Goal: Task Accomplishment & Management: Manage account settings

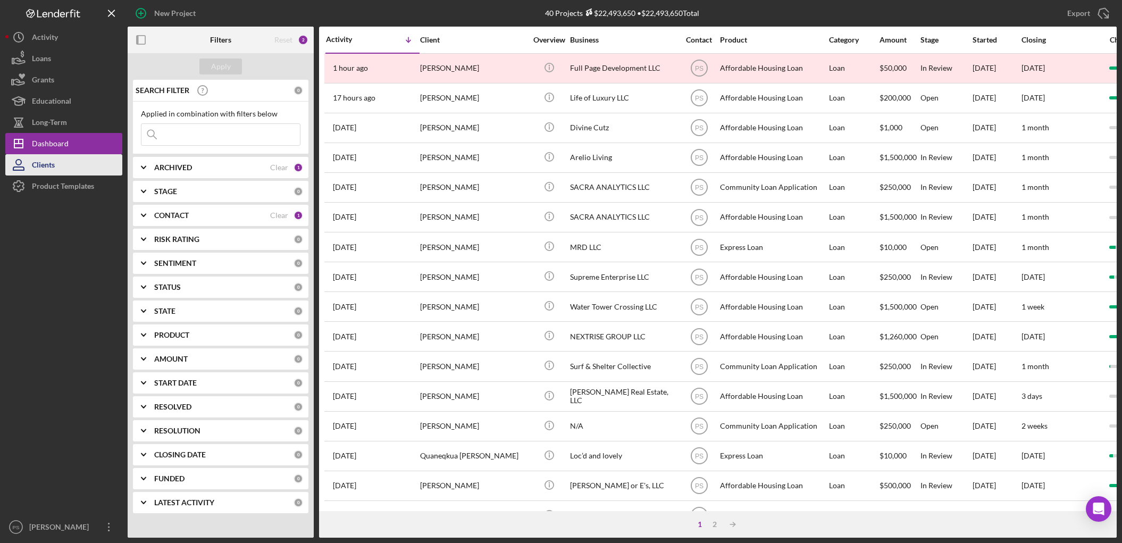
click at [69, 156] on button "Clients" at bounding box center [63, 164] width 117 height 21
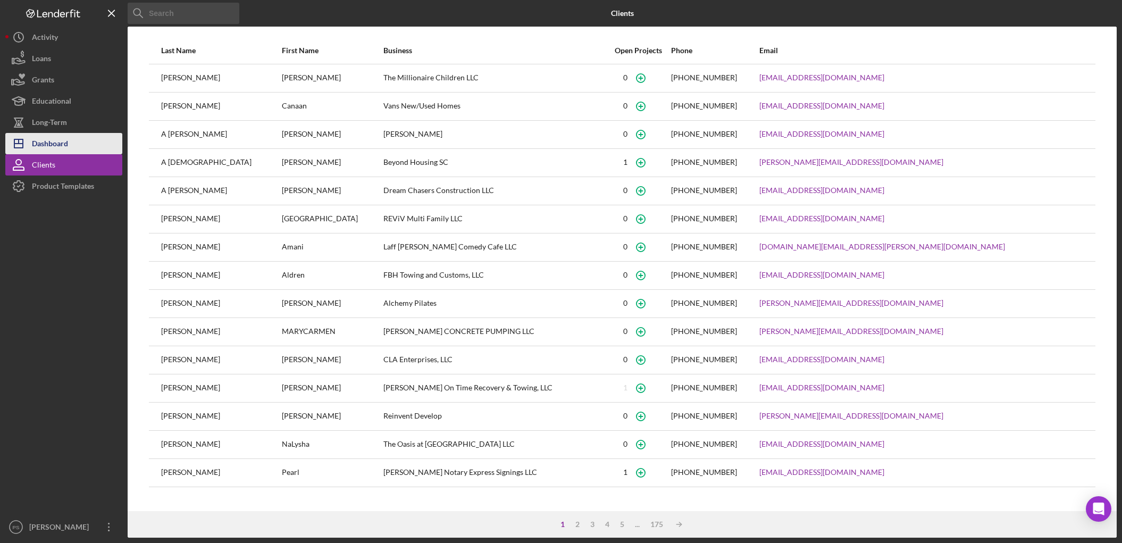
click at [68, 141] on button "Icon/Dashboard Dashboard" at bounding box center [63, 143] width 117 height 21
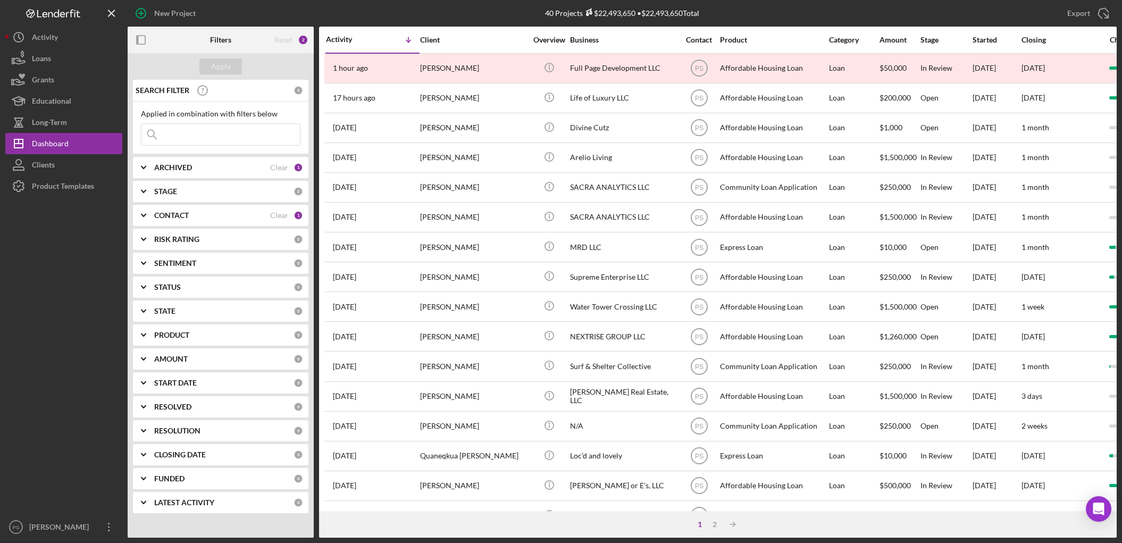
click at [183, 188] on div "STAGE" at bounding box center [223, 191] width 139 height 9
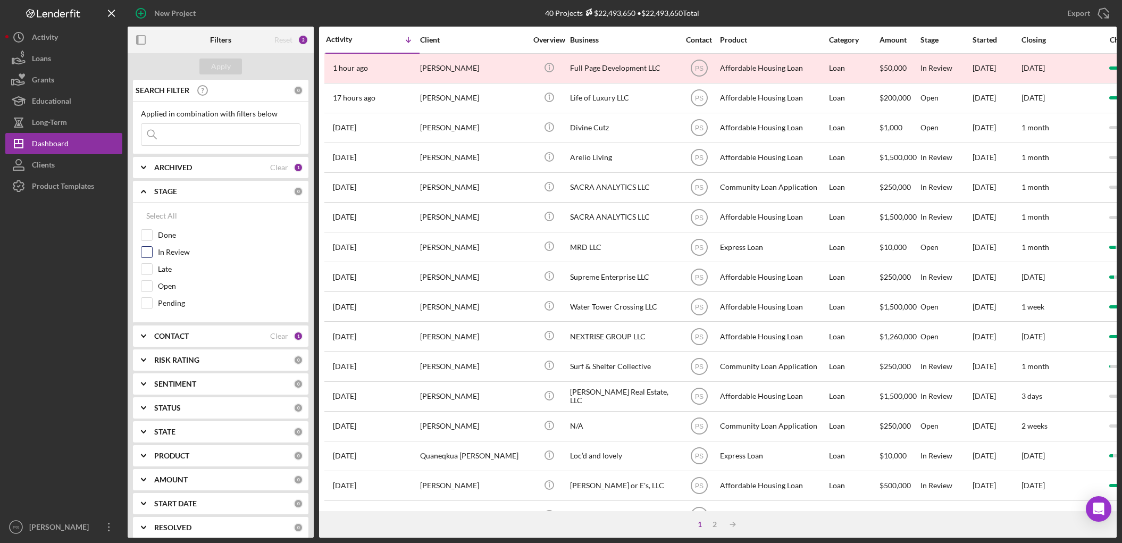
click at [170, 249] on label "In Review" at bounding box center [229, 252] width 142 height 11
click at [152, 249] on input "In Review" at bounding box center [146, 252] width 11 height 11
checkbox input "true"
drag, startPoint x: 164, startPoint y: 266, endPoint x: 163, endPoint y: 276, distance: 9.6
click at [164, 268] on label "Late" at bounding box center [229, 269] width 142 height 11
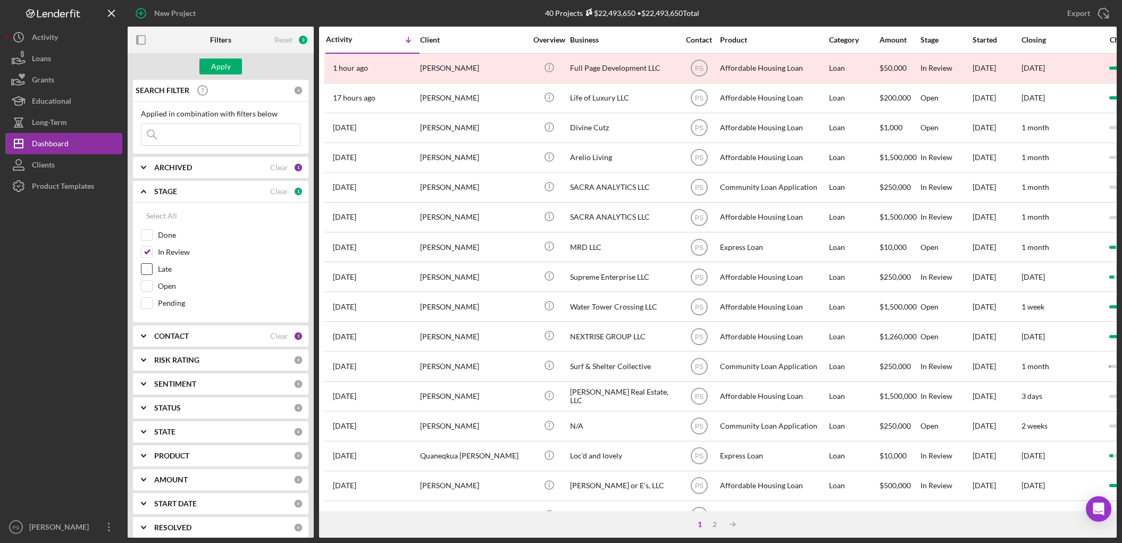
click at [152, 268] on input "Late" at bounding box center [146, 269] width 11 height 11
checkbox input "true"
click at [163, 281] on label "Open" at bounding box center [229, 286] width 142 height 11
click at [152, 281] on input "Open" at bounding box center [146, 286] width 11 height 11
checkbox input "true"
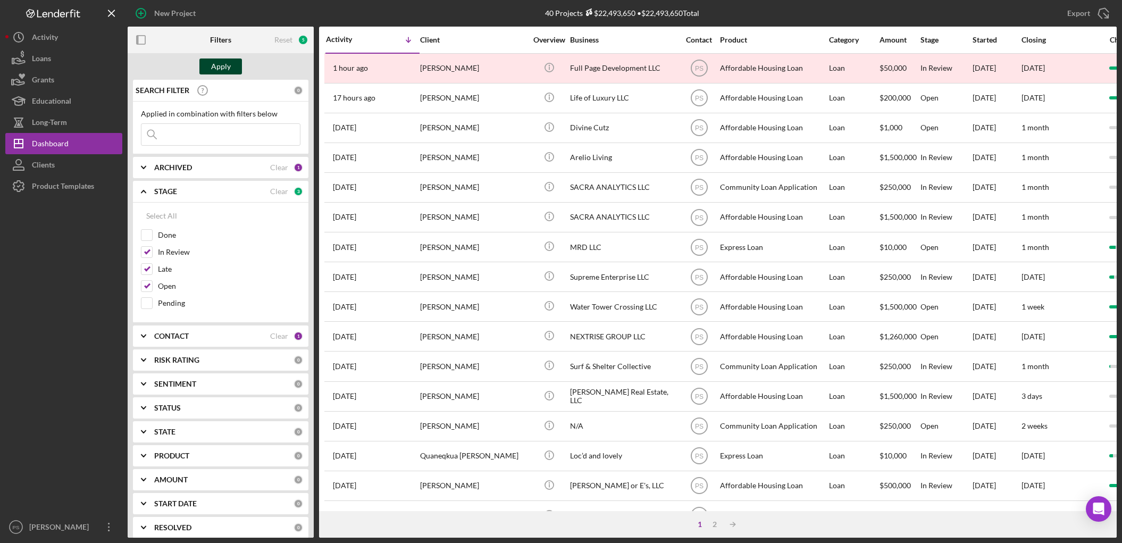
click at [220, 67] on div "Apply" at bounding box center [221, 66] width 20 height 16
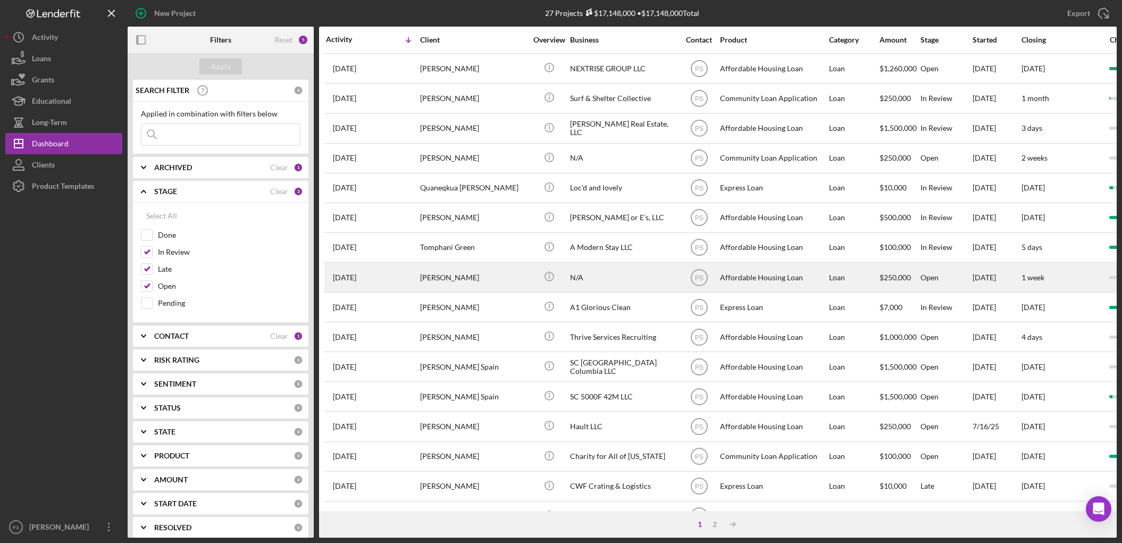
scroll to position [291, 0]
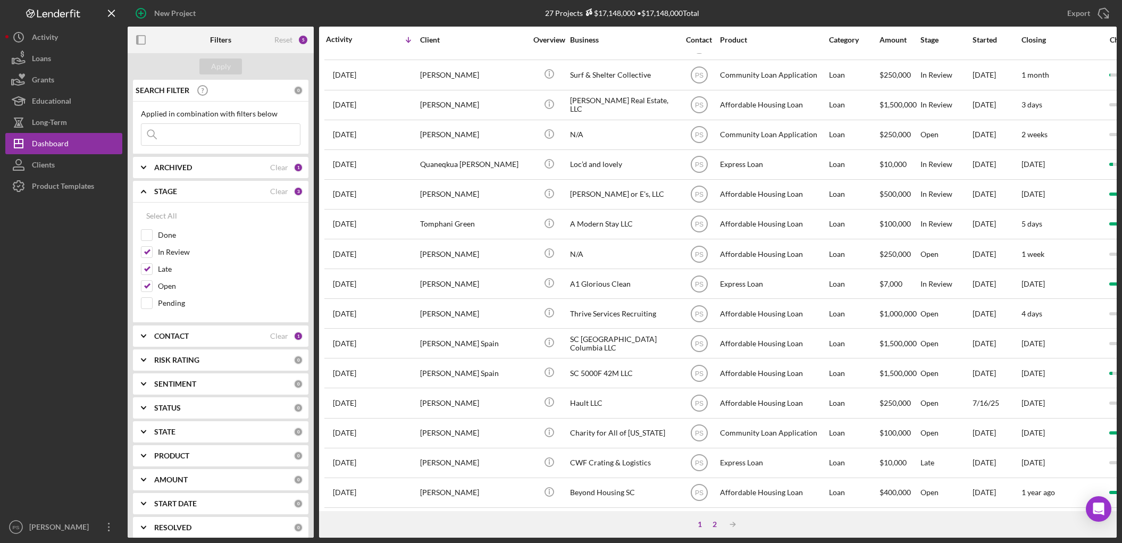
click at [713, 525] on div "2" at bounding box center [714, 524] width 15 height 9
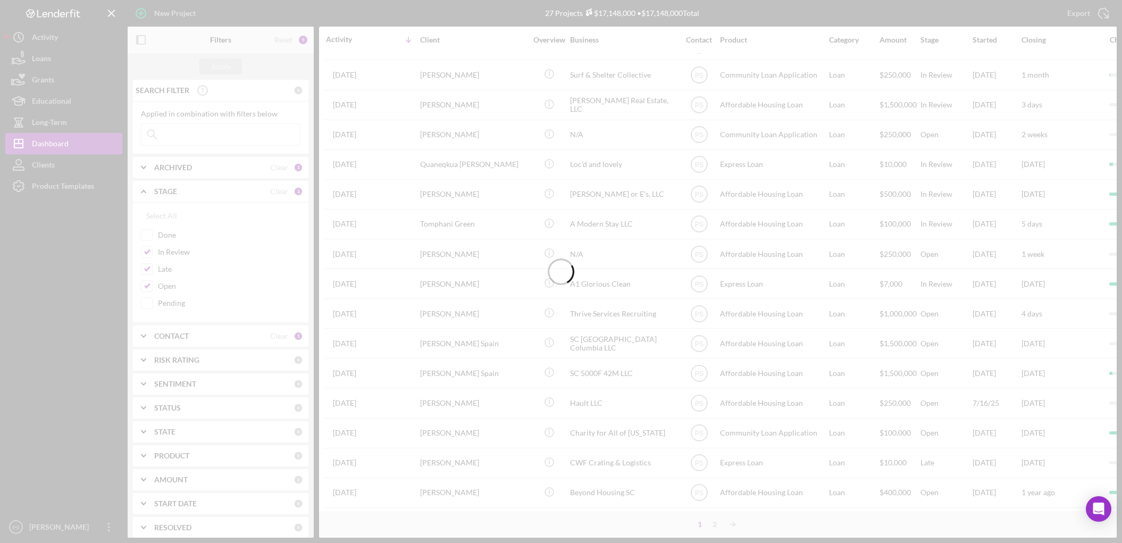
scroll to position [0, 0]
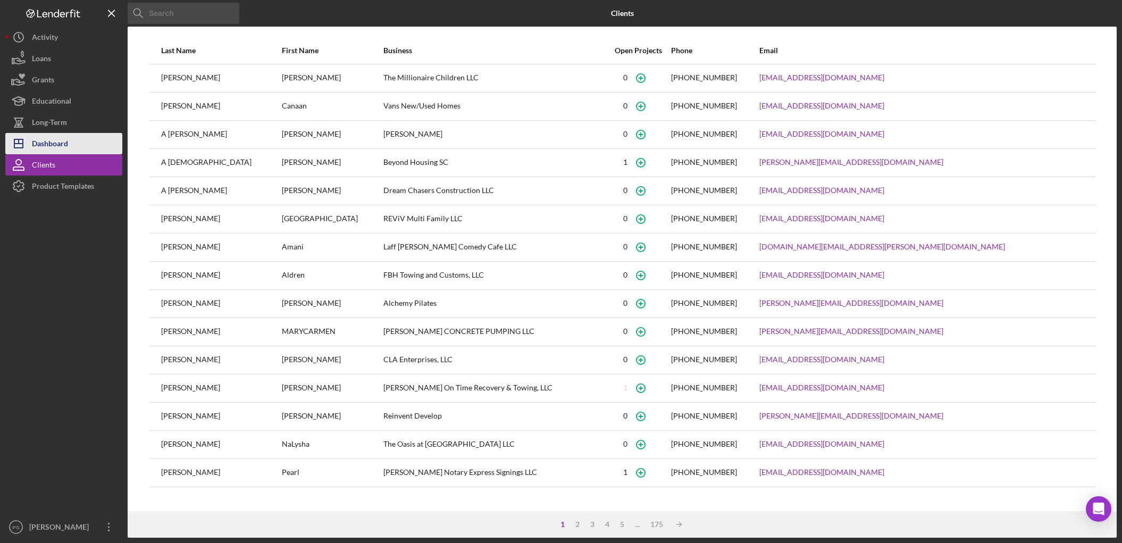
click at [76, 134] on button "Icon/Dashboard Dashboard" at bounding box center [63, 143] width 117 height 21
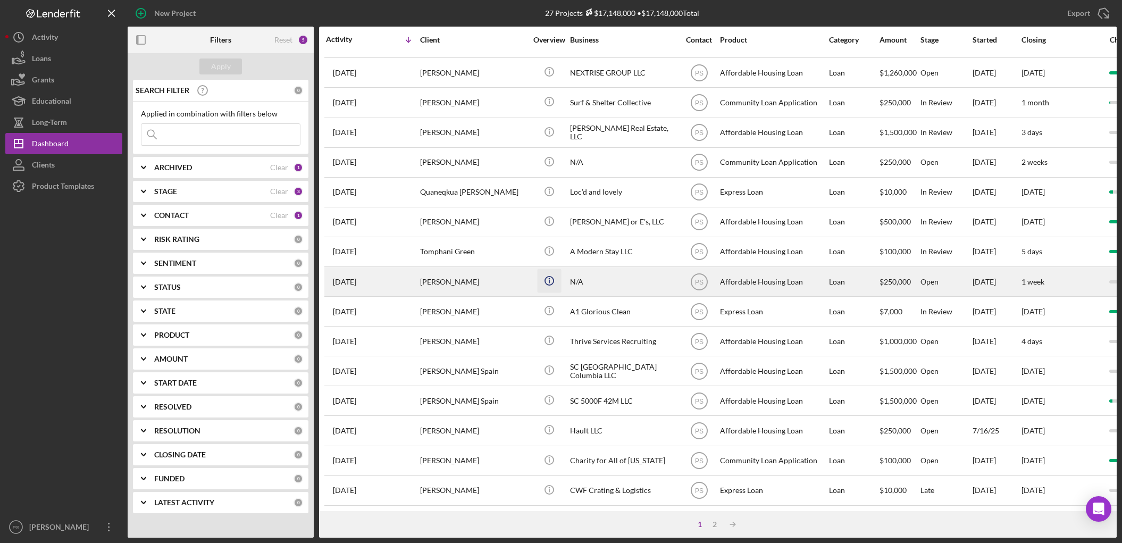
scroll to position [291, 0]
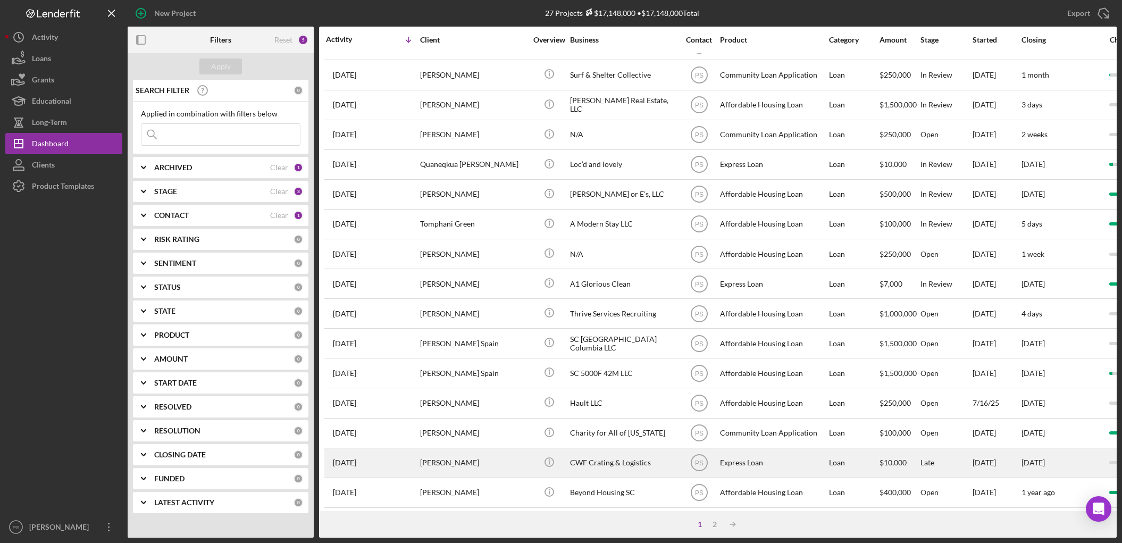
click at [588, 449] on div "CWF Crating & Logistics" at bounding box center [623, 463] width 106 height 28
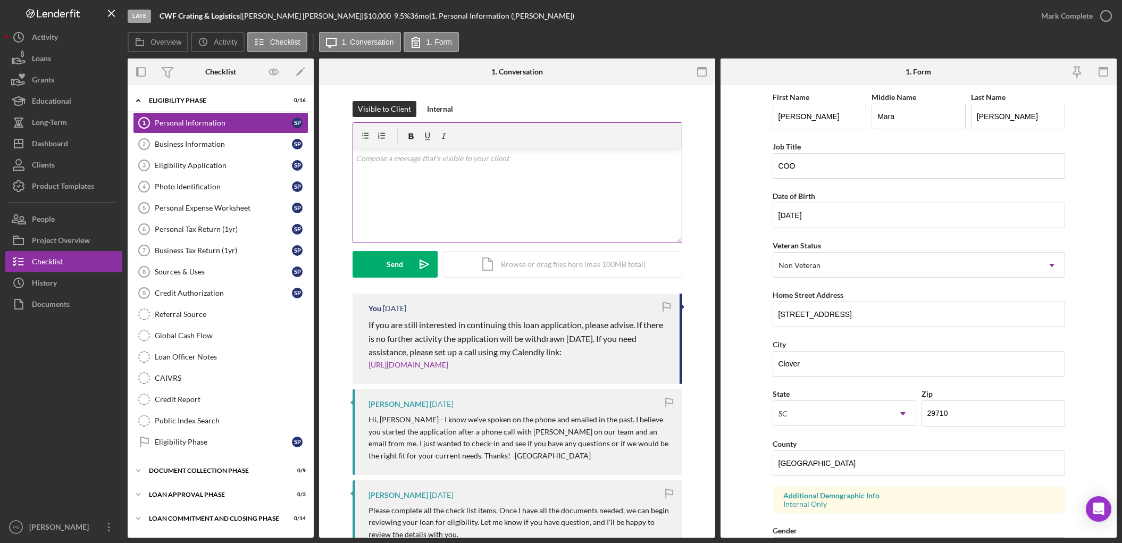
click at [469, 164] on div "v Color teal Color pink Remove color Add row above Add row below Add column bef…" at bounding box center [517, 195] width 328 height 93
drag, startPoint x: 454, startPoint y: 157, endPoint x: 419, endPoint y: 158, distance: 35.1
click at [419, 158] on p "Loanhas been withdrtawn." at bounding box center [517, 159] width 323 height 12
click at [370, 161] on p "Loanhas been withdrawn." at bounding box center [517, 159] width 323 height 12
click at [97, 242] on button "Project Overview" at bounding box center [63, 240] width 117 height 21
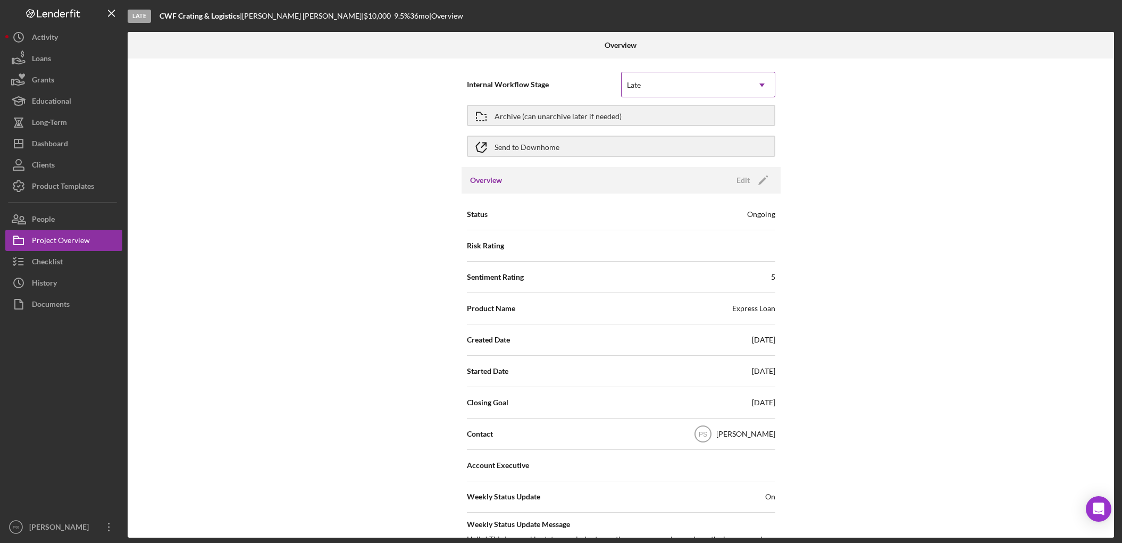
click at [652, 88] on div "Late" at bounding box center [685, 85] width 128 height 24
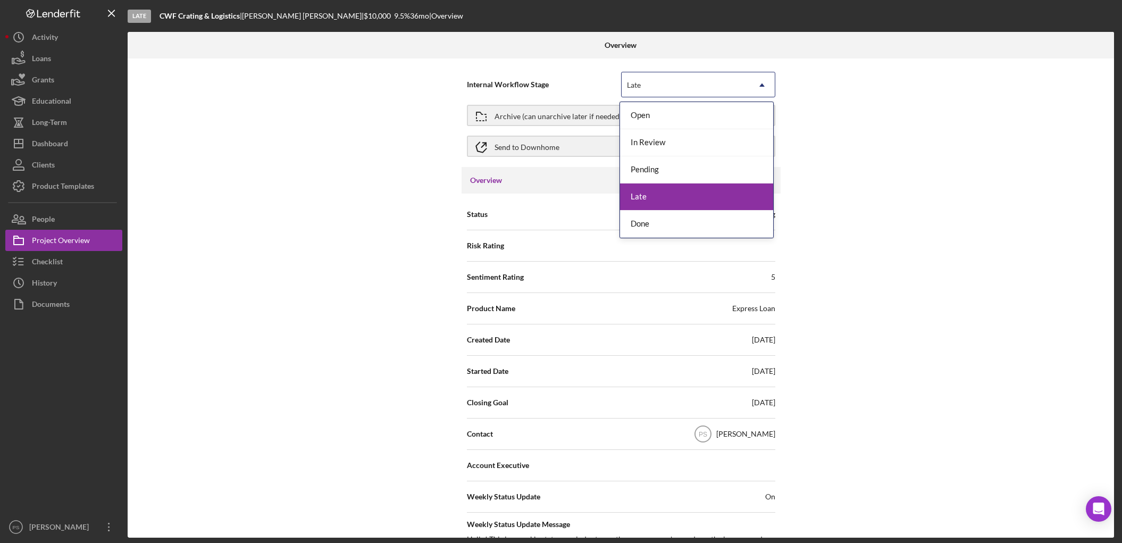
drag, startPoint x: 327, startPoint y: 184, endPoint x: 332, endPoint y: 190, distance: 7.6
click at [330, 184] on div "Internal Workflow Stage 5 results available. Use Up and Down to choose options,…" at bounding box center [621, 297] width 986 height 479
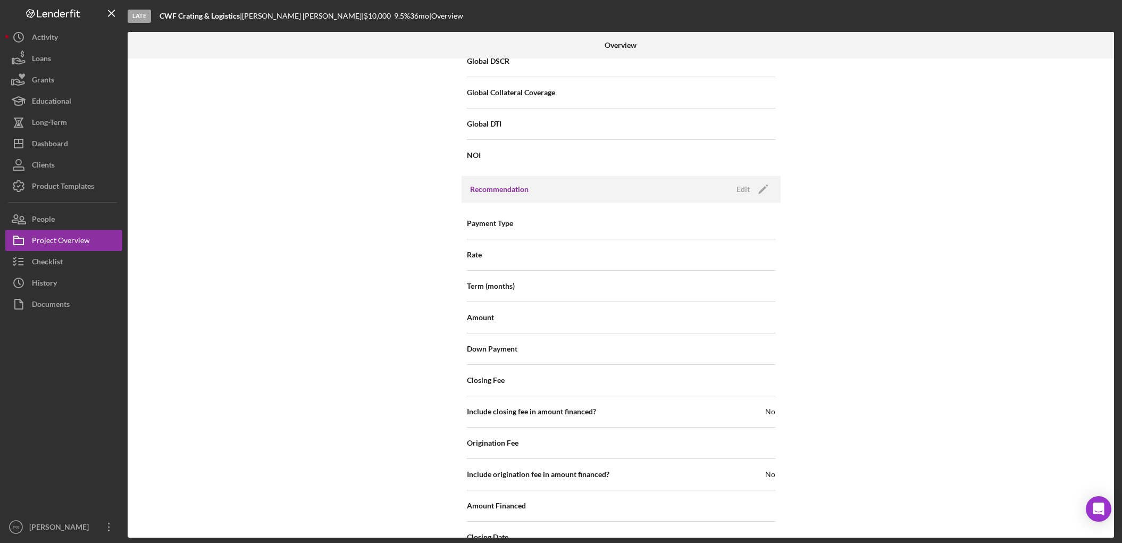
scroll to position [1123, 0]
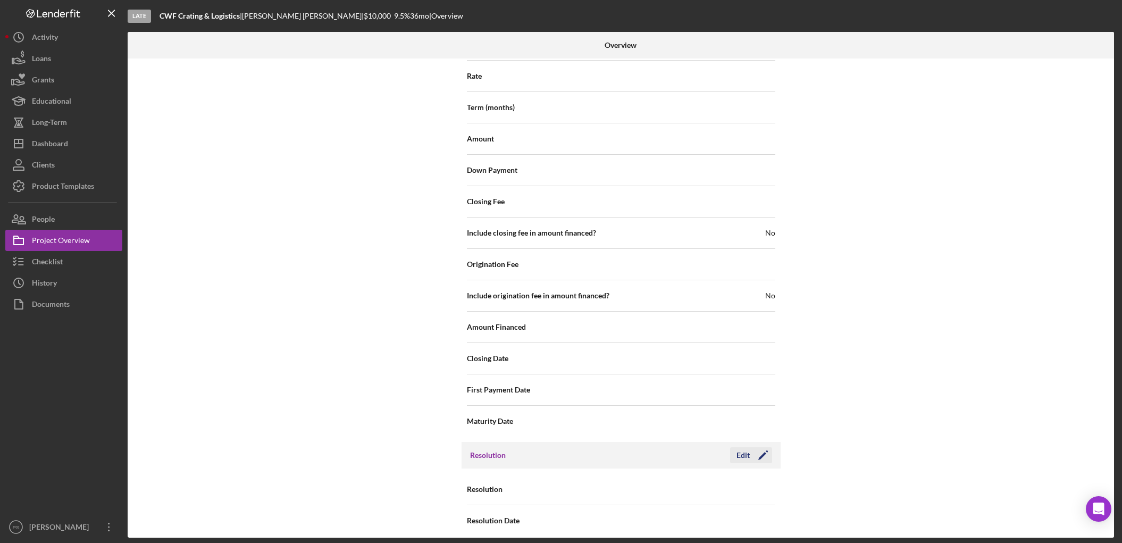
click at [740, 447] on div "Edit" at bounding box center [742, 455] width 13 height 16
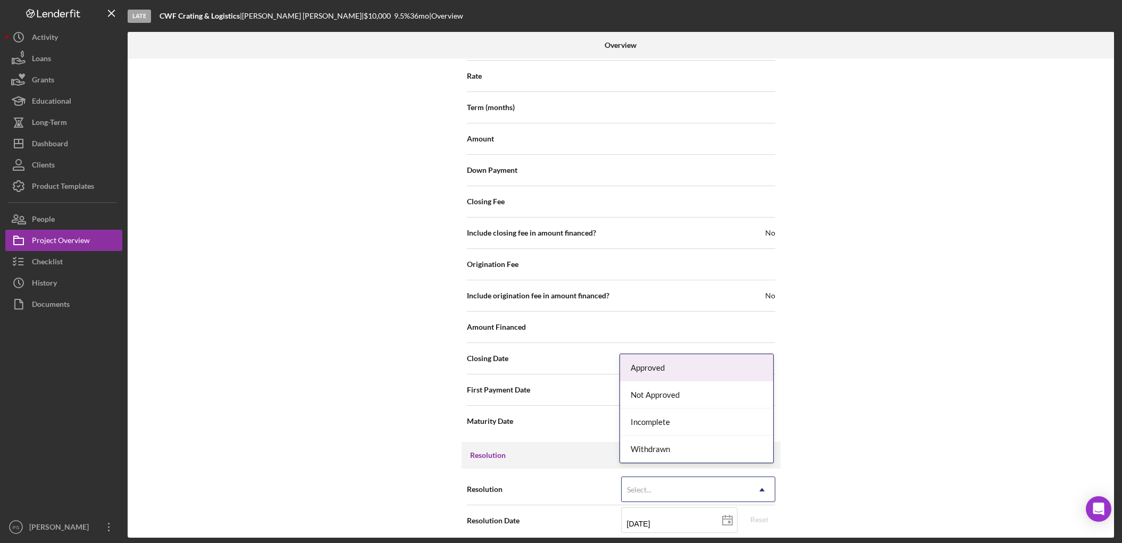
click at [685, 480] on div "Select..." at bounding box center [685, 489] width 128 height 24
click at [669, 449] on div "Withdrawn" at bounding box center [696, 448] width 153 height 27
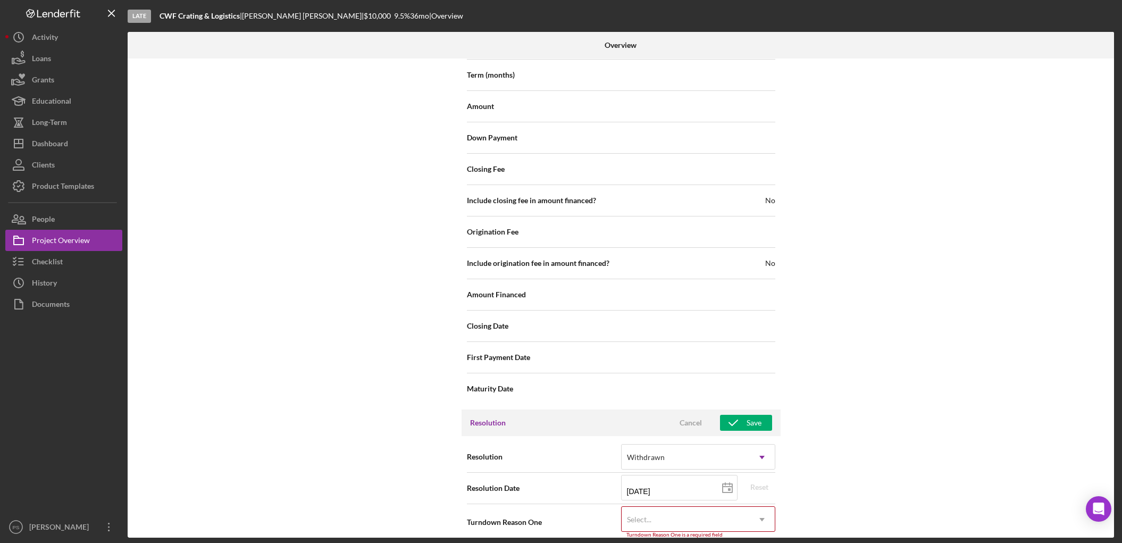
scroll to position [1191, 0]
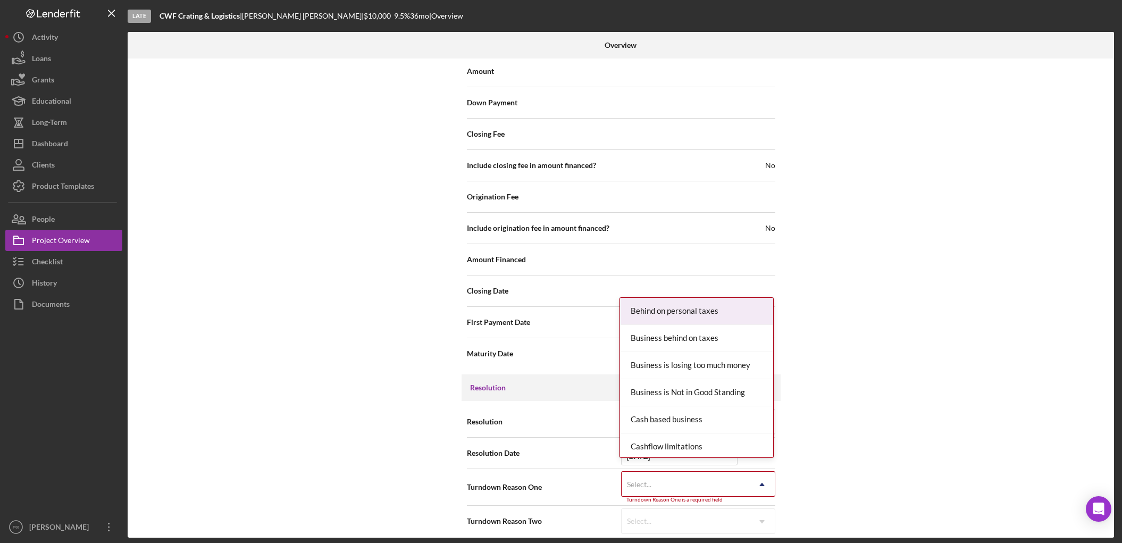
click at [665, 478] on div "Select..." at bounding box center [685, 484] width 128 height 24
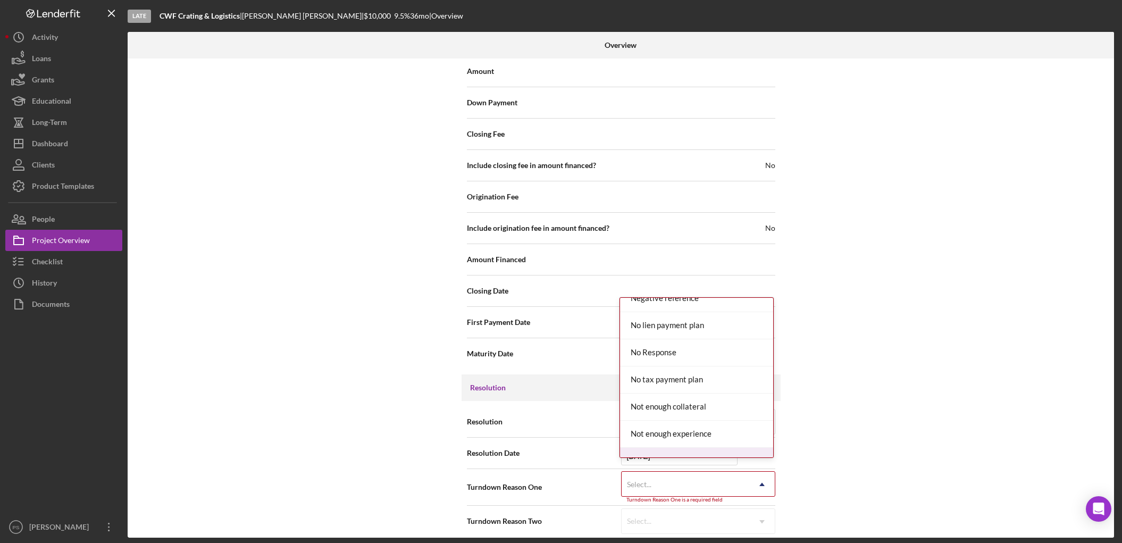
scroll to position [709, 0]
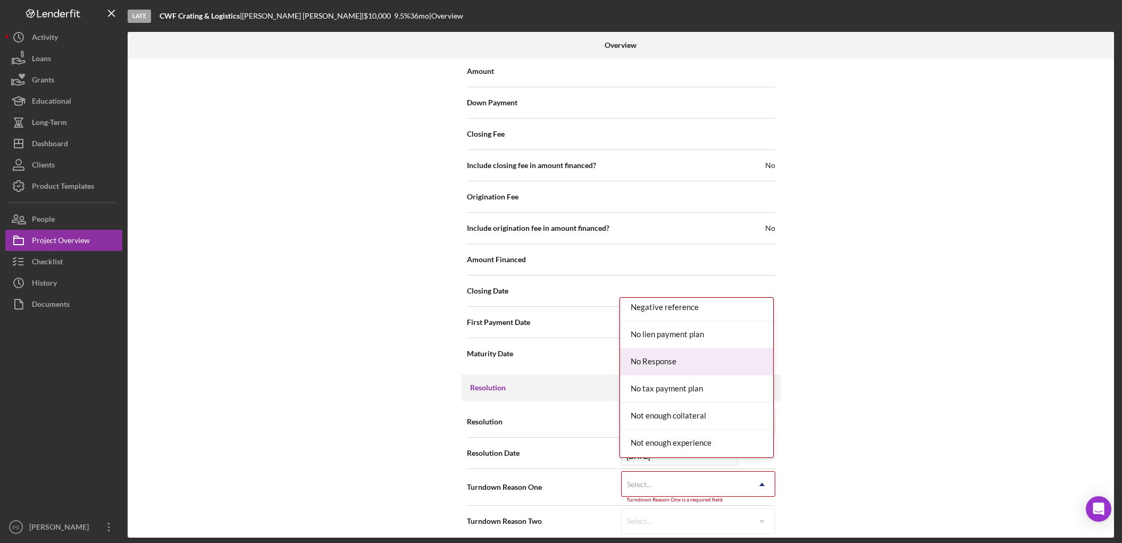
click at [662, 352] on div "No Response" at bounding box center [696, 361] width 153 height 27
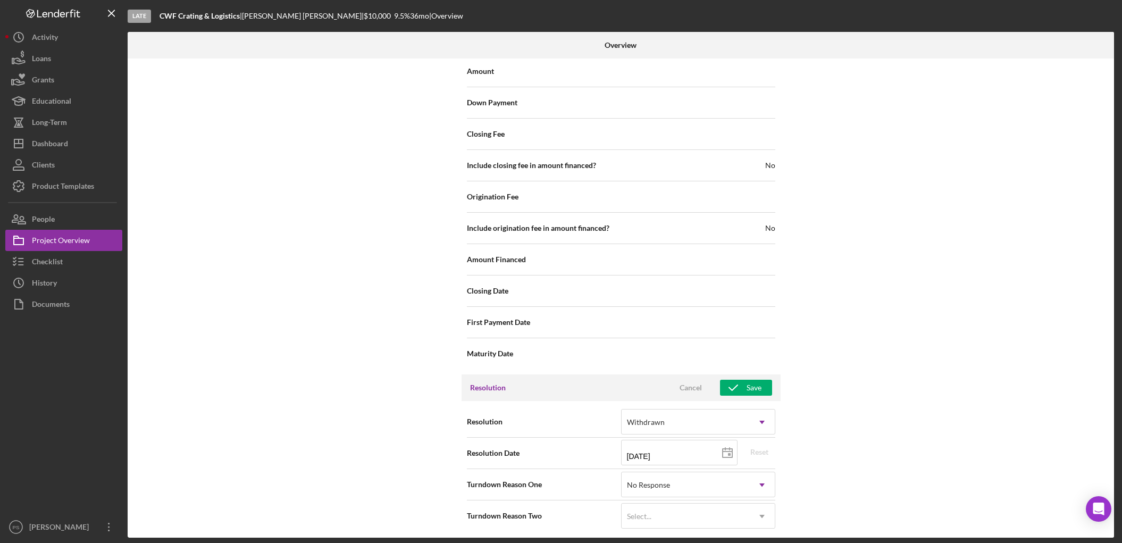
scroll to position [1185, 0]
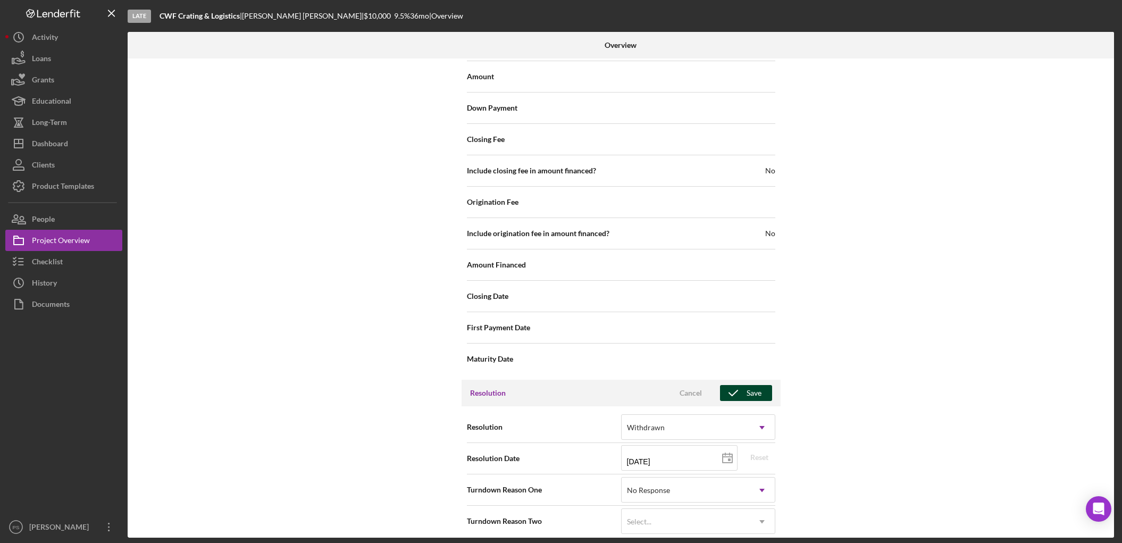
click at [755, 385] on div "Save" at bounding box center [753, 393] width 15 height 16
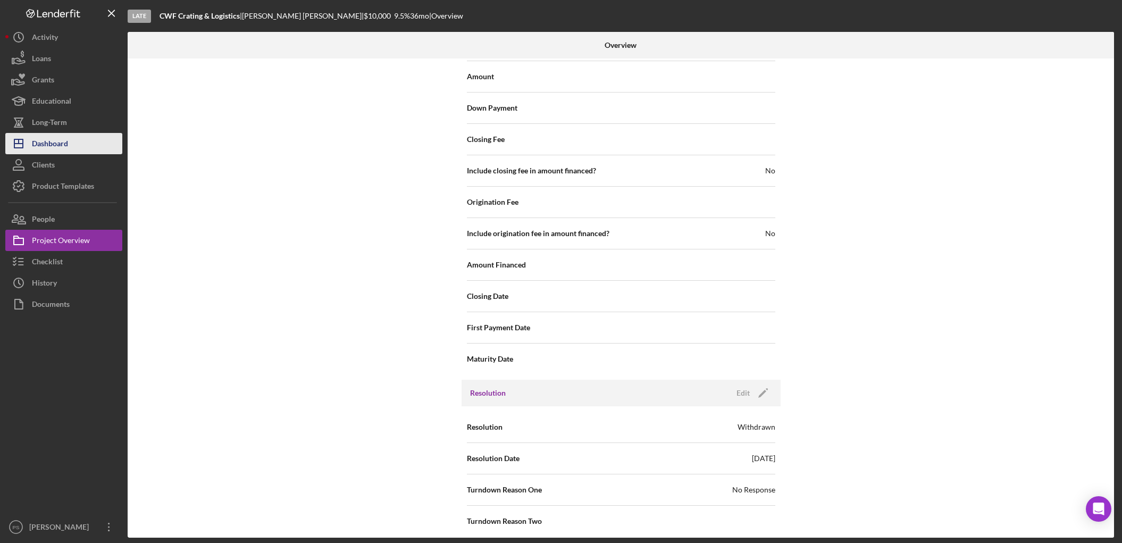
click at [58, 141] on div "Dashboard" at bounding box center [50, 145] width 36 height 24
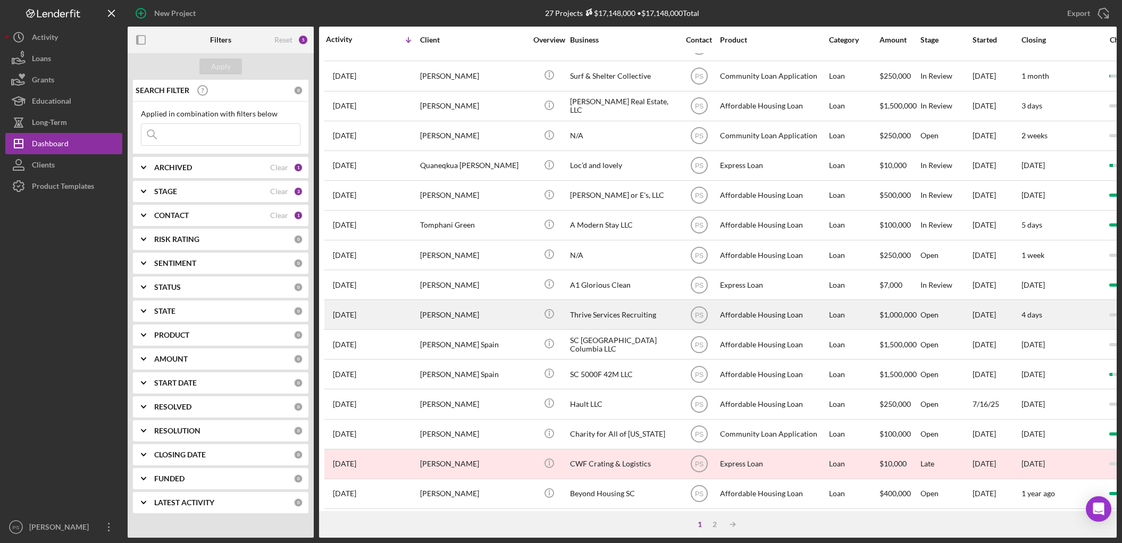
scroll to position [291, 0]
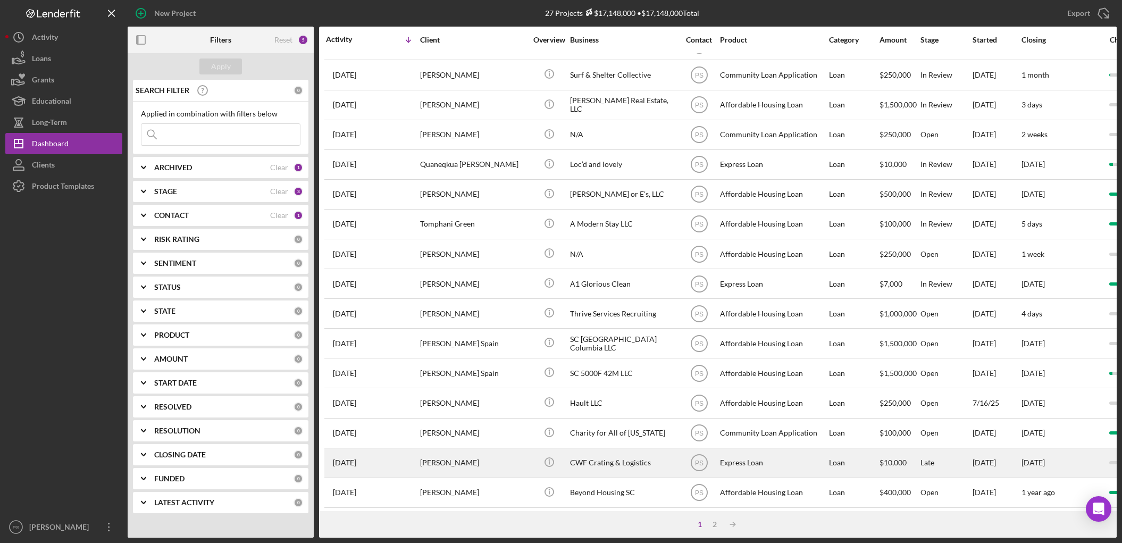
click at [513, 449] on div "[PERSON_NAME]" at bounding box center [473, 463] width 106 height 28
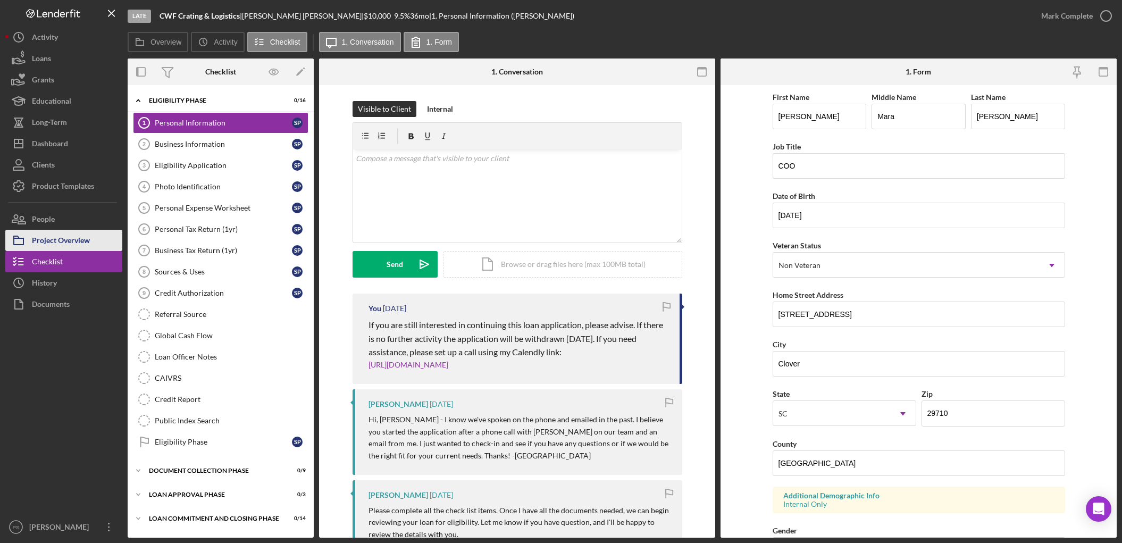
click at [61, 235] on div "Project Overview" at bounding box center [61, 242] width 58 height 24
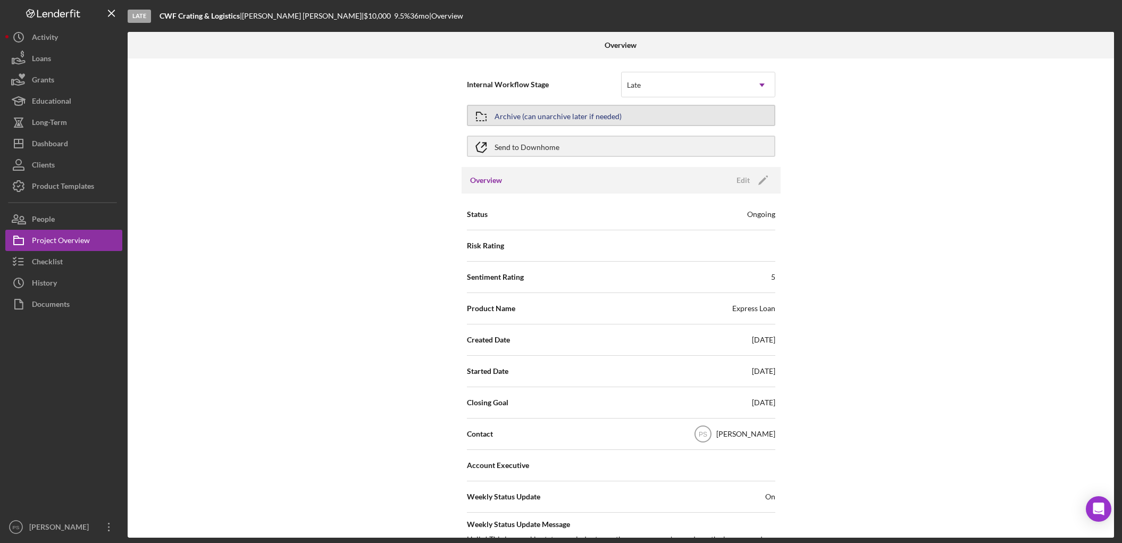
click at [677, 107] on button "Archive (can unarchive later if needed)" at bounding box center [621, 115] width 308 height 21
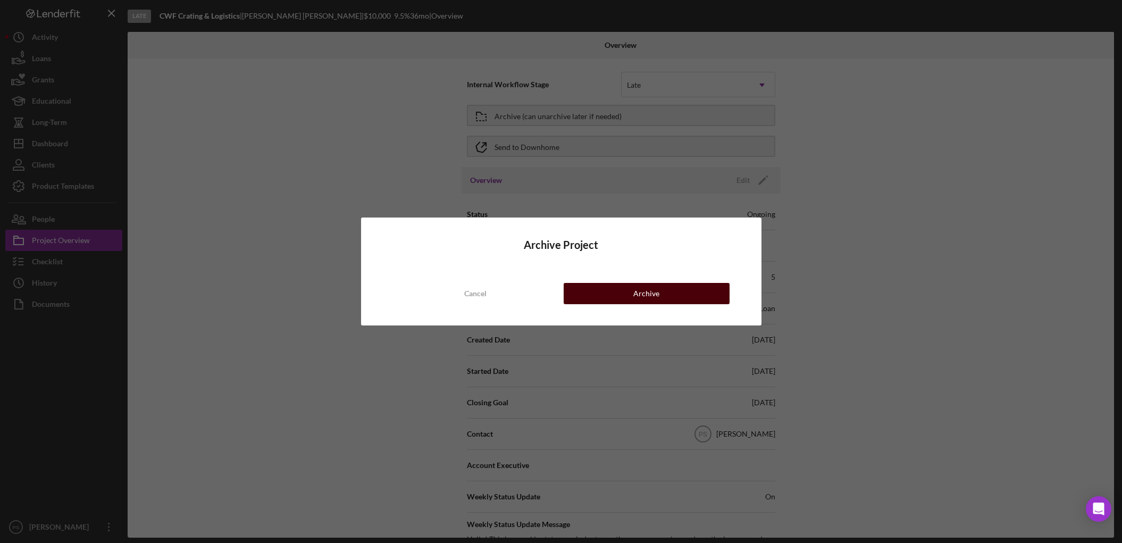
click at [626, 290] on button "Archive" at bounding box center [646, 293] width 166 height 21
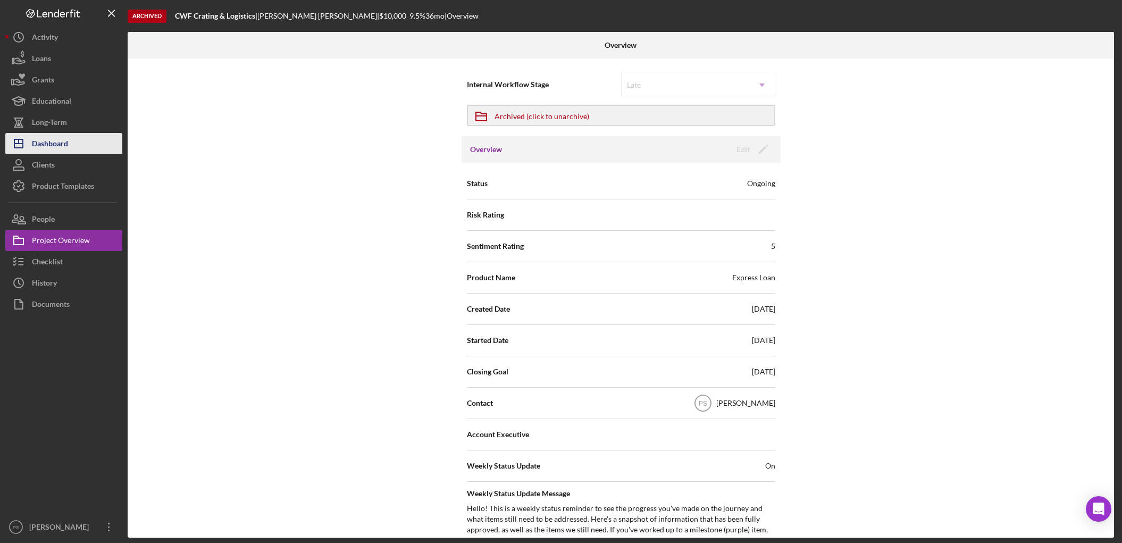
click at [78, 142] on button "Icon/Dashboard Dashboard" at bounding box center [63, 143] width 117 height 21
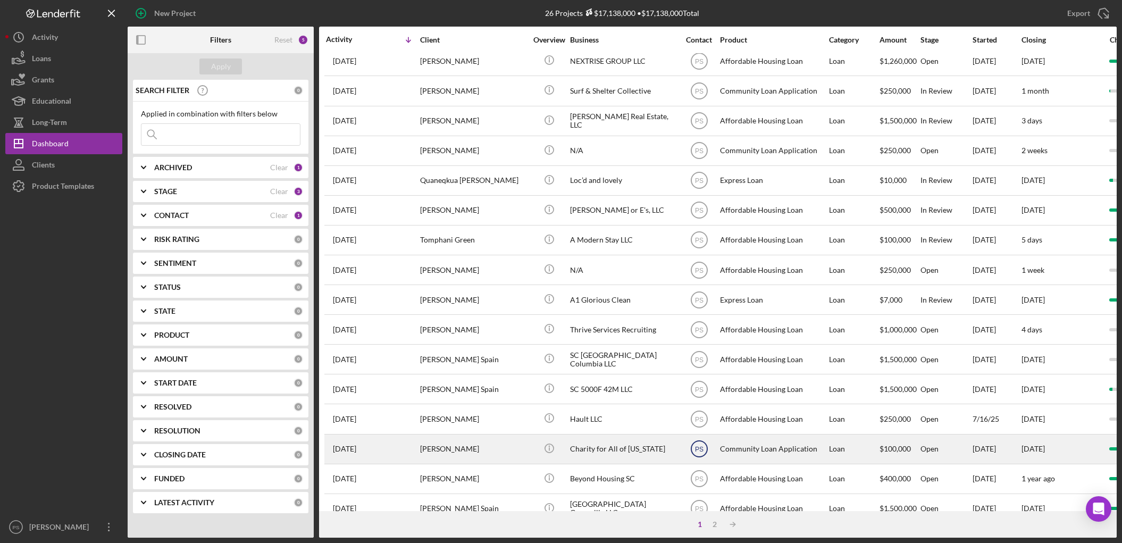
scroll to position [291, 0]
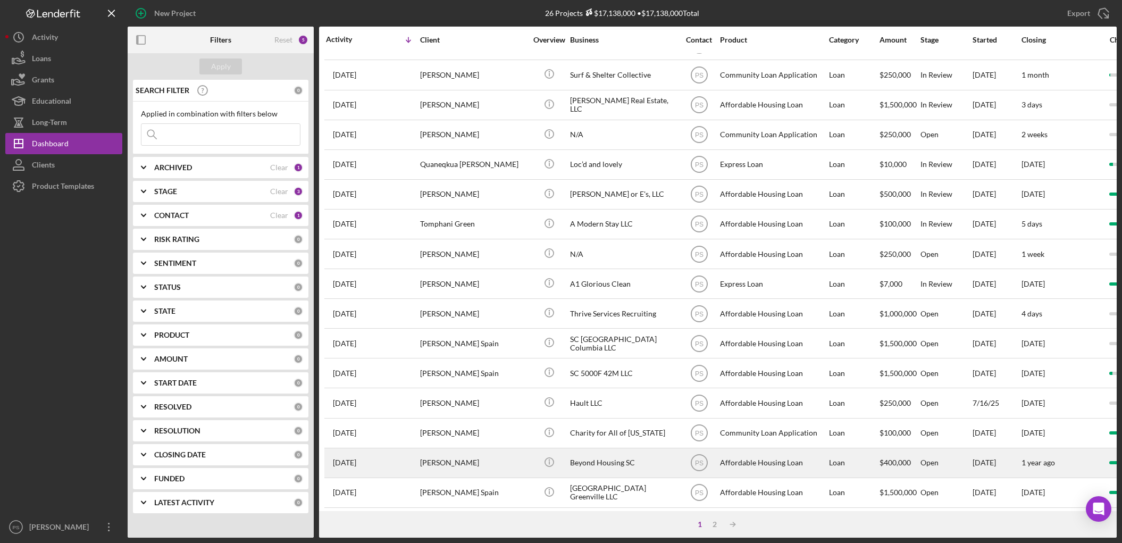
click at [521, 451] on div "[PERSON_NAME]" at bounding box center [473, 463] width 106 height 28
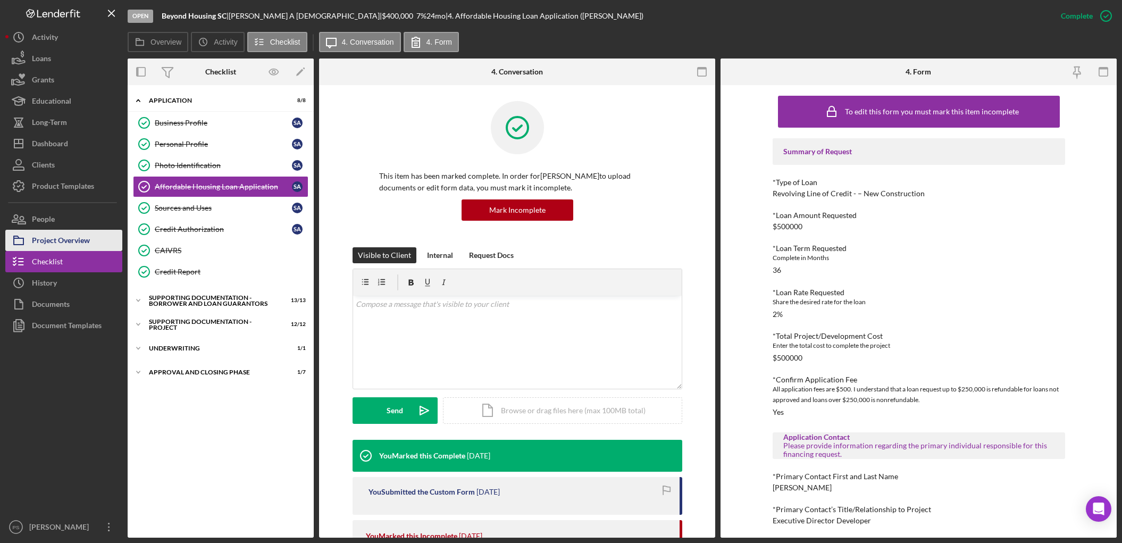
click at [64, 234] on div "Project Overview" at bounding box center [61, 242] width 58 height 24
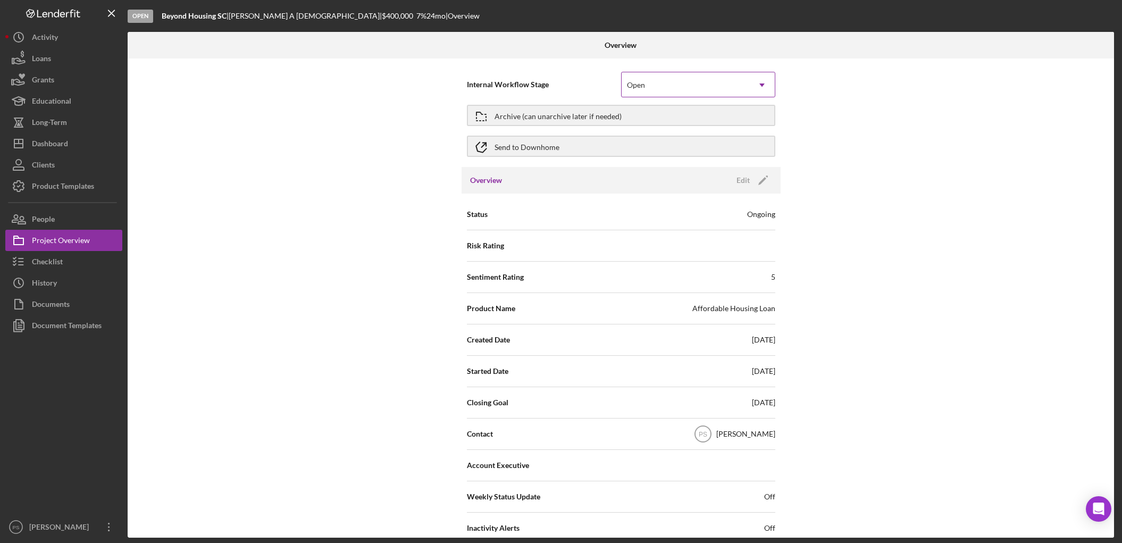
click at [760, 83] on use at bounding box center [761, 84] width 5 height 3
click at [858, 191] on div "Internal Workflow Stage Open Icon/Dropdown Arrow Archive (can unarchive later i…" at bounding box center [621, 297] width 986 height 479
click at [743, 174] on div "Edit" at bounding box center [742, 180] width 13 height 16
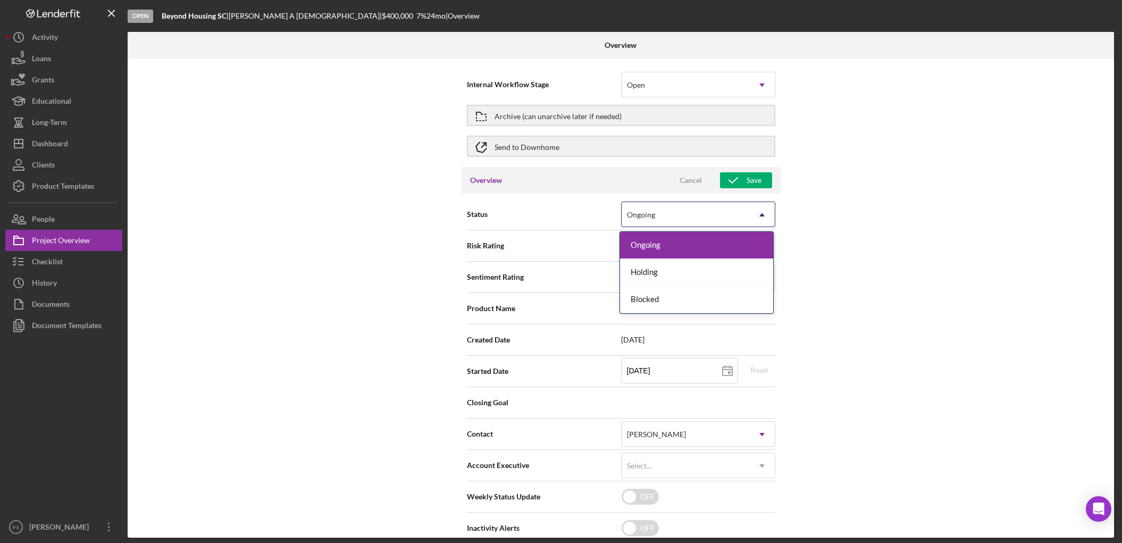
click at [766, 208] on icon "Icon/Dropdown Arrow" at bounding box center [762, 215] width 26 height 26
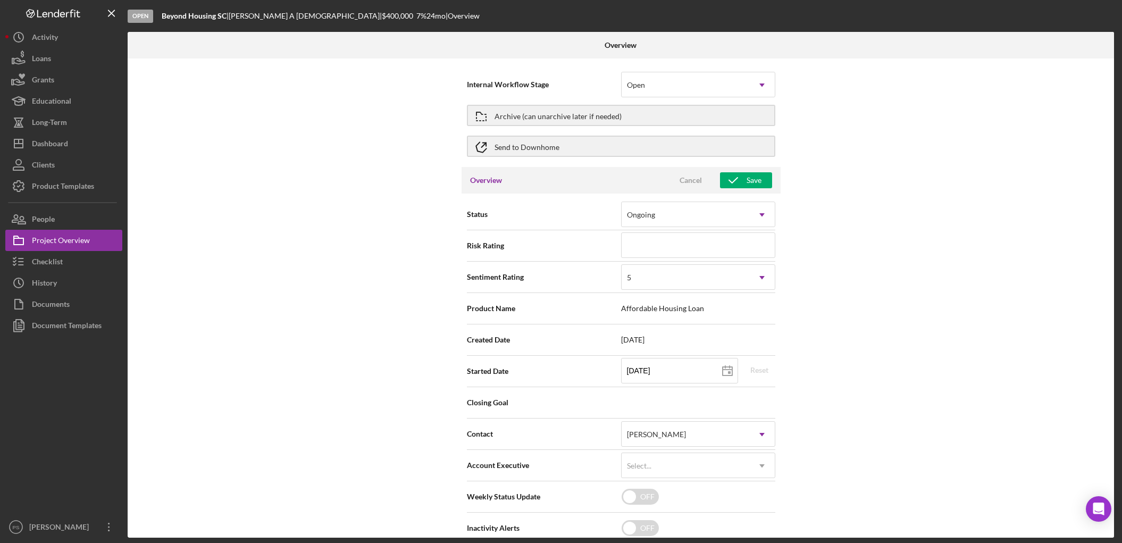
click at [907, 215] on div "Internal Workflow Stage Open Icon/Dropdown Arrow Archive (can unarchive later i…" at bounding box center [621, 297] width 986 height 479
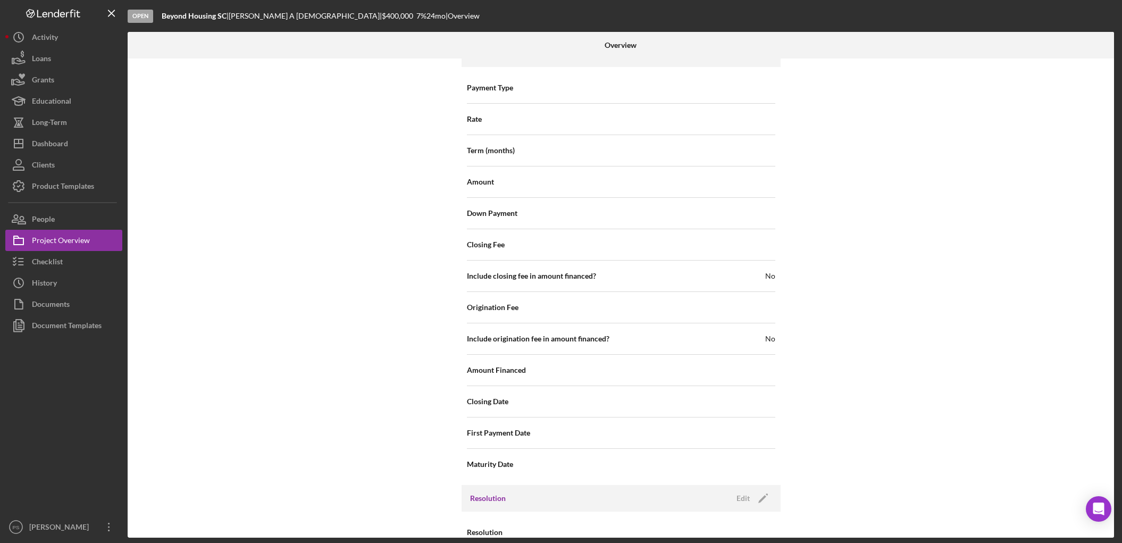
scroll to position [971, 0]
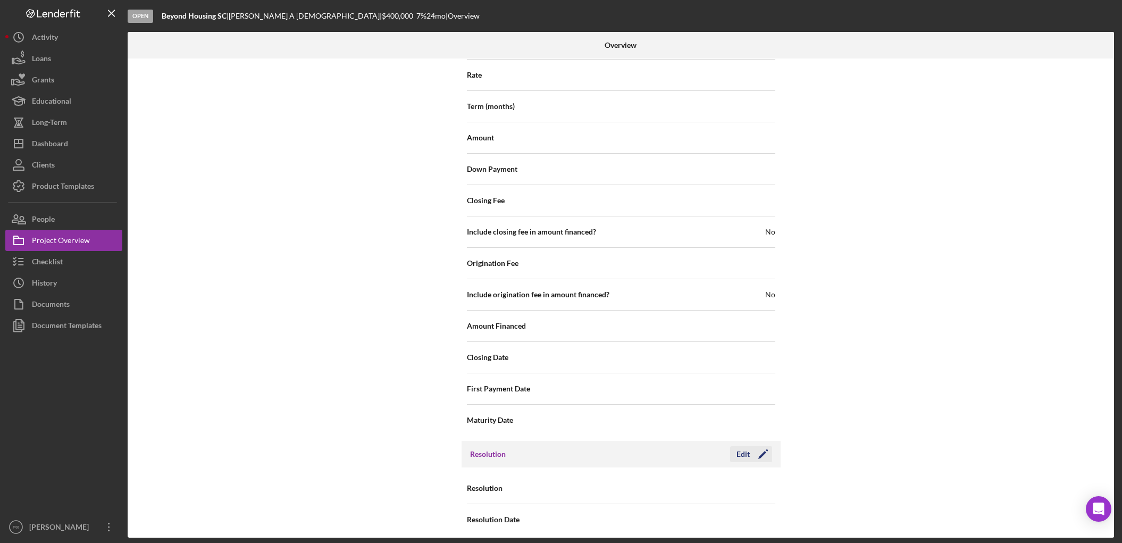
click at [739, 446] on div "Edit" at bounding box center [742, 454] width 13 height 16
click at [651, 484] on div "Select..." at bounding box center [639, 488] width 27 height 9
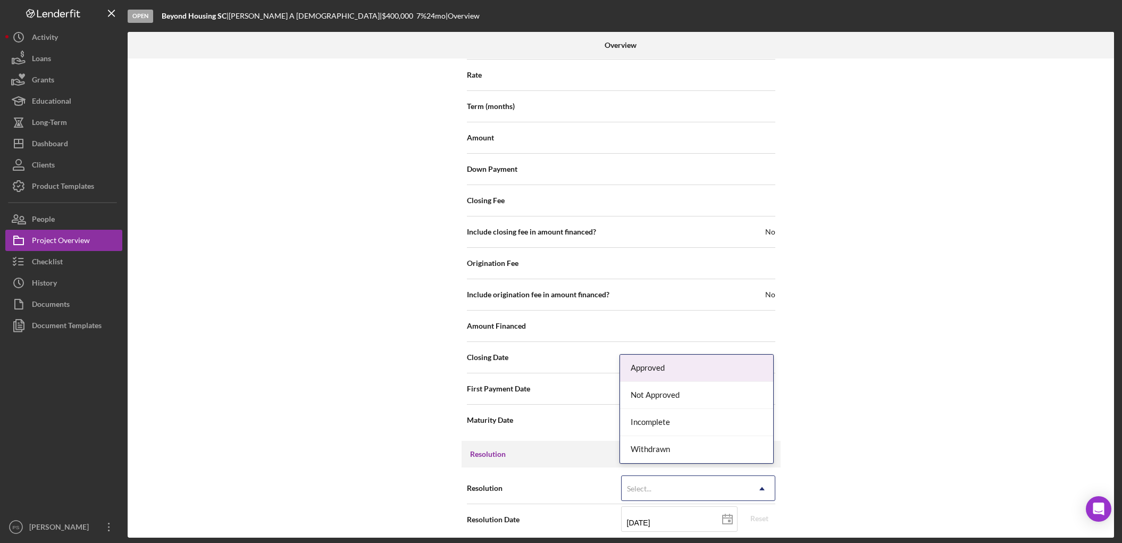
click at [660, 368] on div "Approved" at bounding box center [696, 368] width 153 height 27
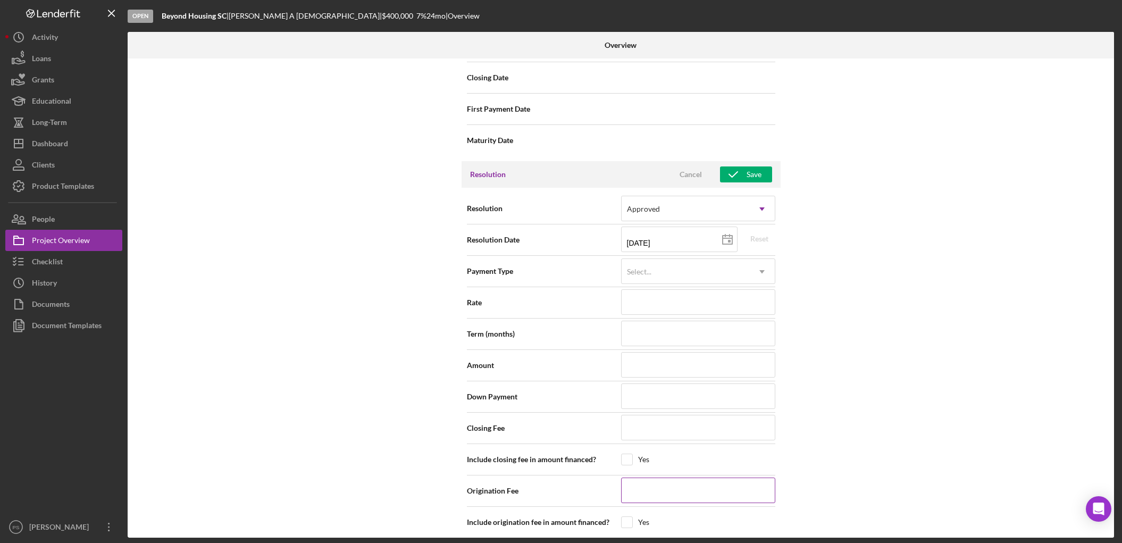
scroll to position [1285, 0]
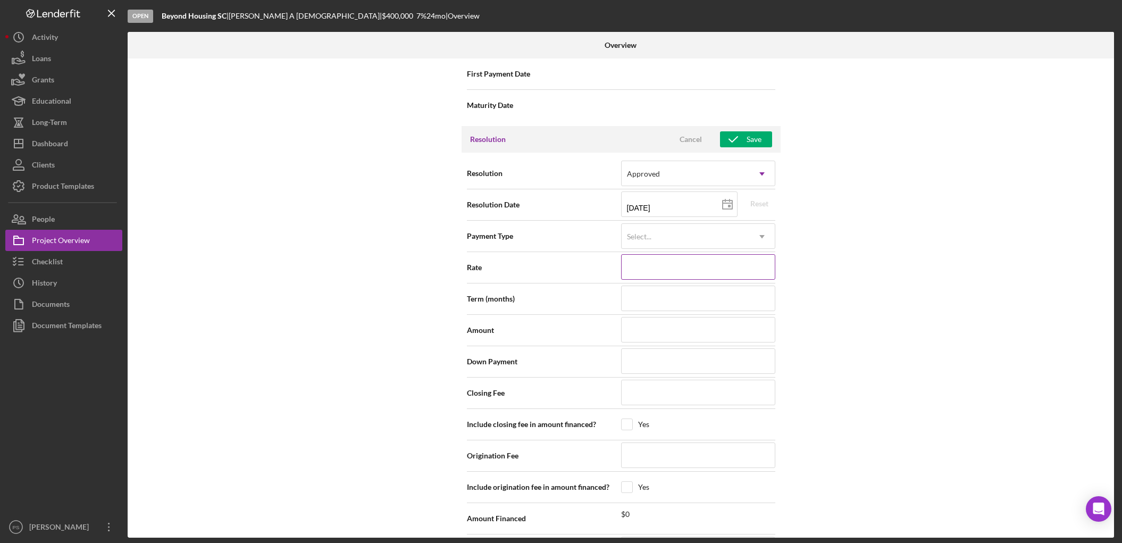
click at [676, 254] on input at bounding box center [698, 267] width 154 height 26
click at [628, 321] on input at bounding box center [698, 330] width 154 height 26
type input "$4"
type input "$41"
type input "$410"
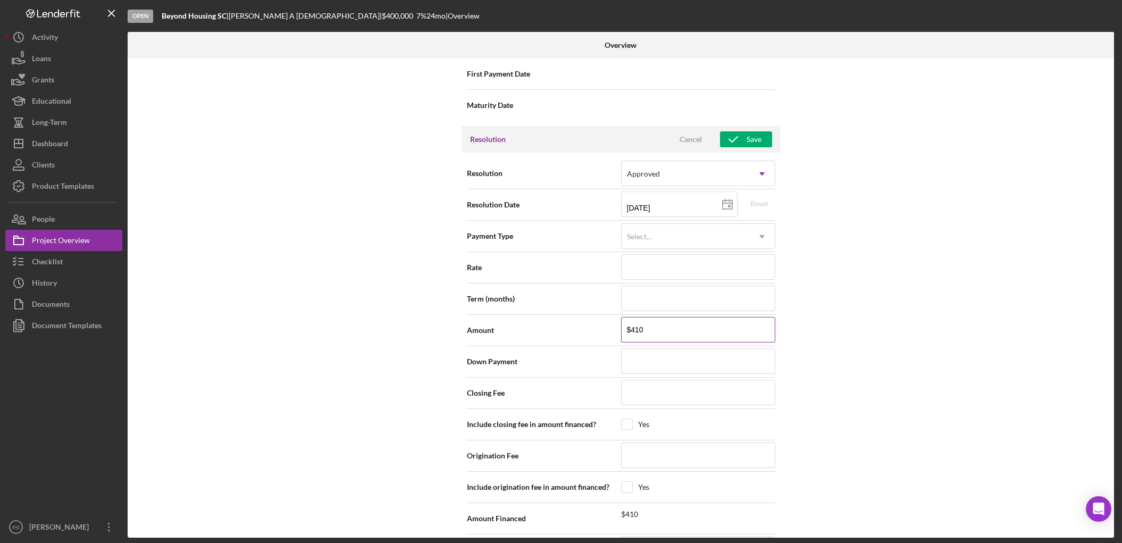
type input "$4,100"
type input "$41,000"
type input "$410,000"
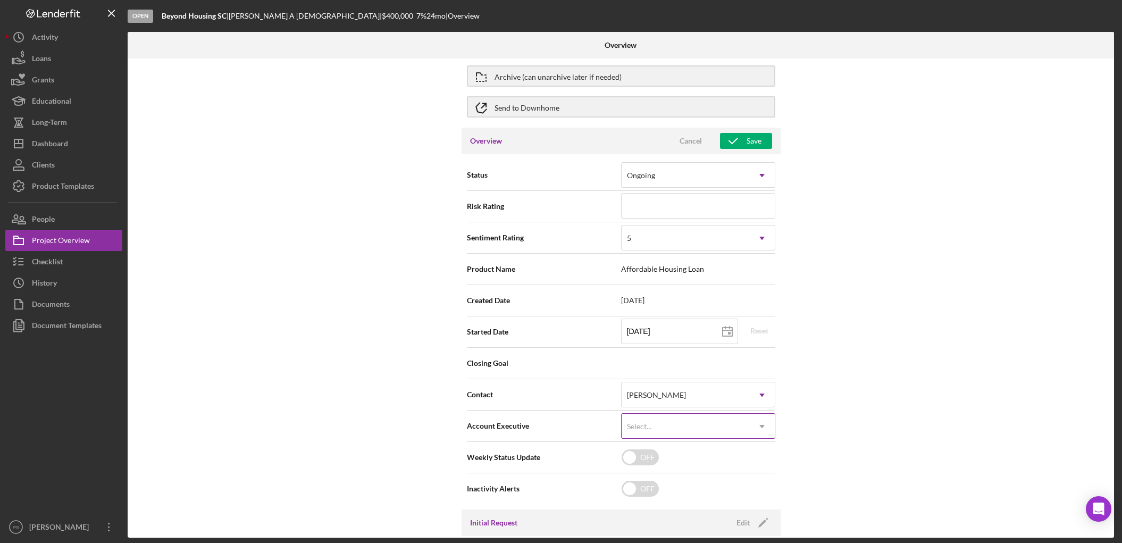
scroll to position [0, 0]
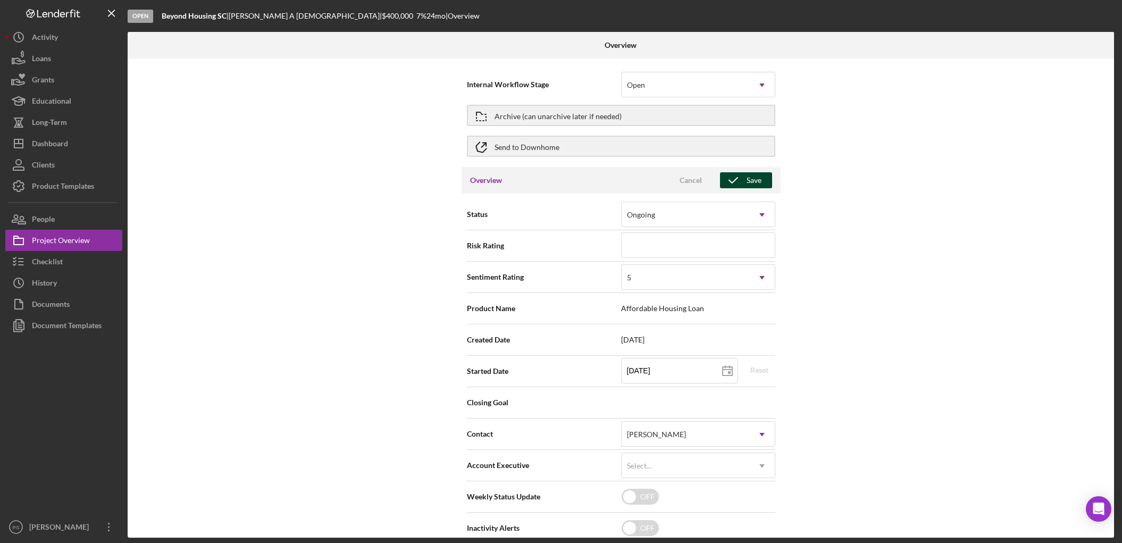
click at [751, 175] on div "Save" at bounding box center [753, 180] width 15 height 16
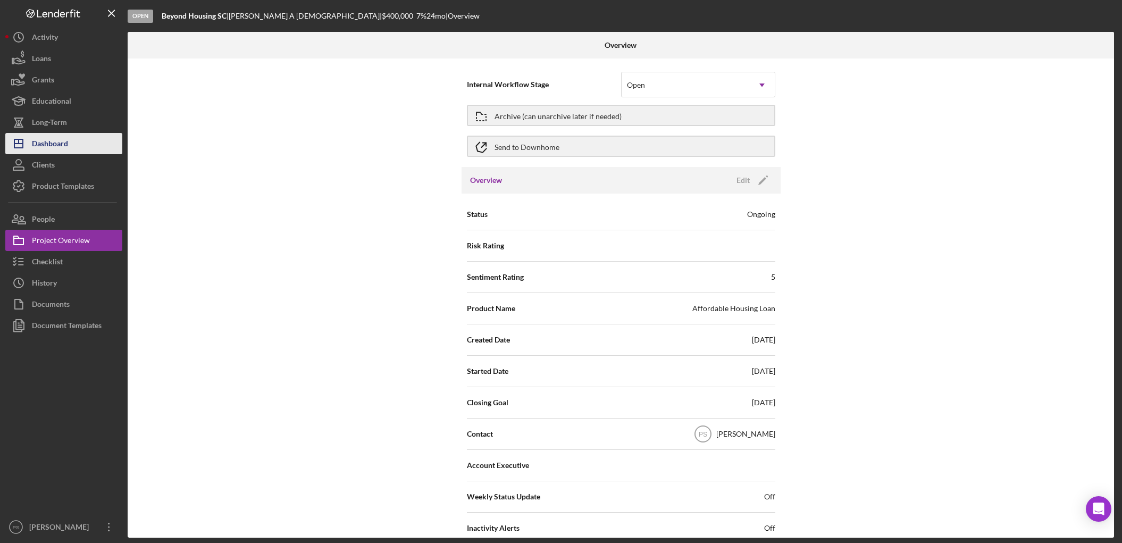
click at [61, 146] on div "Dashboard" at bounding box center [50, 145] width 36 height 24
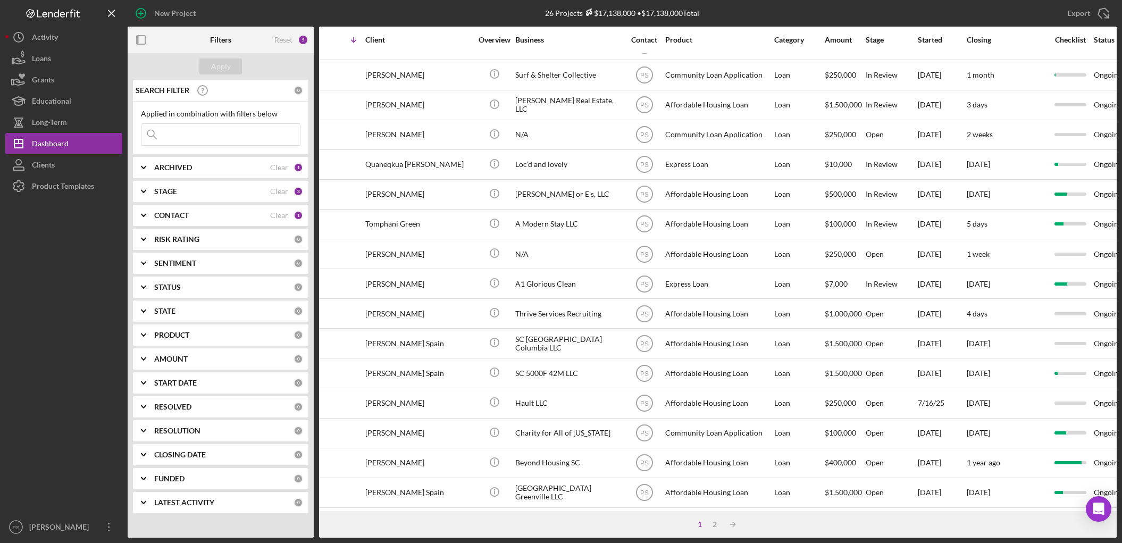
scroll to position [291, 0]
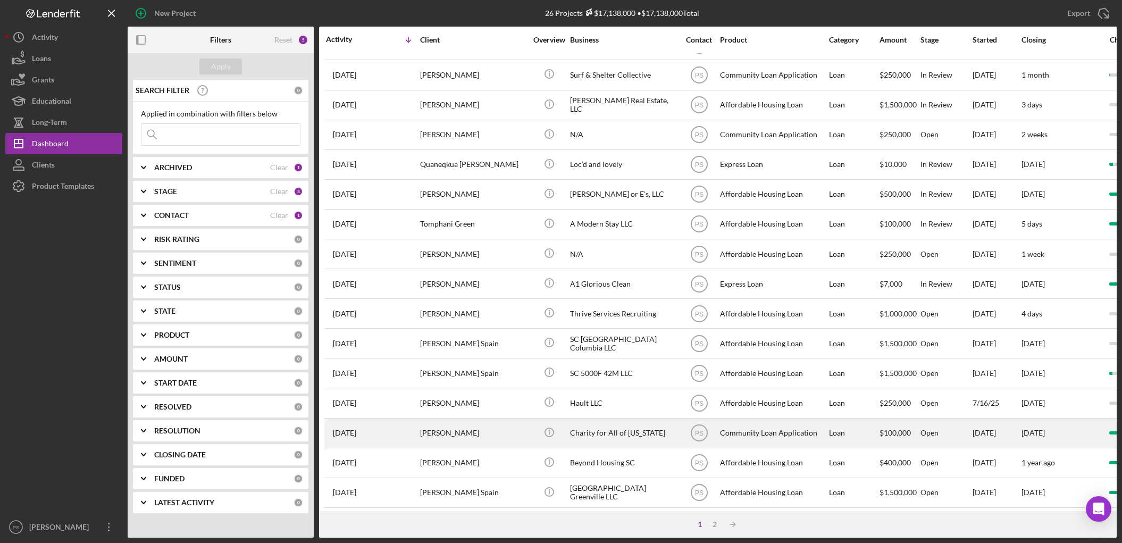
click at [616, 428] on div "Charity for All of [US_STATE]" at bounding box center [623, 433] width 106 height 28
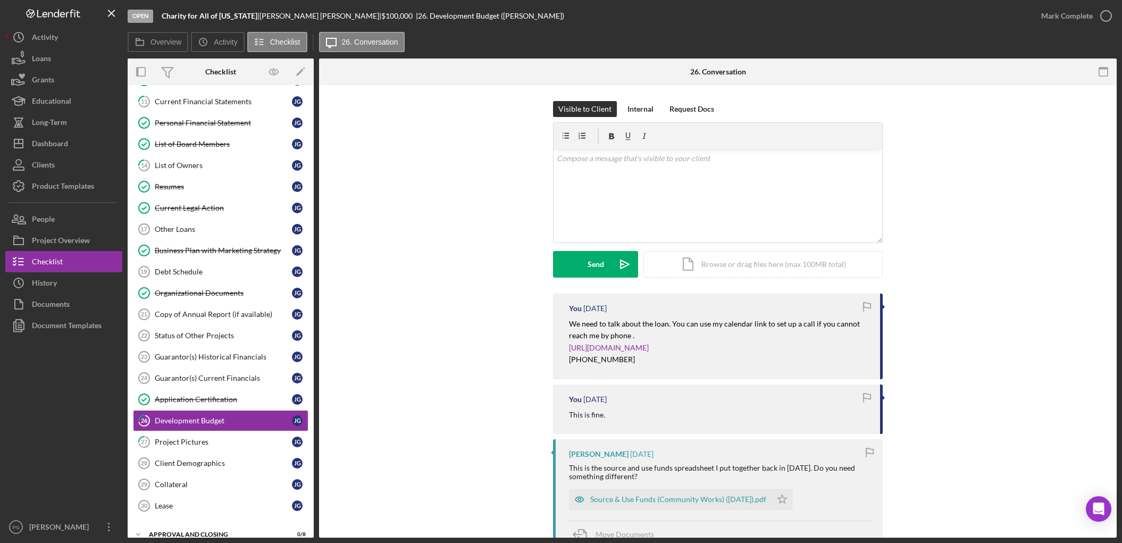
scroll to position [109, 0]
click at [89, 237] on div "Project Overview" at bounding box center [61, 242] width 58 height 24
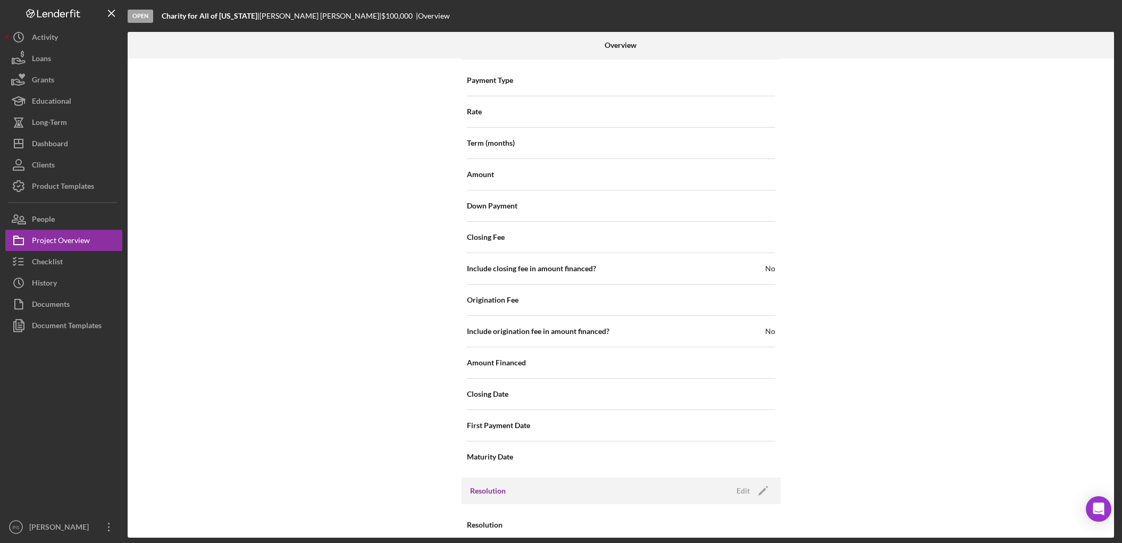
scroll to position [1064, 0]
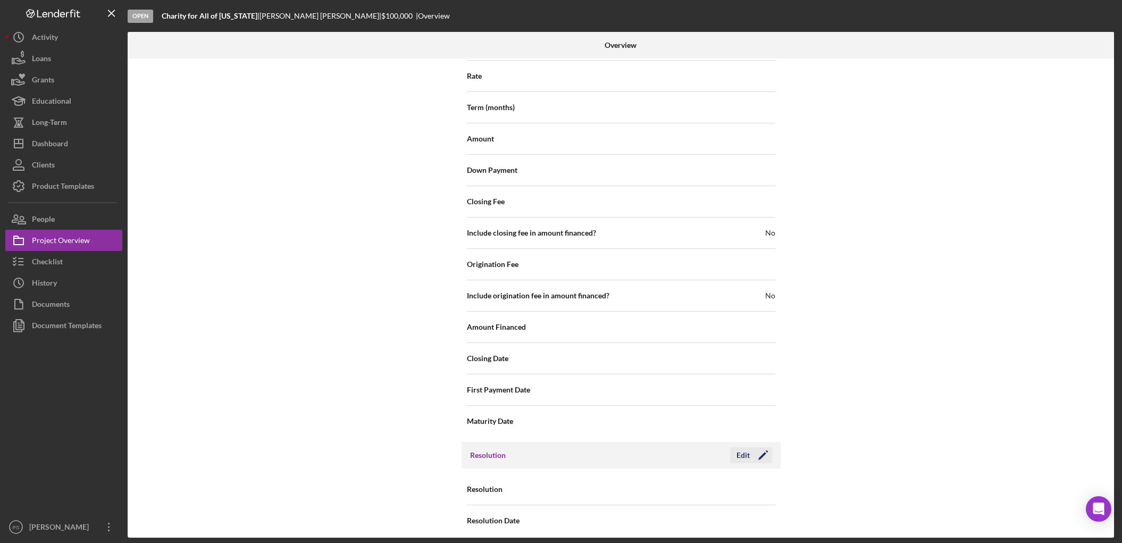
click at [738, 447] on div "Edit" at bounding box center [742, 455] width 13 height 16
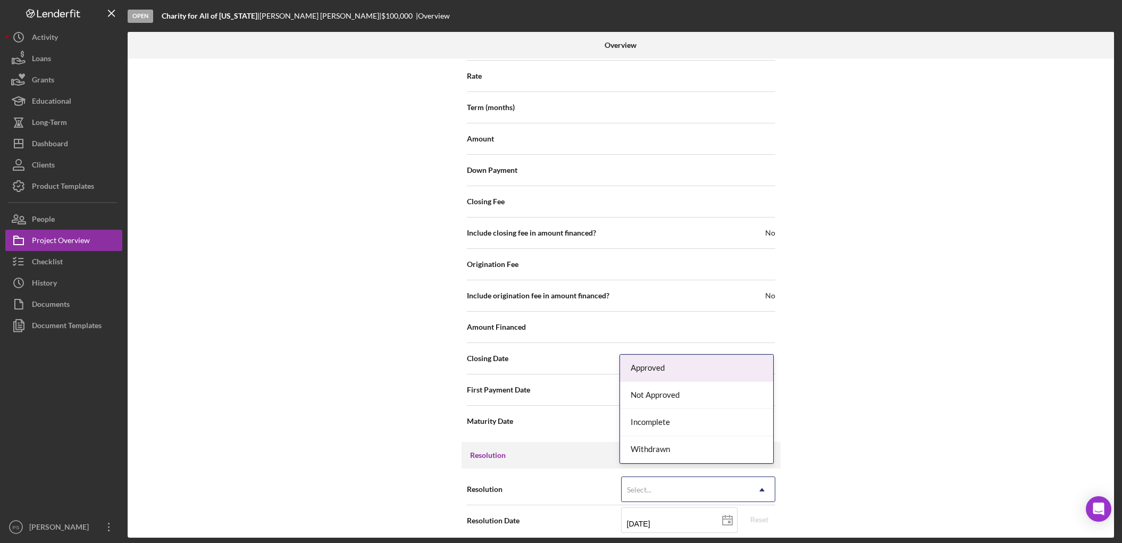
click at [660, 477] on div "Select..." at bounding box center [685, 489] width 128 height 24
click at [664, 444] on div "Withdrawn" at bounding box center [696, 449] width 153 height 27
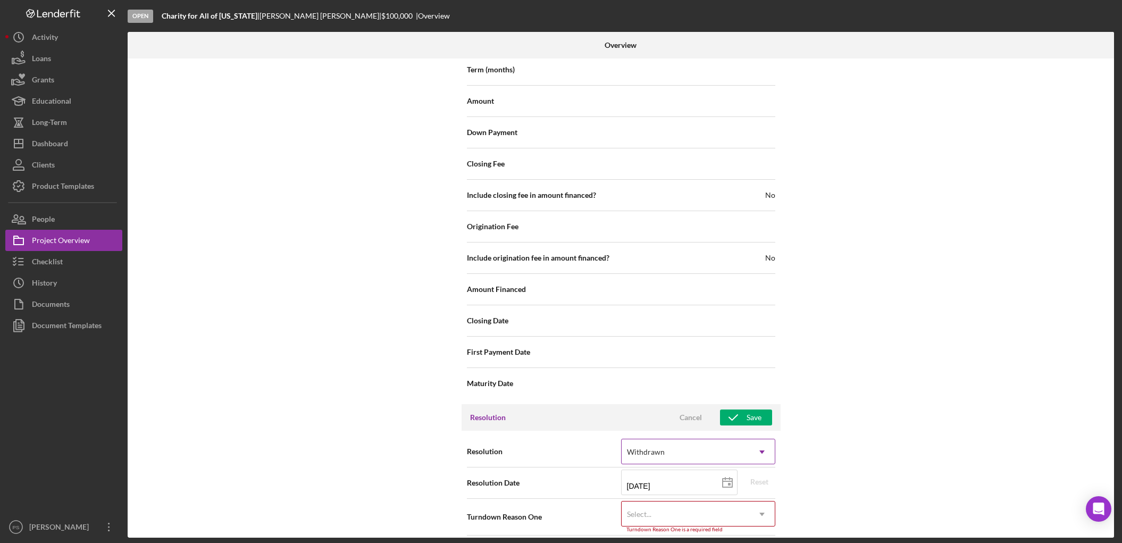
scroll to position [1131, 0]
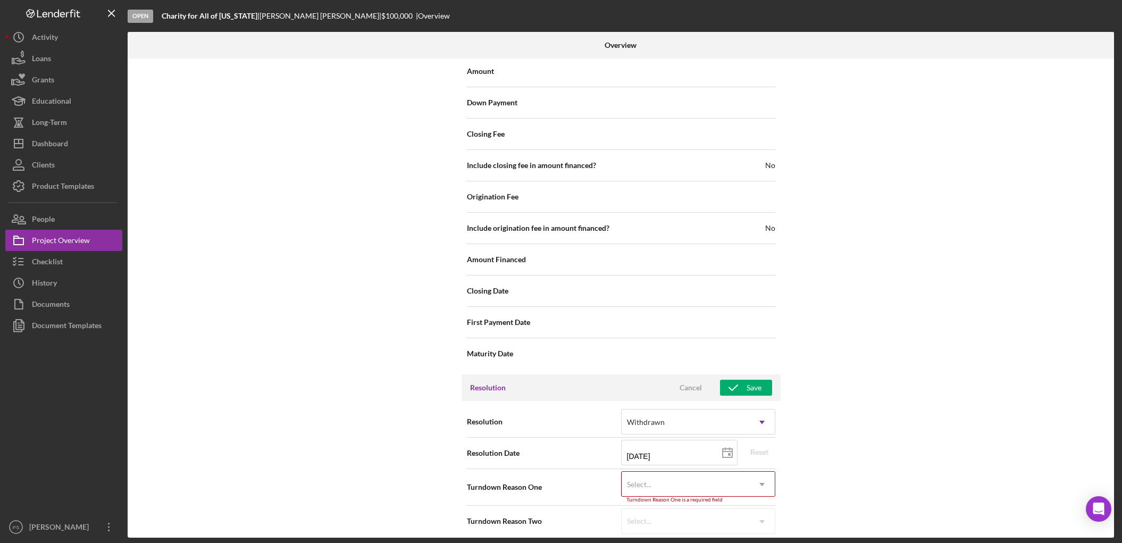
click at [666, 472] on div "Select..." at bounding box center [685, 484] width 128 height 24
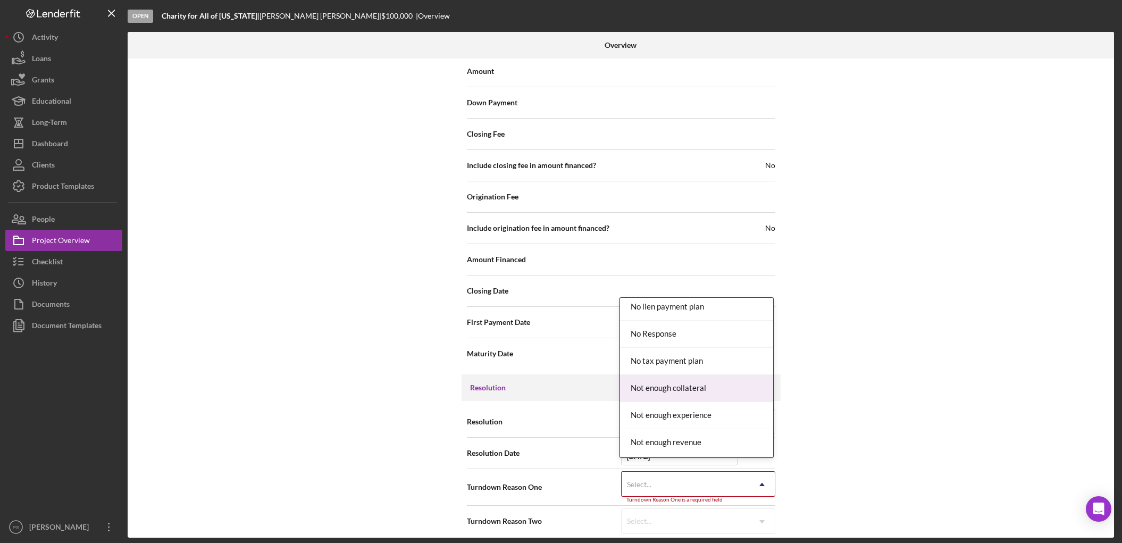
scroll to position [748, 0]
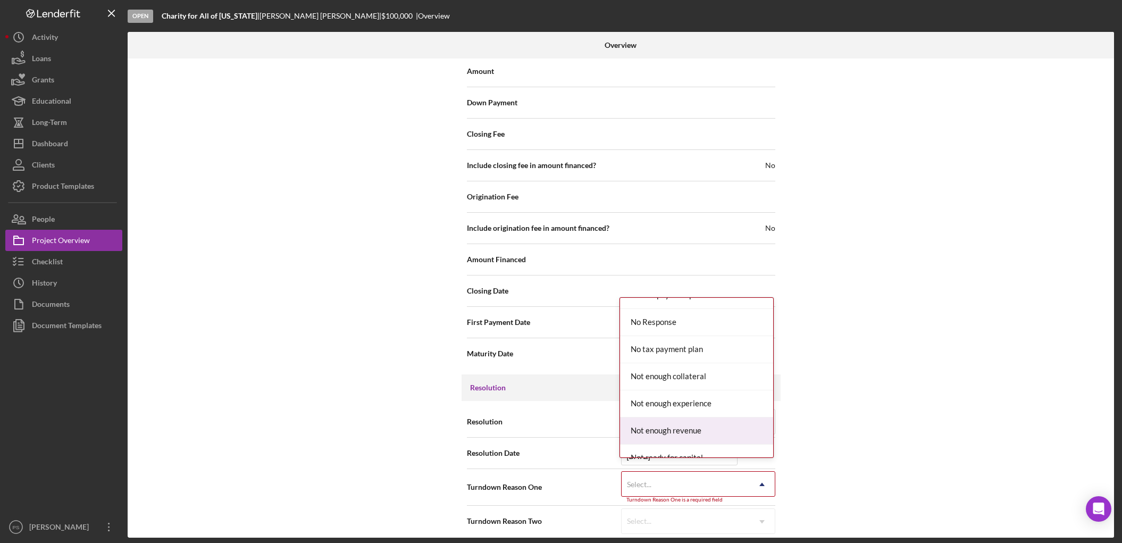
click at [680, 418] on div "Not enough revenue" at bounding box center [696, 430] width 153 height 27
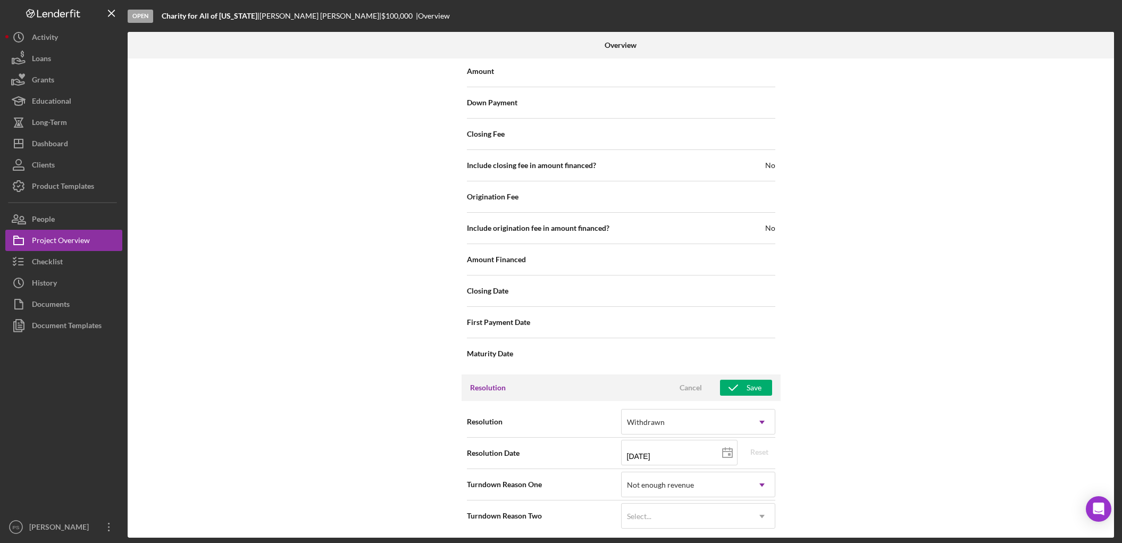
scroll to position [1126, 0]
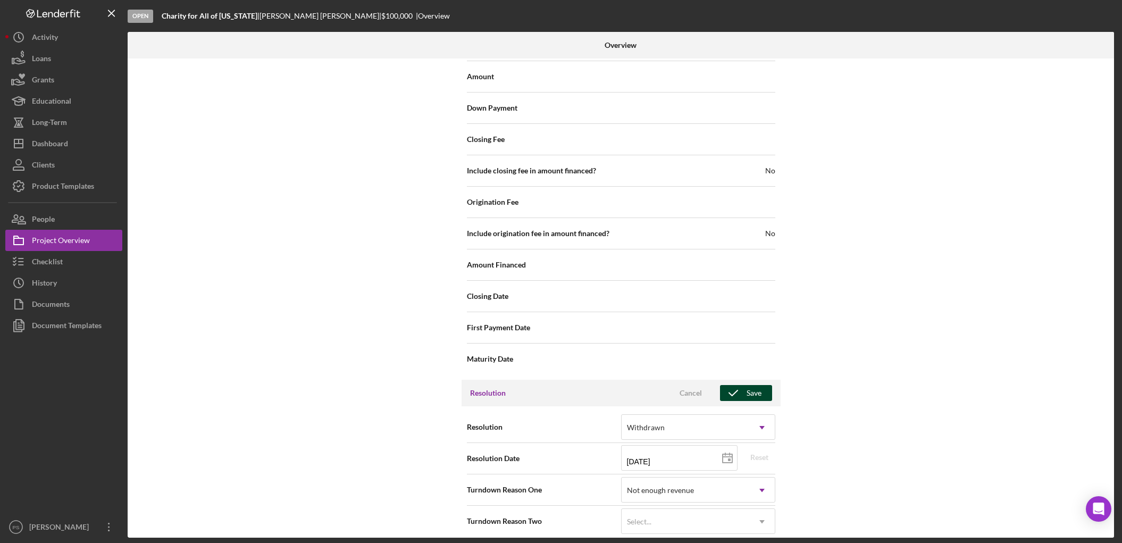
click at [746, 385] on div "Save" at bounding box center [753, 393] width 15 height 16
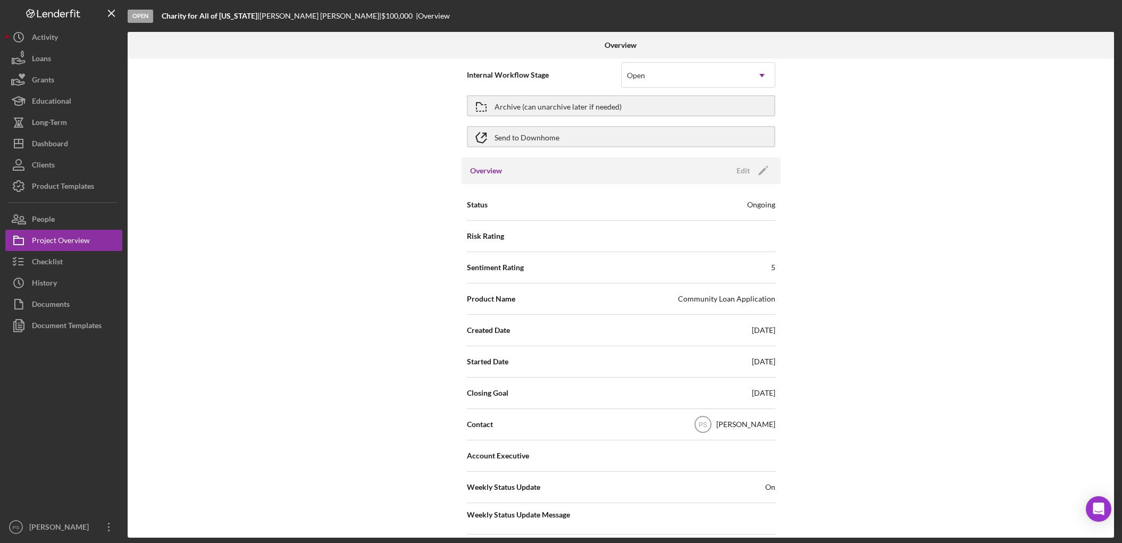
scroll to position [0, 0]
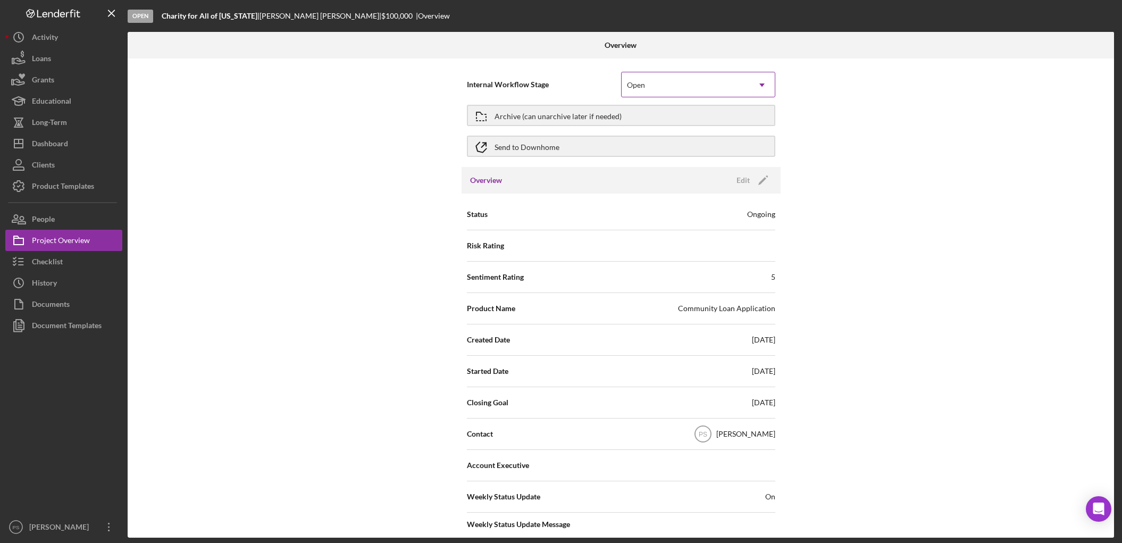
click at [644, 81] on div "Open" at bounding box center [636, 85] width 21 height 9
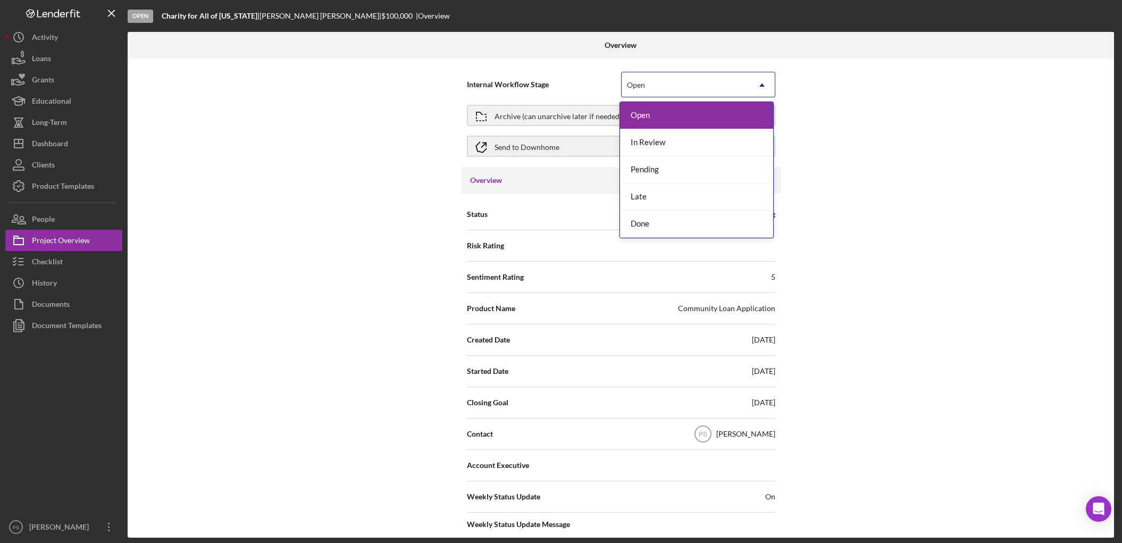
click at [569, 86] on span "Internal Workflow Stage" at bounding box center [544, 84] width 154 height 11
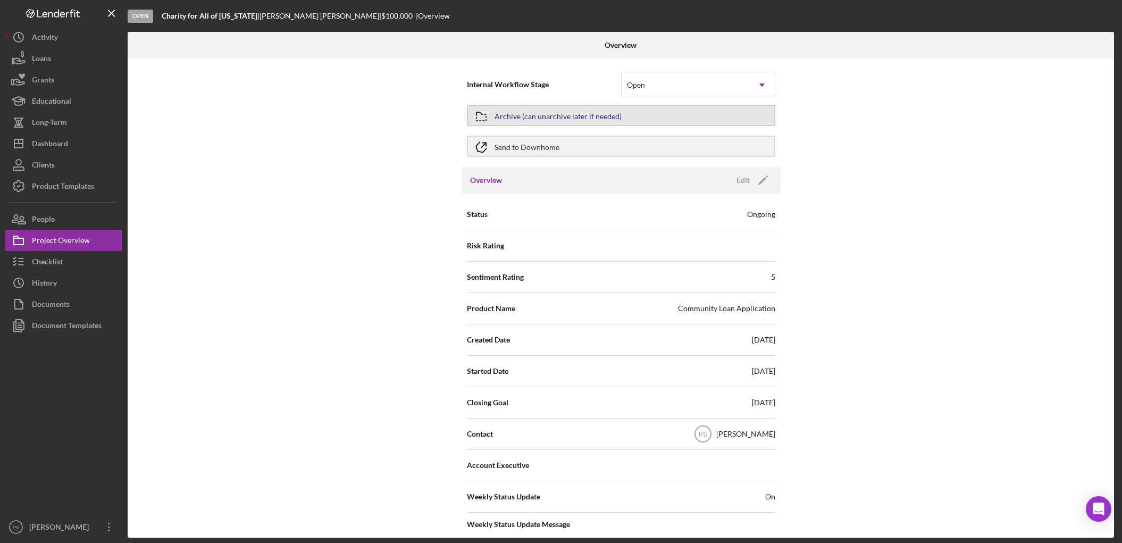
click at [562, 113] on div "Archive (can unarchive later if needed)" at bounding box center [557, 115] width 127 height 19
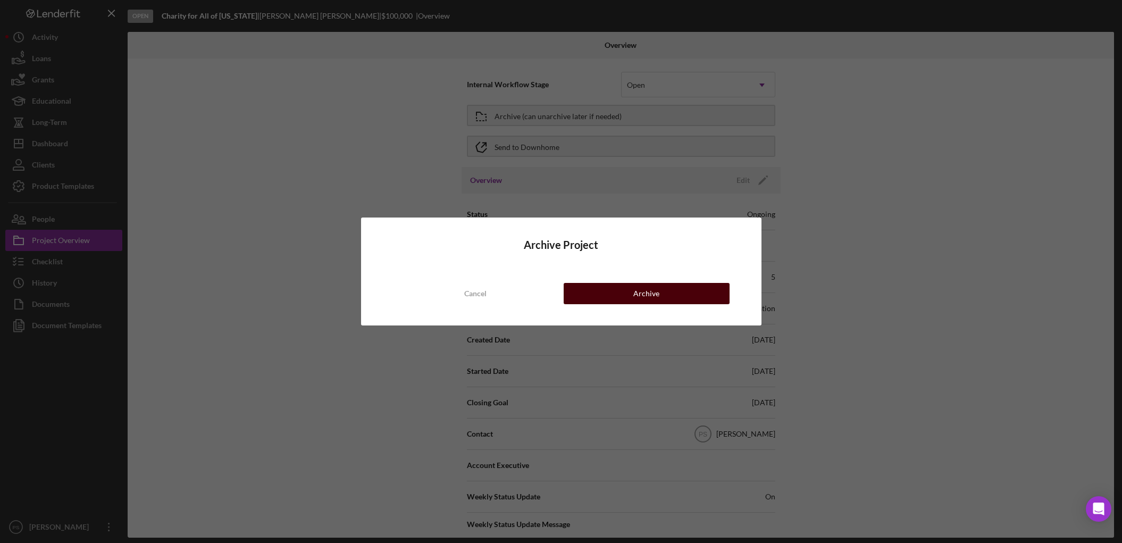
drag, startPoint x: 642, startPoint y: 296, endPoint x: 636, endPoint y: 293, distance: 6.4
click at [644, 295] on div "Archive" at bounding box center [646, 293] width 26 height 21
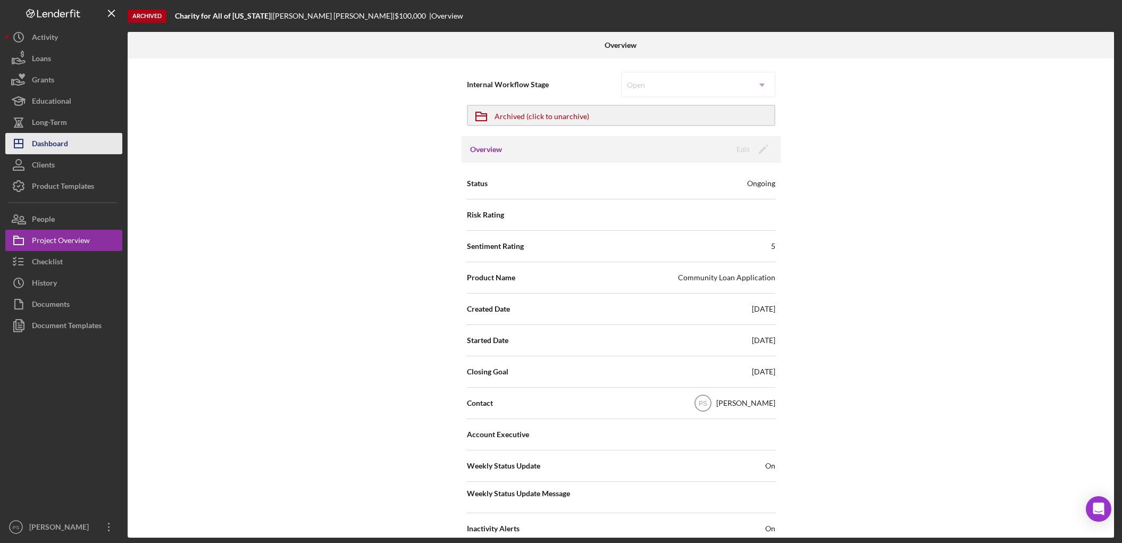
click at [77, 138] on button "Icon/Dashboard Dashboard" at bounding box center [63, 143] width 117 height 21
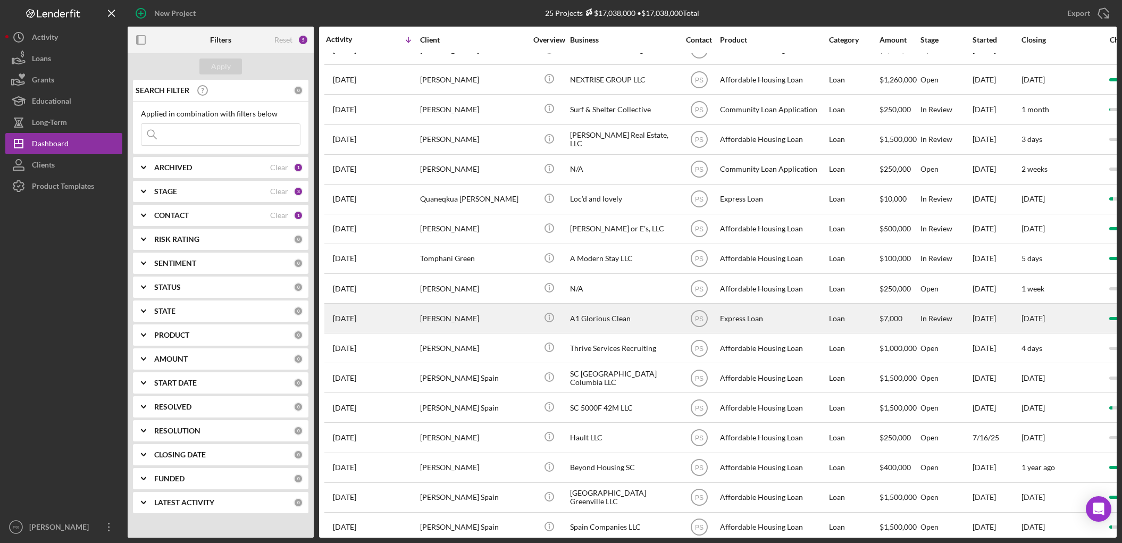
scroll to position [265, 0]
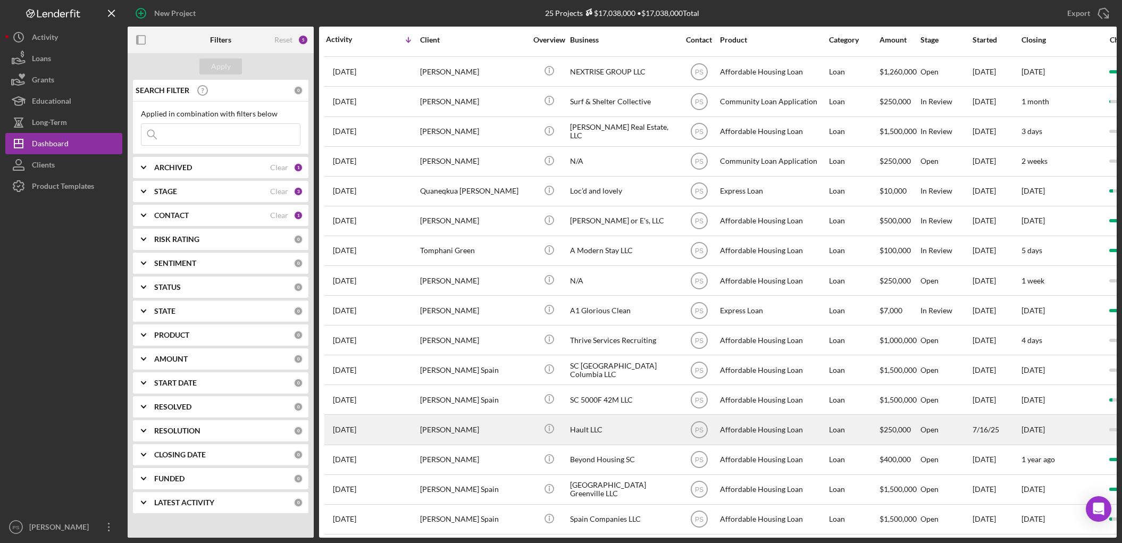
click at [610, 416] on div "Hault LLC" at bounding box center [623, 429] width 106 height 28
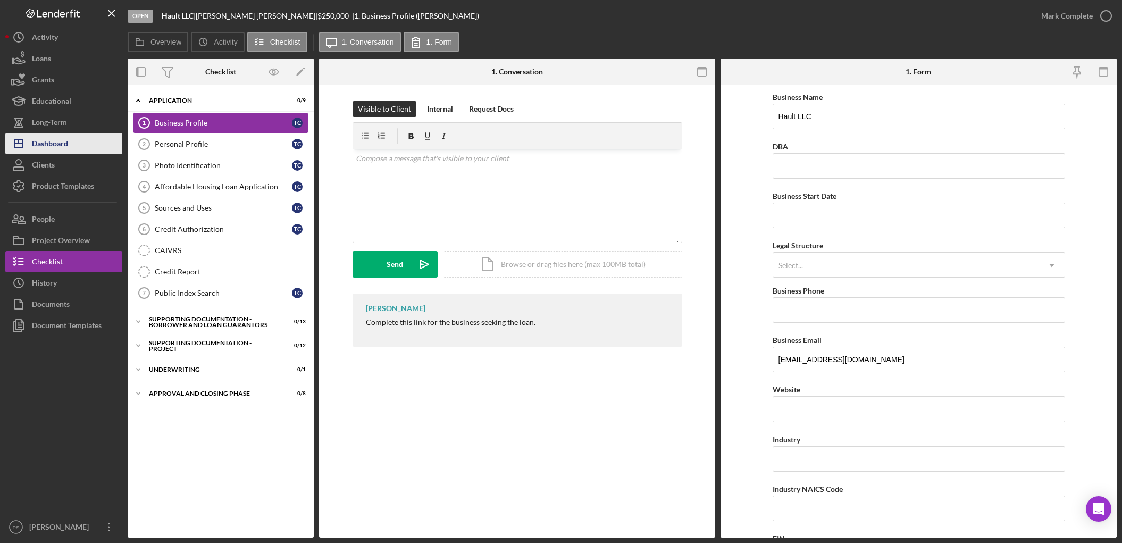
click at [69, 141] on button "Icon/Dashboard Dashboard" at bounding box center [63, 143] width 117 height 21
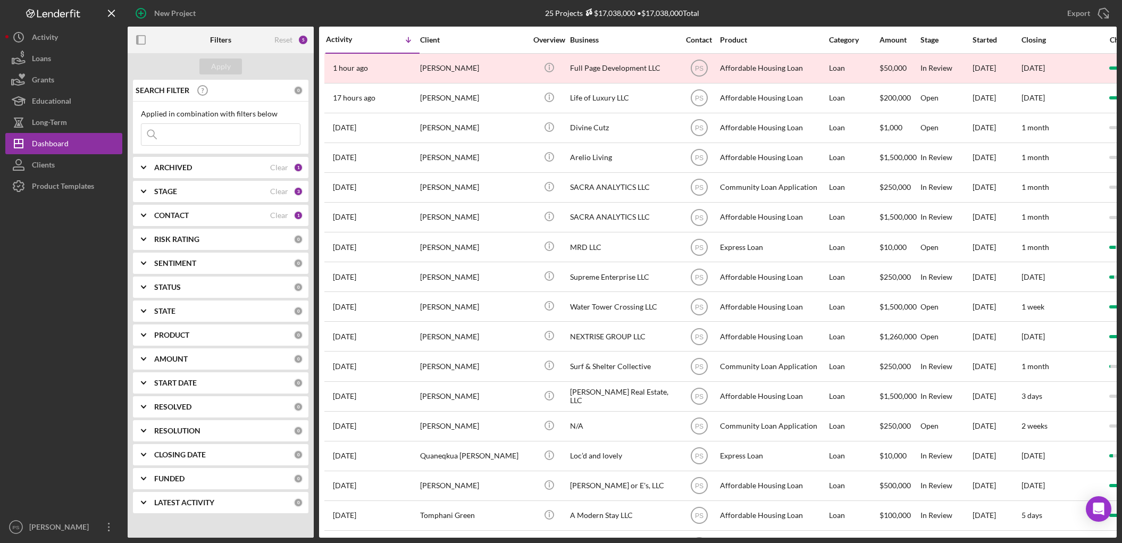
click at [362, 36] on div "Activity" at bounding box center [349, 39] width 47 height 9
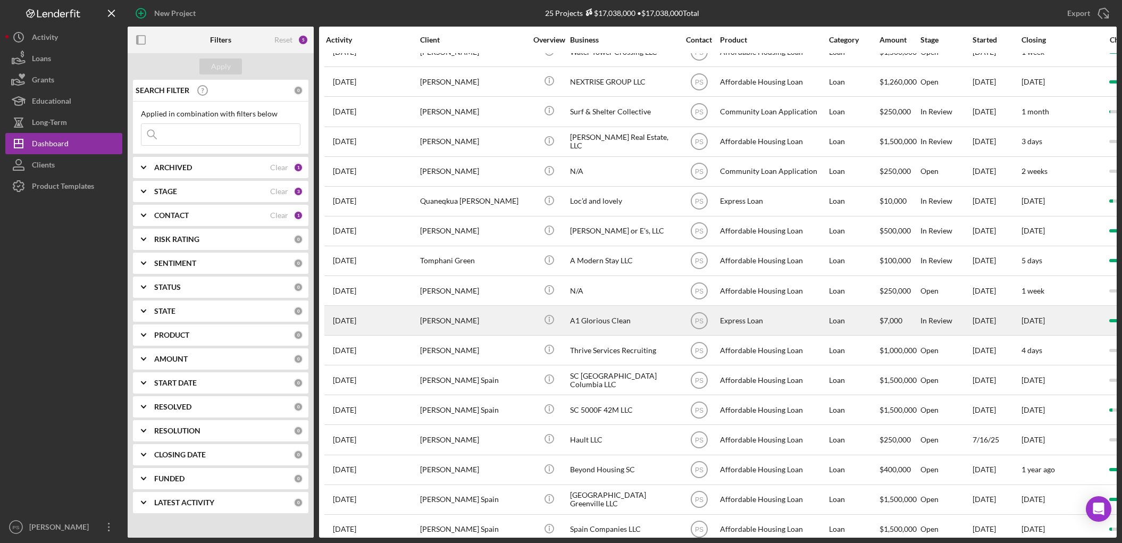
scroll to position [265, 0]
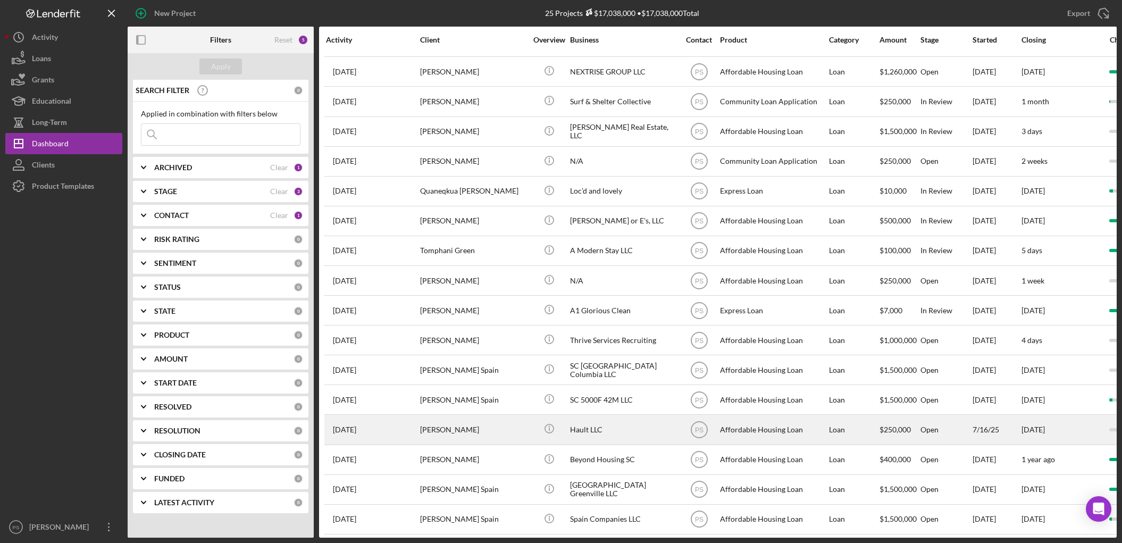
click at [588, 415] on div "Hault LLC" at bounding box center [623, 429] width 106 height 28
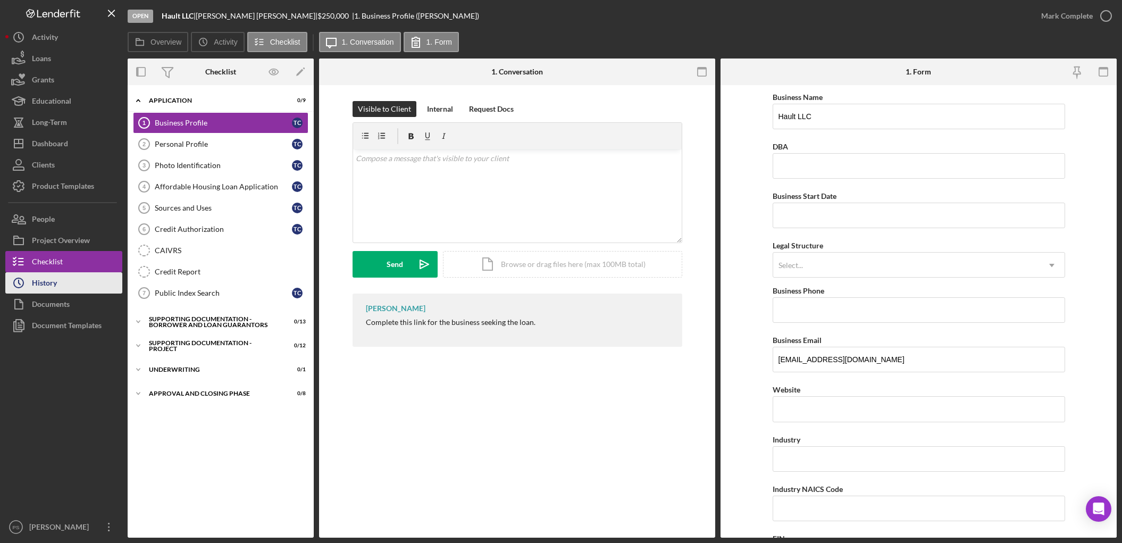
click at [72, 275] on button "Icon/History History" at bounding box center [63, 282] width 117 height 21
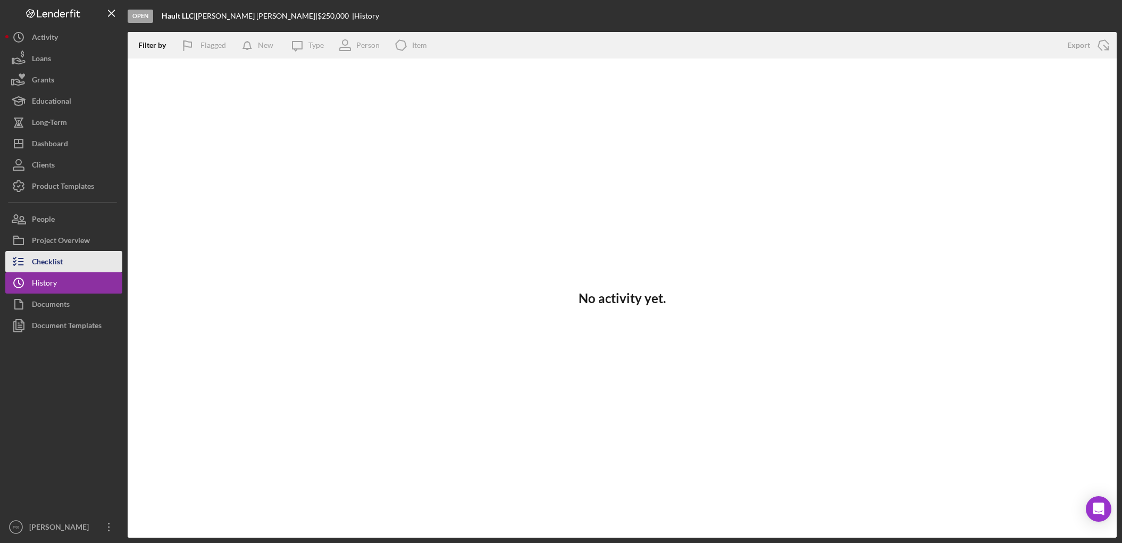
click at [72, 260] on button "Checklist" at bounding box center [63, 261] width 117 height 21
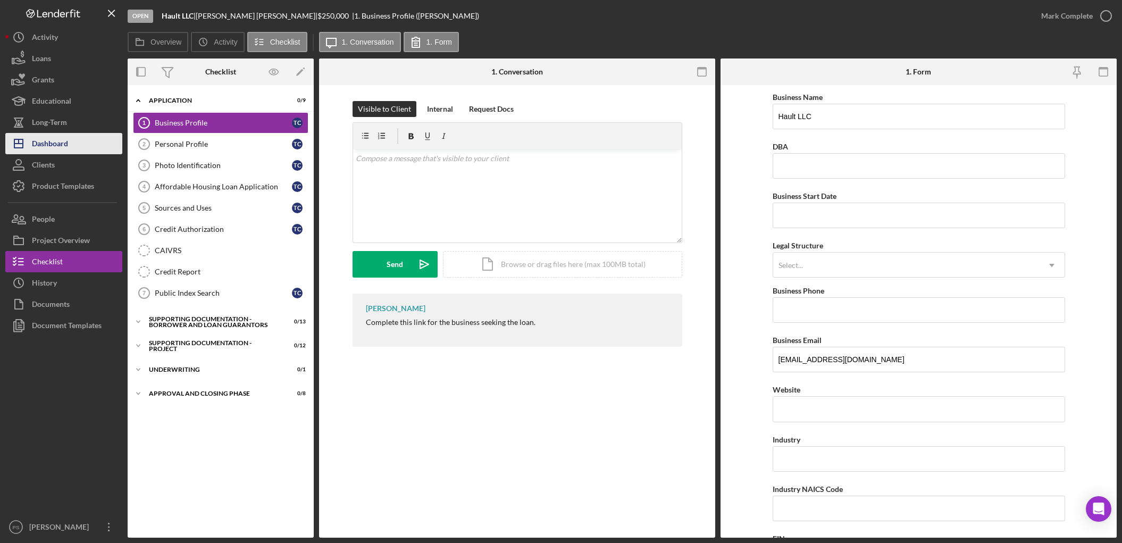
click at [74, 136] on button "Icon/Dashboard Dashboard" at bounding box center [63, 143] width 117 height 21
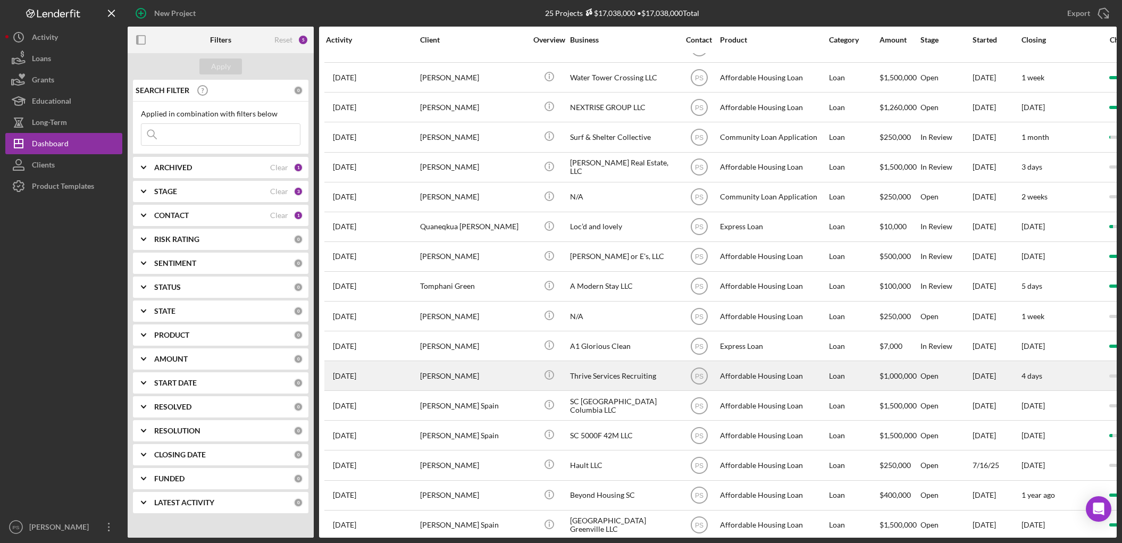
scroll to position [265, 0]
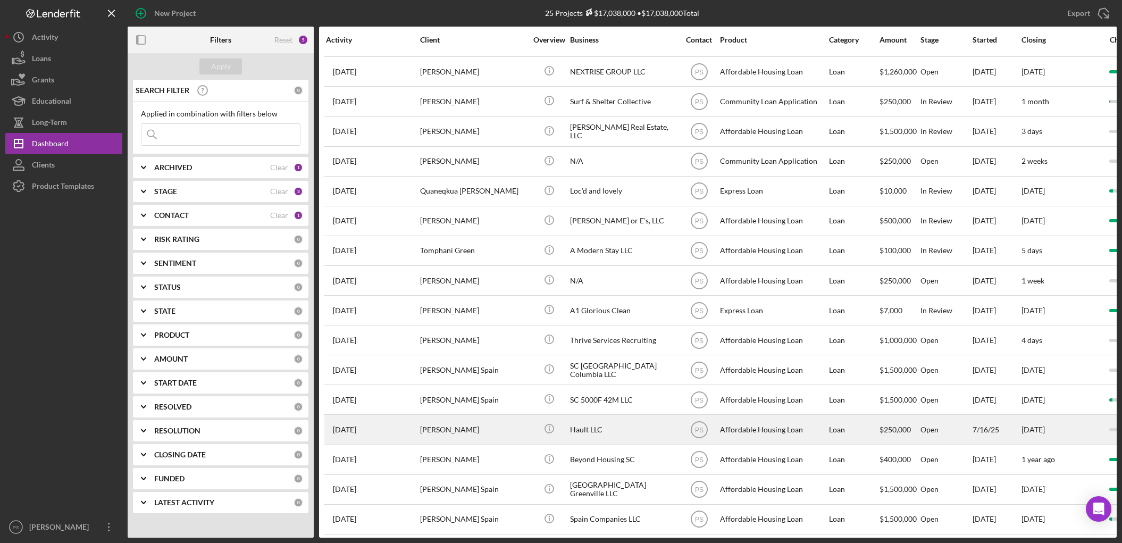
click at [529, 415] on div "Icon/Info" at bounding box center [549, 429] width 40 height 28
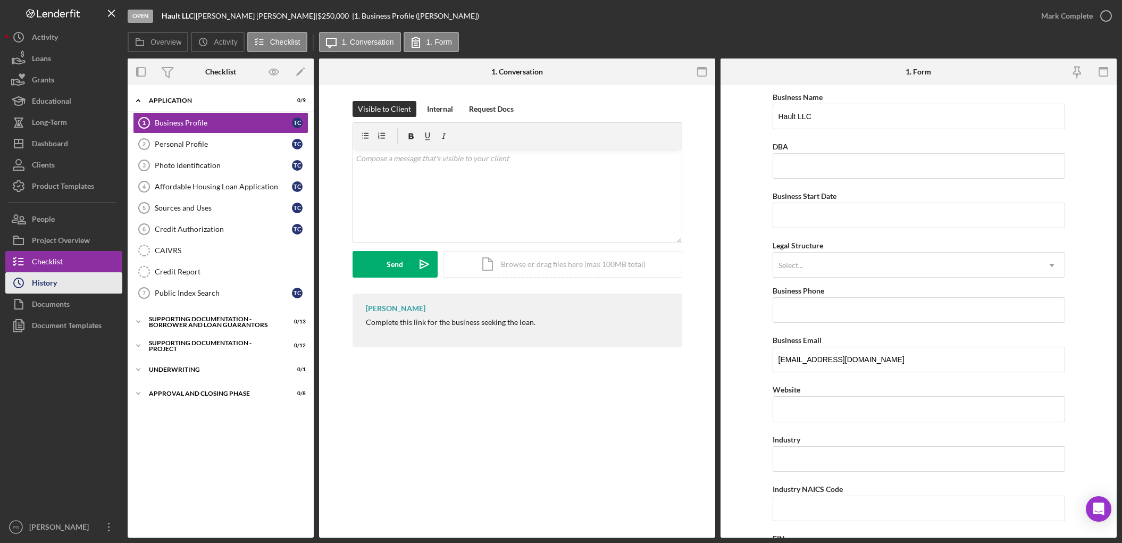
click at [56, 280] on div "History" at bounding box center [44, 284] width 25 height 24
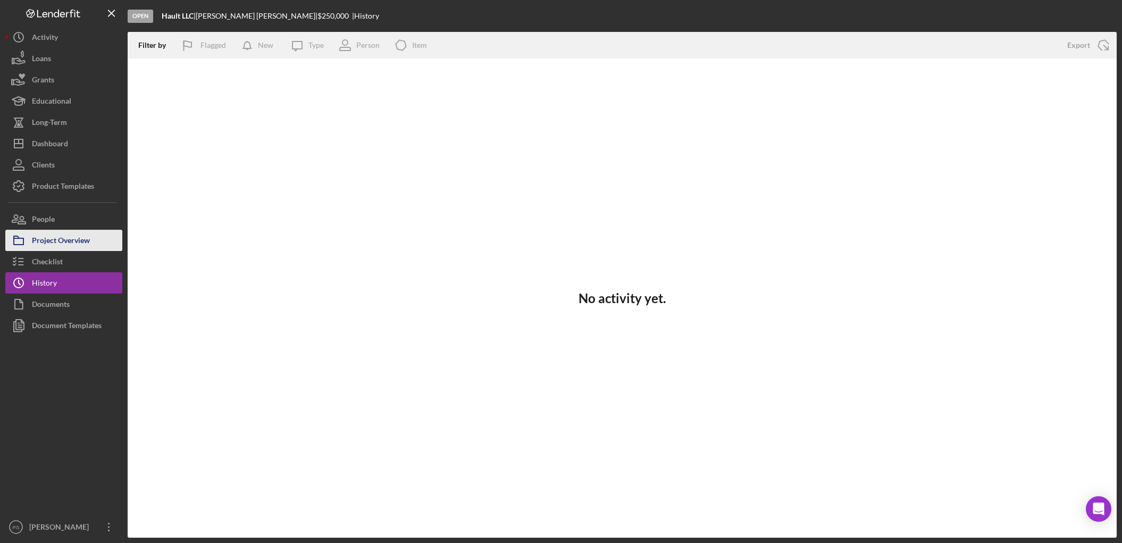
click at [84, 237] on div "Project Overview" at bounding box center [61, 242] width 58 height 24
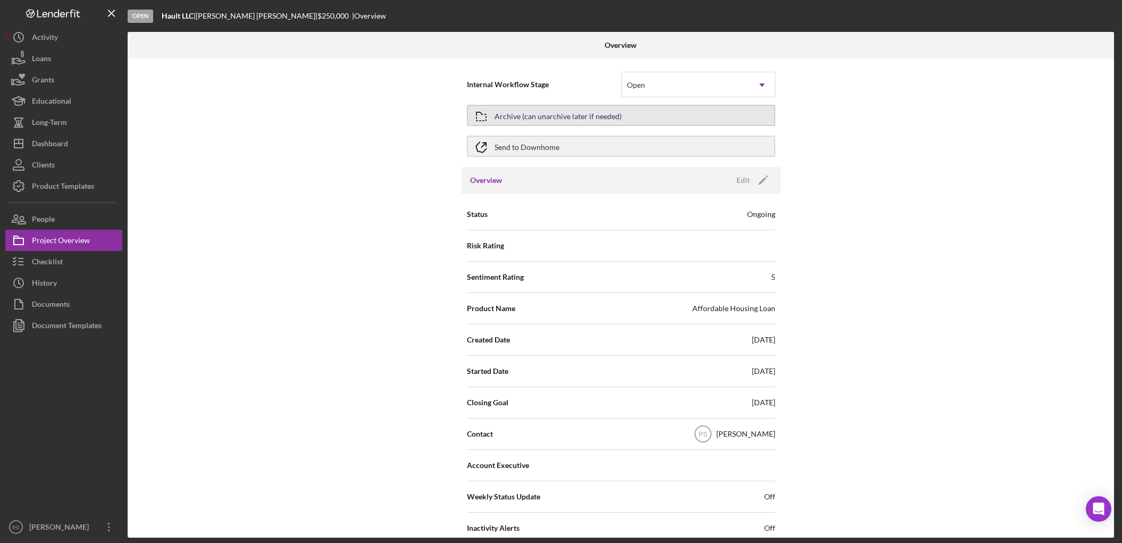
click at [543, 112] on div "Archive (can unarchive later if needed)" at bounding box center [557, 115] width 127 height 19
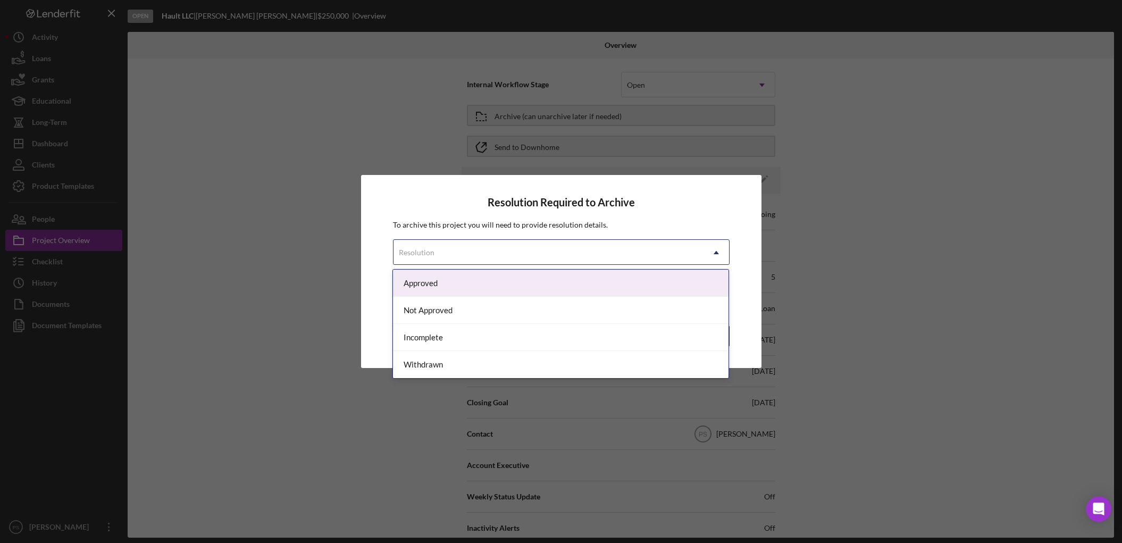
click at [613, 242] on div "Resolution" at bounding box center [548, 252] width 310 height 24
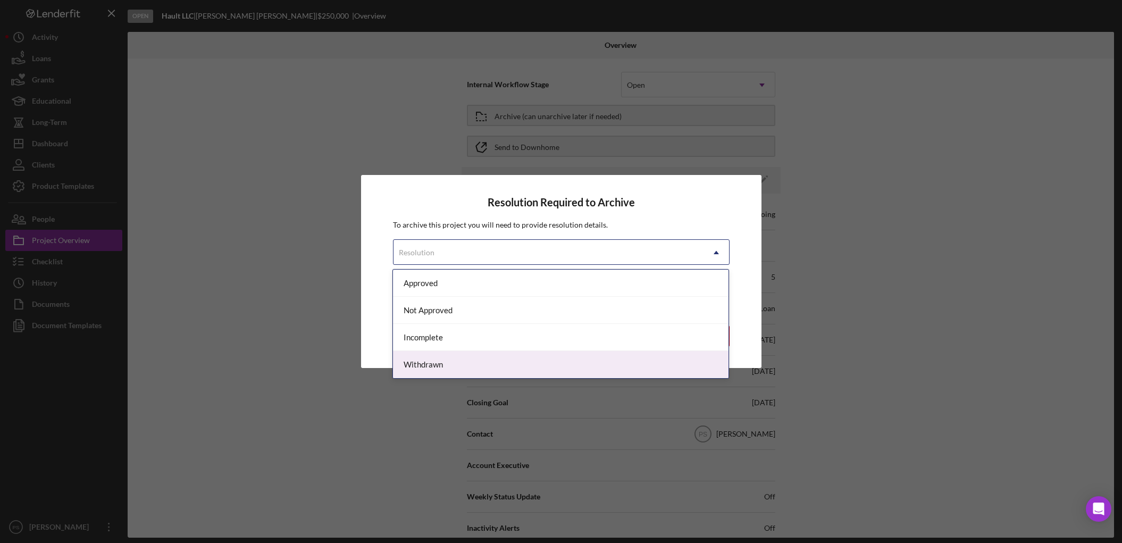
click at [488, 359] on div "Withdrawn" at bounding box center [560, 364] width 335 height 27
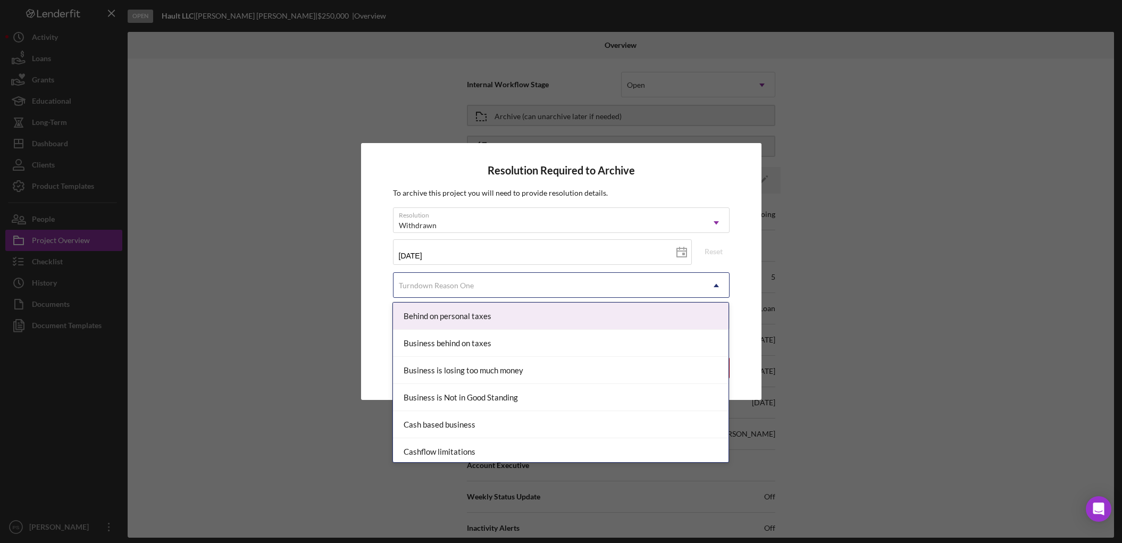
click at [508, 279] on div "Turndown Reason One" at bounding box center [548, 285] width 310 height 24
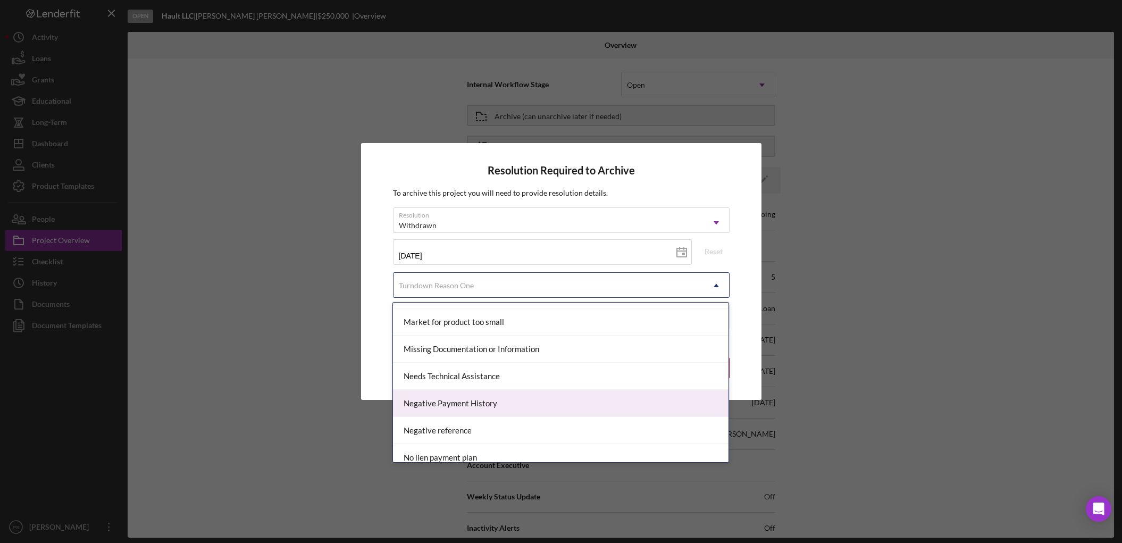
scroll to position [748, 0]
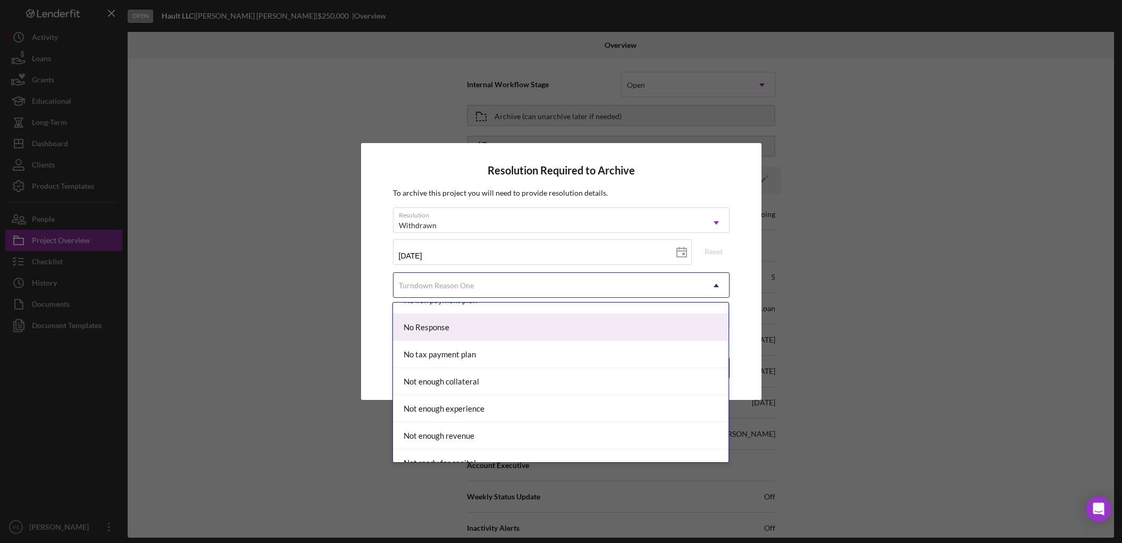
click at [462, 317] on div "No Response" at bounding box center [560, 327] width 335 height 27
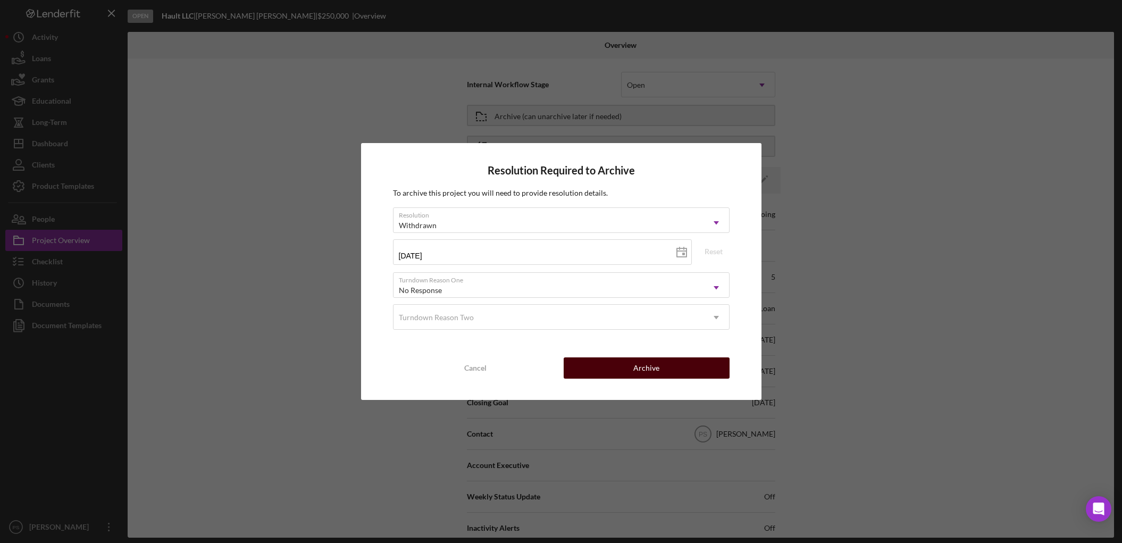
click at [652, 370] on div "Archive" at bounding box center [646, 367] width 26 height 21
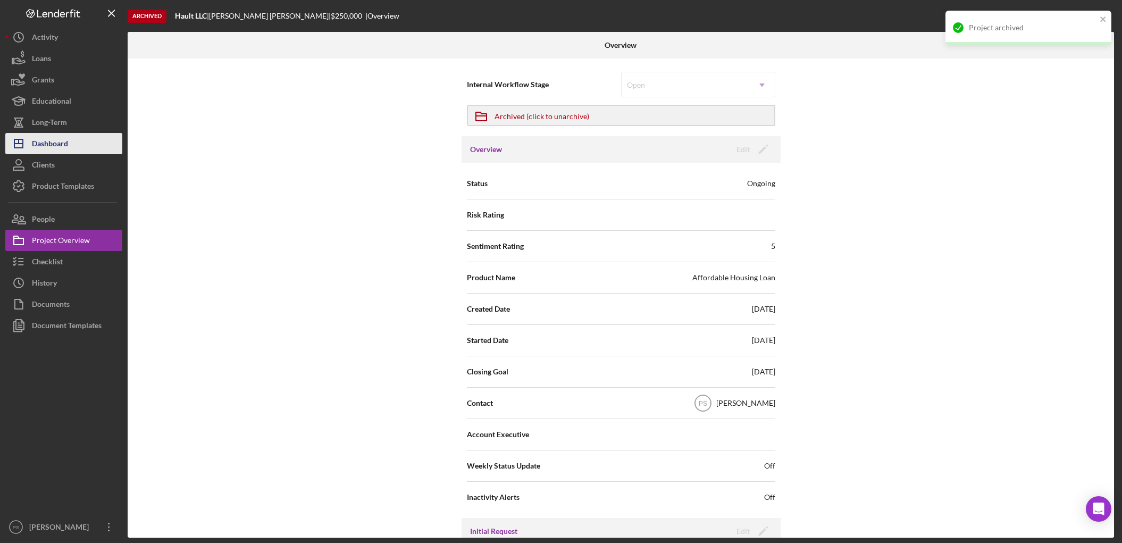
click at [62, 142] on div "Dashboard" at bounding box center [50, 145] width 36 height 24
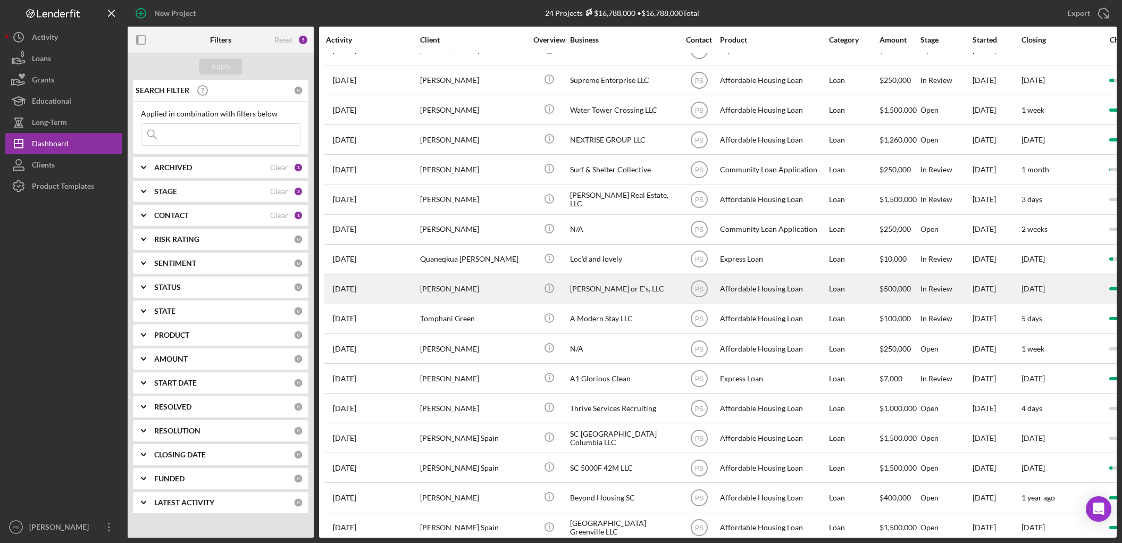
scroll to position [235, 0]
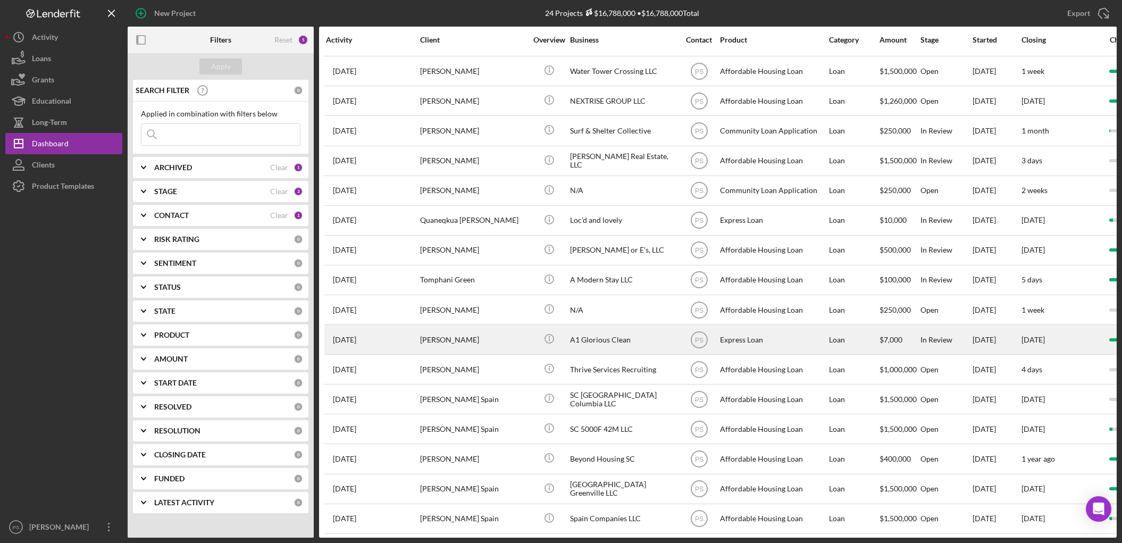
click at [616, 331] on div "A1 Glorious Clean" at bounding box center [623, 339] width 106 height 28
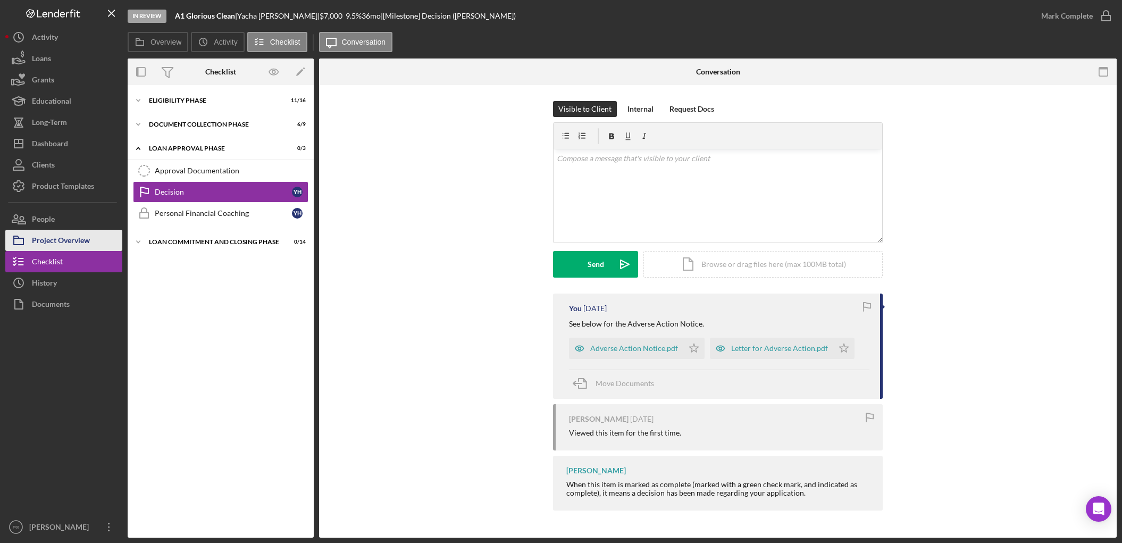
click at [57, 238] on div "Project Overview" at bounding box center [61, 242] width 58 height 24
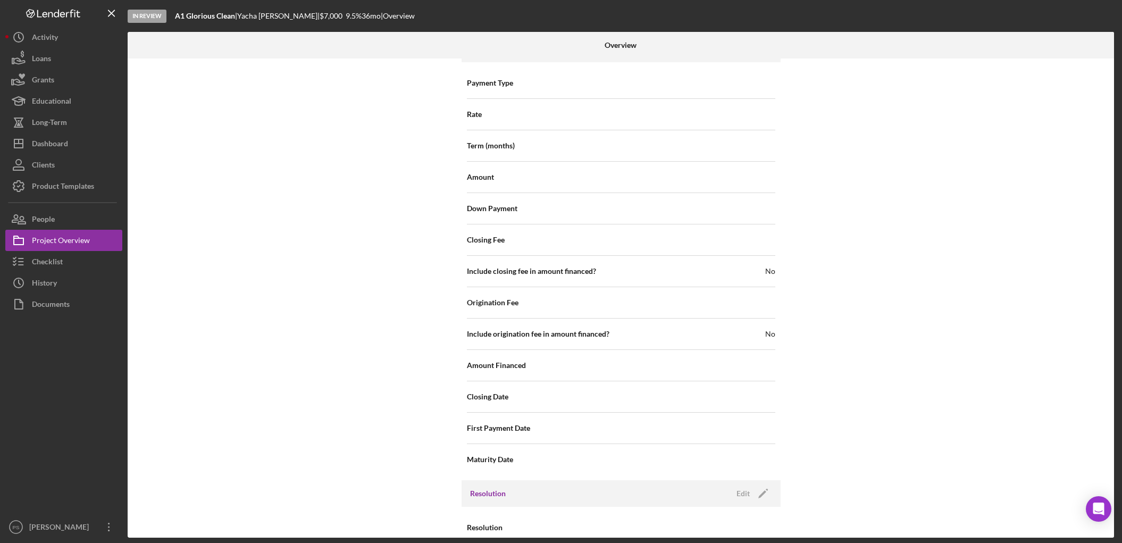
scroll to position [1123, 0]
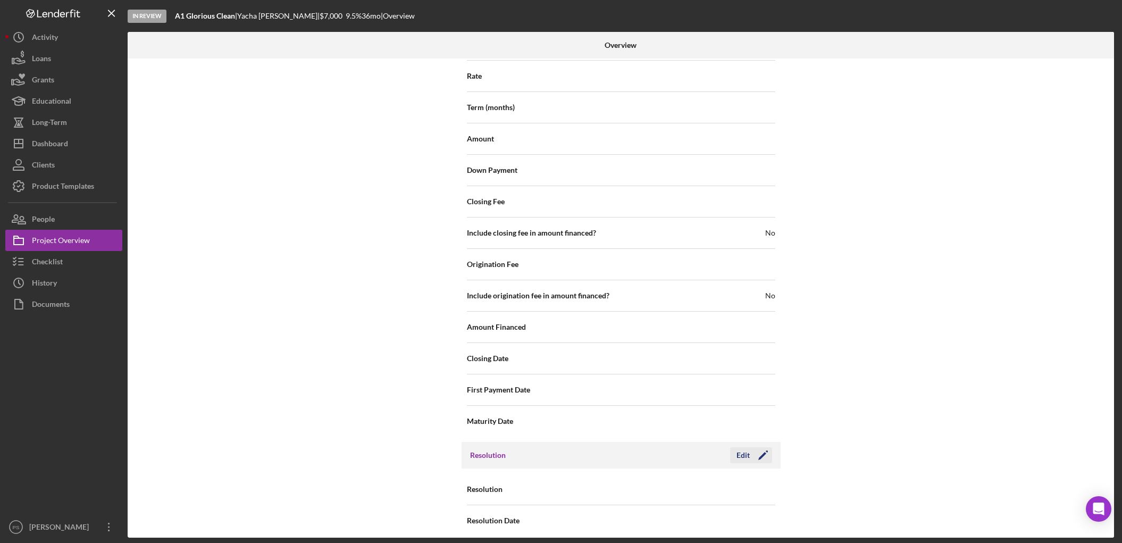
click at [740, 447] on div "Edit" at bounding box center [742, 455] width 13 height 16
click at [637, 485] on div "Select..." at bounding box center [639, 489] width 24 height 9
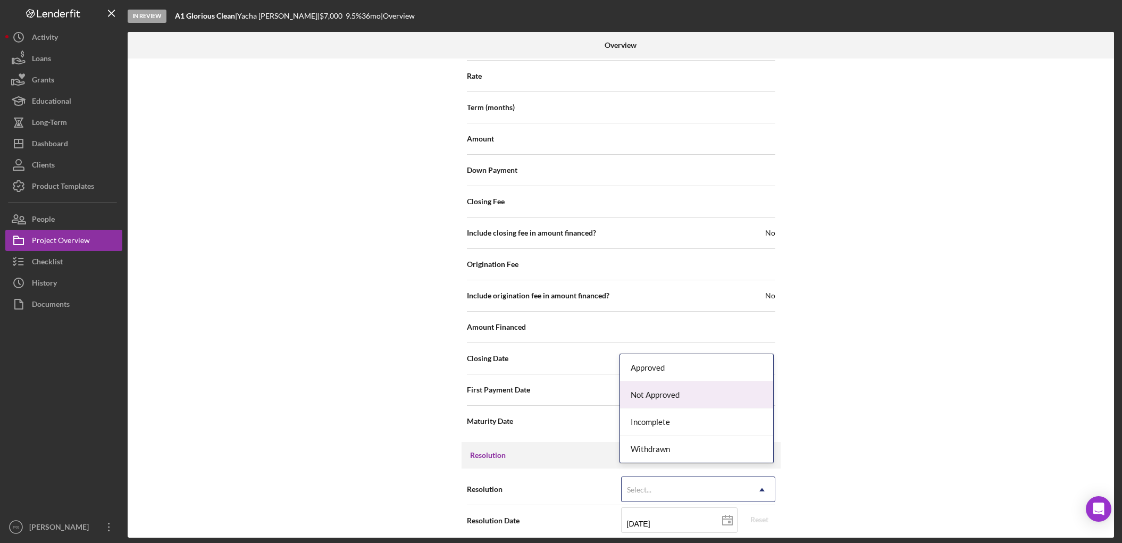
click at [671, 389] on div "Not Approved" at bounding box center [696, 394] width 153 height 27
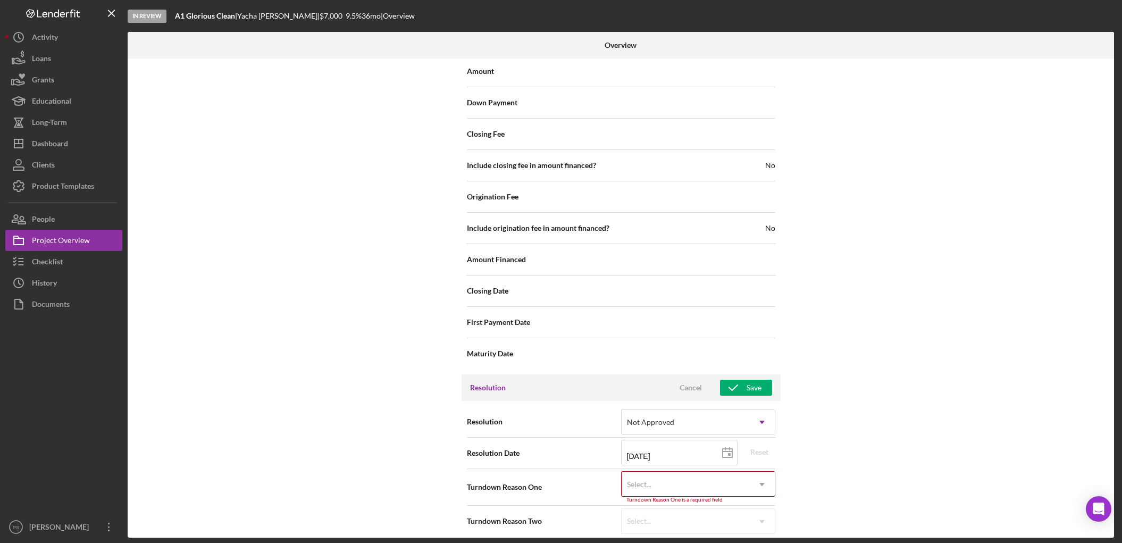
scroll to position [1191, 0]
click at [651, 472] on div "Select..." at bounding box center [685, 484] width 128 height 24
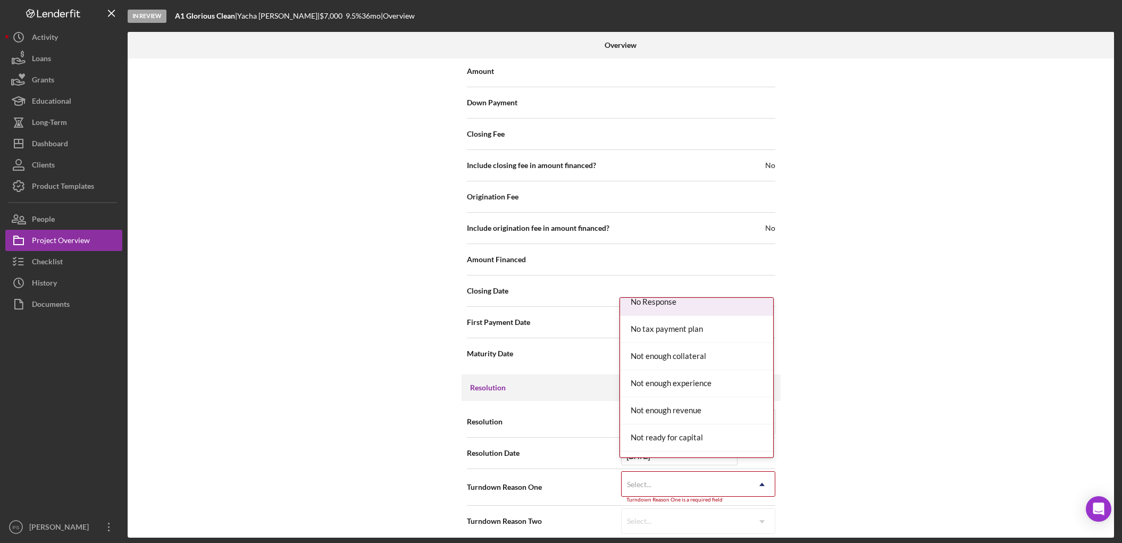
scroll to position [787, 0]
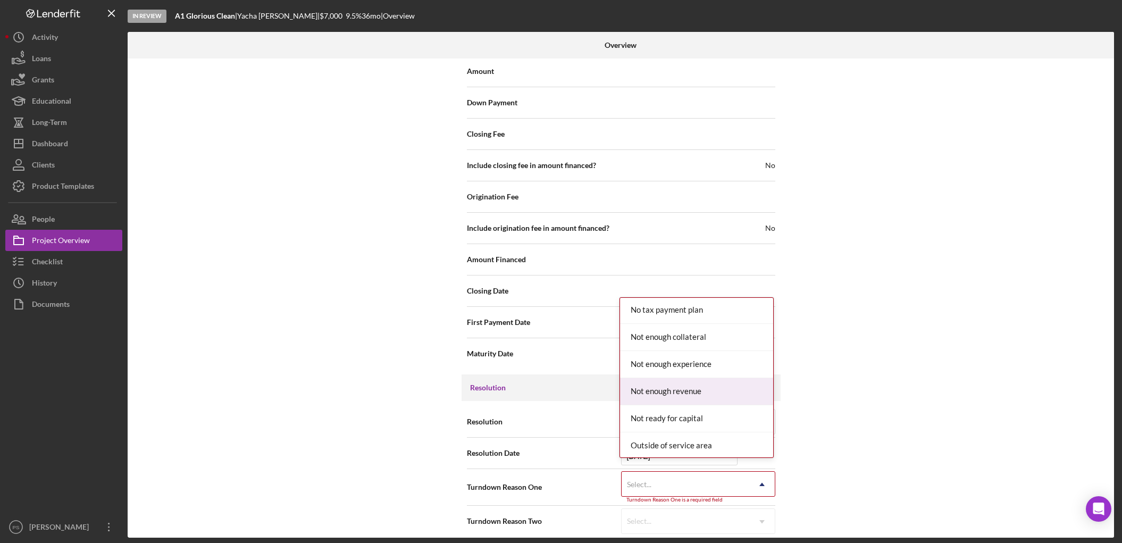
click at [683, 381] on div "Not enough revenue" at bounding box center [696, 391] width 153 height 27
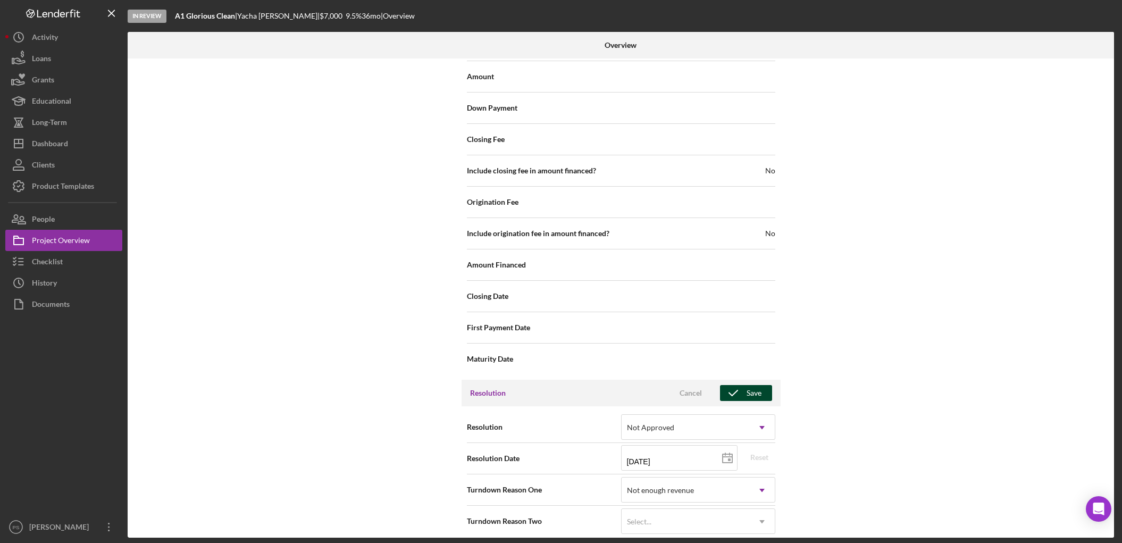
click at [756, 385] on div "Save" at bounding box center [753, 393] width 15 height 16
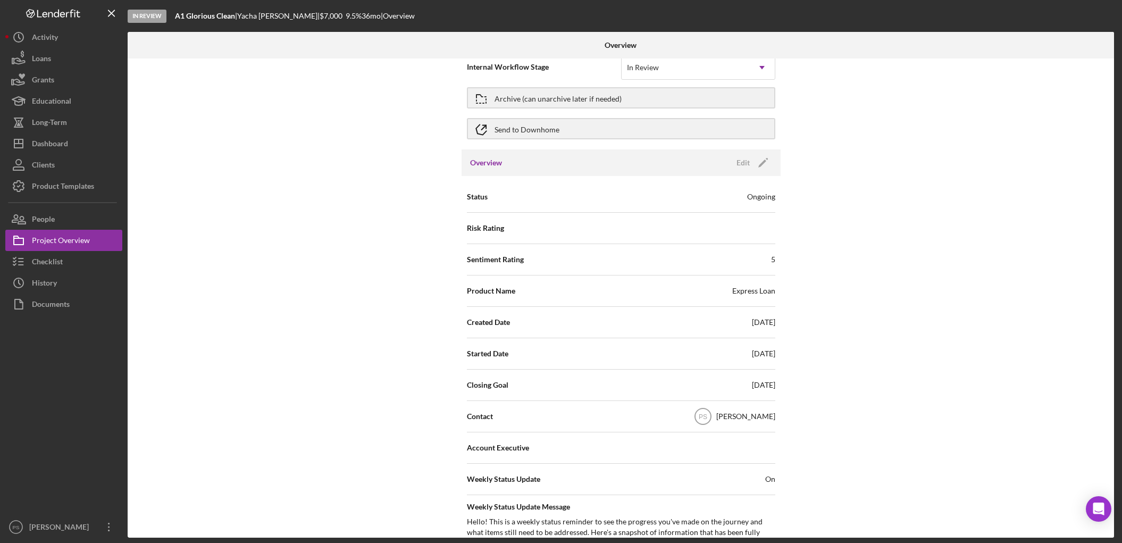
scroll to position [0, 0]
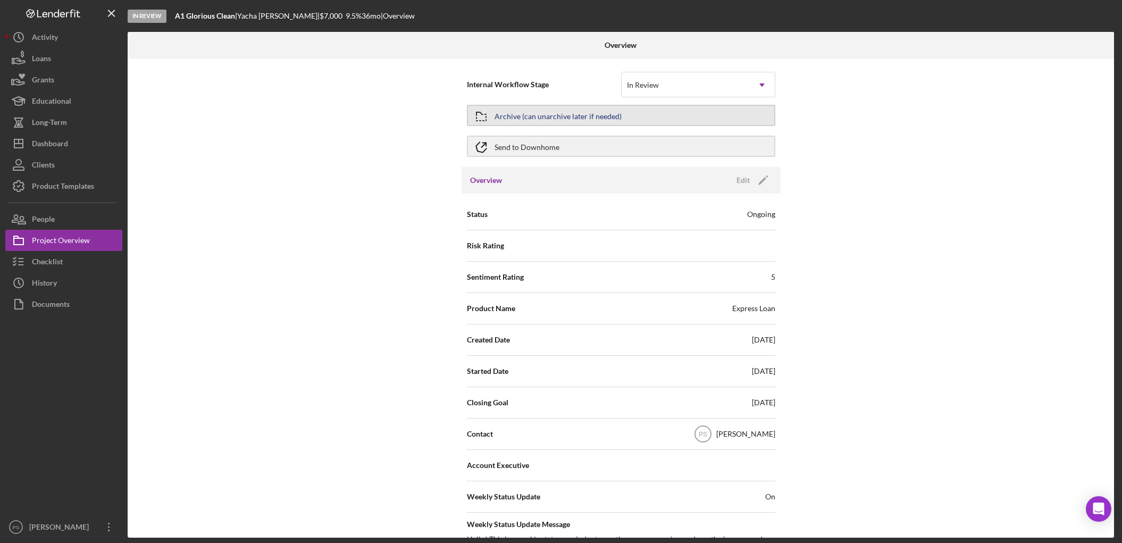
click at [600, 113] on div "Archive (can unarchive later if needed)" at bounding box center [557, 115] width 127 height 19
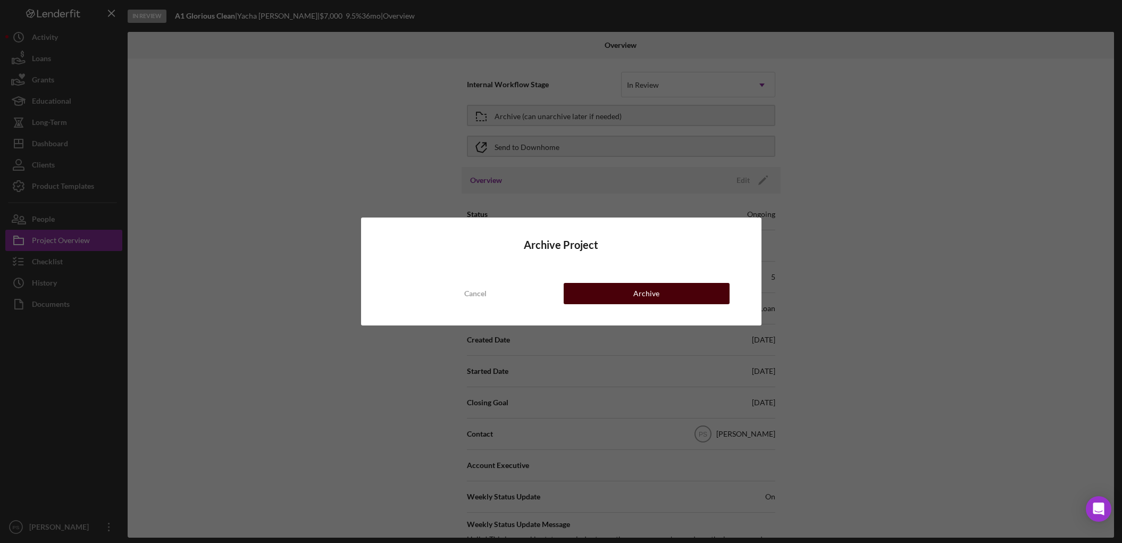
click at [641, 297] on div "Archive" at bounding box center [646, 293] width 26 height 21
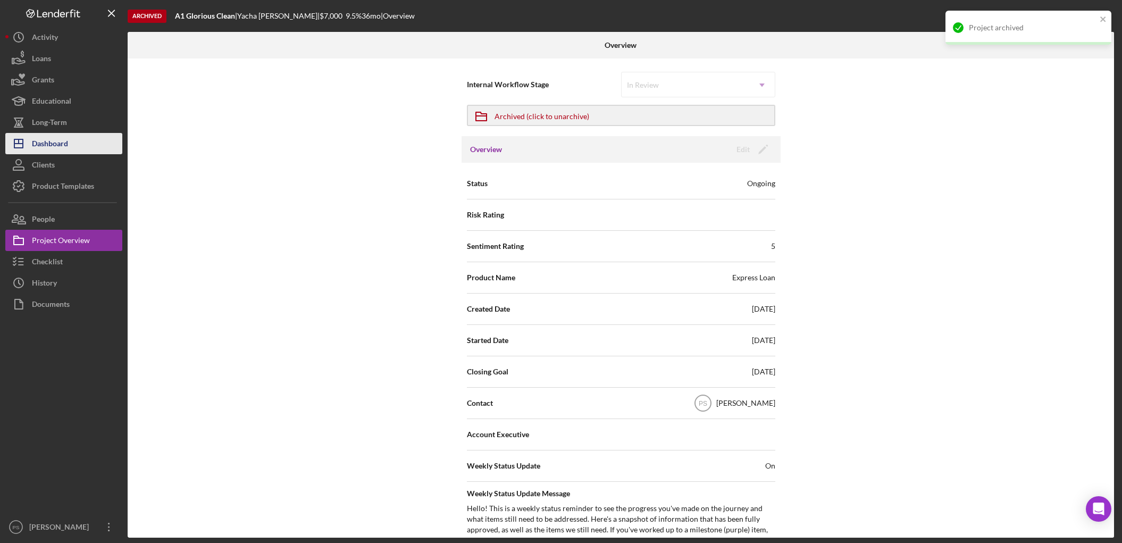
click at [79, 139] on button "Icon/Dashboard Dashboard" at bounding box center [63, 143] width 117 height 21
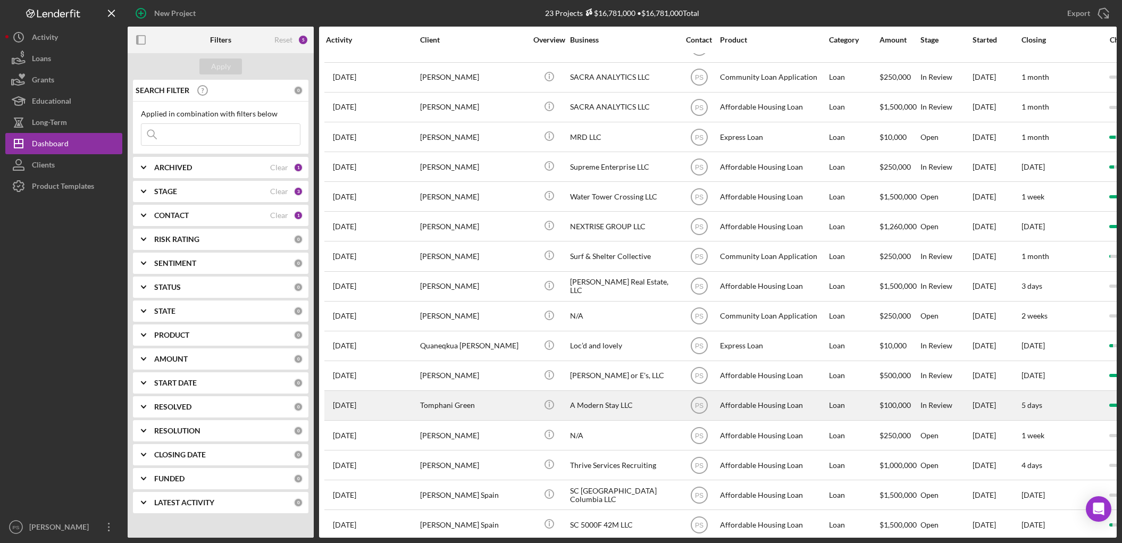
scroll to position [197, 0]
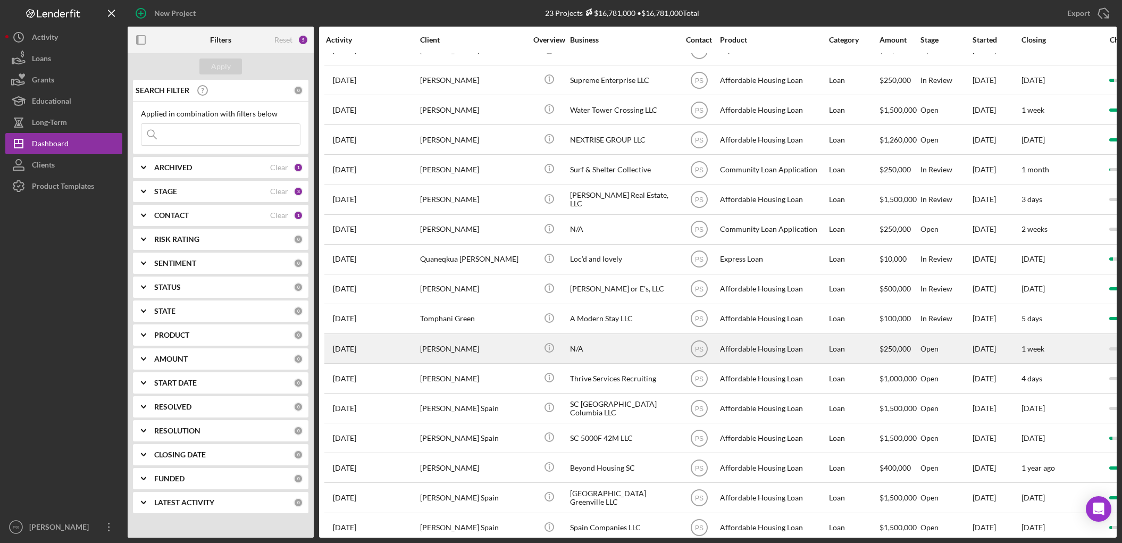
click at [586, 339] on div "N/A" at bounding box center [623, 348] width 106 height 28
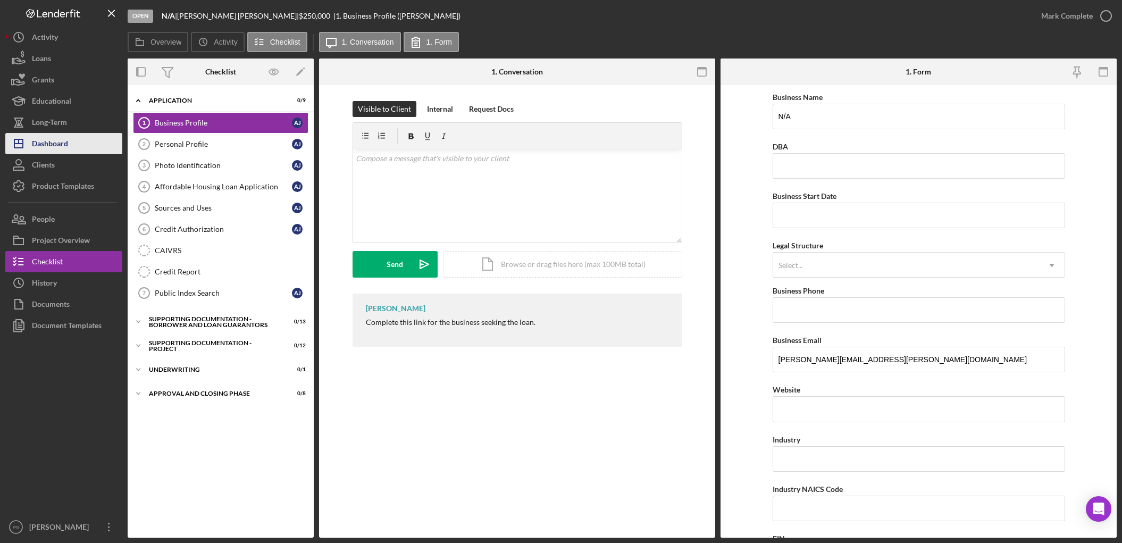
click at [75, 144] on button "Icon/Dashboard Dashboard" at bounding box center [63, 143] width 117 height 21
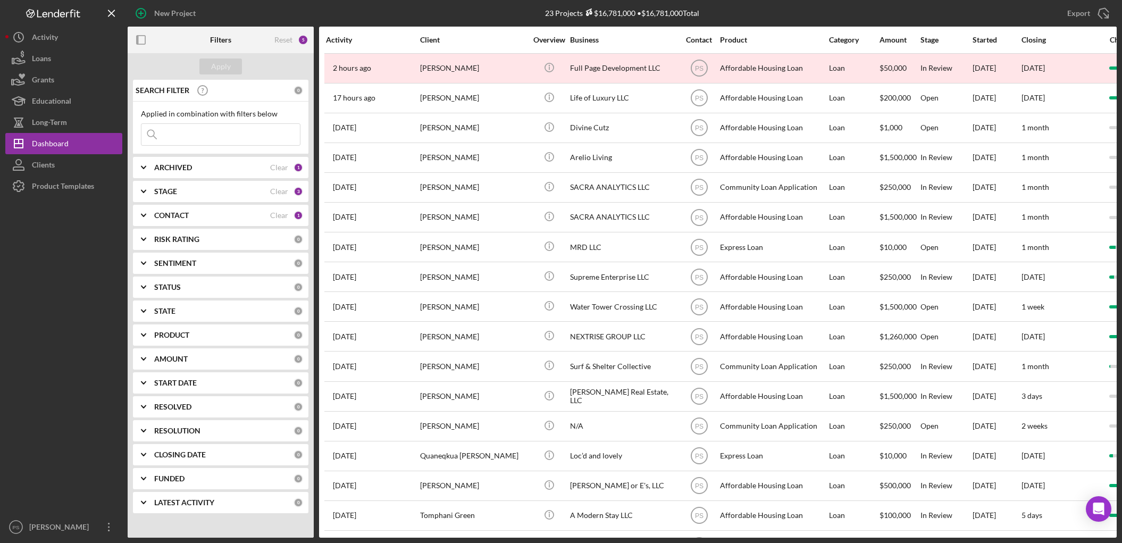
click at [260, 215] on div "CONTACT" at bounding box center [212, 215] width 116 height 9
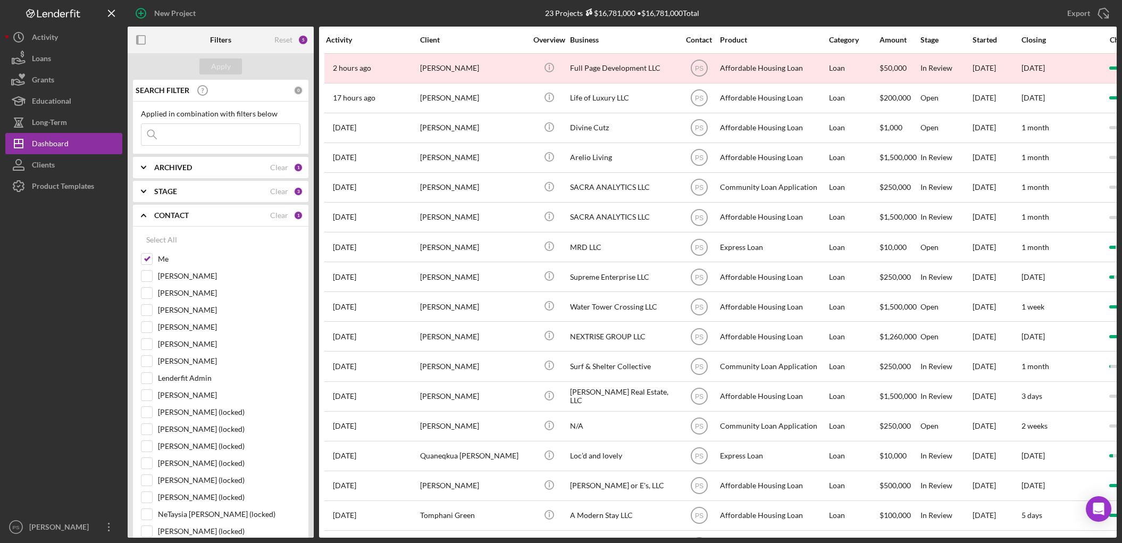
click at [243, 213] on div "CONTACT" at bounding box center [212, 215] width 116 height 9
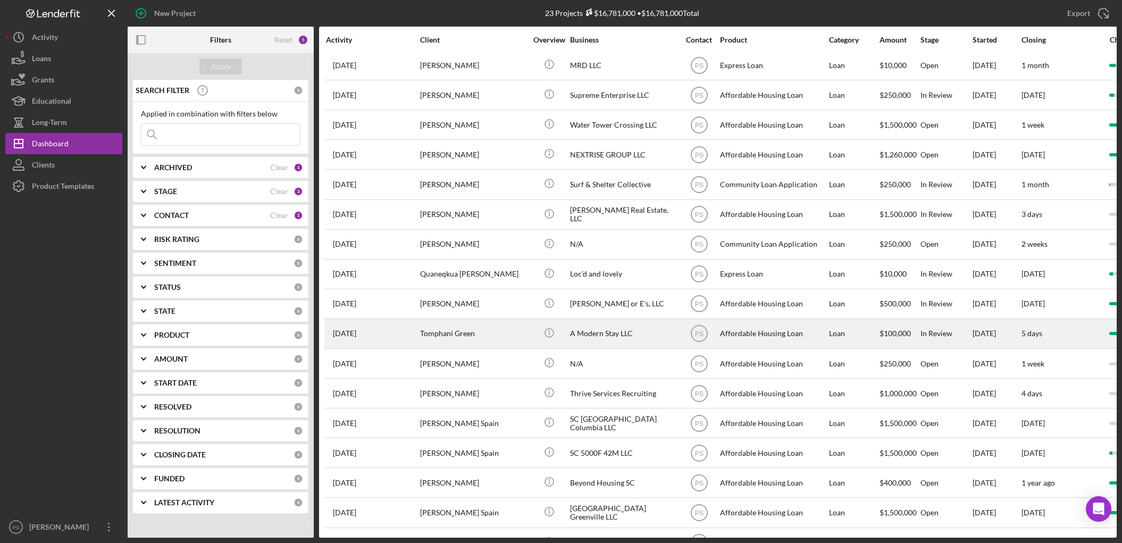
scroll to position [206, 0]
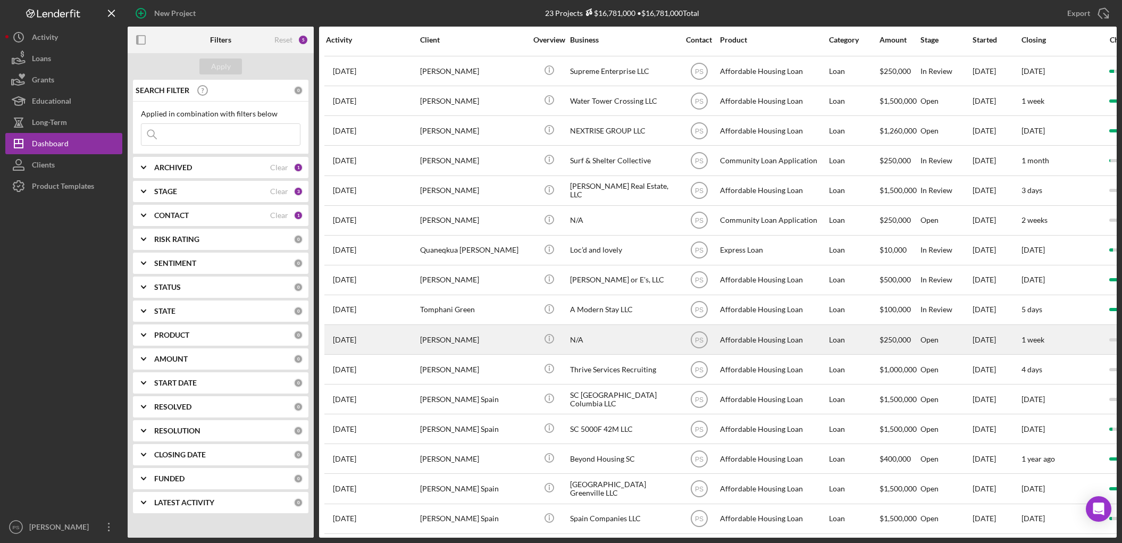
click at [516, 325] on div "[PERSON_NAME]" at bounding box center [473, 339] width 106 height 28
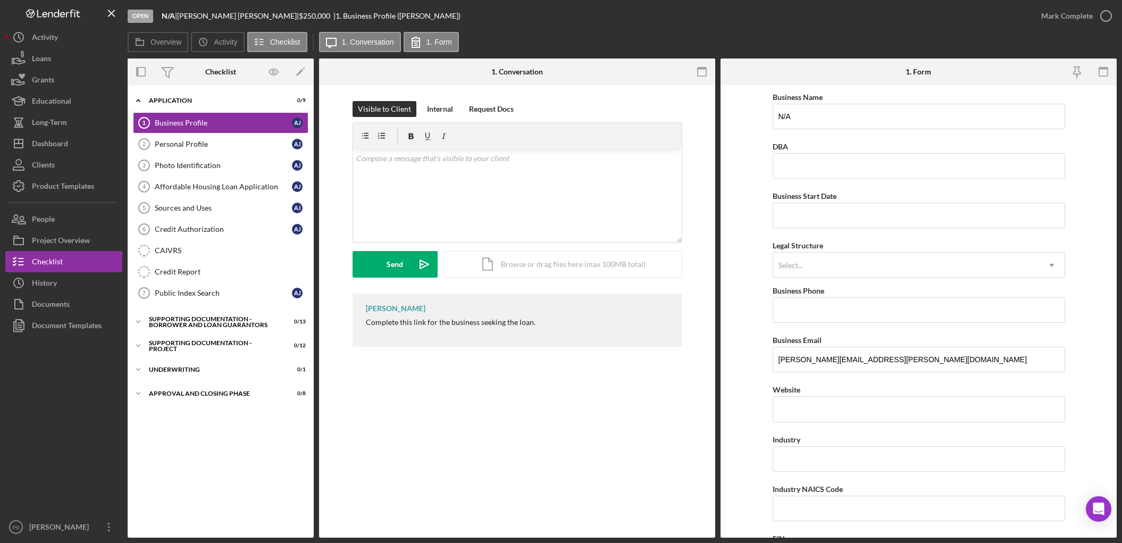
click at [409, 386] on div "Business Profile 1 Business Profile Visible to Client Internal Request Docs v C…" at bounding box center [517, 311] width 396 height 452
click at [397, 159] on p at bounding box center [517, 159] width 323 height 12
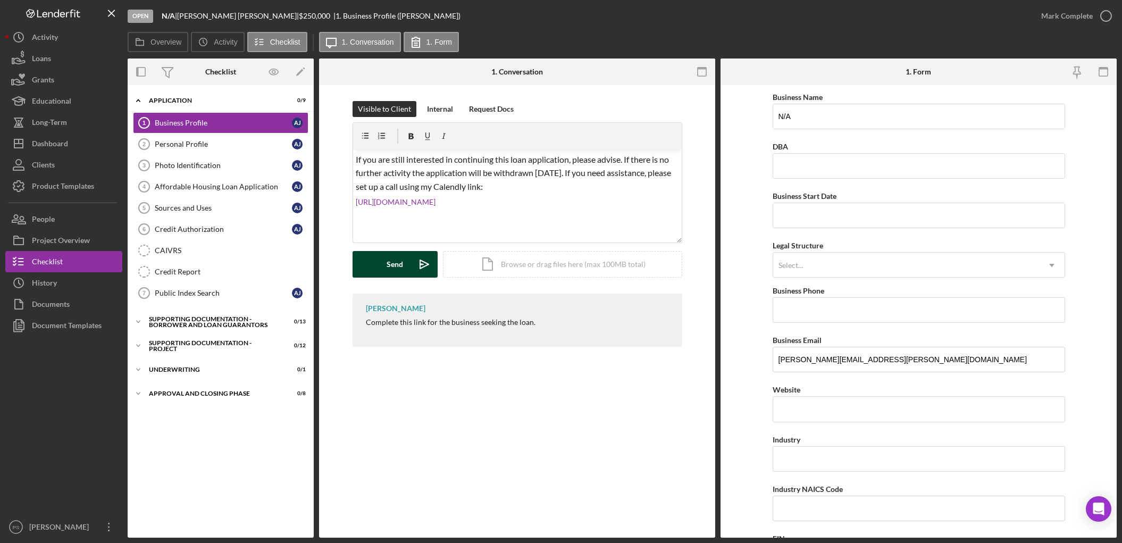
click at [414, 258] on icon "Icon/icon-invite-send" at bounding box center [424, 264] width 27 height 27
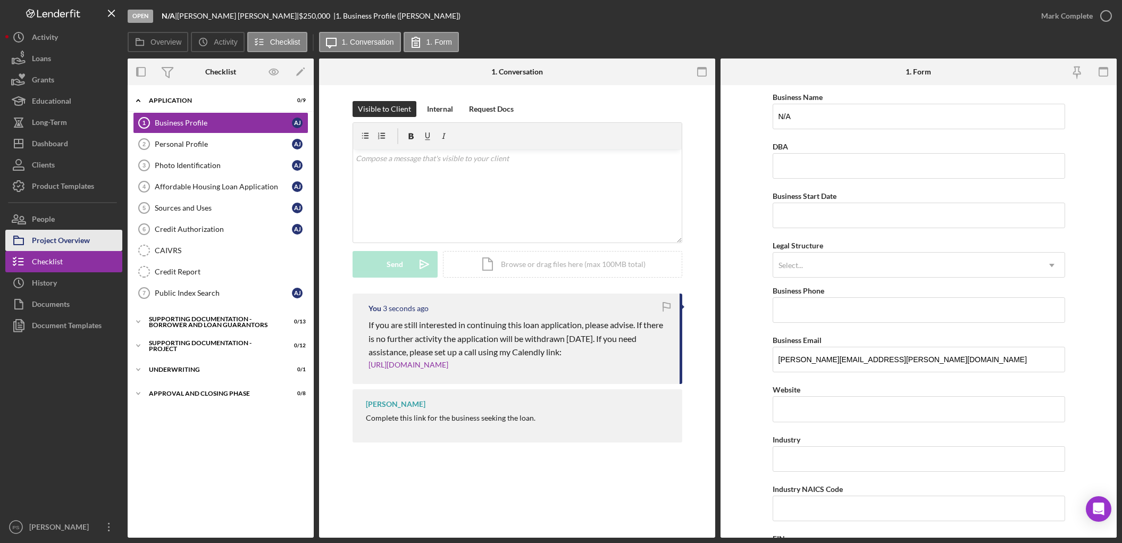
click at [88, 244] on div "Project Overview" at bounding box center [61, 242] width 58 height 24
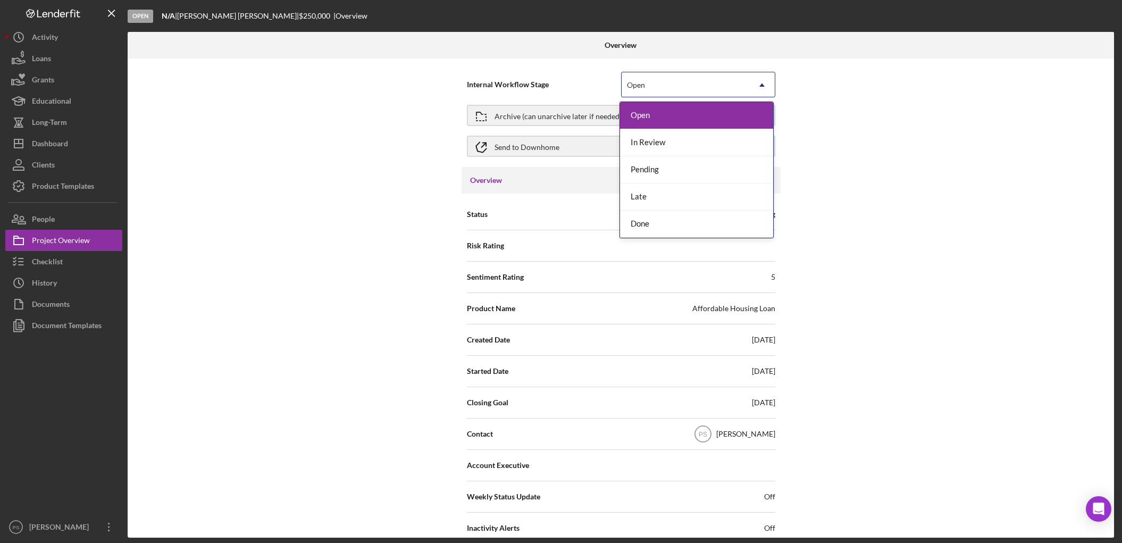
click at [674, 85] on div "Open" at bounding box center [685, 85] width 128 height 24
click at [662, 190] on div "Late" at bounding box center [696, 196] width 153 height 27
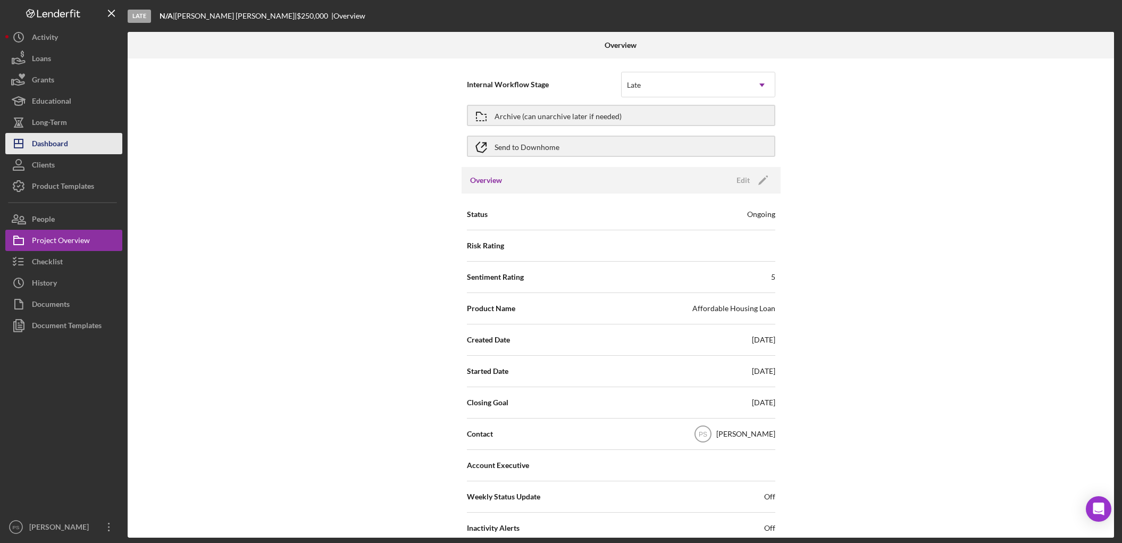
click at [57, 146] on div "Dashboard" at bounding box center [50, 145] width 36 height 24
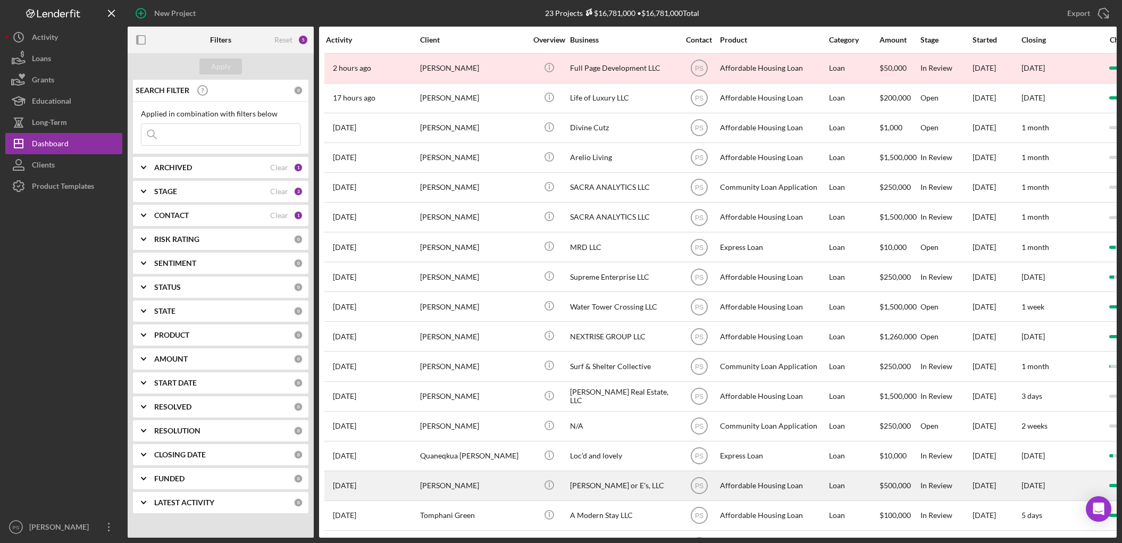
click at [510, 476] on div "[PERSON_NAME]" at bounding box center [473, 485] width 106 height 28
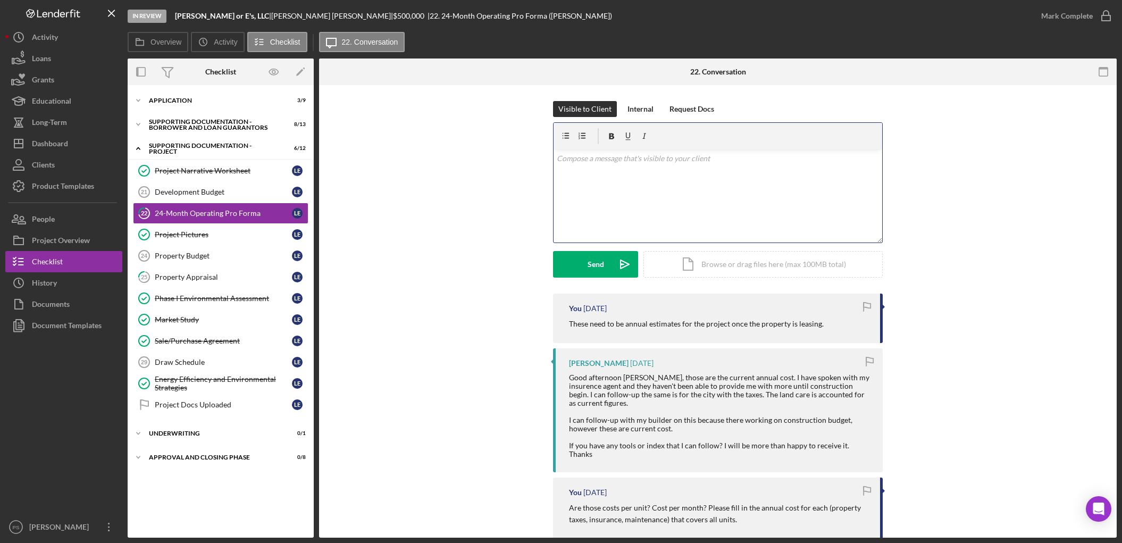
click at [647, 166] on div "v Color teal Color pink Remove color Add row above Add row below Add column bef…" at bounding box center [717, 195] width 328 height 93
click at [613, 254] on icon "Icon/icon-invite-send" at bounding box center [624, 264] width 27 height 27
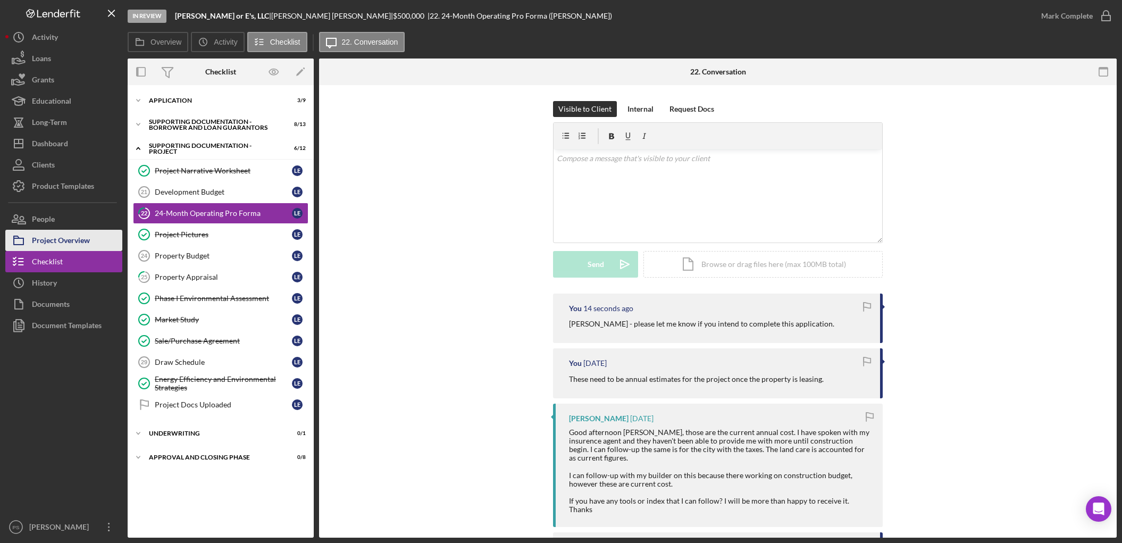
click at [66, 237] on div "Project Overview" at bounding box center [61, 242] width 58 height 24
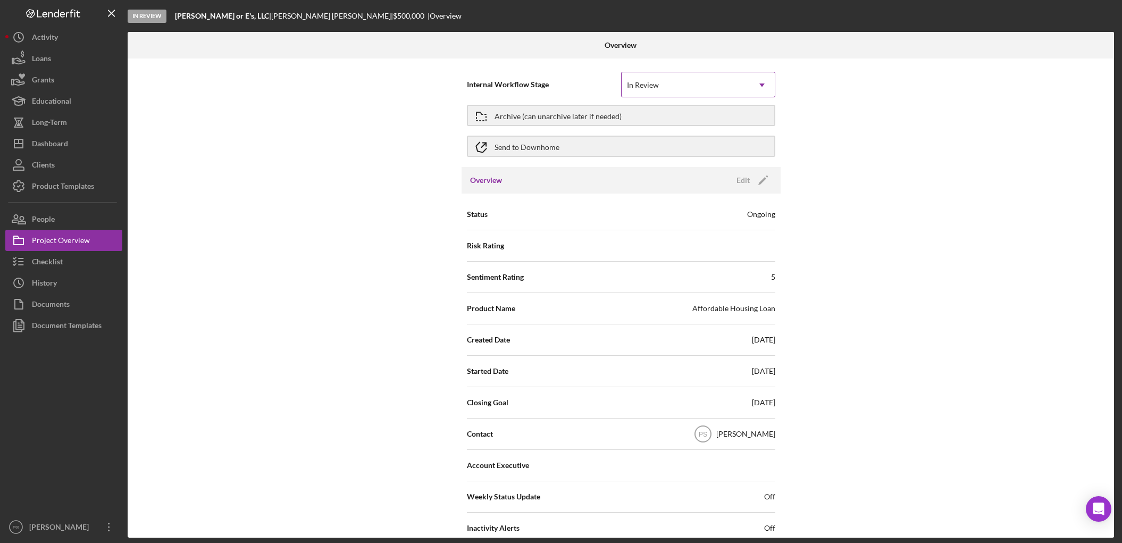
click at [662, 80] on div "In Review" at bounding box center [685, 85] width 128 height 24
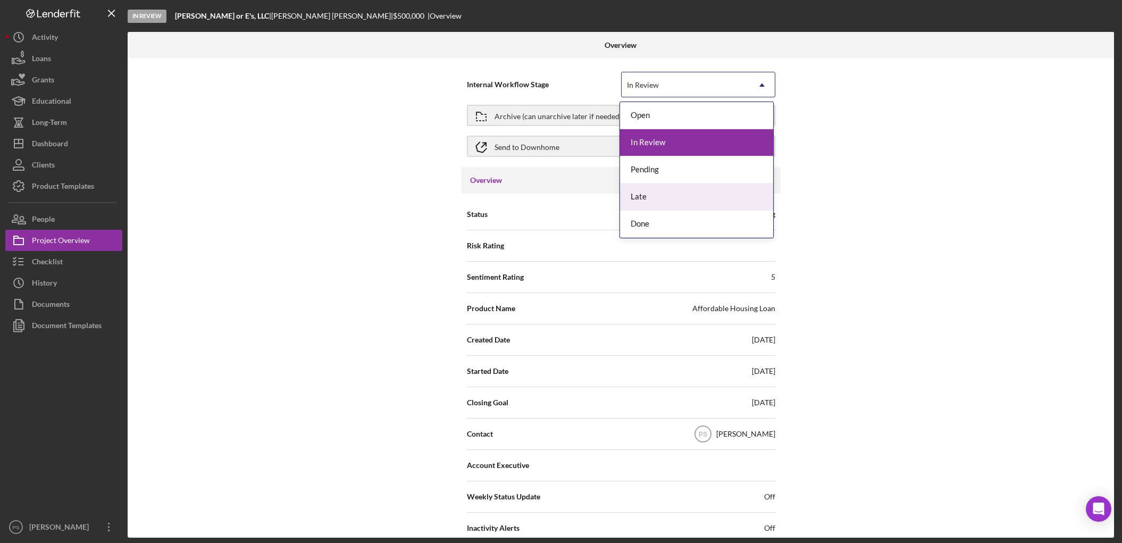
click at [655, 190] on div "Late" at bounding box center [696, 196] width 153 height 27
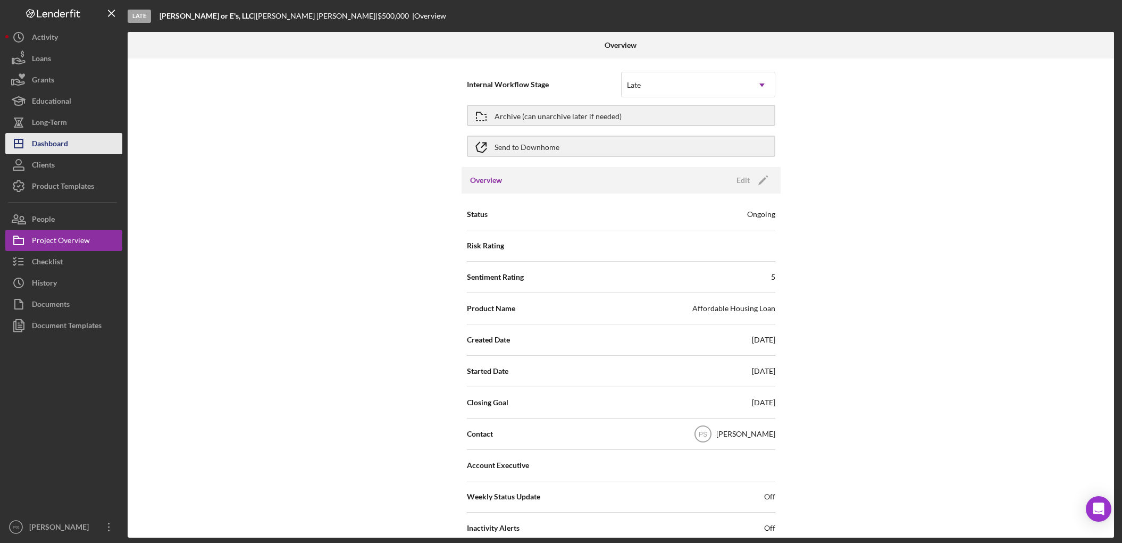
click at [67, 145] on div "Dashboard" at bounding box center [50, 145] width 36 height 24
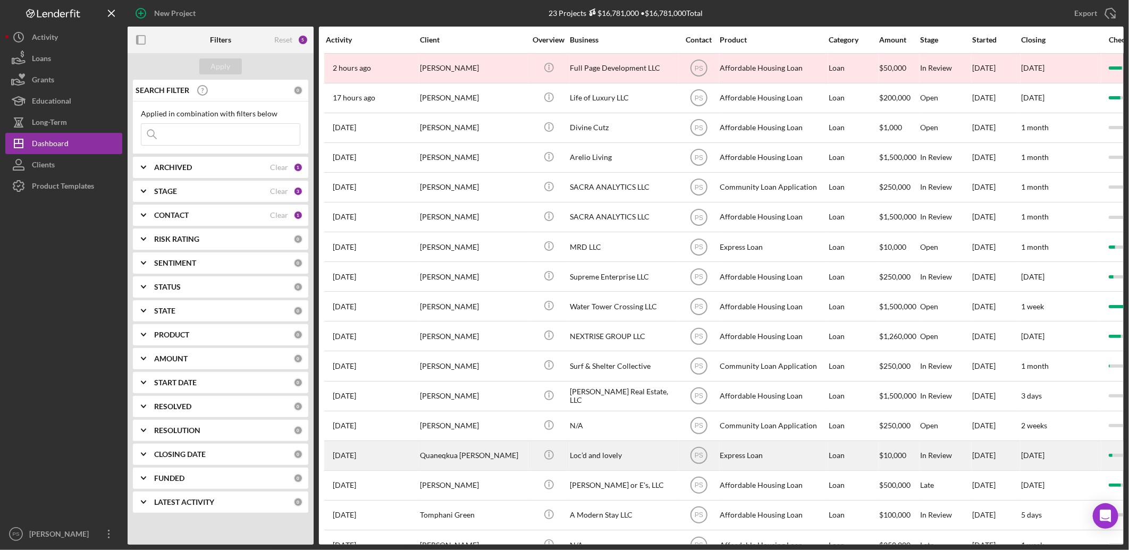
click at [489, 444] on div "Quaneqkua [PERSON_NAME]" at bounding box center [473, 456] width 106 height 28
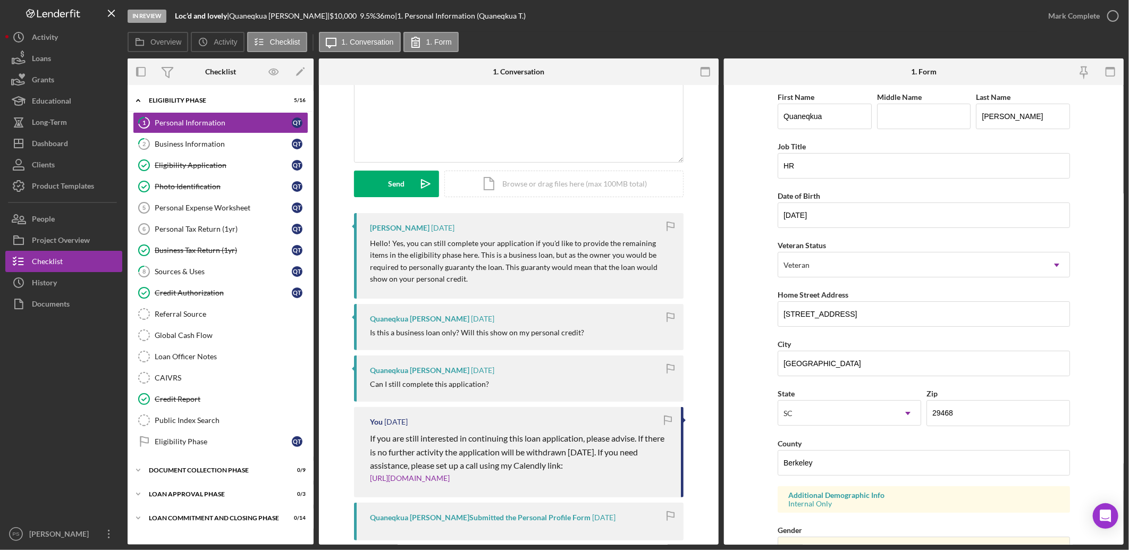
scroll to position [118, 0]
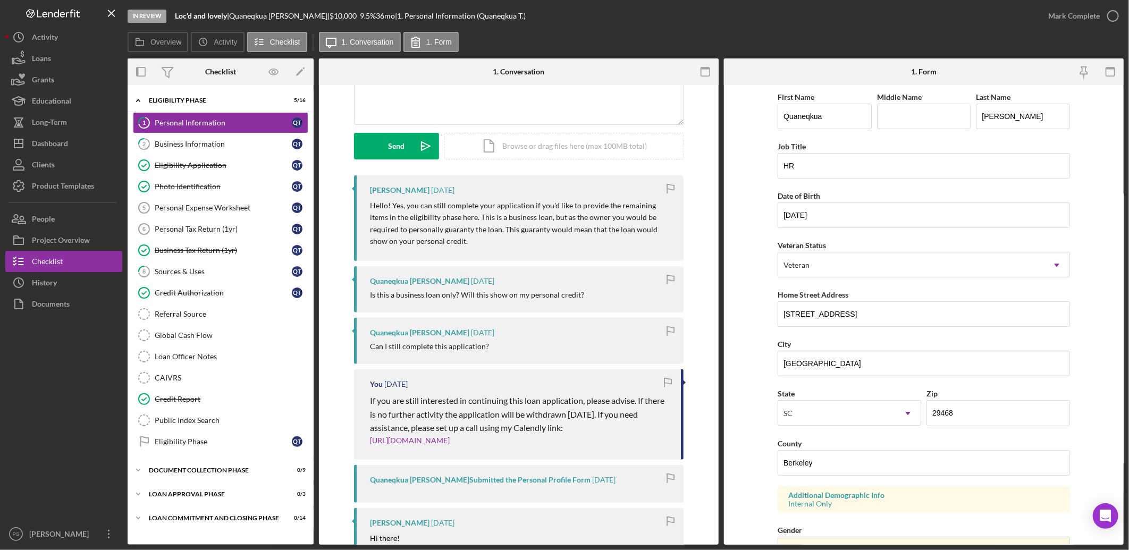
drag, startPoint x: 508, startPoint y: 440, endPoint x: 349, endPoint y: 406, distance: 162.6
click at [349, 406] on div "[PERSON_NAME] [DATE] Hello! Yes, you can still complete your application if you…" at bounding box center [519, 475] width 368 height 601
copy div "If you are still interested in continuing this loan application, please advise.…"
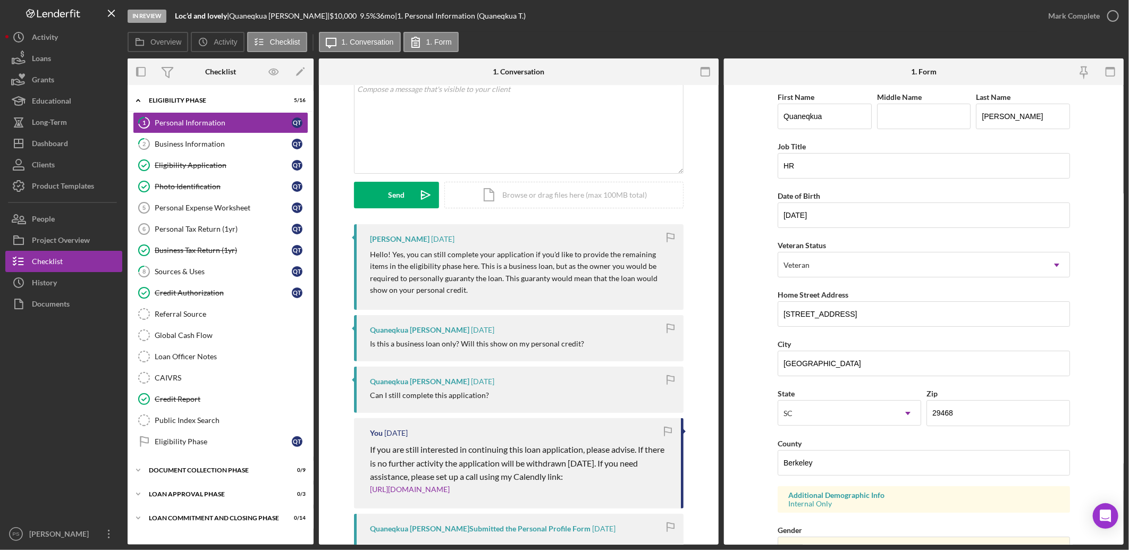
scroll to position [0, 0]
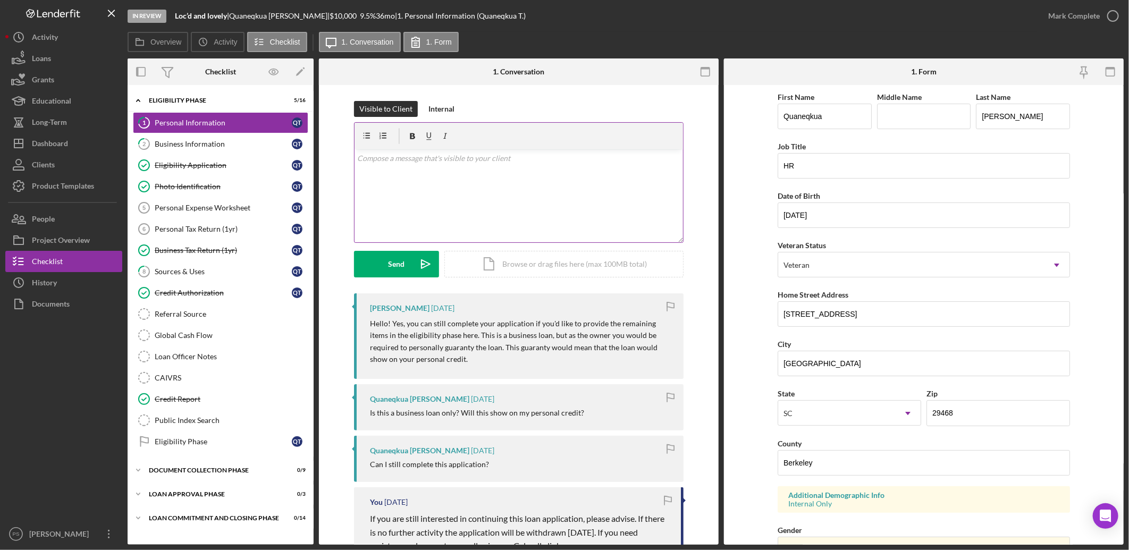
click at [398, 168] on div "v Color teal Color pink Remove color Add row above Add row below Add column bef…" at bounding box center [519, 195] width 328 height 93
click at [413, 258] on icon "Icon/icon-invite-send" at bounding box center [425, 264] width 27 height 27
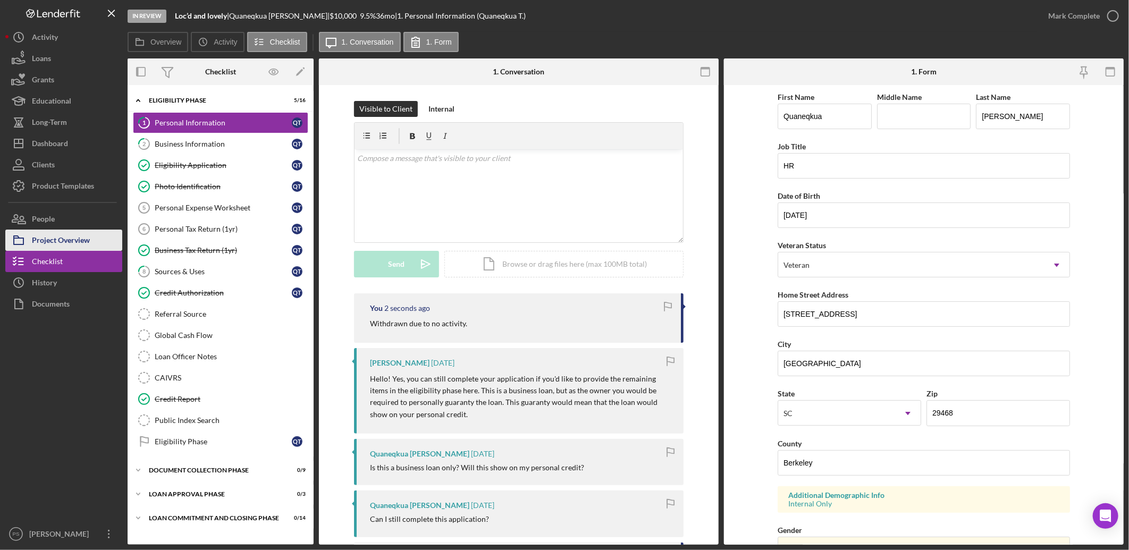
click at [79, 241] on div "Project Overview" at bounding box center [61, 242] width 58 height 24
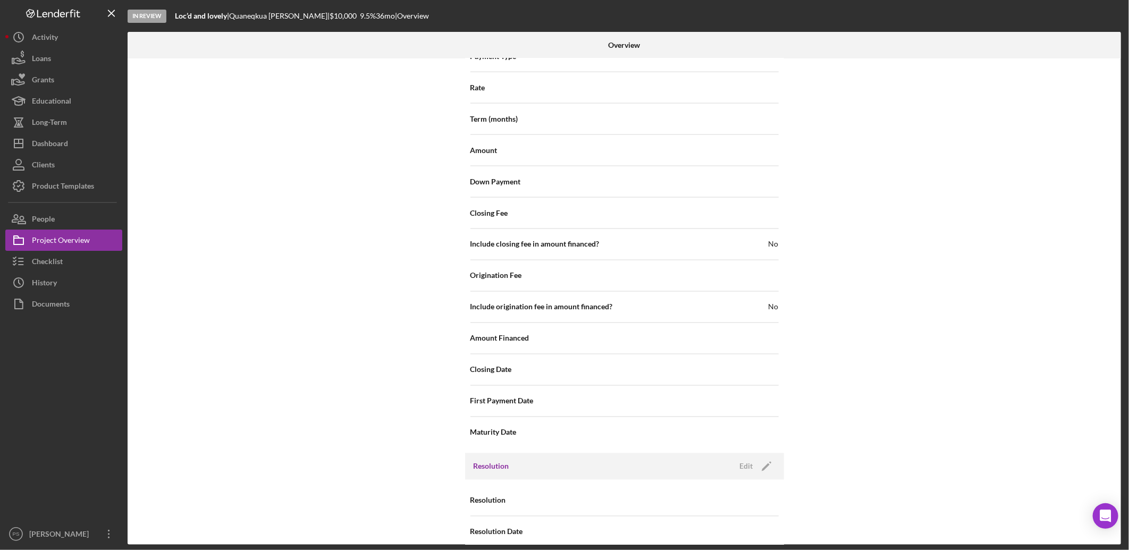
scroll to position [1116, 0]
click at [749, 454] on div "Edit" at bounding box center [746, 462] width 13 height 16
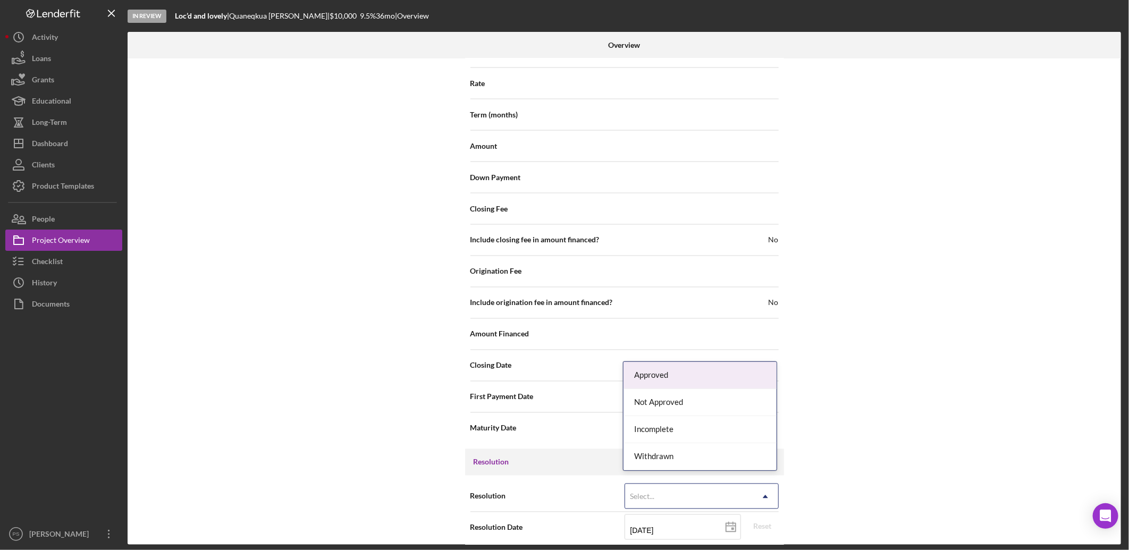
click at [710, 485] on div "Select..." at bounding box center [689, 497] width 128 height 24
click at [694, 459] on div "Withdrawn" at bounding box center [699, 456] width 153 height 27
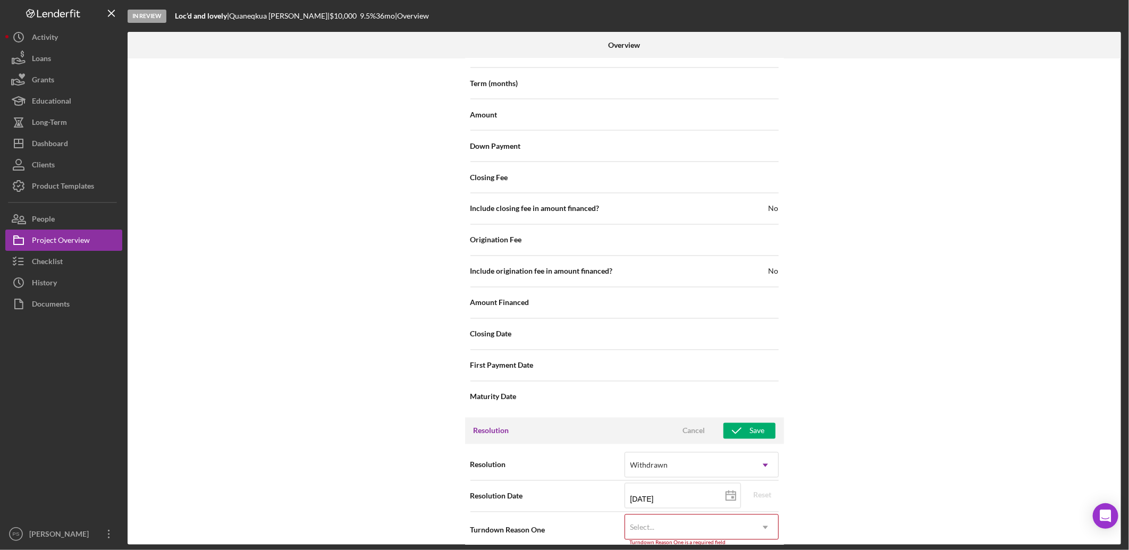
scroll to position [1183, 0]
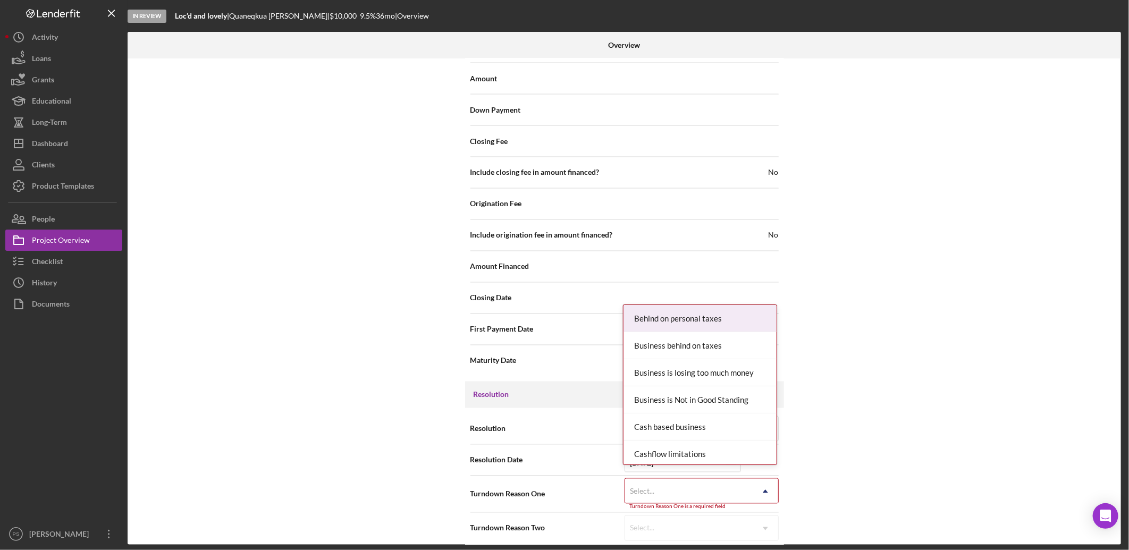
click at [672, 485] on div "Select..." at bounding box center [689, 491] width 128 height 24
click at [667, 360] on div "No Response" at bounding box center [699, 369] width 153 height 27
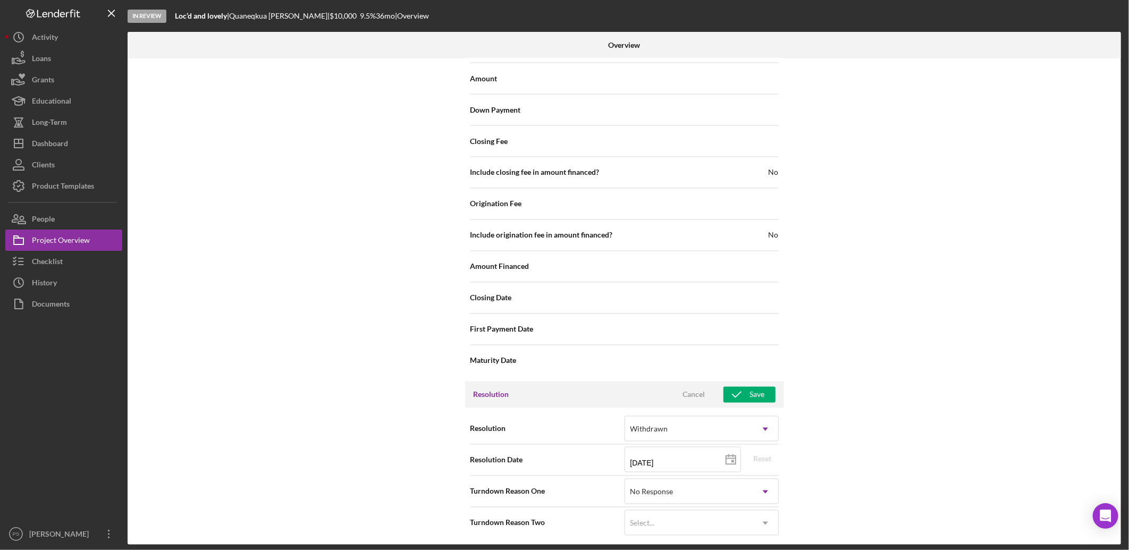
scroll to position [1178, 0]
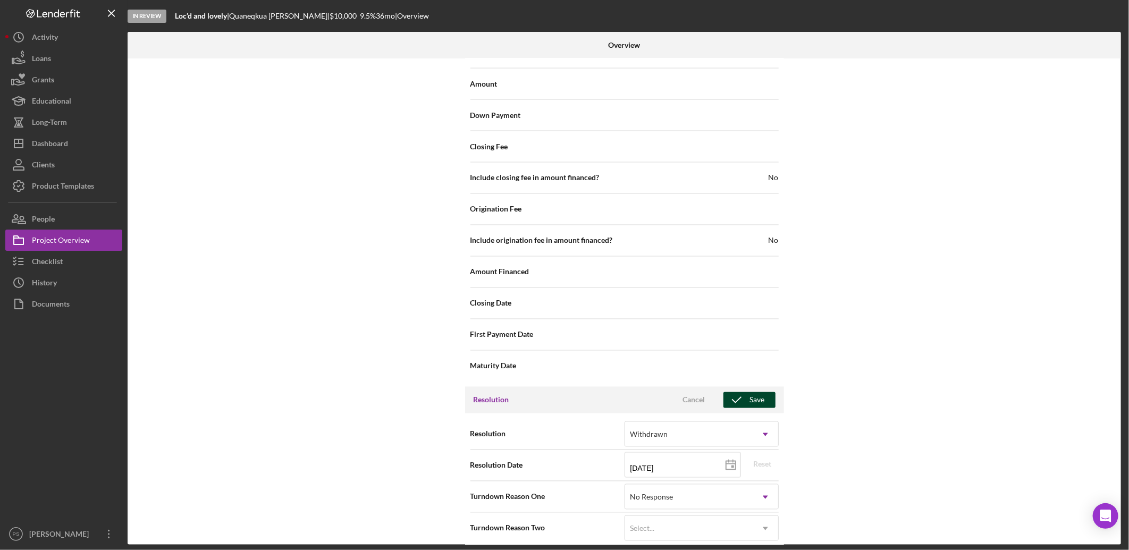
click at [746, 389] on icon "button" at bounding box center [736, 400] width 27 height 27
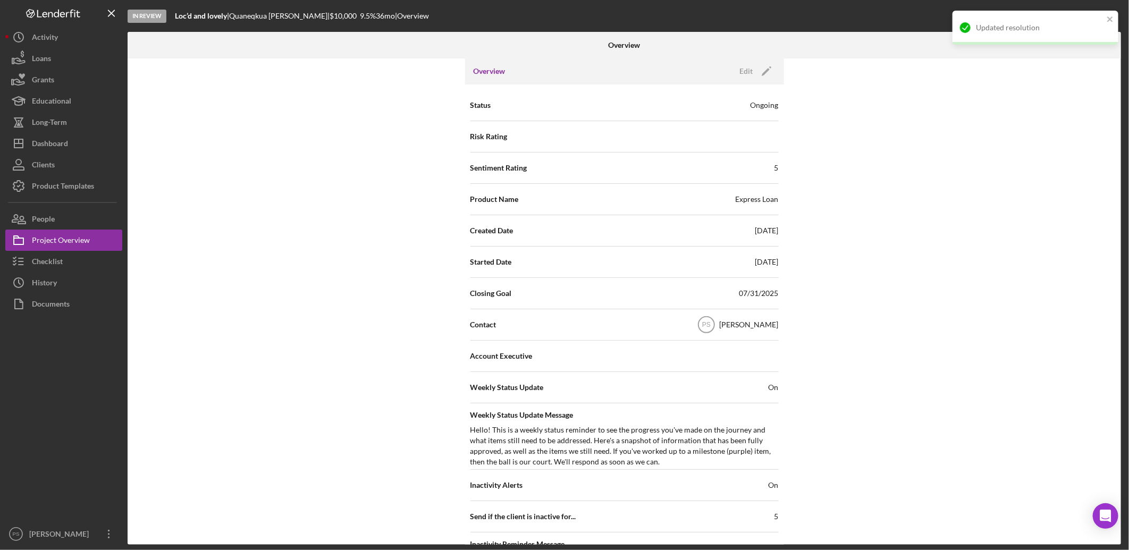
scroll to position [0, 0]
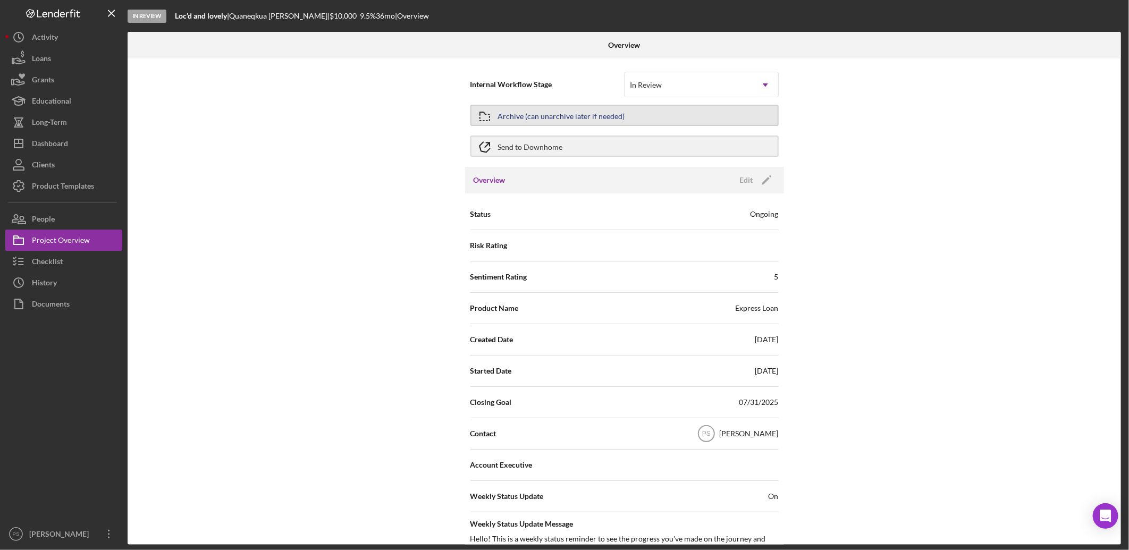
click at [575, 116] on div "Archive (can unarchive later if needed)" at bounding box center [561, 115] width 127 height 19
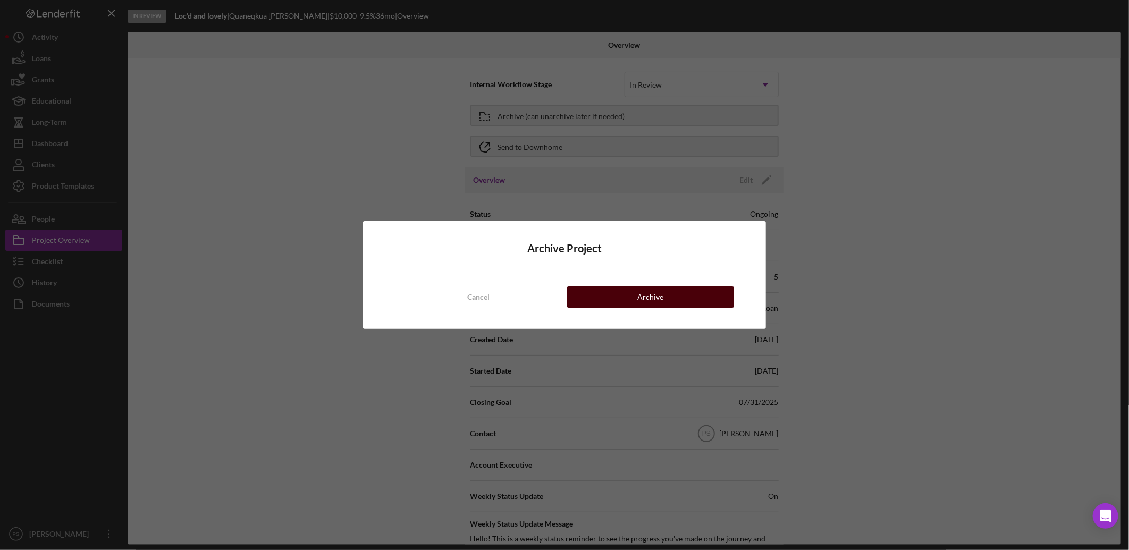
click at [651, 298] on div "Archive" at bounding box center [650, 296] width 26 height 21
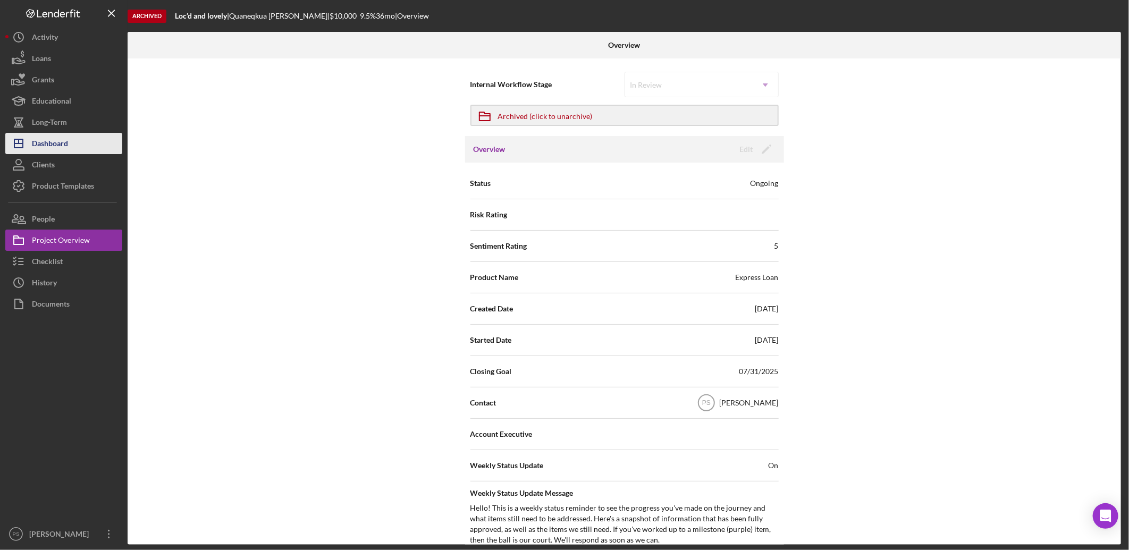
click at [75, 137] on button "Icon/Dashboard Dashboard" at bounding box center [63, 143] width 117 height 21
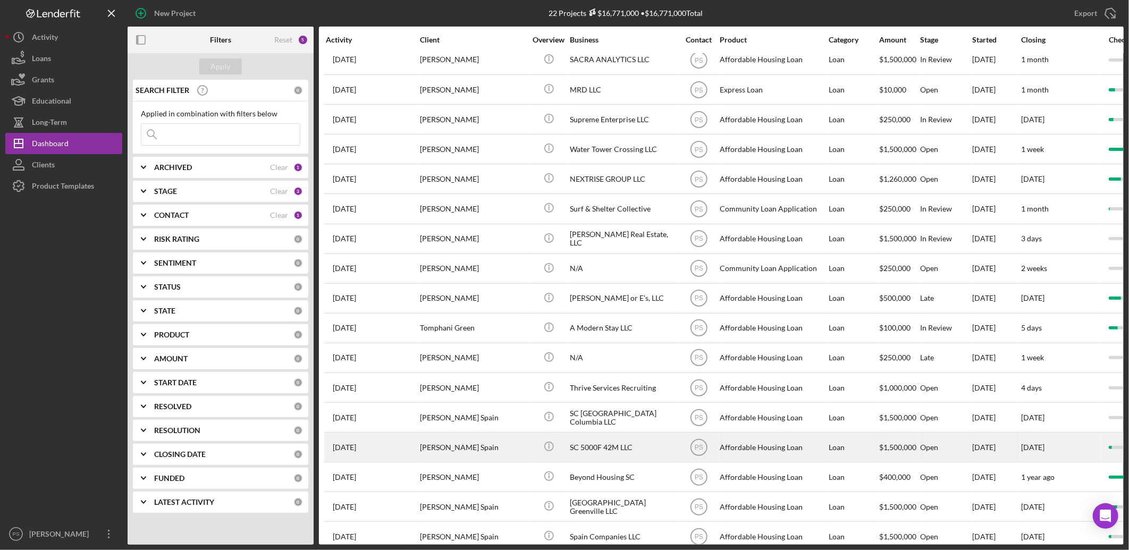
scroll to position [169, 0]
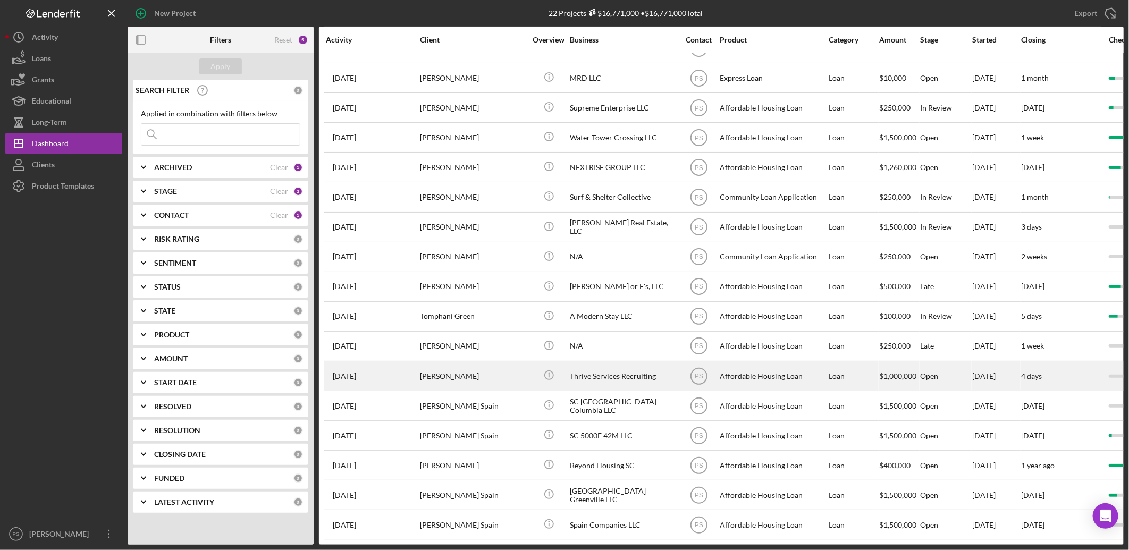
click at [493, 368] on div "[PERSON_NAME]" at bounding box center [473, 376] width 106 height 28
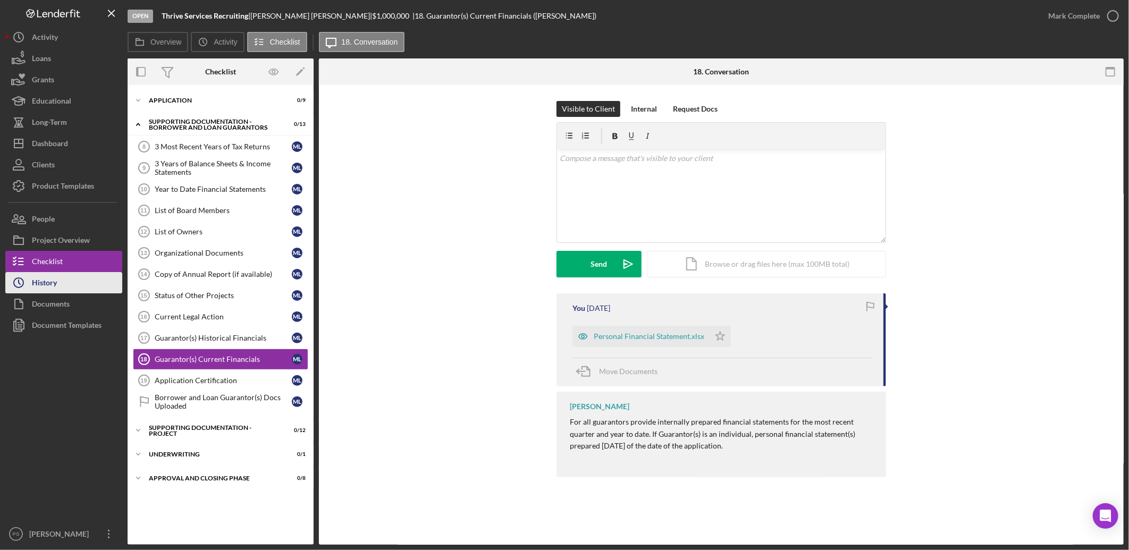
click at [82, 283] on button "Icon/History History" at bounding box center [63, 282] width 117 height 21
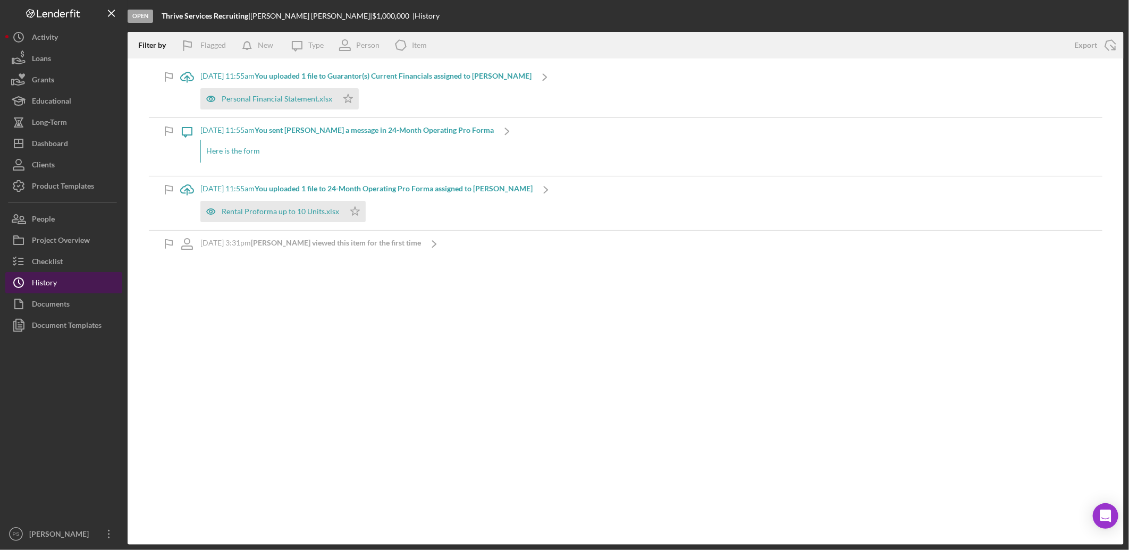
click at [97, 281] on button "Icon/History History" at bounding box center [63, 282] width 117 height 21
click at [81, 280] on button "Icon/History History" at bounding box center [63, 282] width 117 height 21
click at [70, 145] on button "Icon/Dashboard Dashboard" at bounding box center [63, 143] width 117 height 21
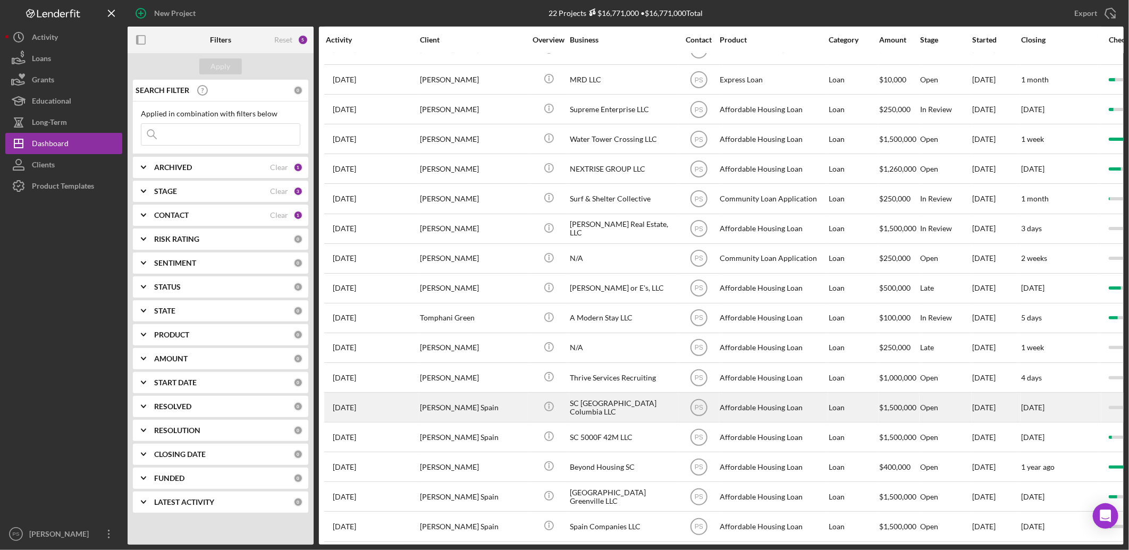
scroll to position [169, 0]
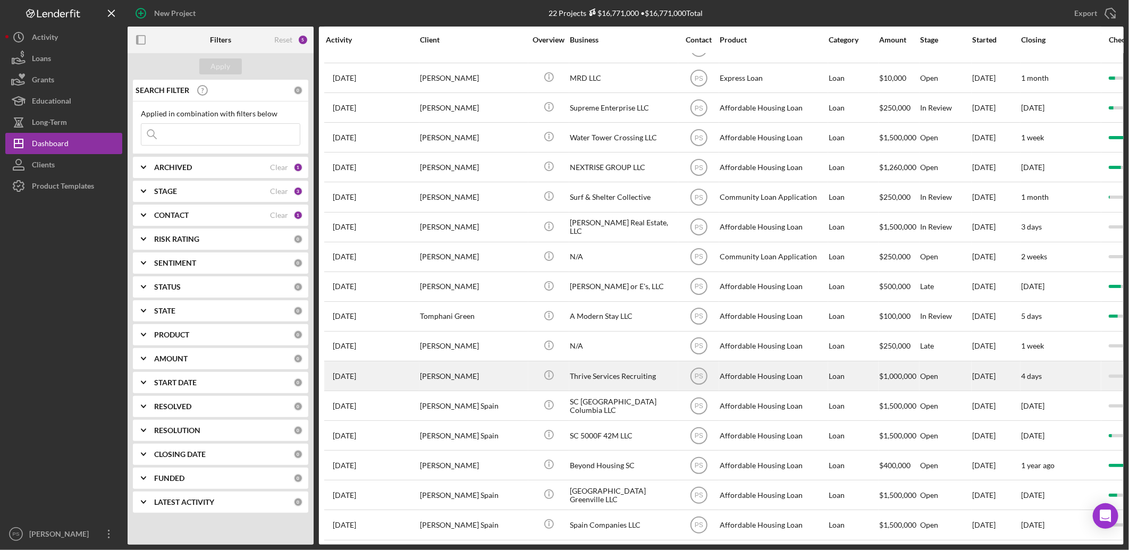
click at [515, 373] on div "[PERSON_NAME]" at bounding box center [473, 376] width 106 height 28
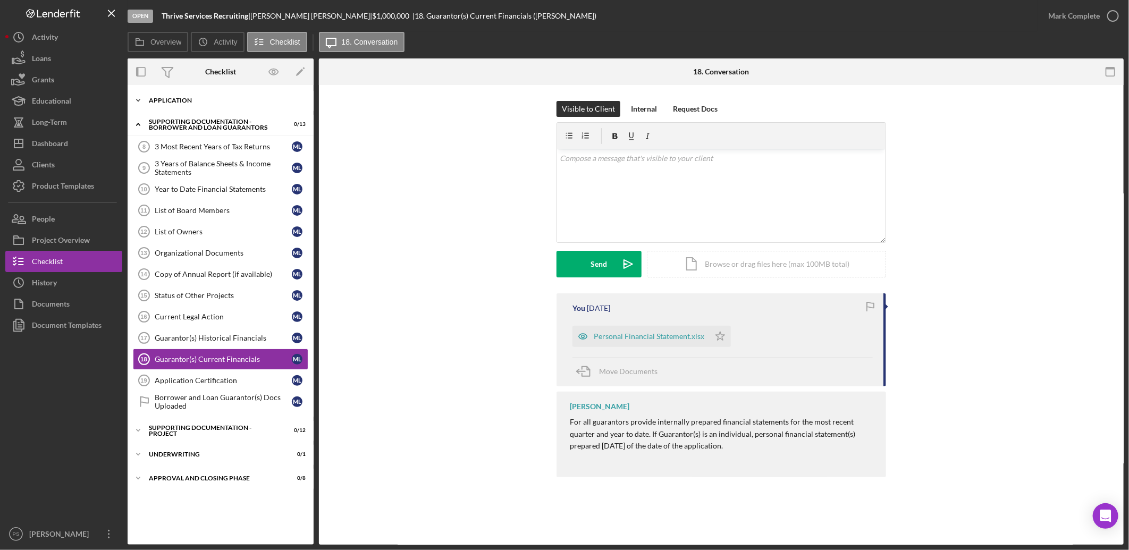
click at [138, 97] on icon "Icon/Expander" at bounding box center [138, 100] width 21 height 21
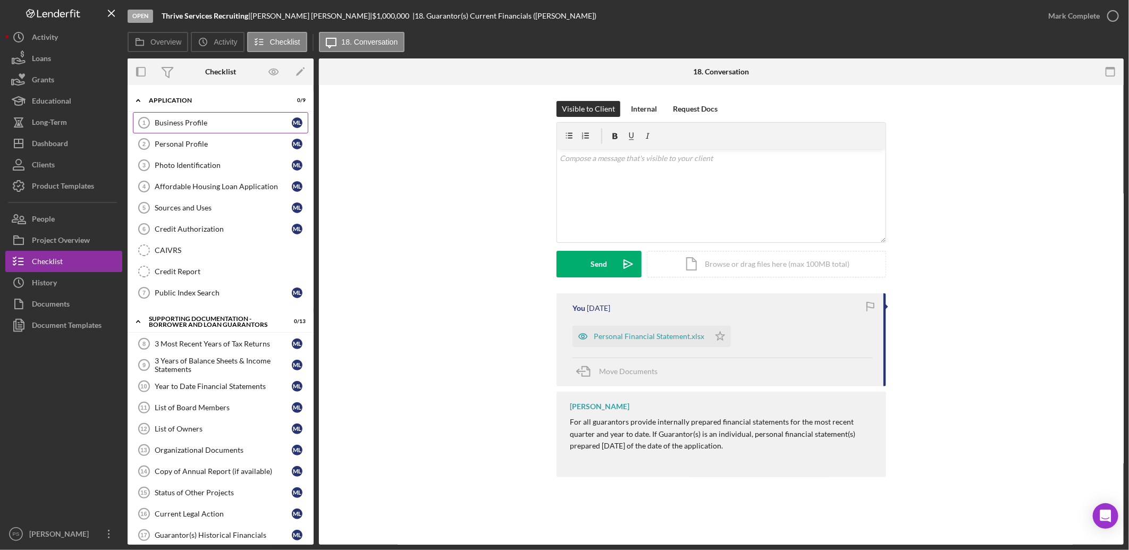
click at [210, 120] on div "Business Profile" at bounding box center [223, 123] width 137 height 9
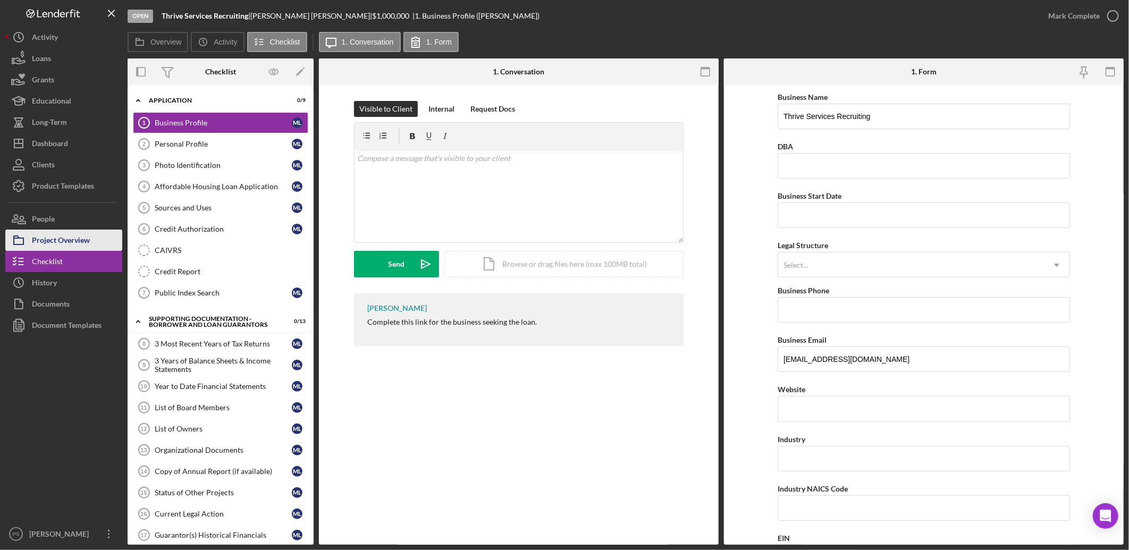
click at [80, 234] on div "Project Overview" at bounding box center [61, 242] width 58 height 24
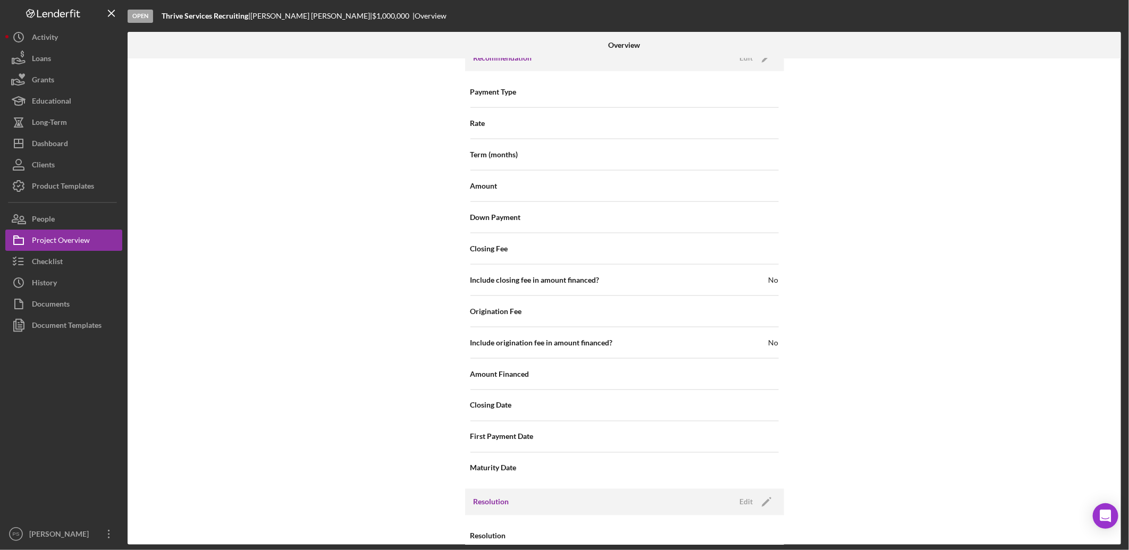
scroll to position [963, 0]
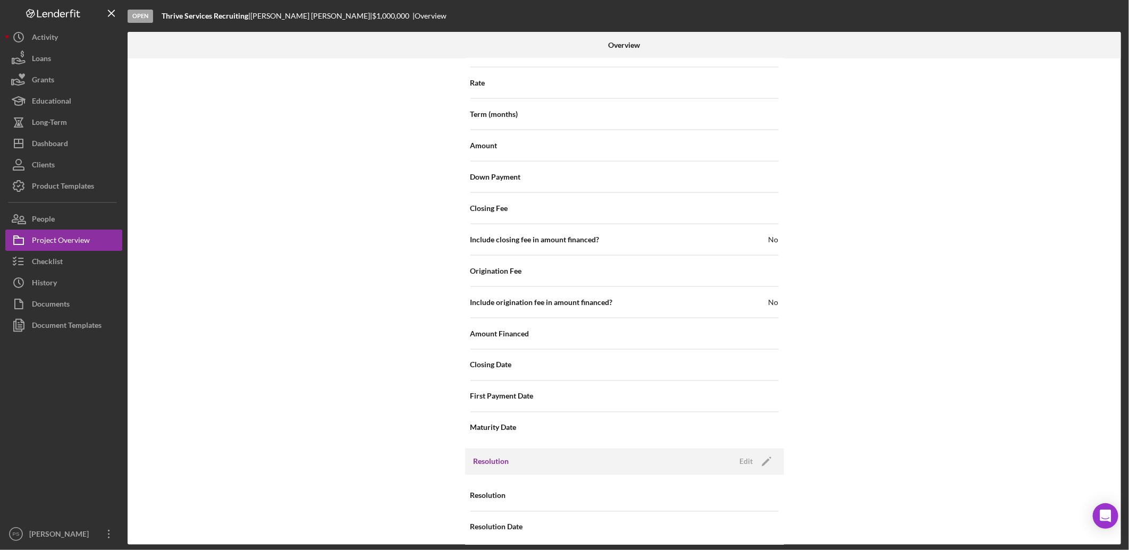
click at [590, 453] on div "Resolution Edit Icon/Edit" at bounding box center [624, 462] width 319 height 27
click at [744, 454] on div "Edit" at bounding box center [746, 462] width 13 height 16
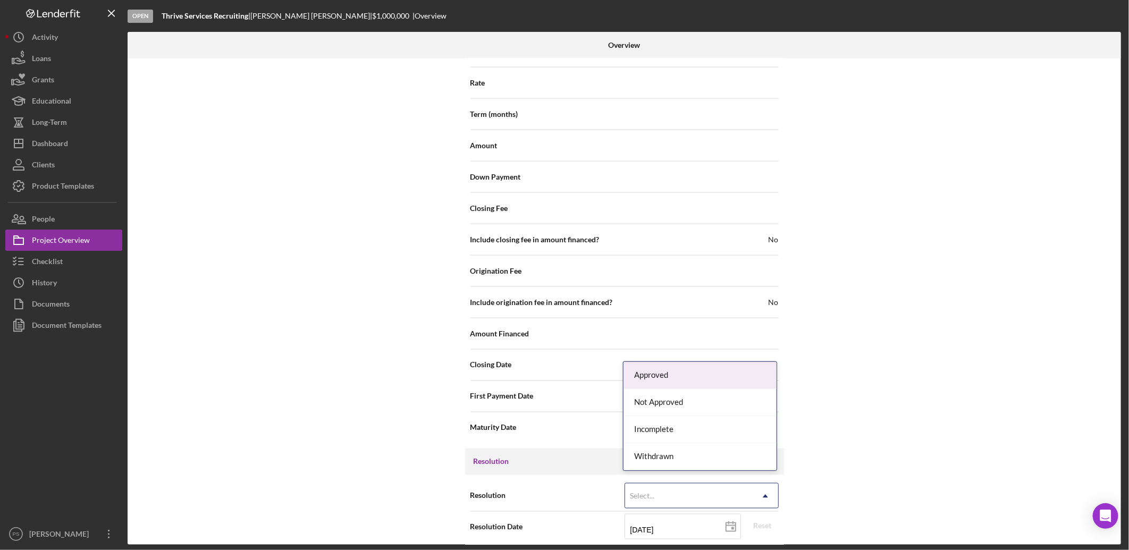
click at [673, 484] on div "Select..." at bounding box center [689, 496] width 128 height 24
click at [662, 458] on div "Withdrawn" at bounding box center [699, 456] width 153 height 27
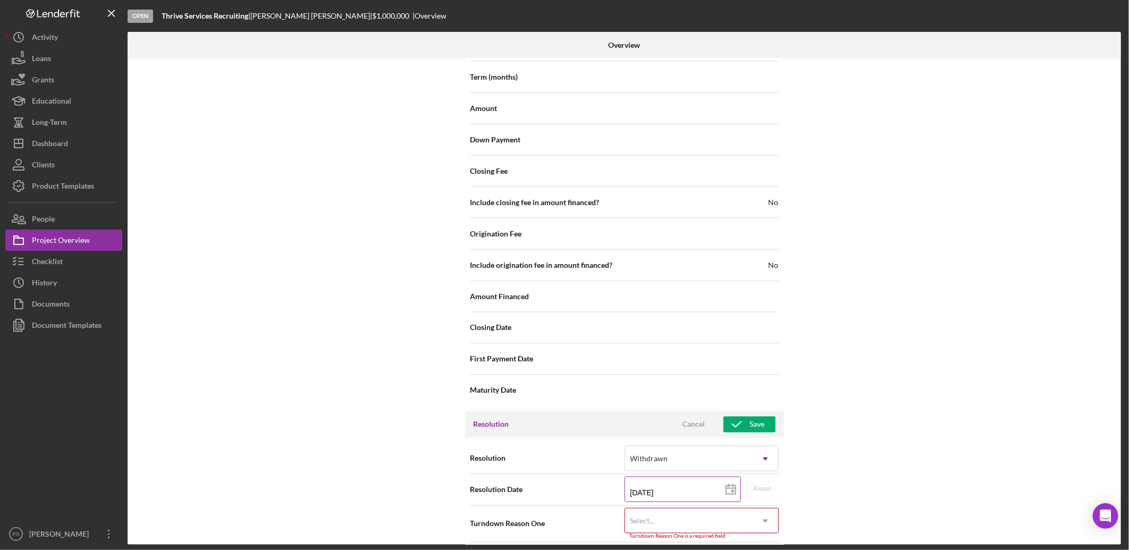
scroll to position [1030, 0]
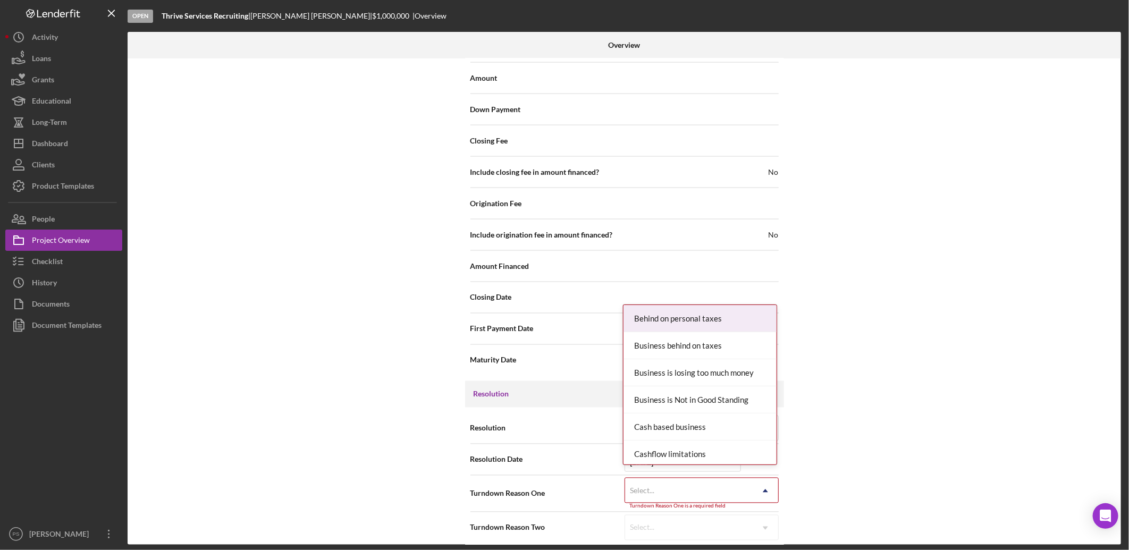
drag, startPoint x: 736, startPoint y: 486, endPoint x: 724, endPoint y: 485, distance: 12.3
click at [736, 486] on div "Select..." at bounding box center [689, 491] width 128 height 24
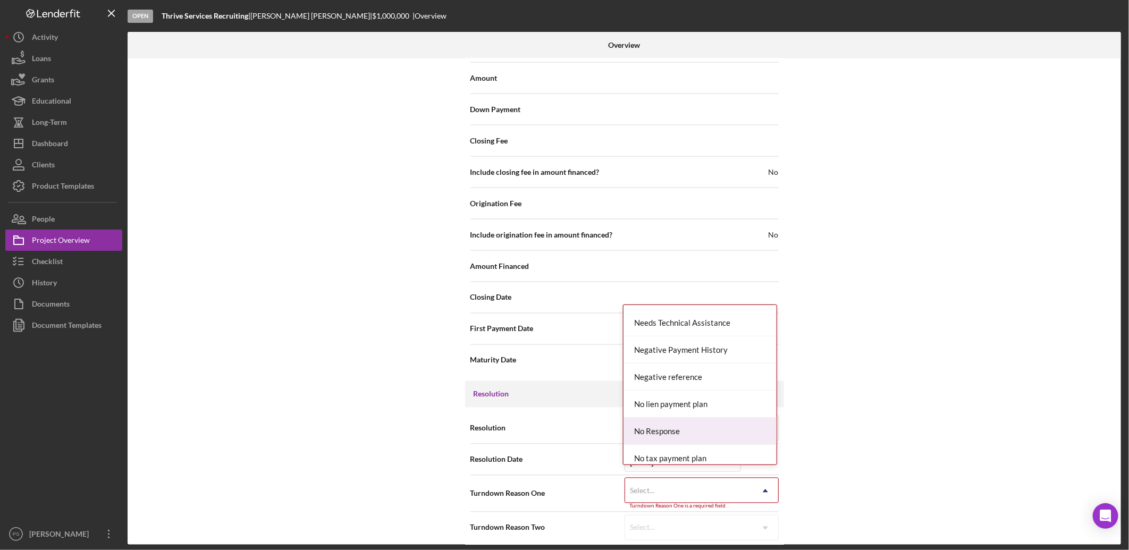
scroll to position [748, 0]
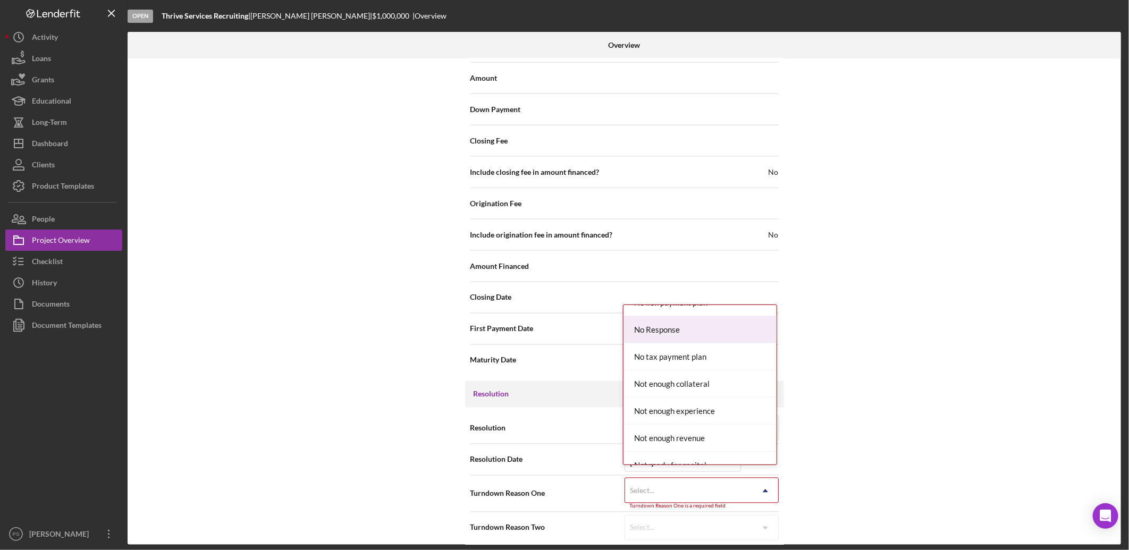
click at [657, 321] on div "No Response" at bounding box center [699, 329] width 153 height 27
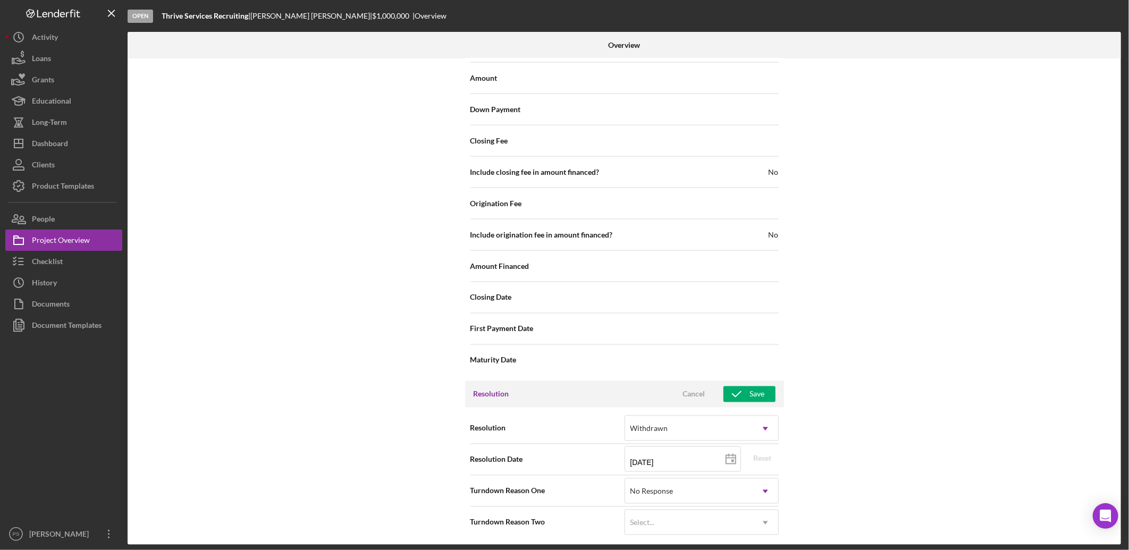
scroll to position [1025, 0]
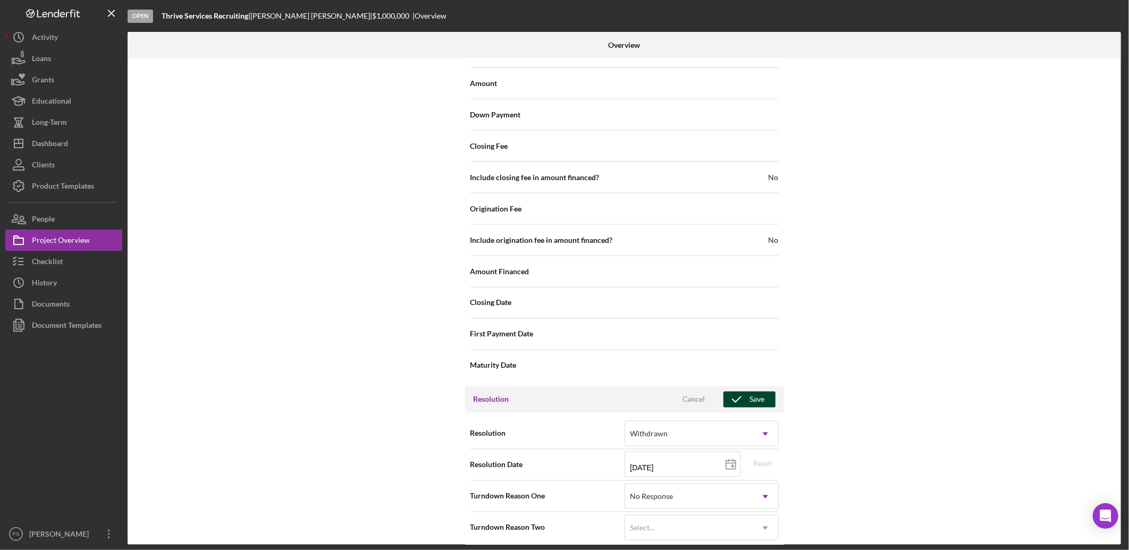
drag, startPoint x: 753, startPoint y: 389, endPoint x: 758, endPoint y: 389, distance: 5.3
click at [754, 392] on div "Save" at bounding box center [757, 400] width 15 height 16
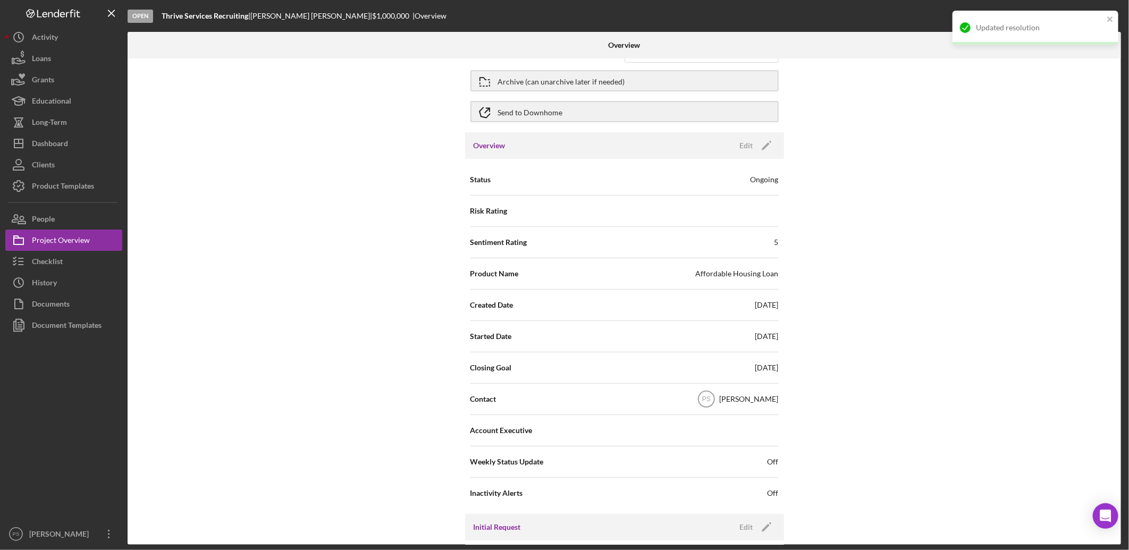
scroll to position [0, 0]
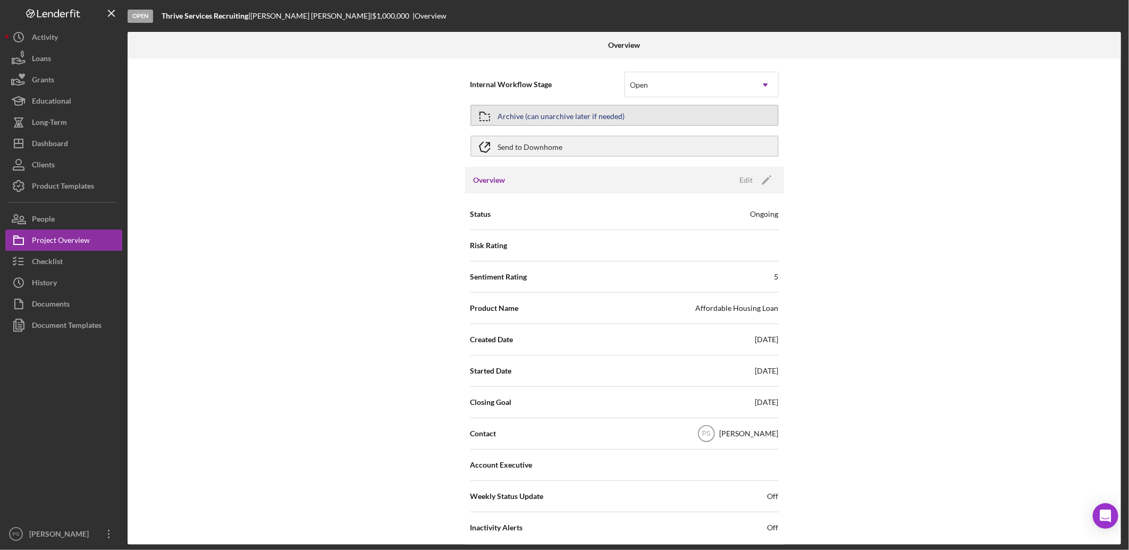
click at [508, 116] on div "Archive (can unarchive later if needed)" at bounding box center [561, 115] width 127 height 19
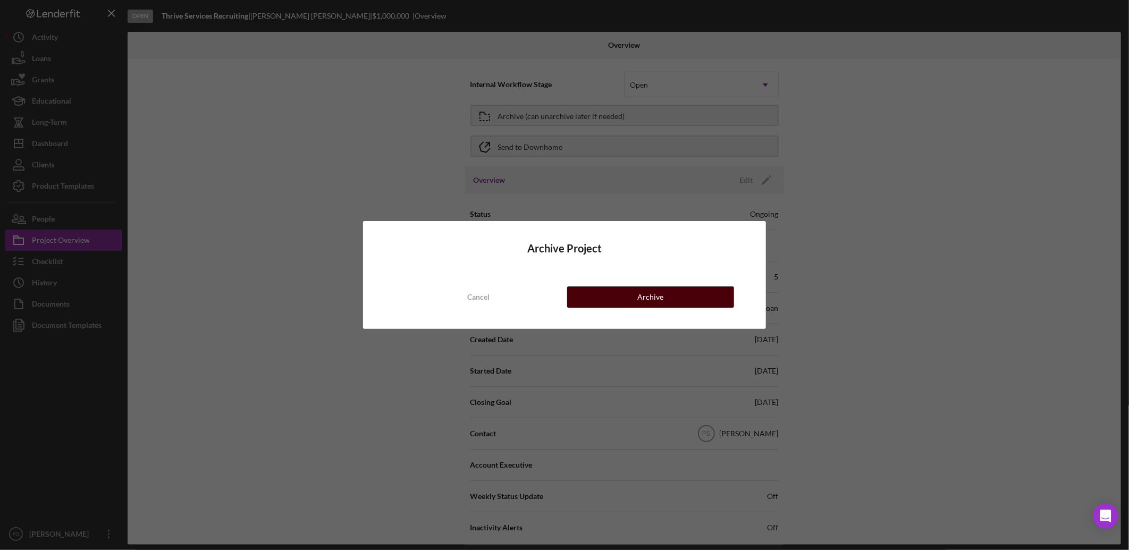
click at [648, 296] on div "Archive" at bounding box center [650, 296] width 26 height 21
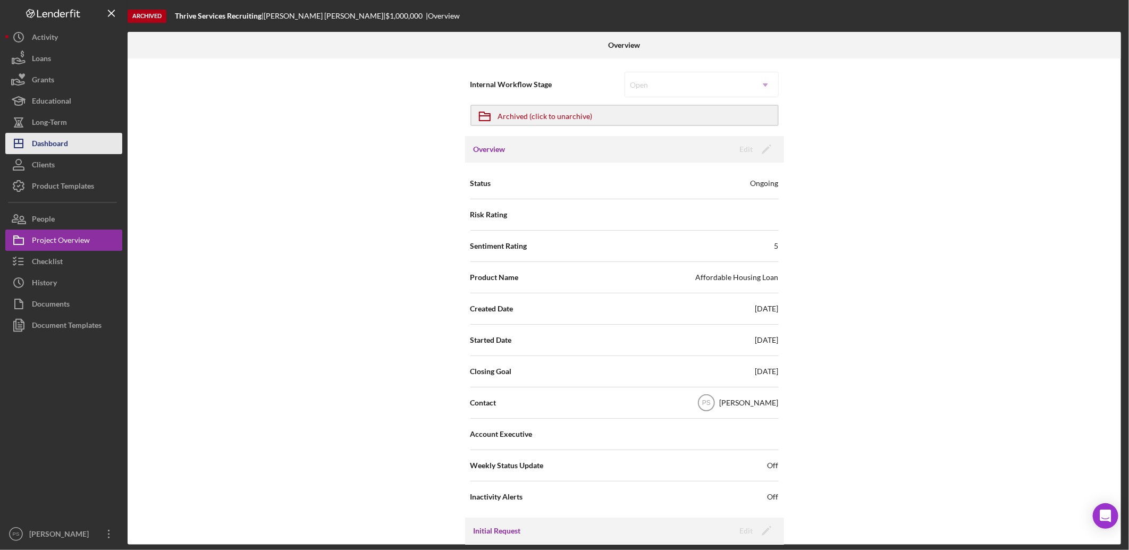
click at [81, 142] on button "Icon/Dashboard Dashboard" at bounding box center [63, 143] width 117 height 21
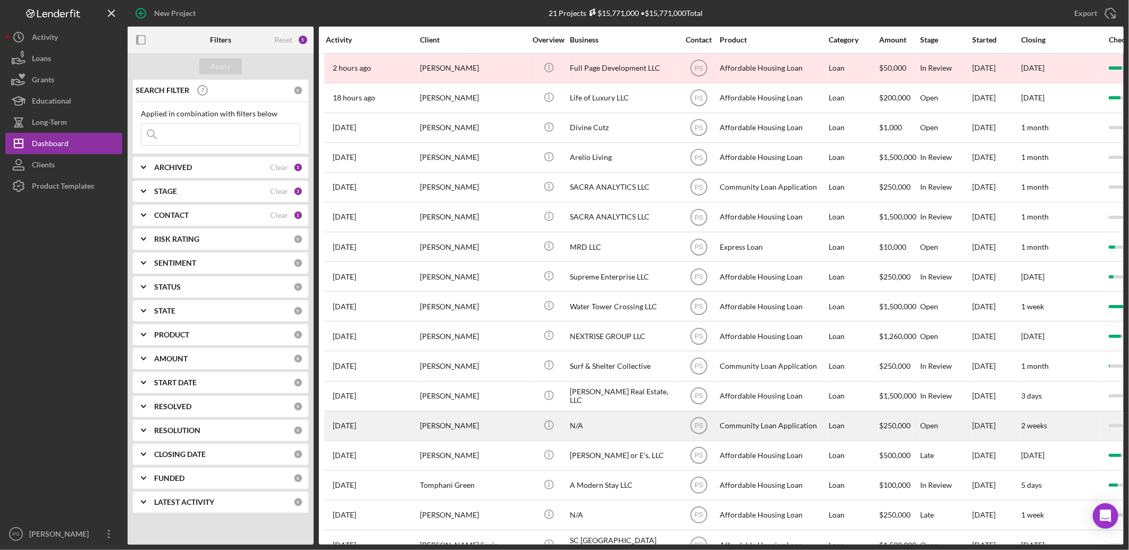
click at [611, 418] on div "N/A" at bounding box center [623, 426] width 106 height 28
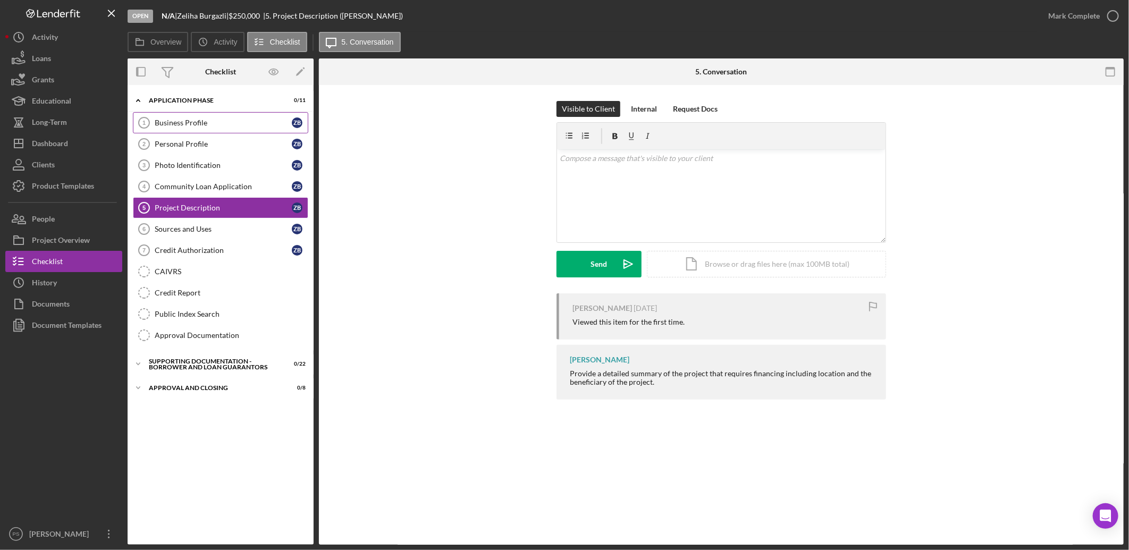
click at [192, 119] on div "Business Profile" at bounding box center [223, 123] width 137 height 9
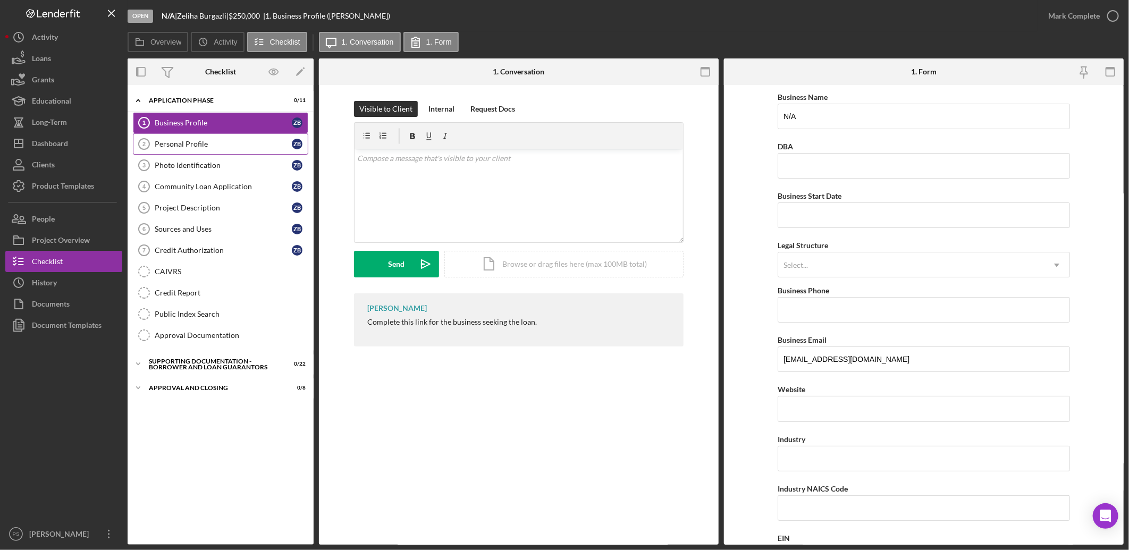
click at [197, 140] on div "Personal Profile" at bounding box center [223, 144] width 137 height 9
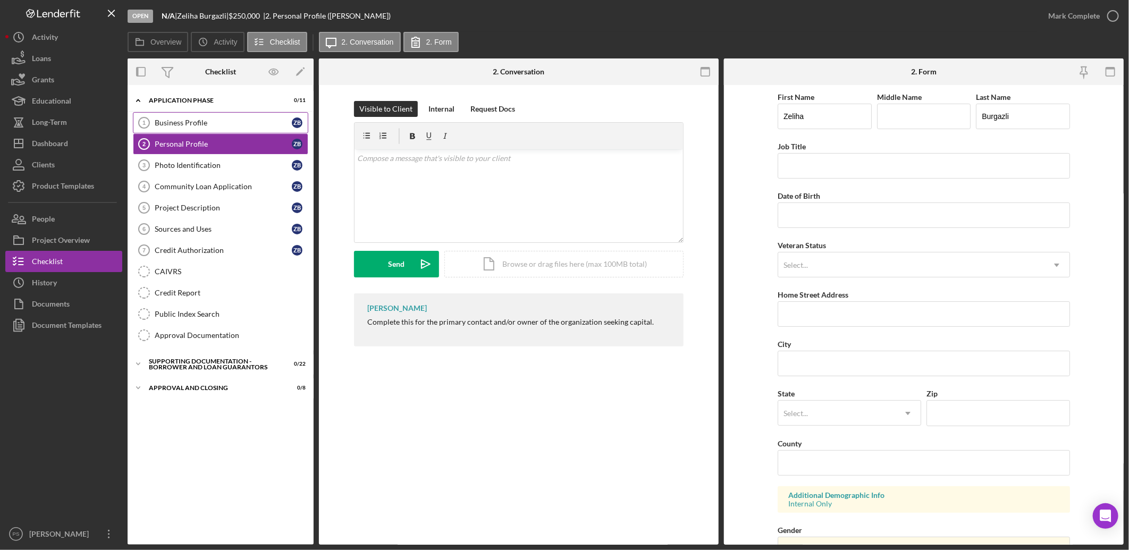
click at [205, 122] on div "Business Profile" at bounding box center [223, 123] width 137 height 9
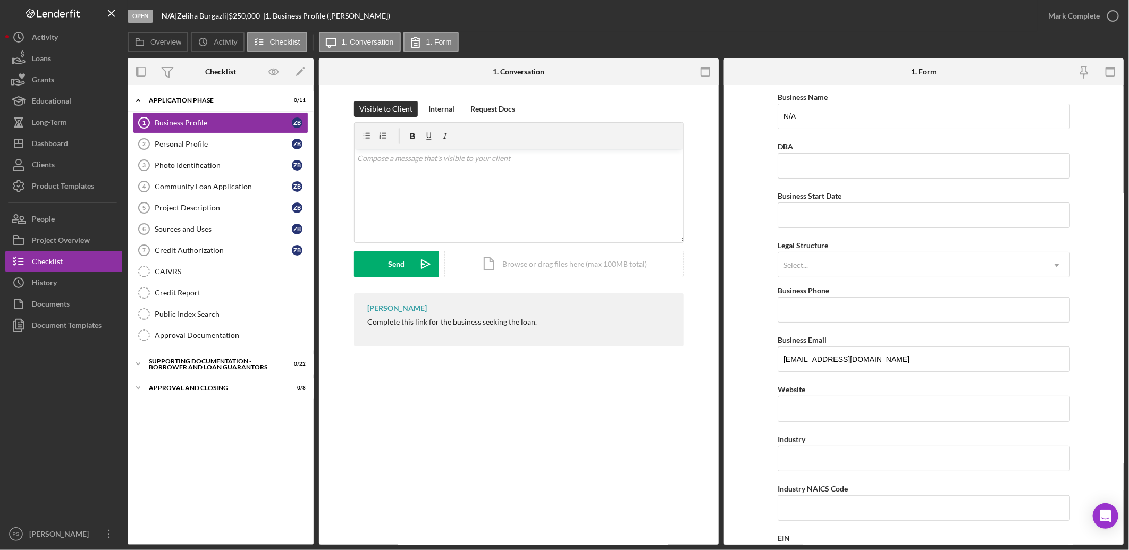
click at [390, 408] on div "Business Profile 1 Business Profile Visible to Client Internal Request Docs v C…" at bounding box center [519, 315] width 400 height 460
click at [405, 164] on div "v Color teal Color pink Remove color Add row above Add row below Add column bef…" at bounding box center [519, 195] width 328 height 93
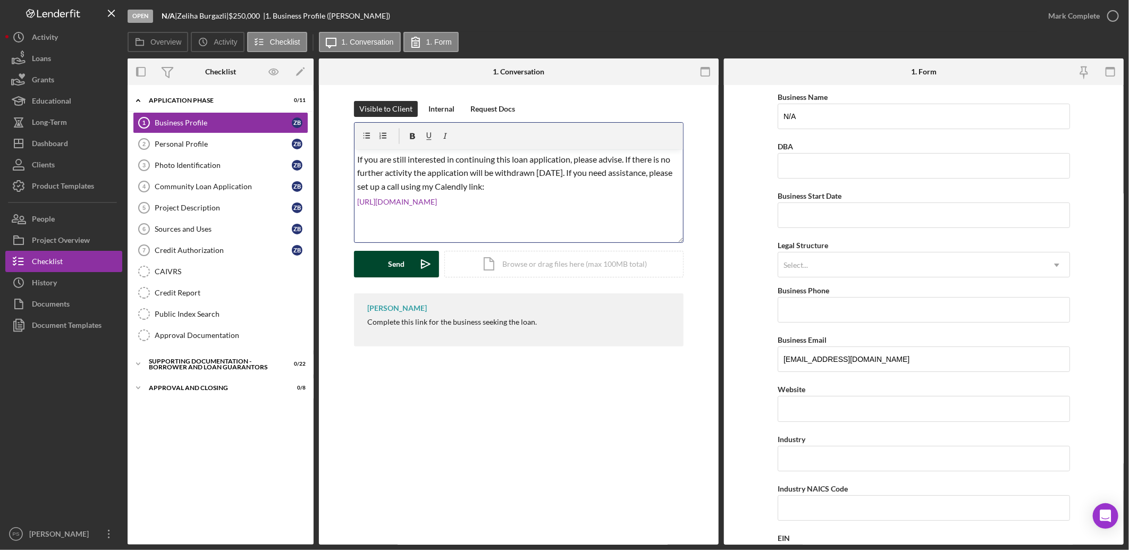
click at [410, 262] on button "Send Icon/icon-invite-send" at bounding box center [396, 264] width 85 height 27
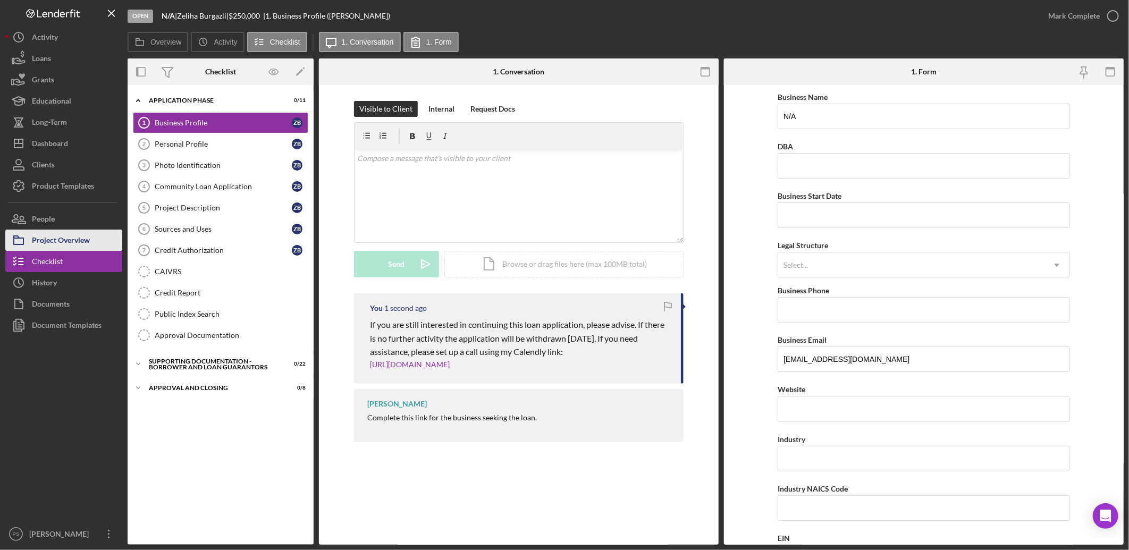
click at [89, 239] on div "Project Overview" at bounding box center [61, 242] width 58 height 24
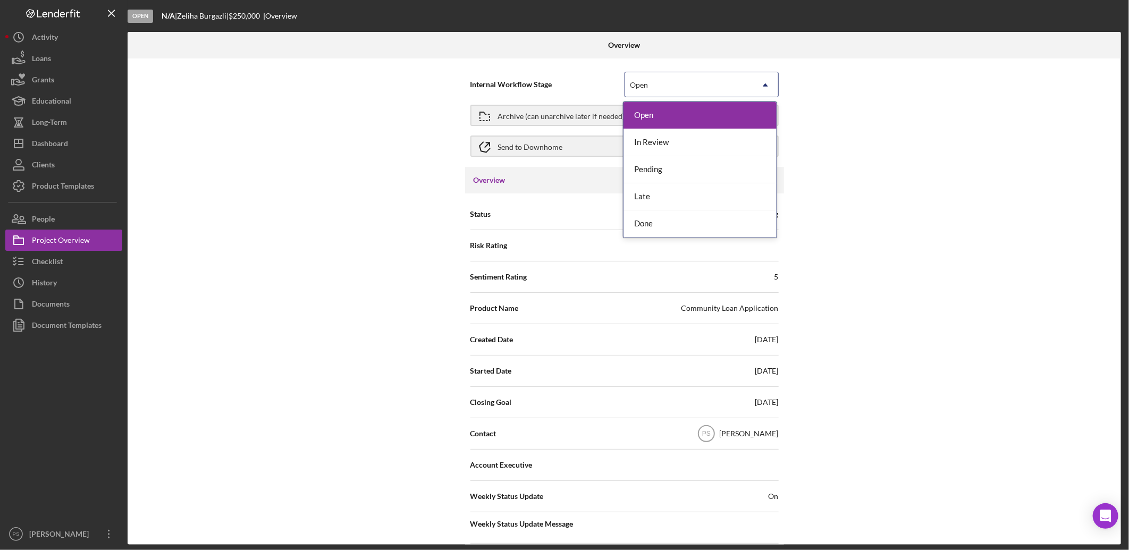
click at [676, 81] on div "Open" at bounding box center [689, 85] width 128 height 24
click at [666, 192] on div "Late" at bounding box center [699, 196] width 153 height 27
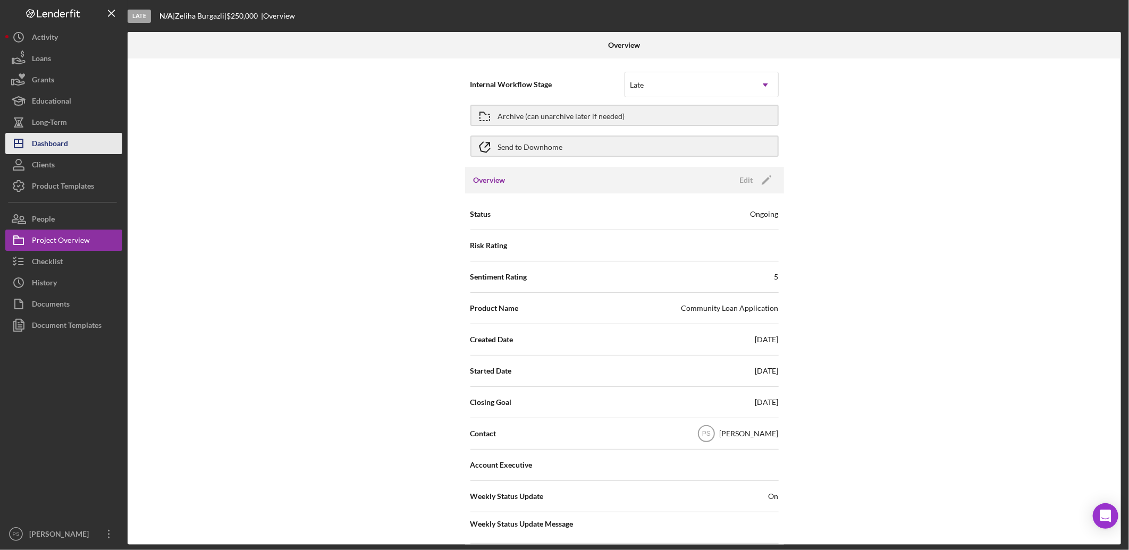
click at [56, 140] on div "Dashboard" at bounding box center [50, 145] width 36 height 24
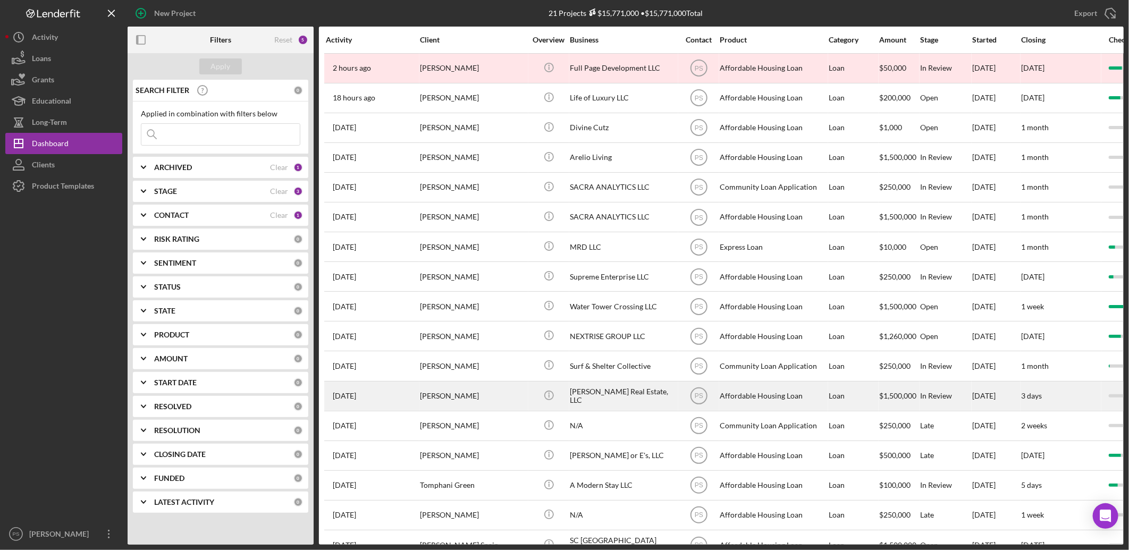
click at [501, 382] on div "[PERSON_NAME]" at bounding box center [473, 396] width 106 height 28
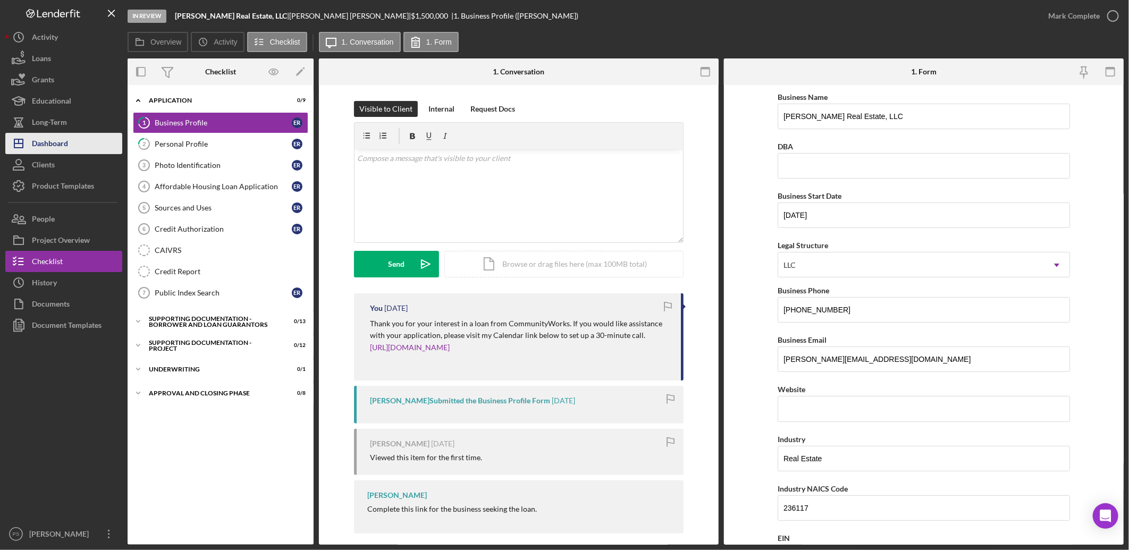
click at [69, 141] on button "Icon/Dashboard Dashboard" at bounding box center [63, 143] width 117 height 21
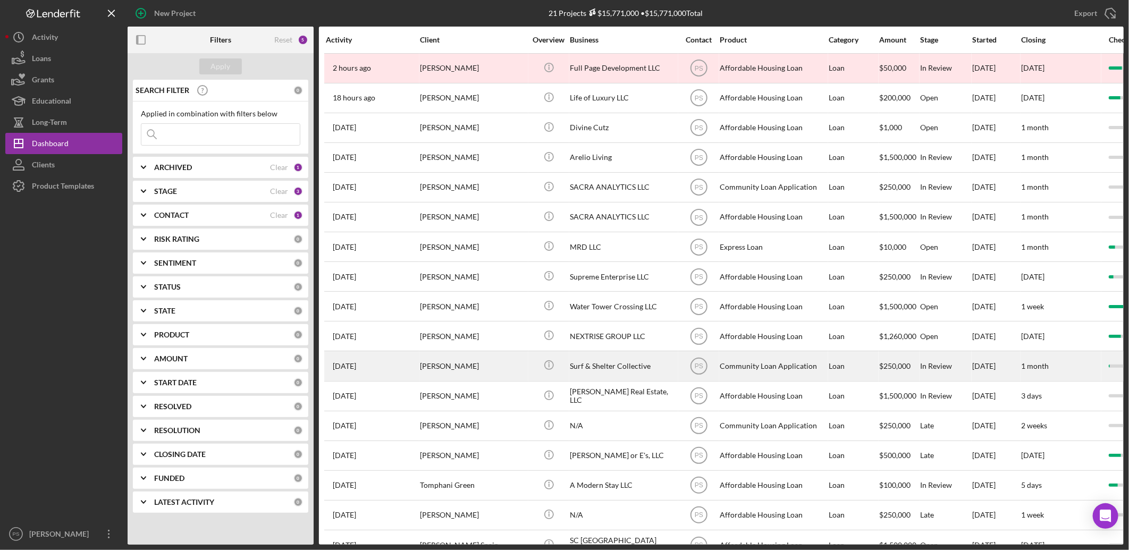
click at [654, 352] on div "Surf & Shelter Collective" at bounding box center [623, 366] width 106 height 28
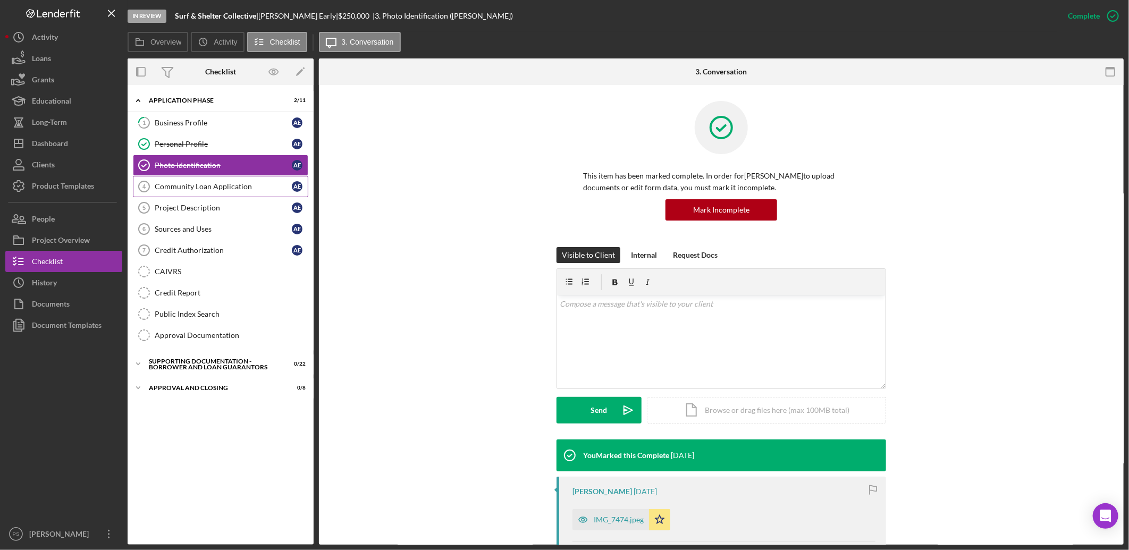
click at [202, 182] on div "Community Loan Application" at bounding box center [223, 186] width 137 height 9
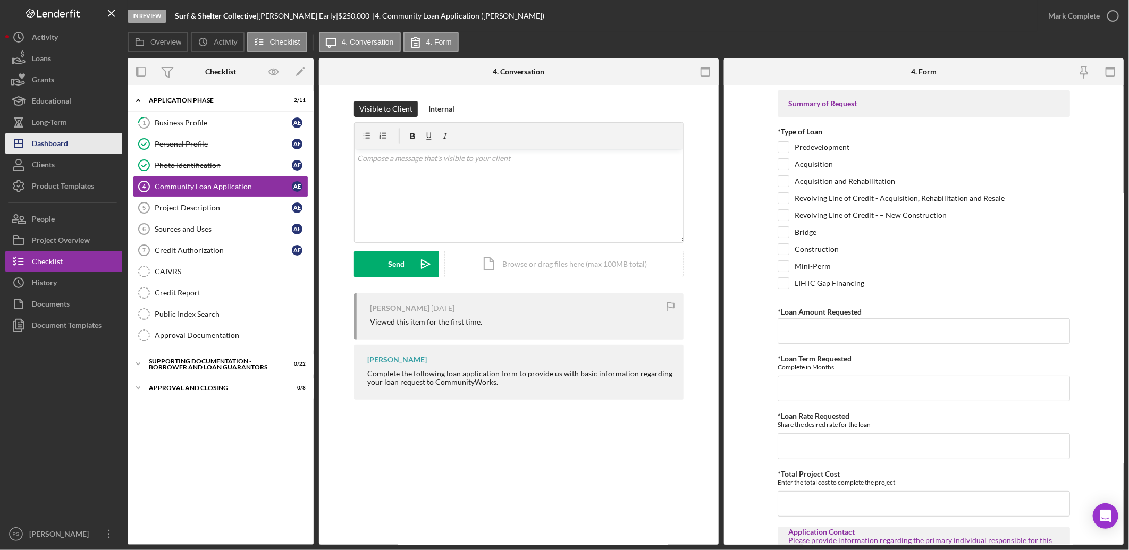
click at [56, 142] on div "Dashboard" at bounding box center [50, 145] width 36 height 24
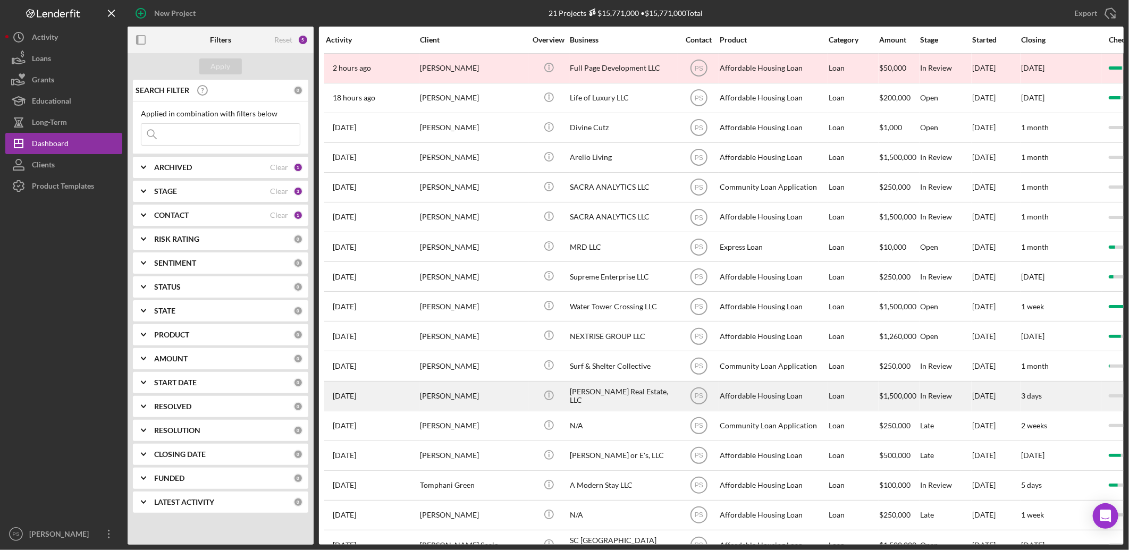
click at [596, 386] on div "[PERSON_NAME] Real Estate, LLC" at bounding box center [623, 396] width 106 height 28
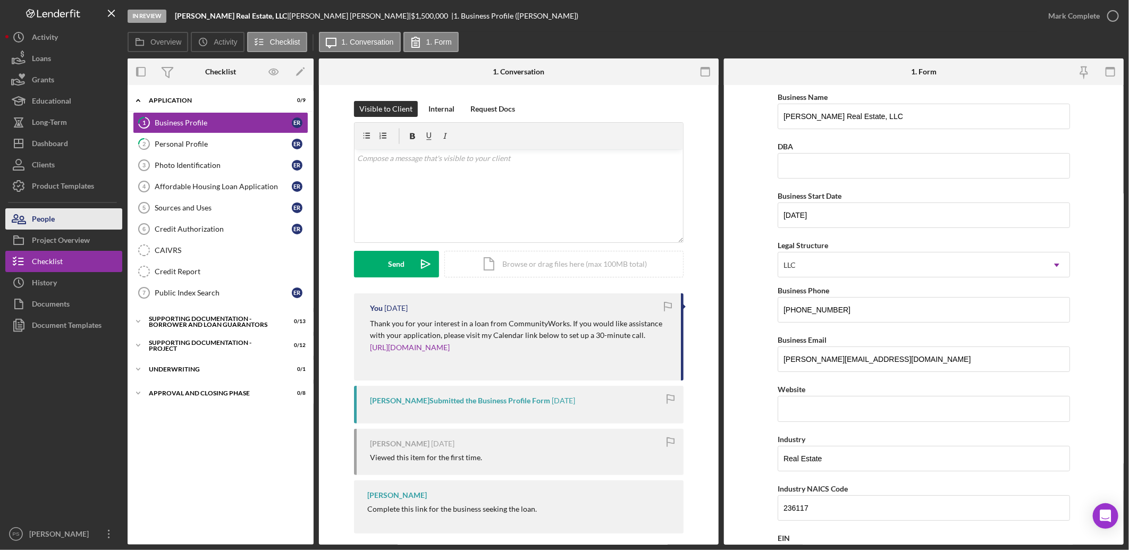
click at [53, 218] on div "People" at bounding box center [43, 220] width 23 height 24
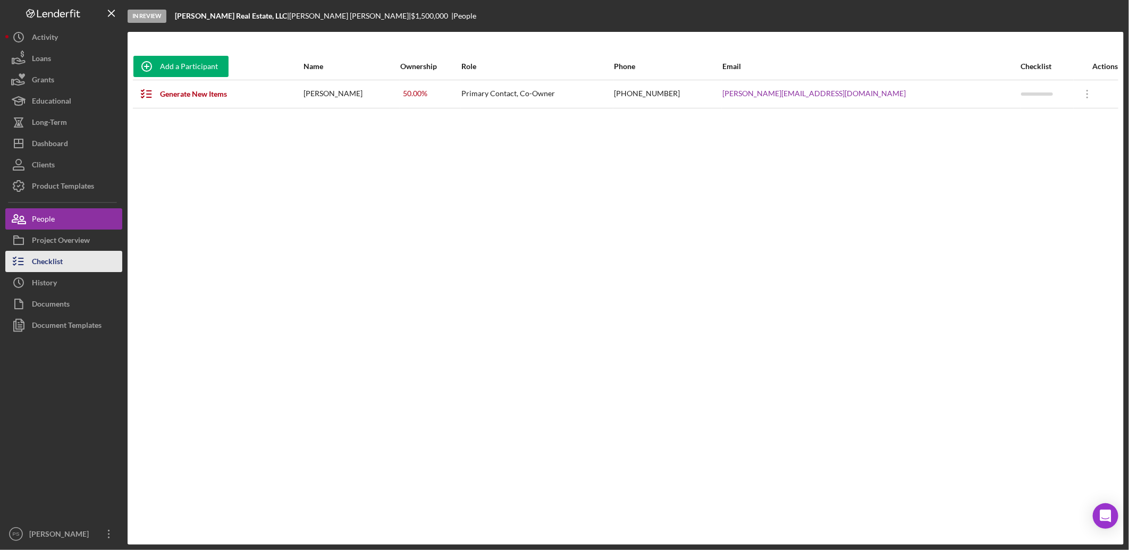
click at [63, 253] on button "Checklist" at bounding box center [63, 261] width 117 height 21
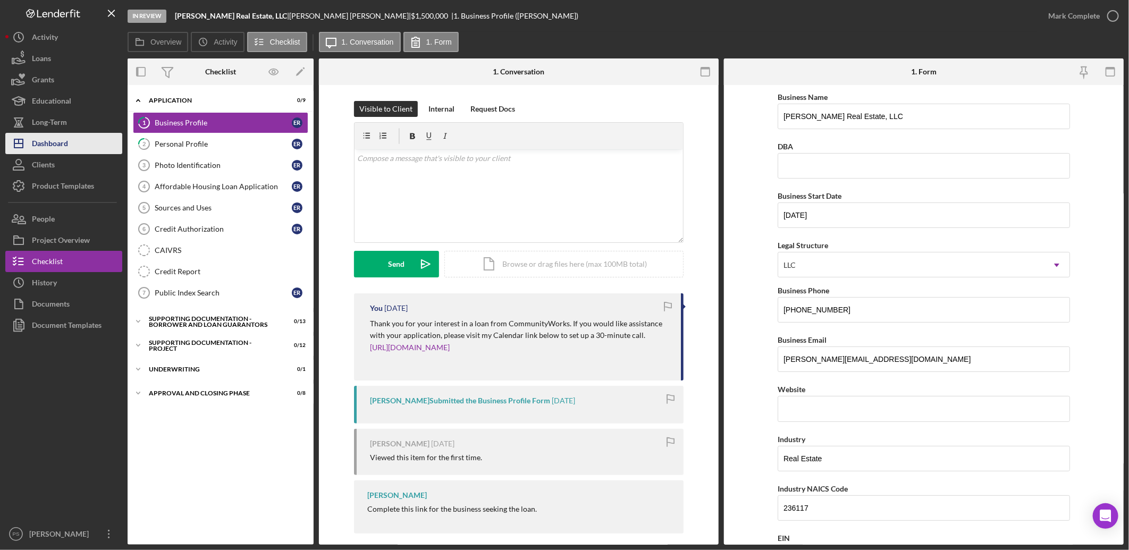
click at [66, 145] on div "Dashboard" at bounding box center [50, 145] width 36 height 24
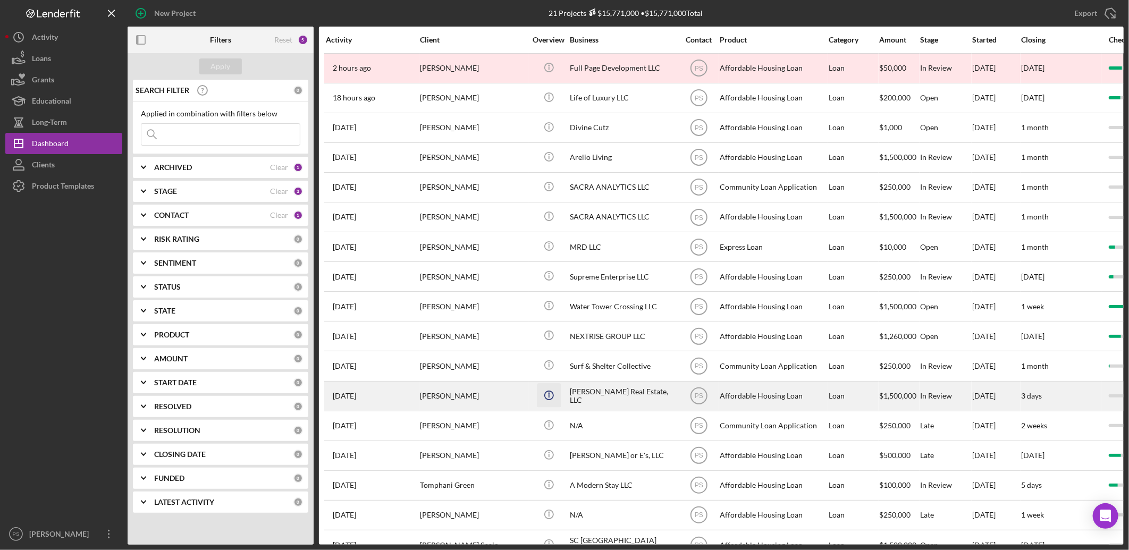
click at [547, 392] on icon "Icon/Info" at bounding box center [549, 395] width 24 height 24
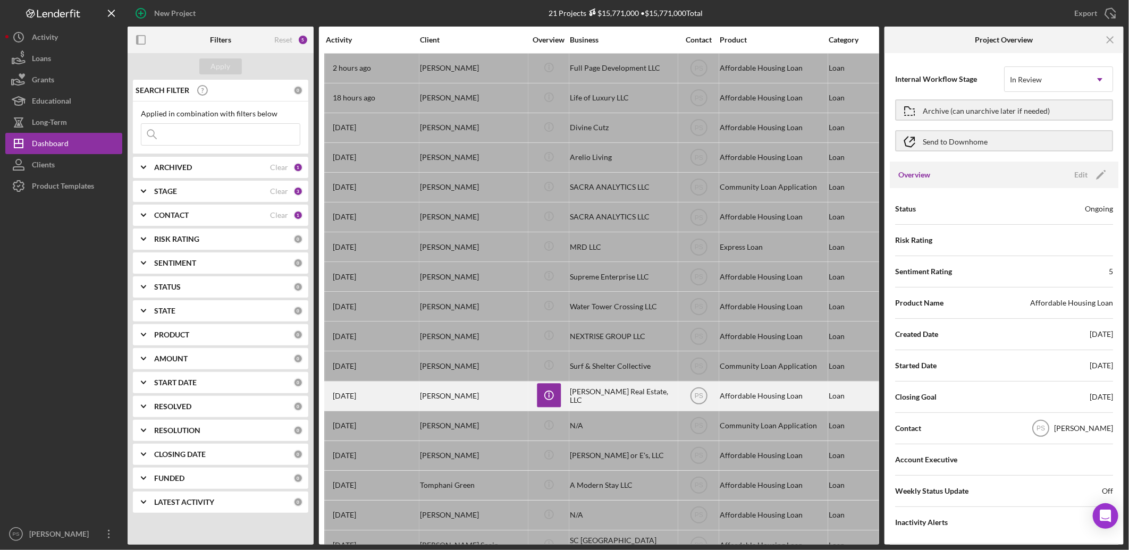
click at [491, 392] on div "[PERSON_NAME]" at bounding box center [473, 396] width 106 height 28
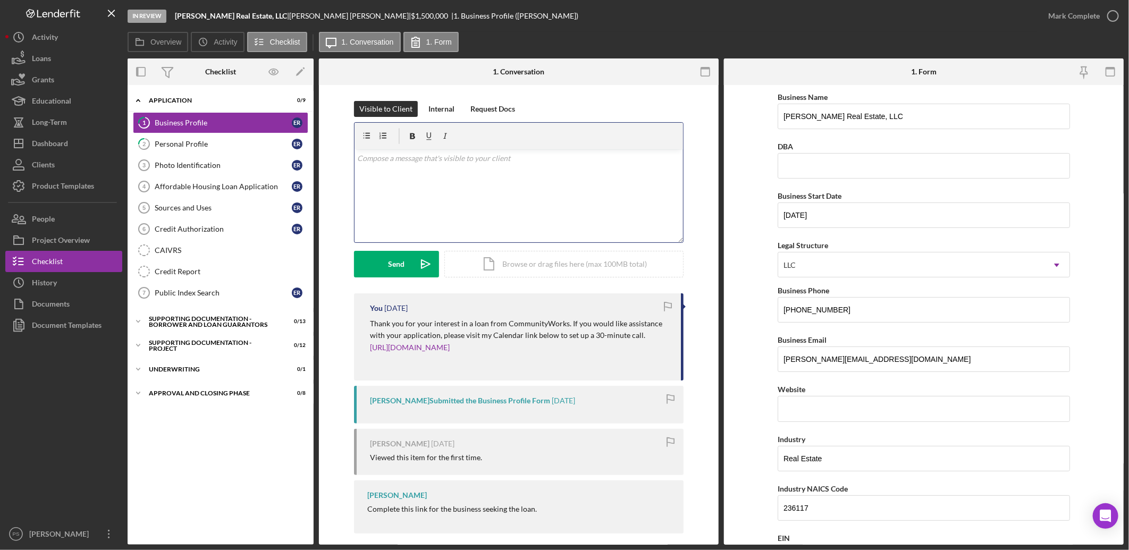
click at [417, 170] on div "v Color teal Color pink Remove color Add row above Add row below Add column bef…" at bounding box center [519, 195] width 328 height 93
click at [434, 107] on div "Internal" at bounding box center [441, 109] width 26 height 16
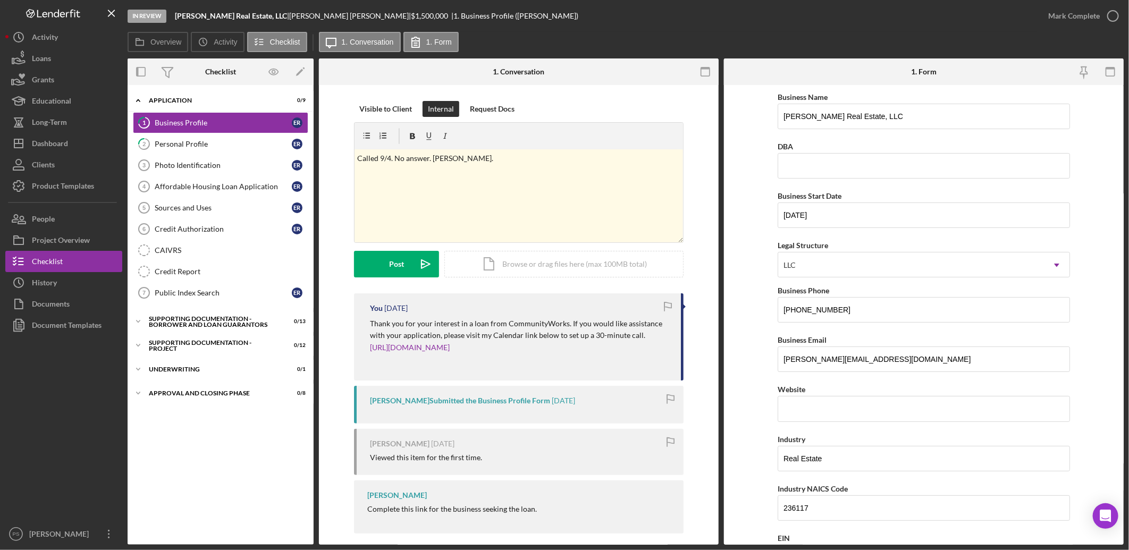
drag, startPoint x: 417, startPoint y: 255, endPoint x: 418, endPoint y: 249, distance: 5.4
click at [418, 254] on icon "Icon/icon-invite-send" at bounding box center [425, 264] width 27 height 27
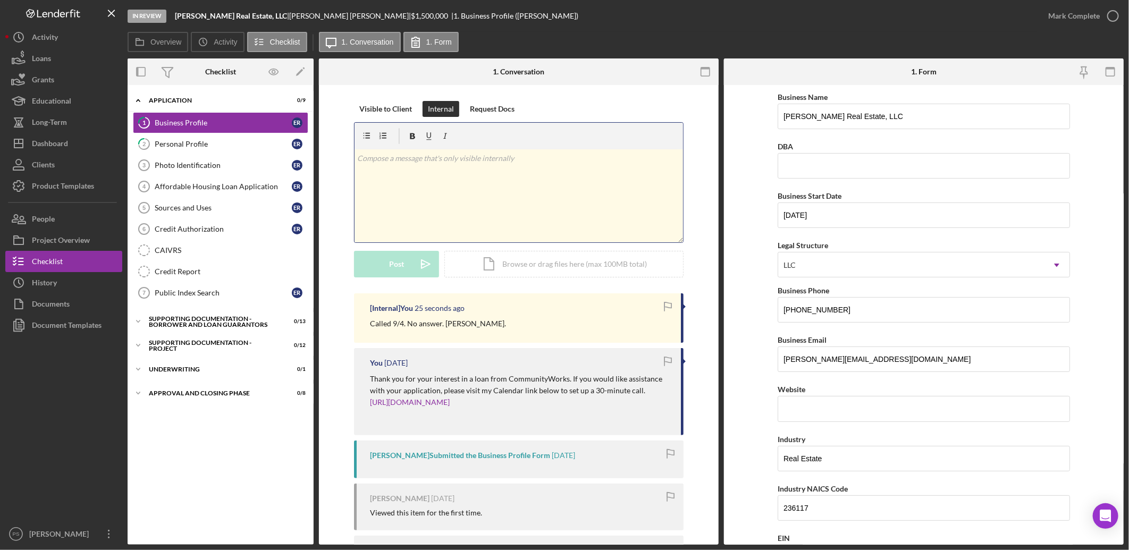
click at [451, 176] on div "v Color teal Color pink Remove color Add row above Add row below Add column bef…" at bounding box center [519, 195] width 328 height 93
click at [383, 102] on div "Visible to Client" at bounding box center [385, 109] width 53 height 16
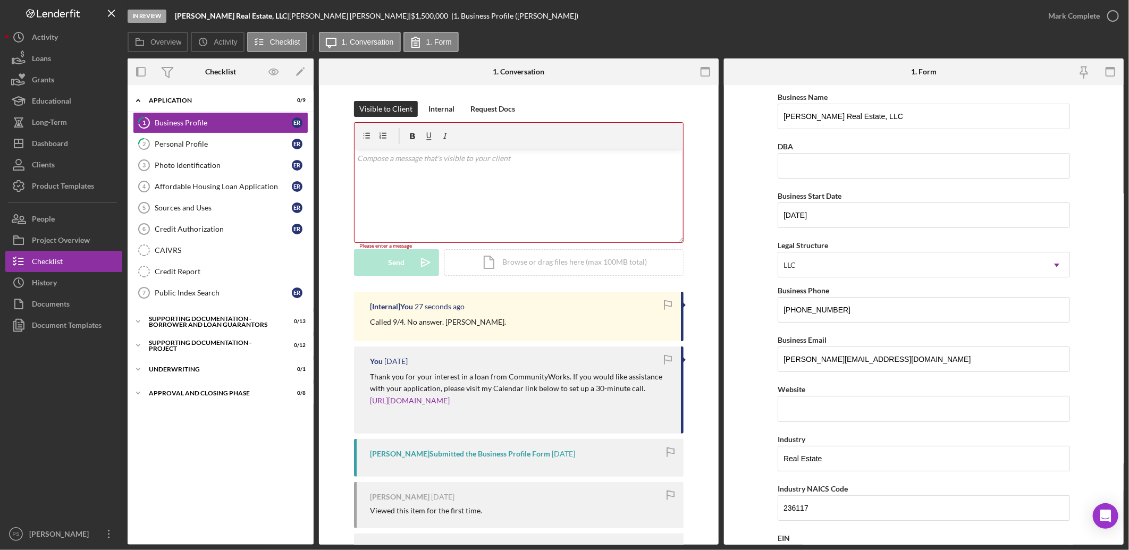
click at [399, 159] on p at bounding box center [519, 159] width 323 height 12
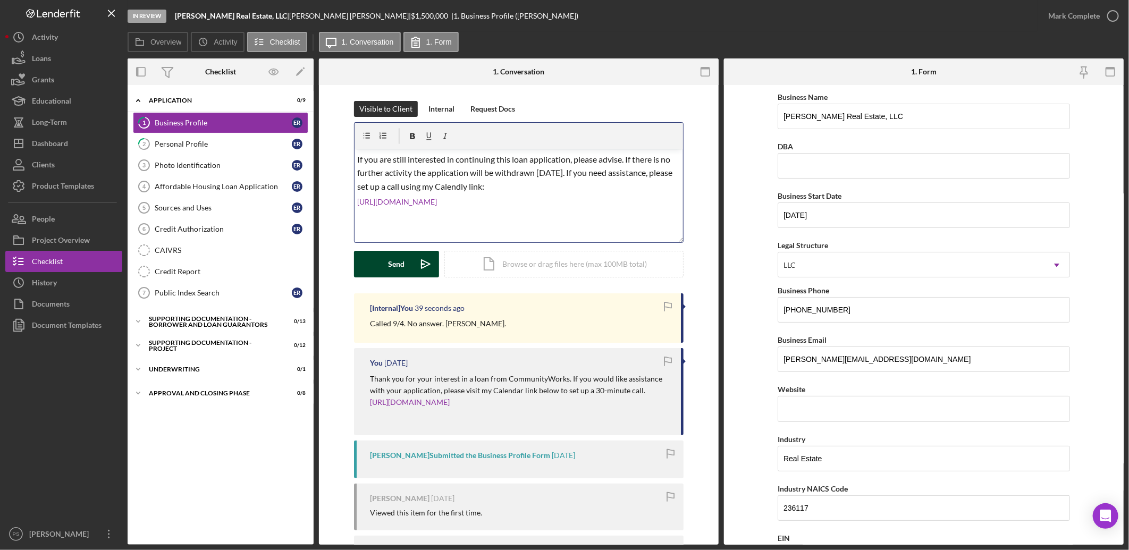
click at [406, 259] on button "Send Icon/icon-invite-send" at bounding box center [396, 264] width 85 height 27
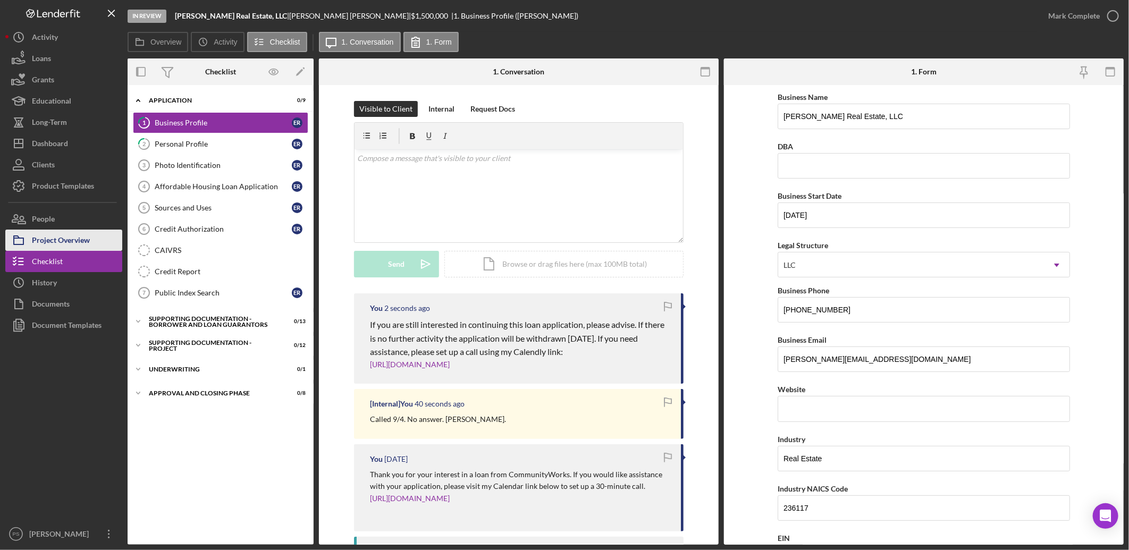
click at [91, 240] on button "Project Overview" at bounding box center [63, 240] width 117 height 21
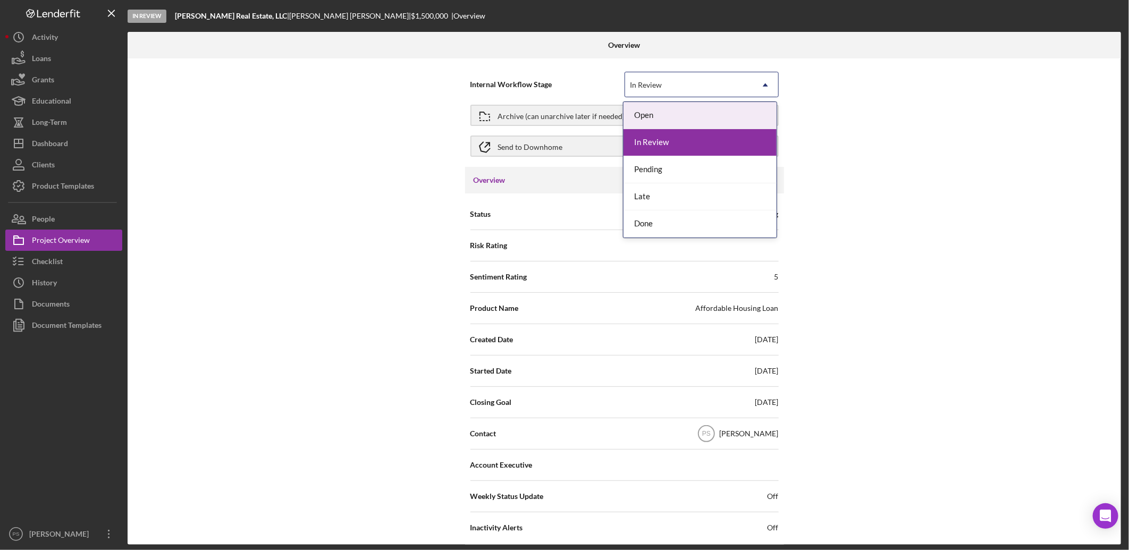
click at [715, 88] on div "In Review" at bounding box center [689, 85] width 128 height 24
click at [683, 195] on div "Late" at bounding box center [699, 196] width 153 height 27
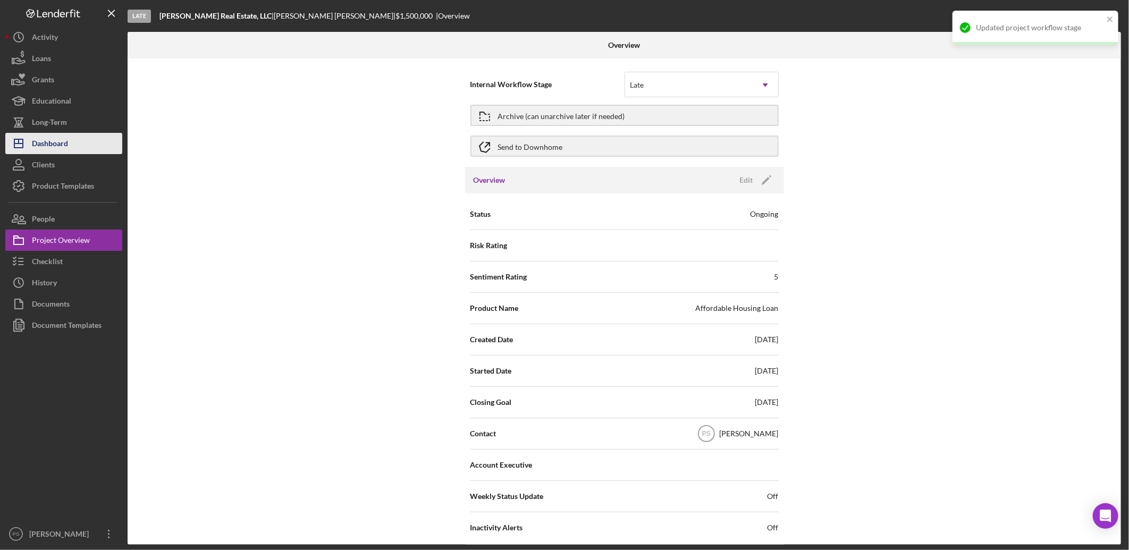
click at [74, 144] on button "Icon/Dashboard Dashboard" at bounding box center [63, 143] width 117 height 21
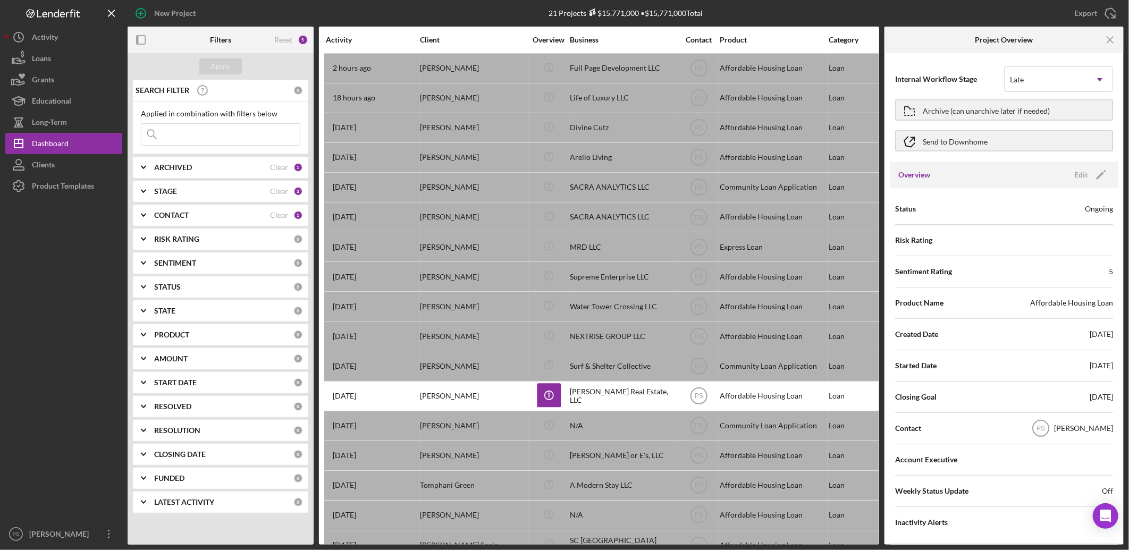
drag, startPoint x: 1113, startPoint y: 38, endPoint x: 1101, endPoint y: 52, distance: 18.5
click at [1114, 38] on icon "Icon/Menu Close" at bounding box center [1111, 40] width 24 height 24
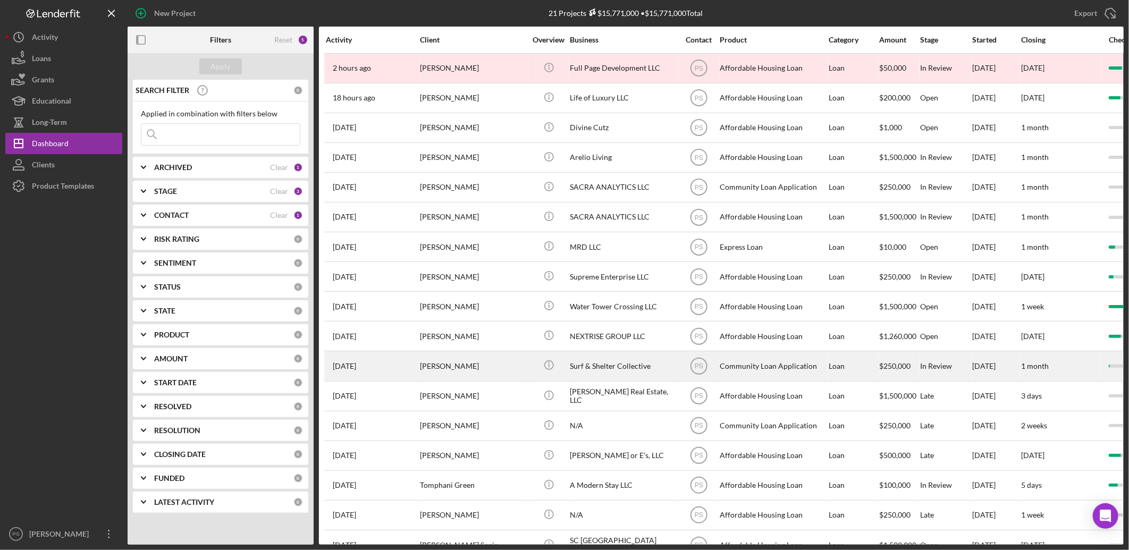
click at [589, 364] on div "Surf & Shelter Collective" at bounding box center [623, 366] width 106 height 28
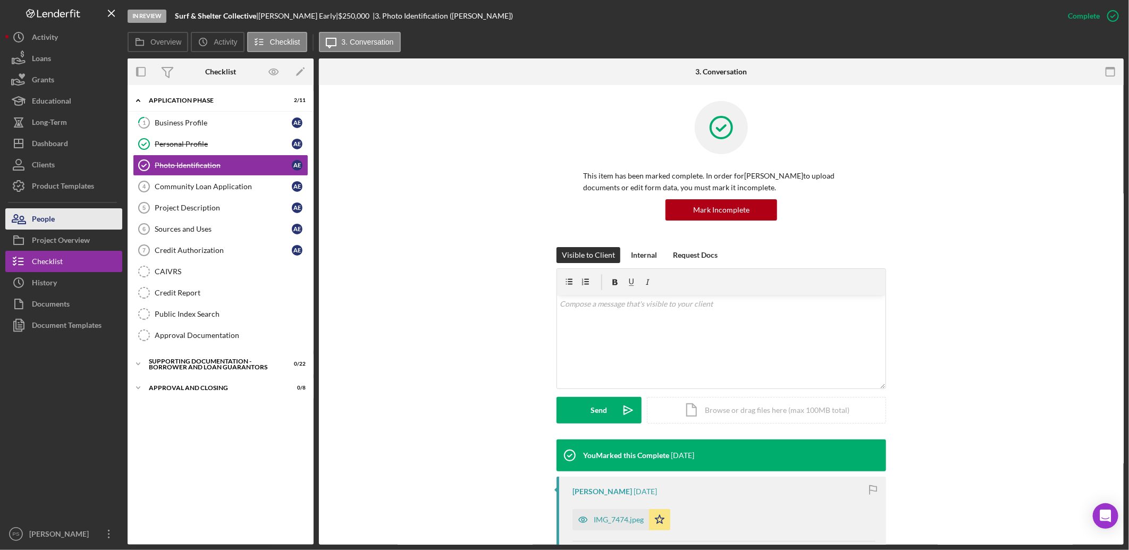
click at [78, 221] on button "People" at bounding box center [63, 218] width 117 height 21
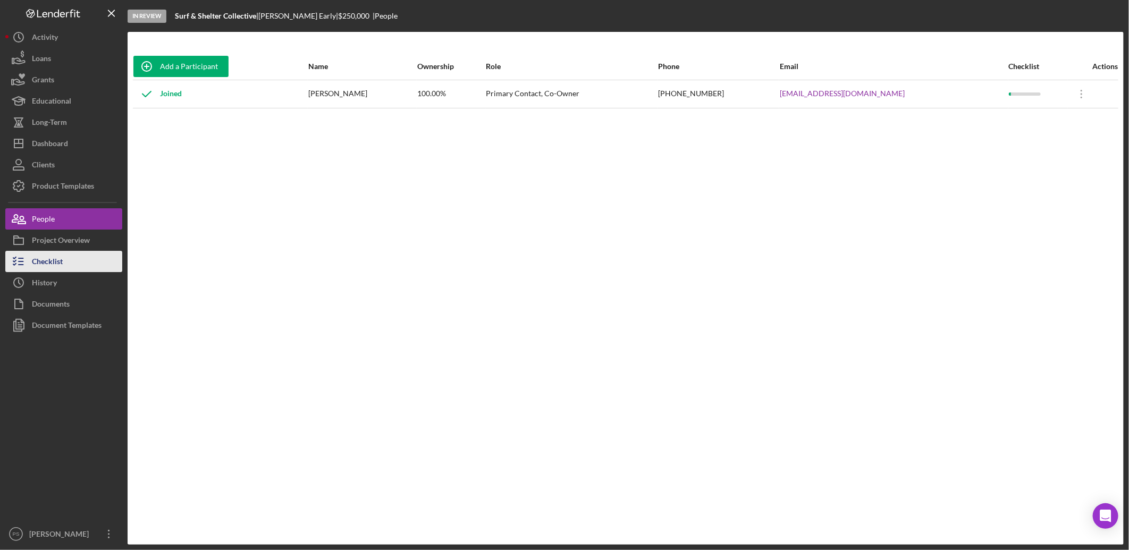
click at [79, 254] on button "Checklist" at bounding box center [63, 261] width 117 height 21
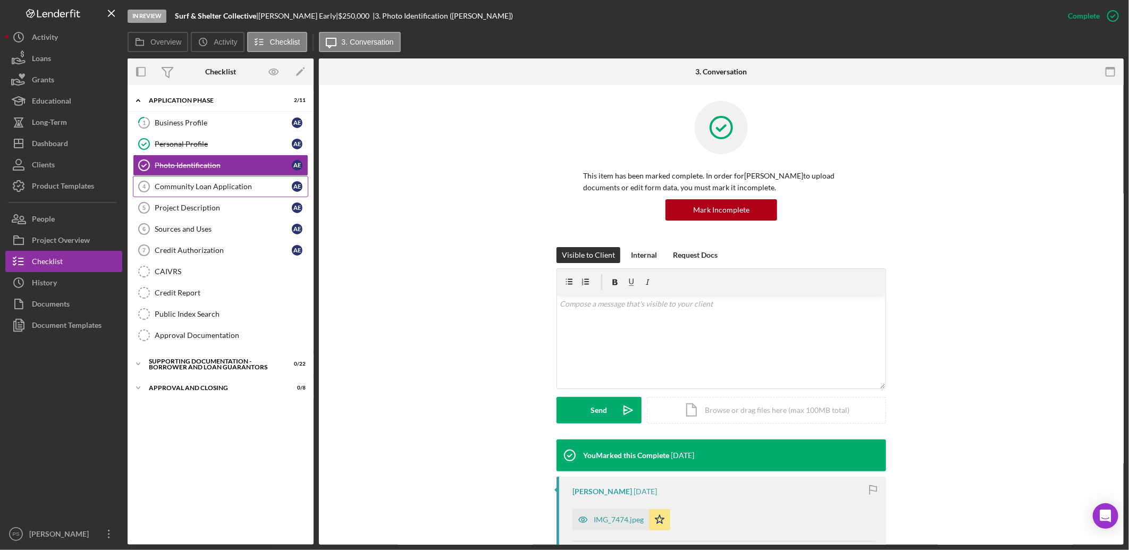
click at [231, 179] on link "Community Loan Application 4 Community Loan Application A E" at bounding box center [220, 186] width 175 height 21
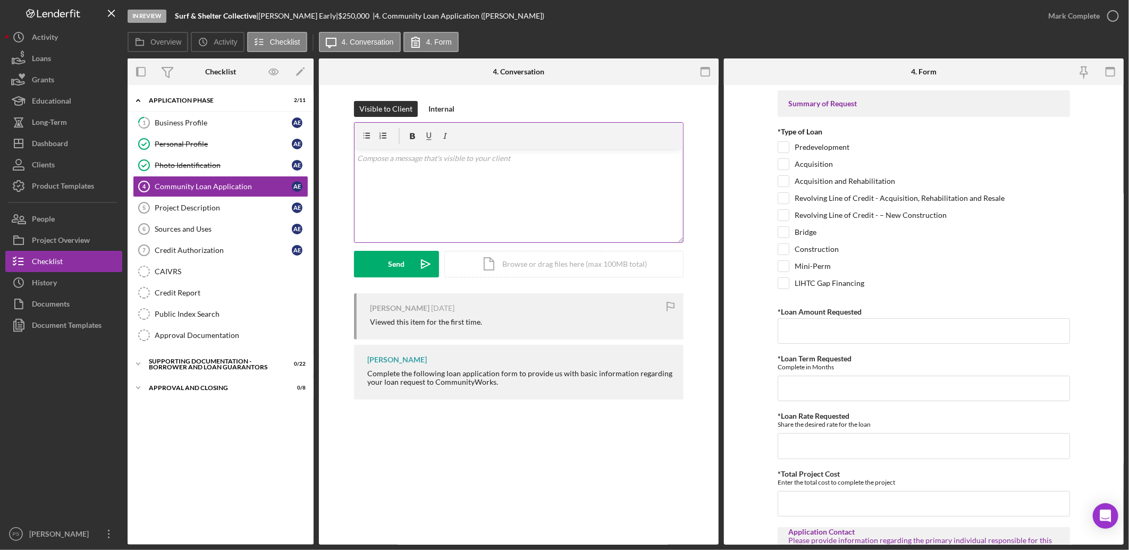
click at [433, 173] on div "v Color teal Color pink Remove color Add row above Add row below Add column bef…" at bounding box center [519, 195] width 328 height 93
click at [455, 107] on button "Internal" at bounding box center [441, 109] width 37 height 16
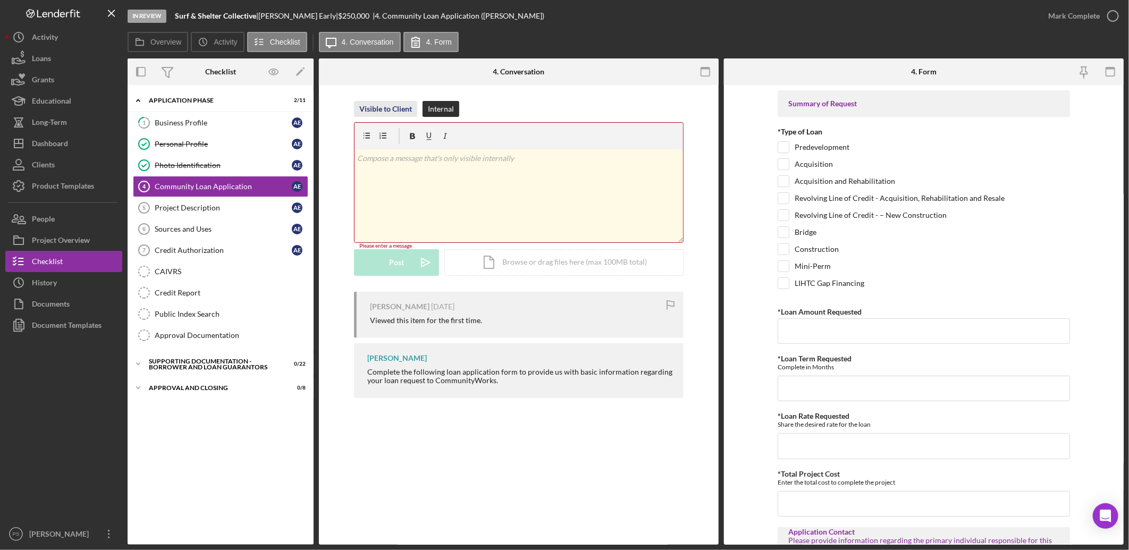
click at [386, 102] on div "Visible to Client" at bounding box center [385, 109] width 53 height 16
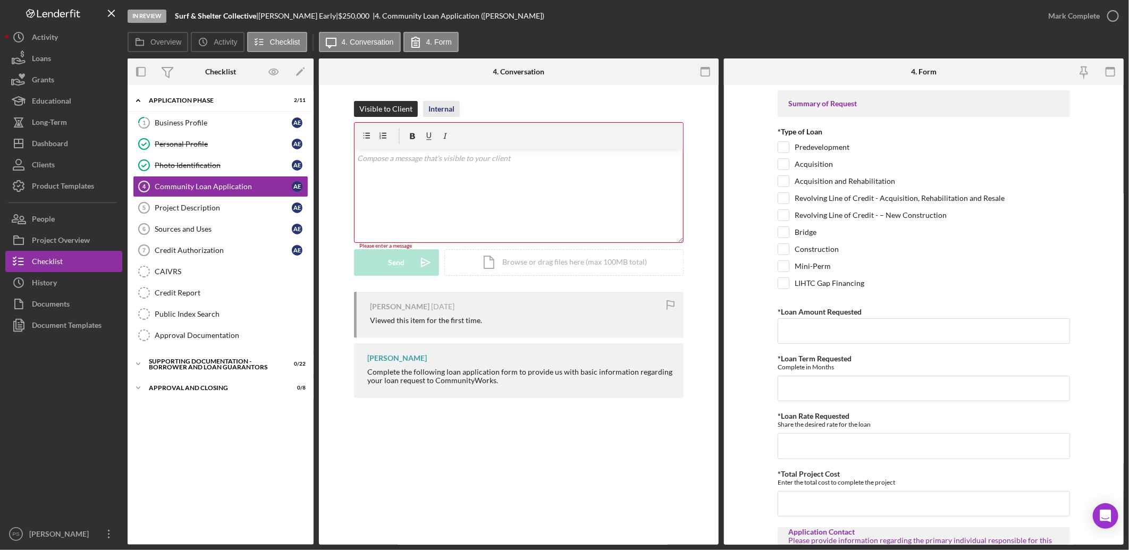
click at [444, 112] on div "Internal" at bounding box center [441, 109] width 26 height 16
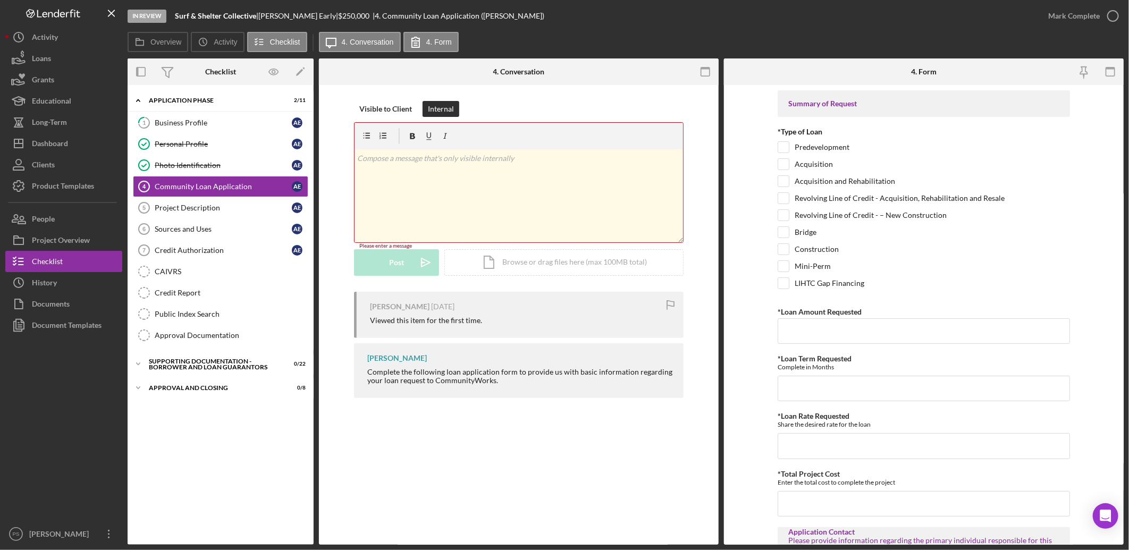
drag, startPoint x: 439, startPoint y: 165, endPoint x: 441, endPoint y: 160, distance: 5.5
click at [440, 165] on div "v Color teal Color pink Remove color Add row above Add row below Add column bef…" at bounding box center [519, 195] width 328 height 93
click at [416, 265] on icon "Icon/icon-invite-send" at bounding box center [425, 264] width 27 height 27
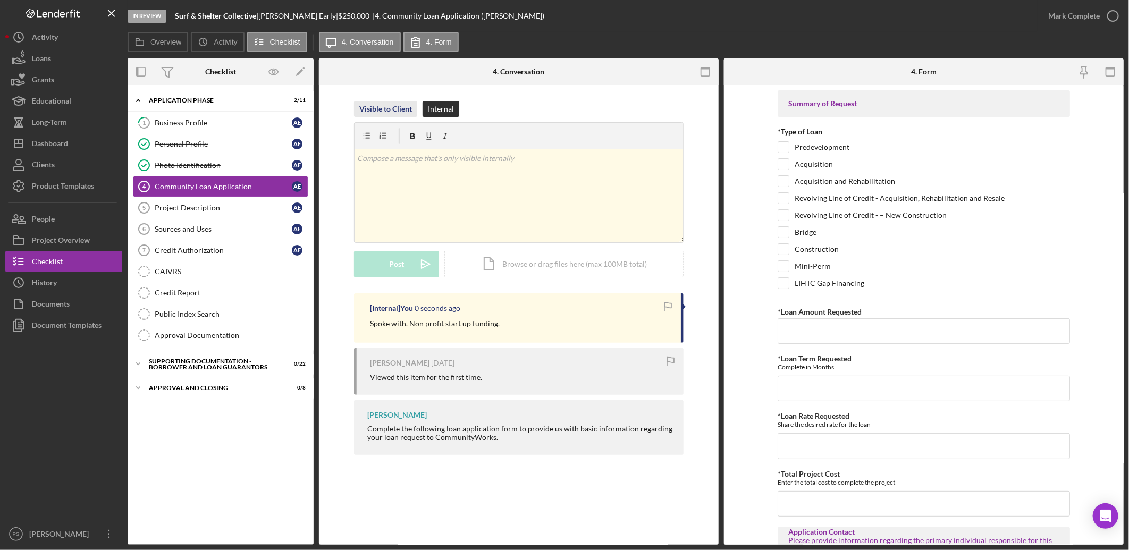
click at [394, 106] on div "Visible to Client" at bounding box center [385, 109] width 53 height 16
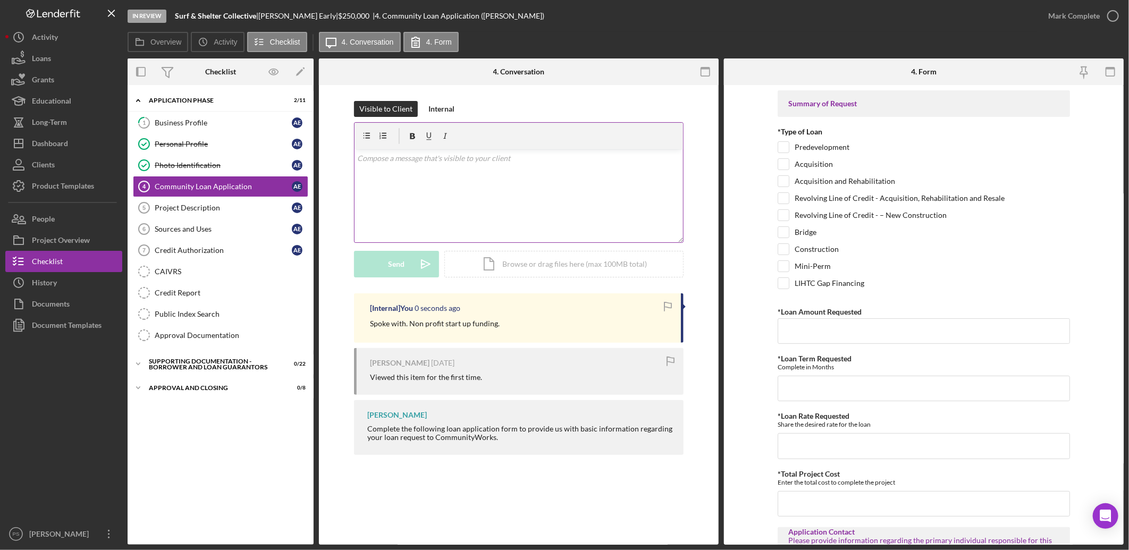
click at [400, 164] on div "v Color teal Color pink Remove color Add row above Add row below Add column bef…" at bounding box center [519, 195] width 328 height 93
drag, startPoint x: 416, startPoint y: 264, endPoint x: 417, endPoint y: 255, distance: 9.2
click at [417, 264] on icon "Icon/icon-invite-send" at bounding box center [425, 264] width 27 height 27
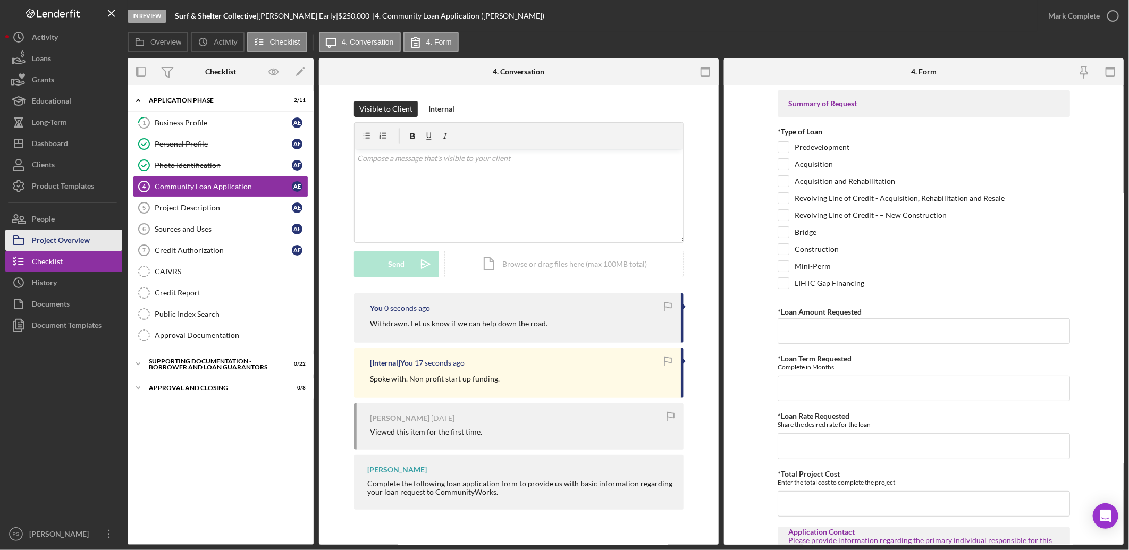
click at [98, 244] on button "Project Overview" at bounding box center [63, 240] width 117 height 21
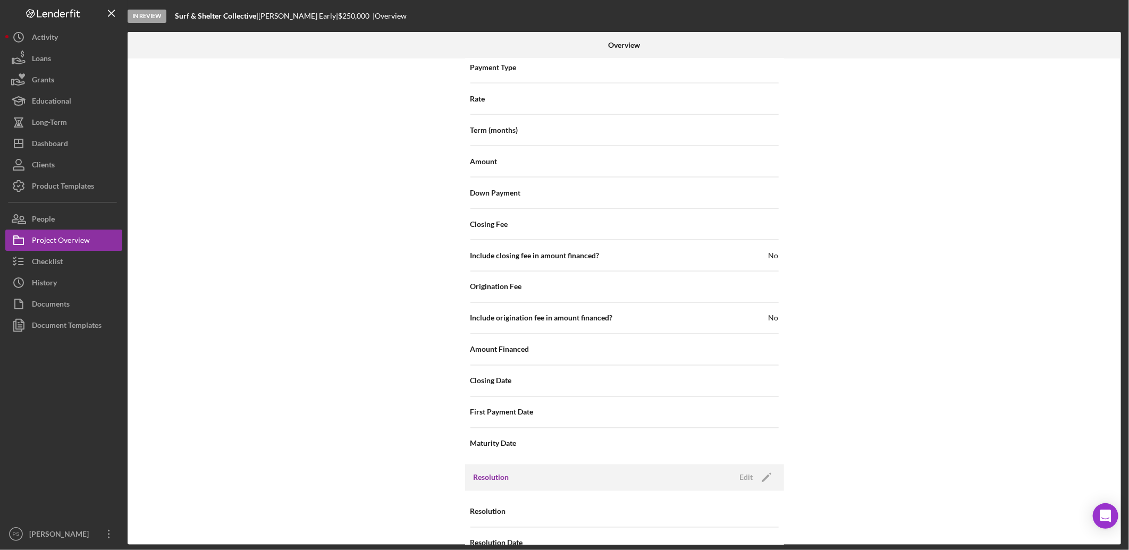
scroll to position [1056, 0]
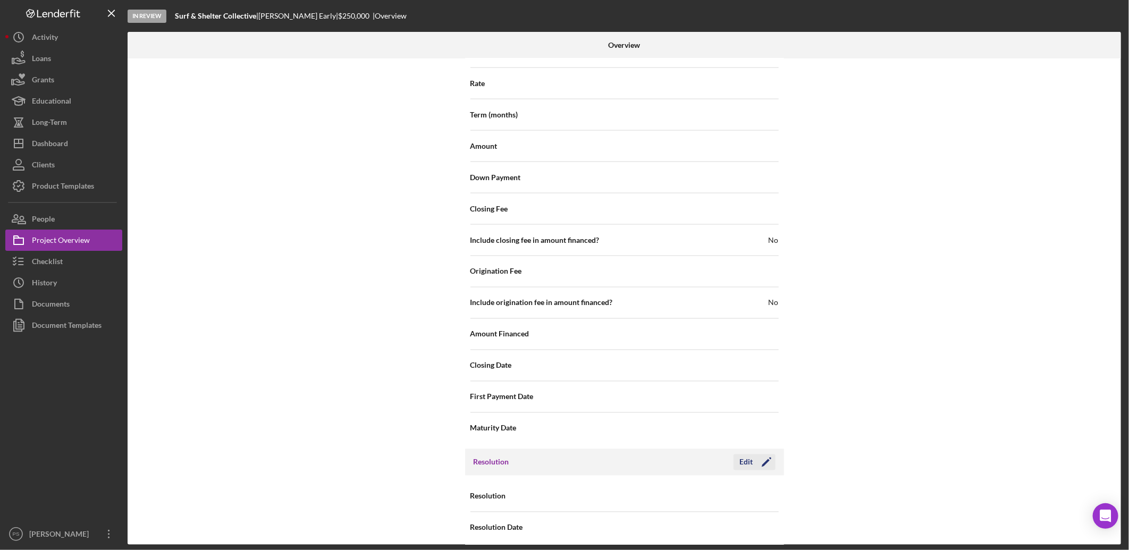
click at [746, 454] on div "Edit" at bounding box center [746, 462] width 13 height 16
click at [660, 488] on div "Select..." at bounding box center [689, 497] width 128 height 24
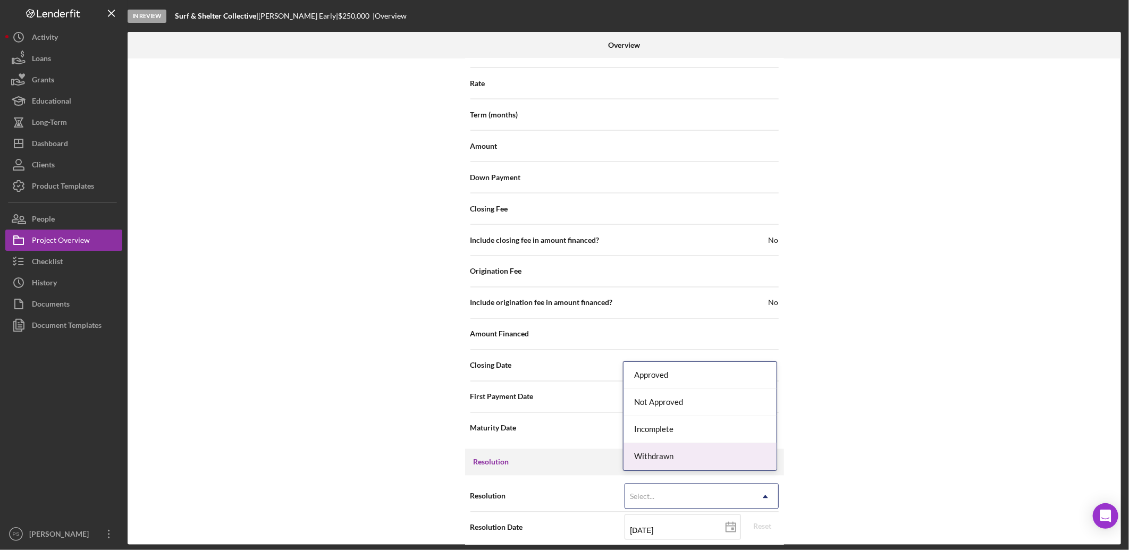
click at [663, 453] on div "Withdrawn" at bounding box center [699, 456] width 153 height 27
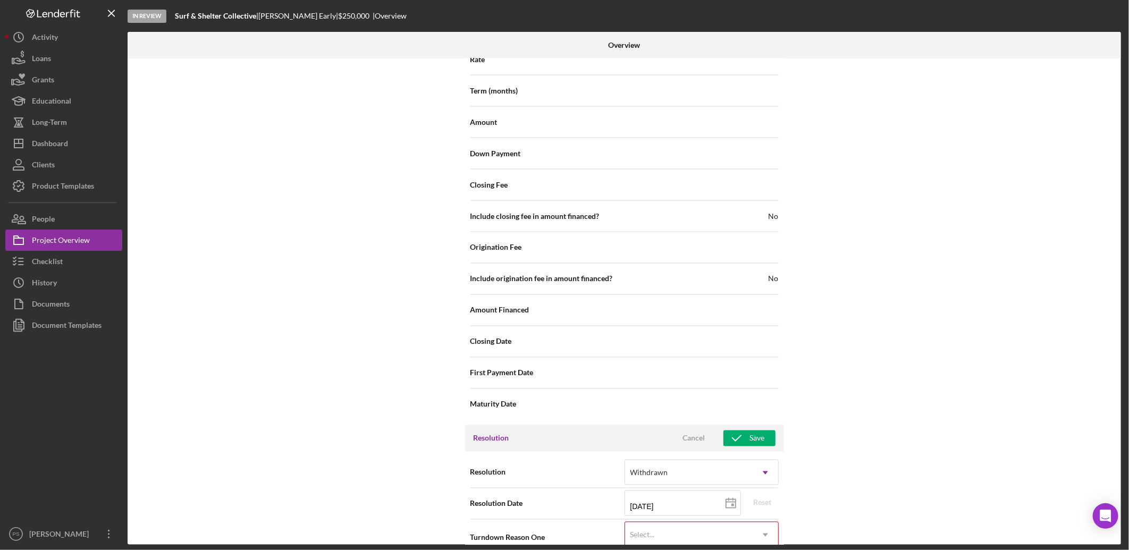
scroll to position [1123, 0]
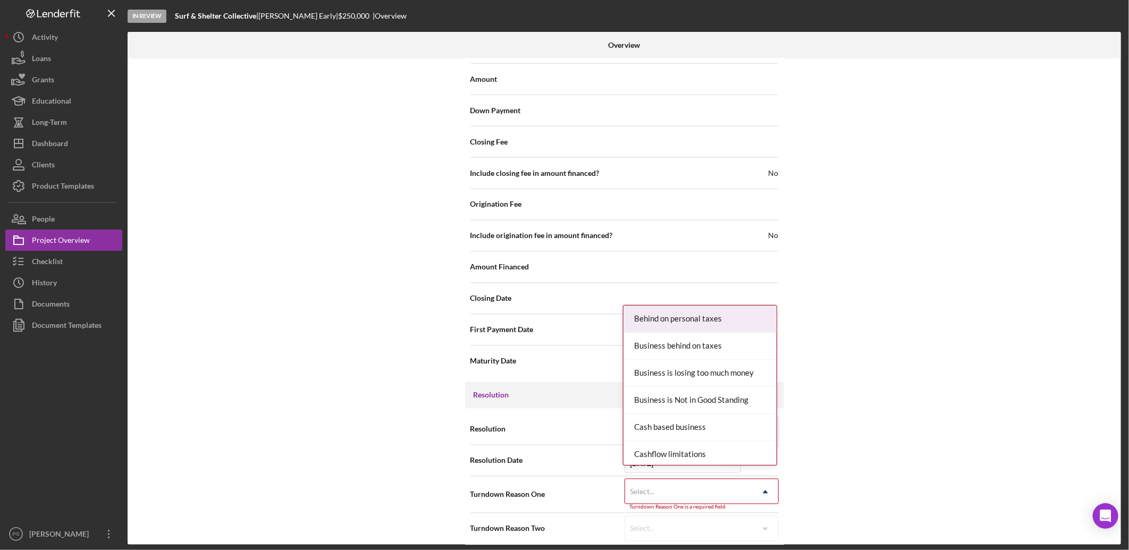
click at [648, 480] on div "Select..." at bounding box center [689, 492] width 128 height 24
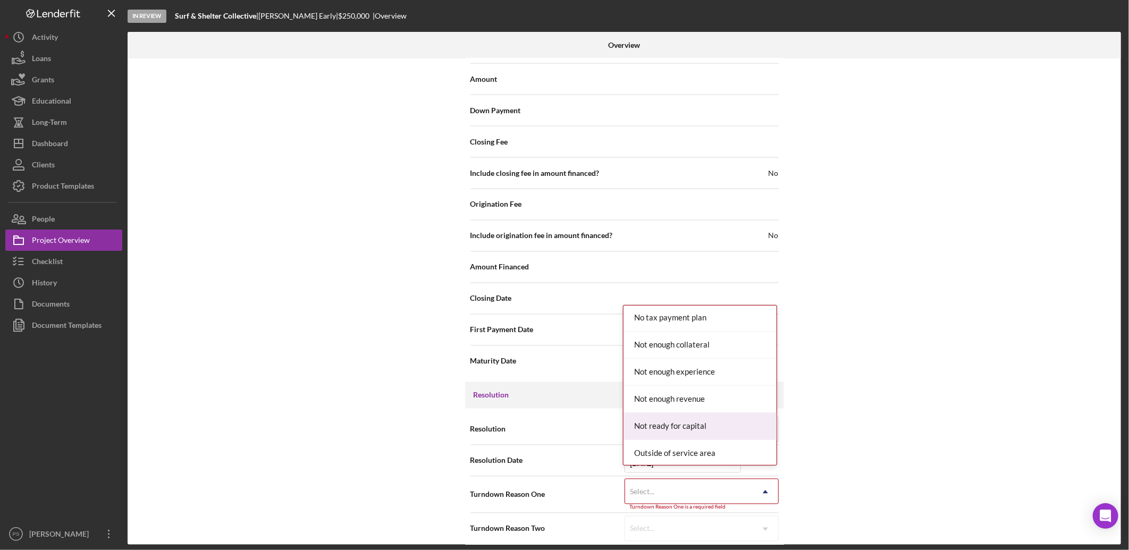
click at [695, 413] on div "Not ready for capital" at bounding box center [699, 426] width 153 height 27
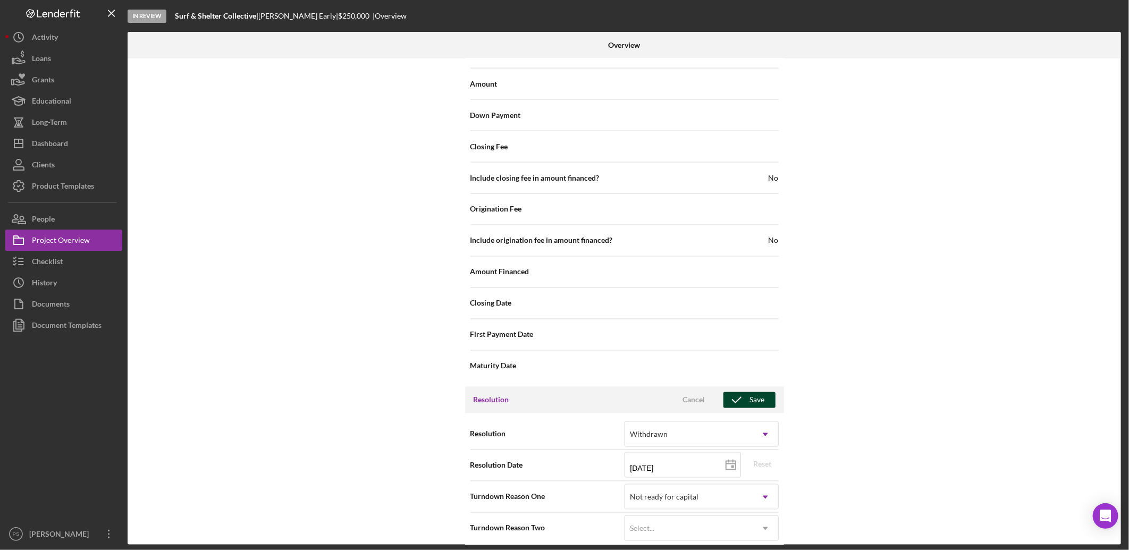
click at [747, 392] on icon "button" at bounding box center [736, 400] width 27 height 27
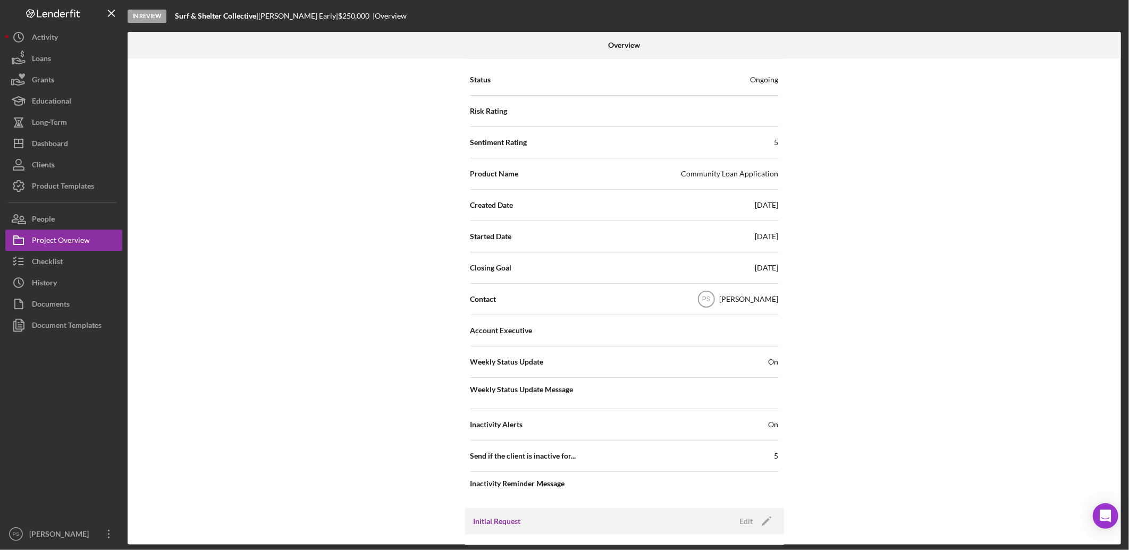
scroll to position [0, 0]
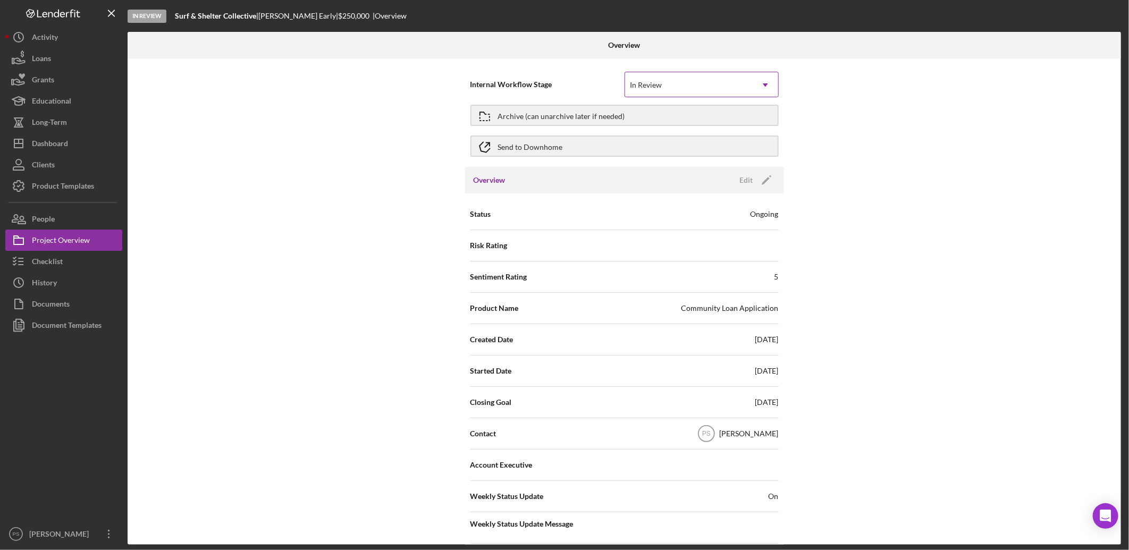
click at [744, 82] on div "In Review" at bounding box center [689, 85] width 128 height 24
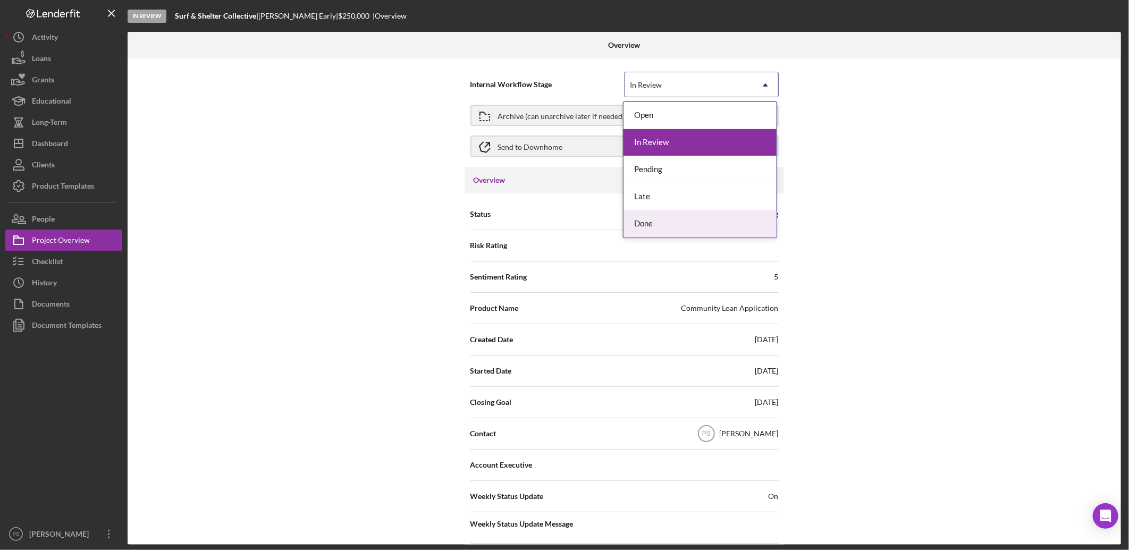
click at [825, 206] on div "Internal Workflow Stage 5 results available. Use Up and Down to choose options,…" at bounding box center [624, 301] width 993 height 486
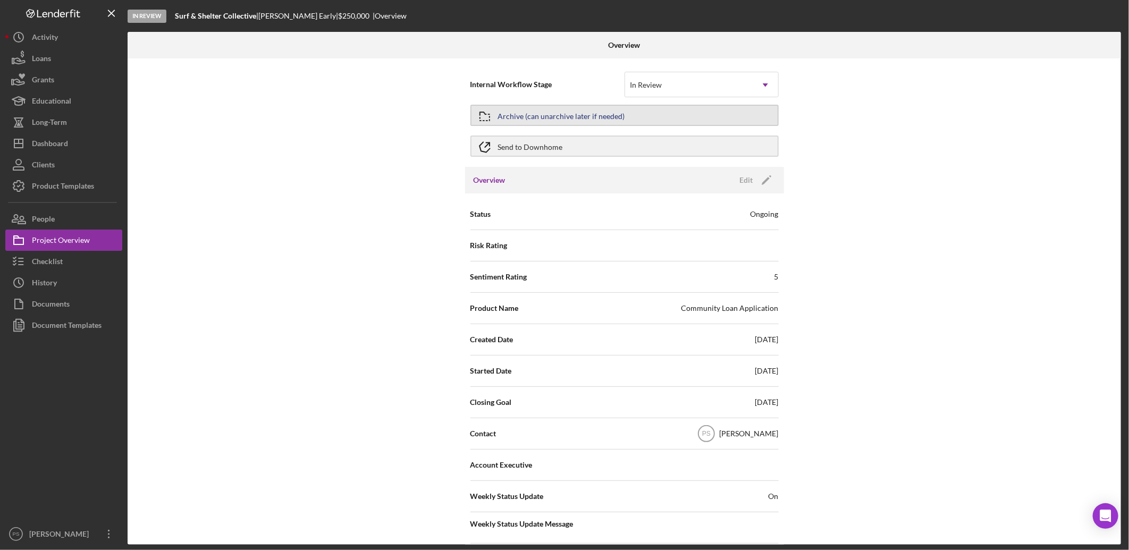
click at [569, 111] on div "Archive (can unarchive later if needed)" at bounding box center [561, 115] width 127 height 19
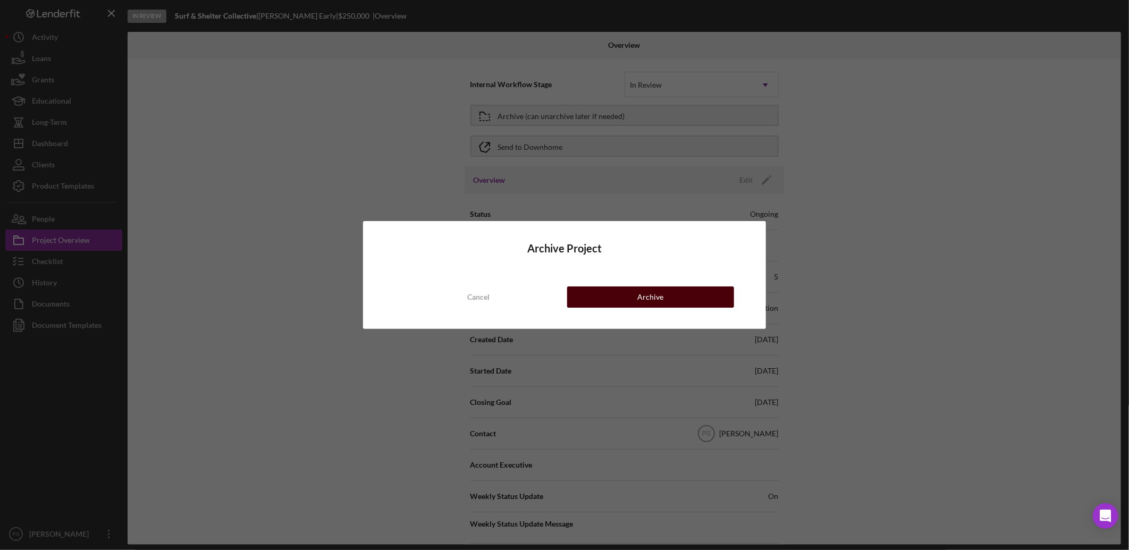
click at [651, 291] on div "Archive" at bounding box center [650, 296] width 26 height 21
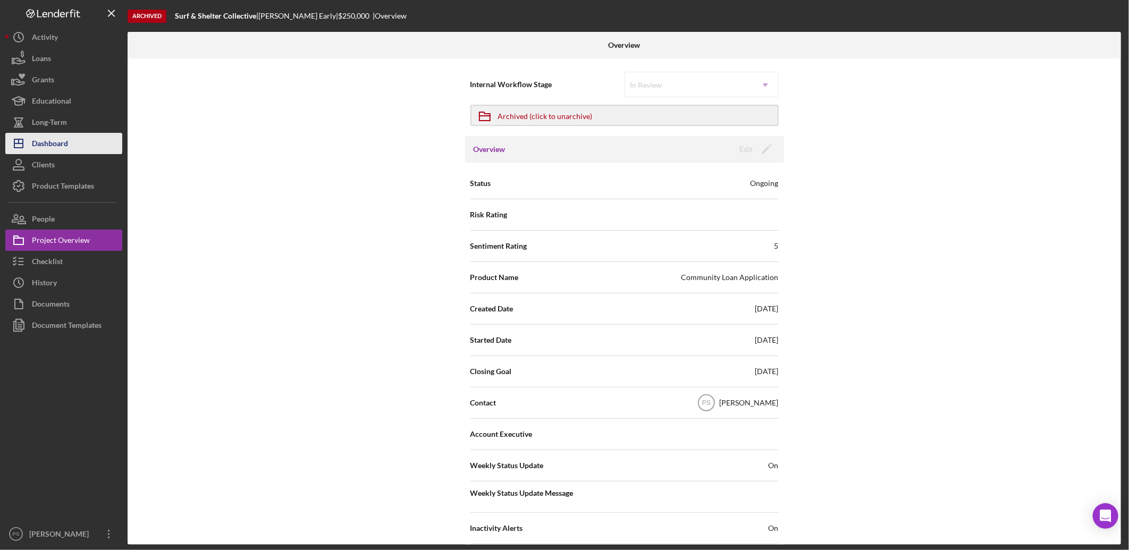
click at [78, 141] on button "Icon/Dashboard Dashboard" at bounding box center [63, 143] width 117 height 21
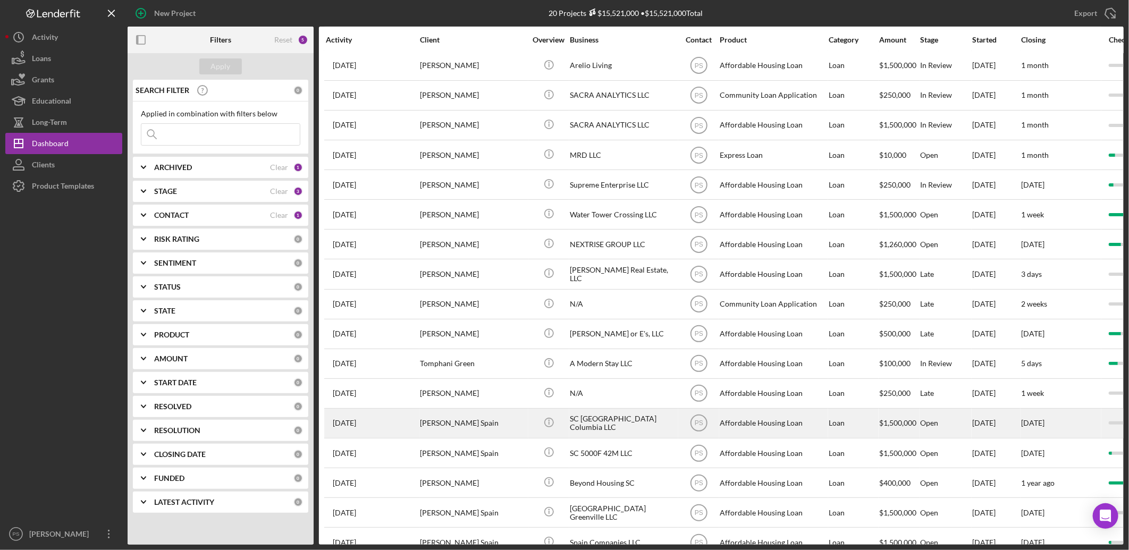
scroll to position [110, 0]
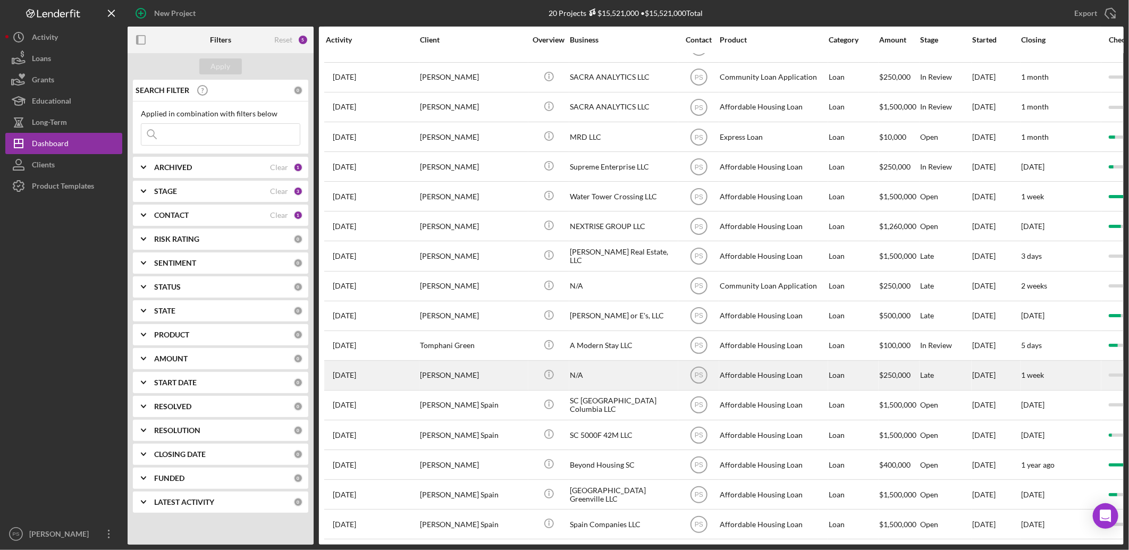
click at [535, 368] on div "Icon/Info" at bounding box center [549, 375] width 40 height 28
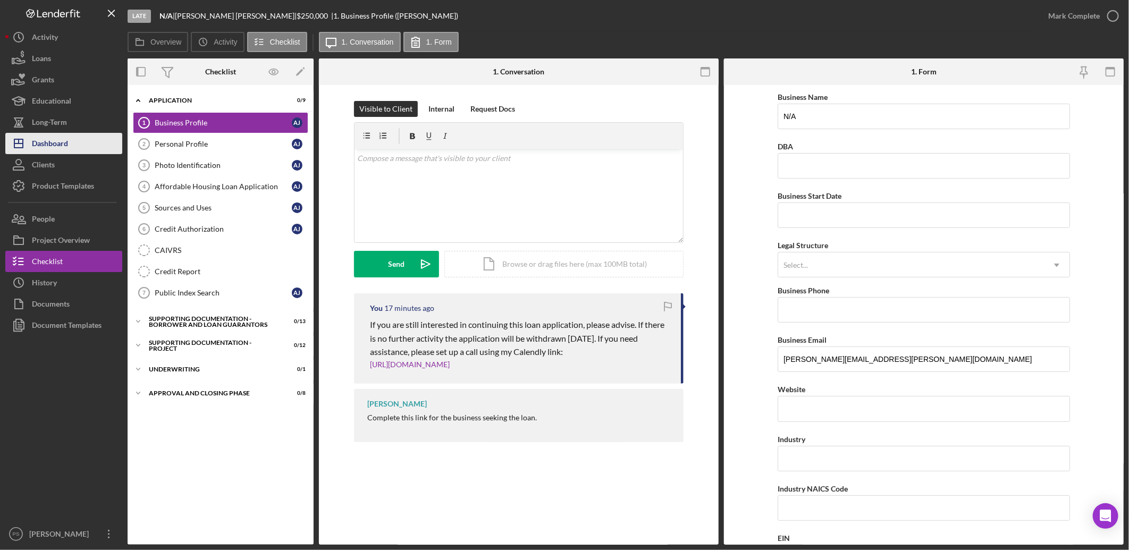
click at [72, 137] on button "Icon/Dashboard Dashboard" at bounding box center [63, 143] width 117 height 21
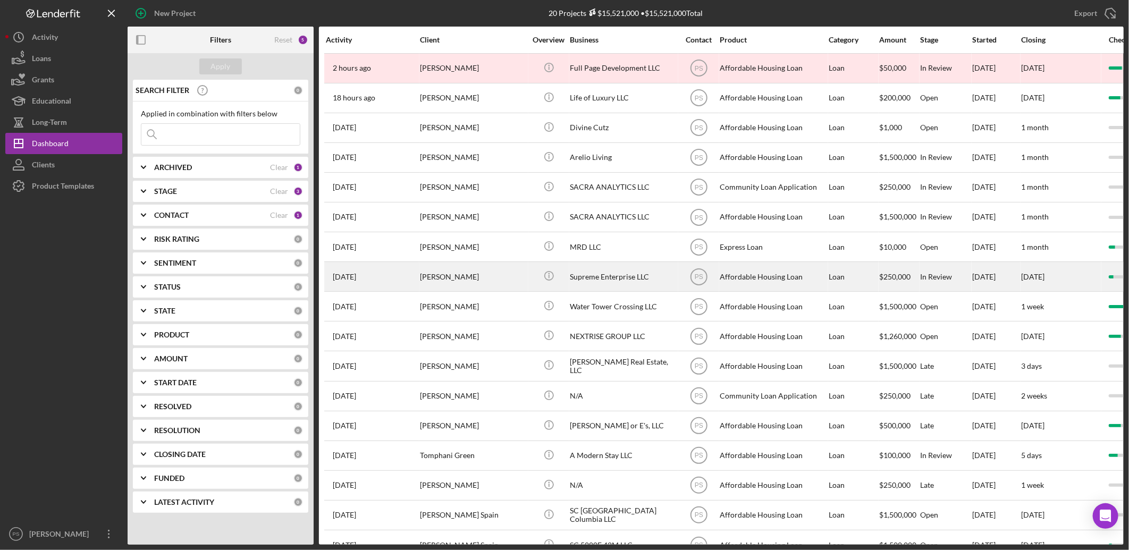
click at [609, 272] on div "Supreme Enterprise LLC" at bounding box center [623, 277] width 106 height 28
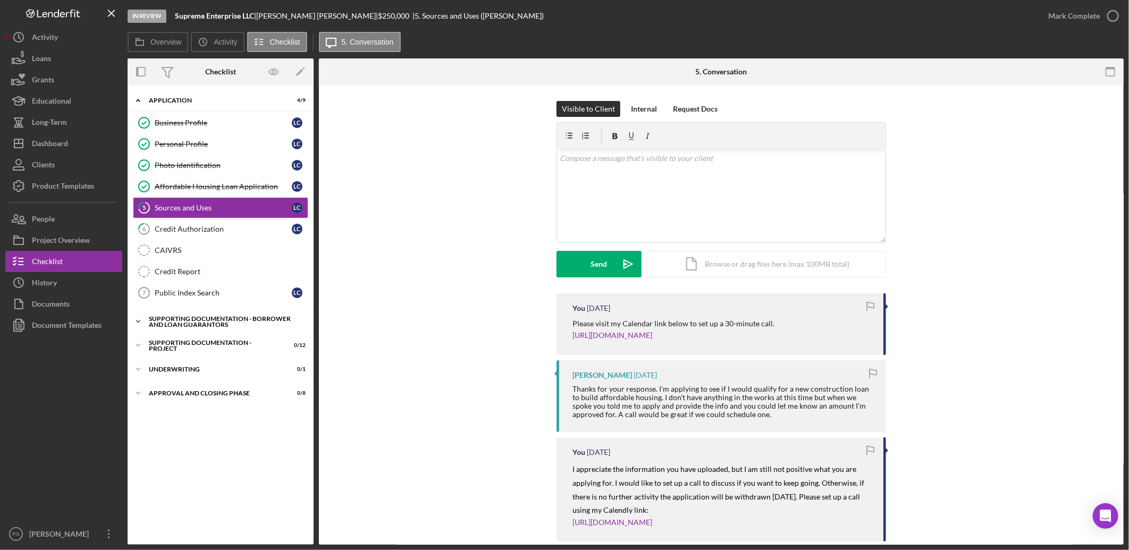
click at [134, 314] on icon "Icon/Expander" at bounding box center [138, 321] width 21 height 21
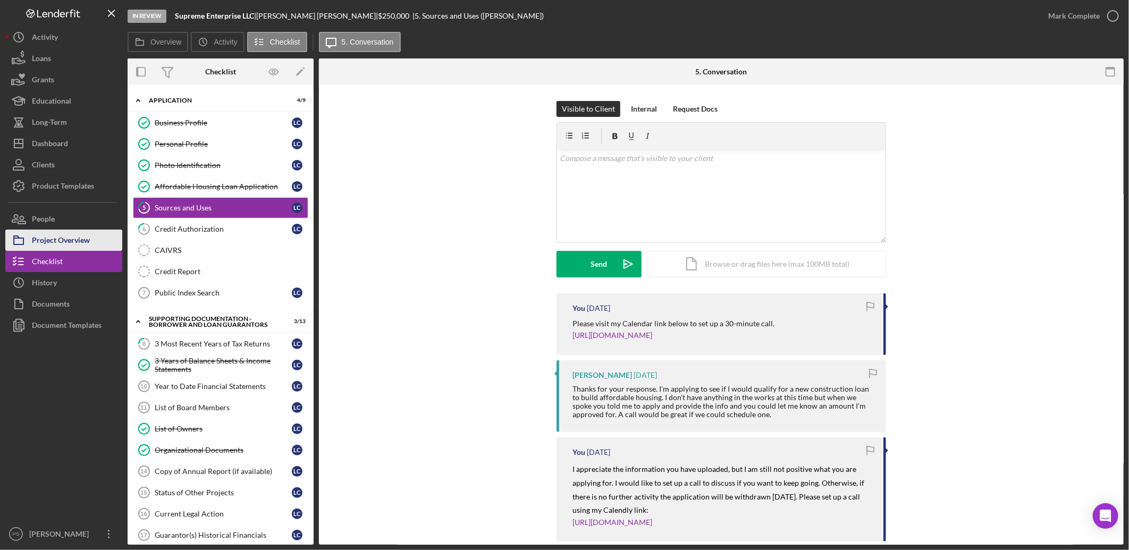
click at [74, 241] on div "Project Overview" at bounding box center [61, 242] width 58 height 24
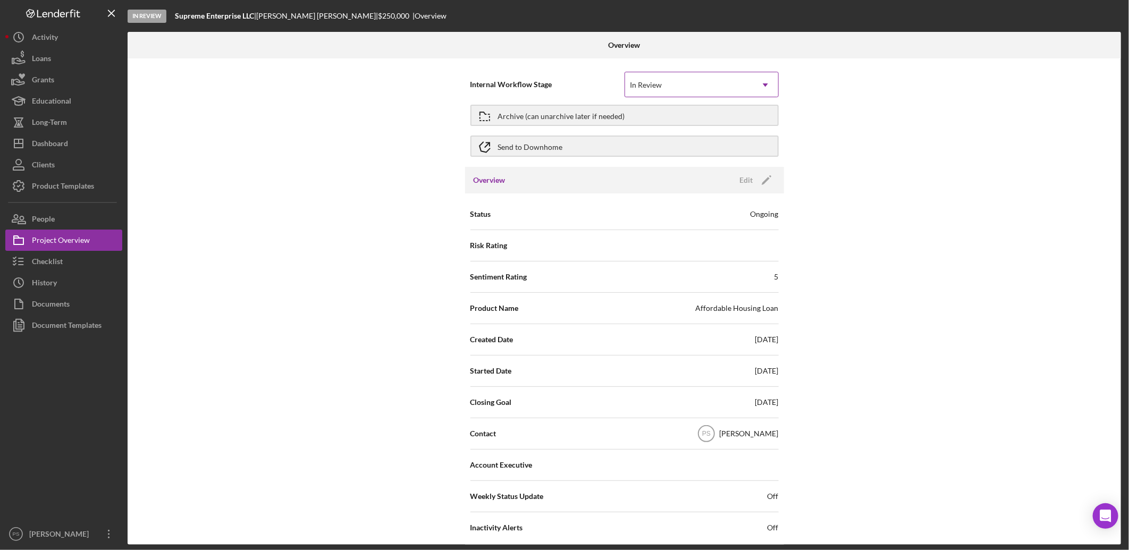
click at [718, 88] on div "In Review" at bounding box center [689, 85] width 128 height 24
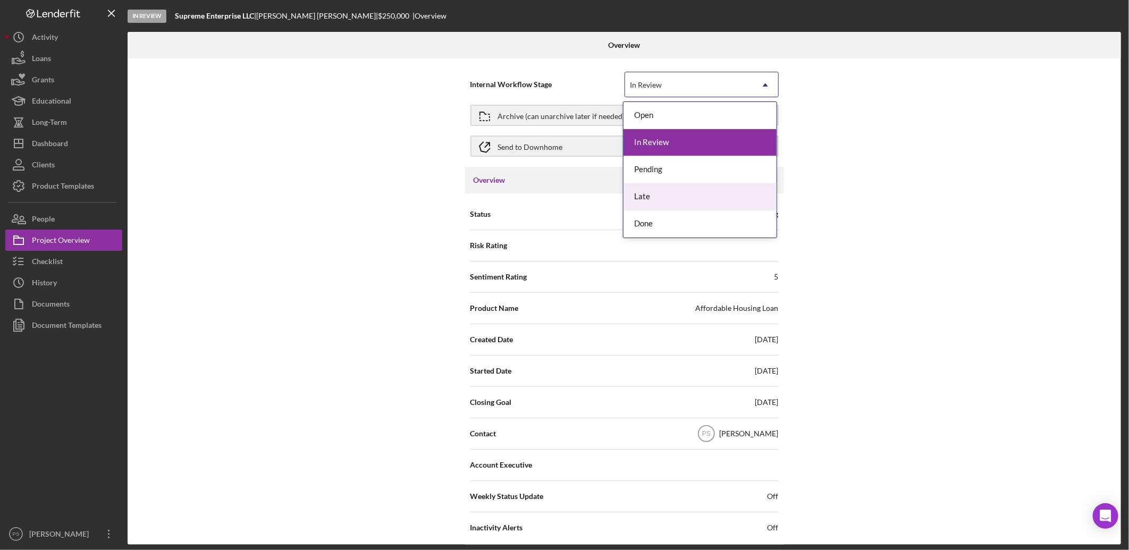
click at [673, 193] on div "Late" at bounding box center [699, 196] width 153 height 27
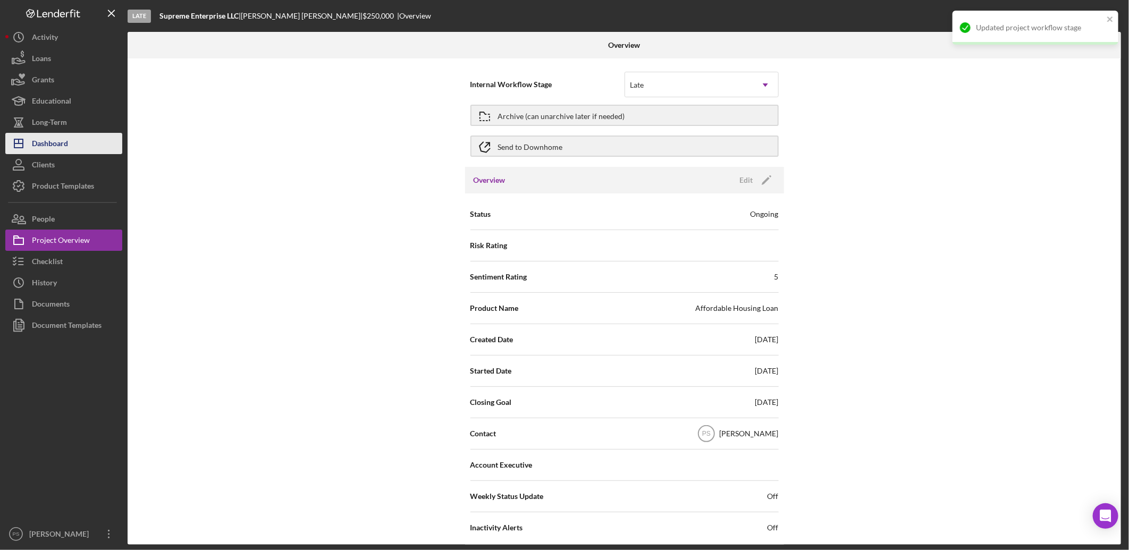
click at [86, 139] on button "Icon/Dashboard Dashboard" at bounding box center [63, 143] width 117 height 21
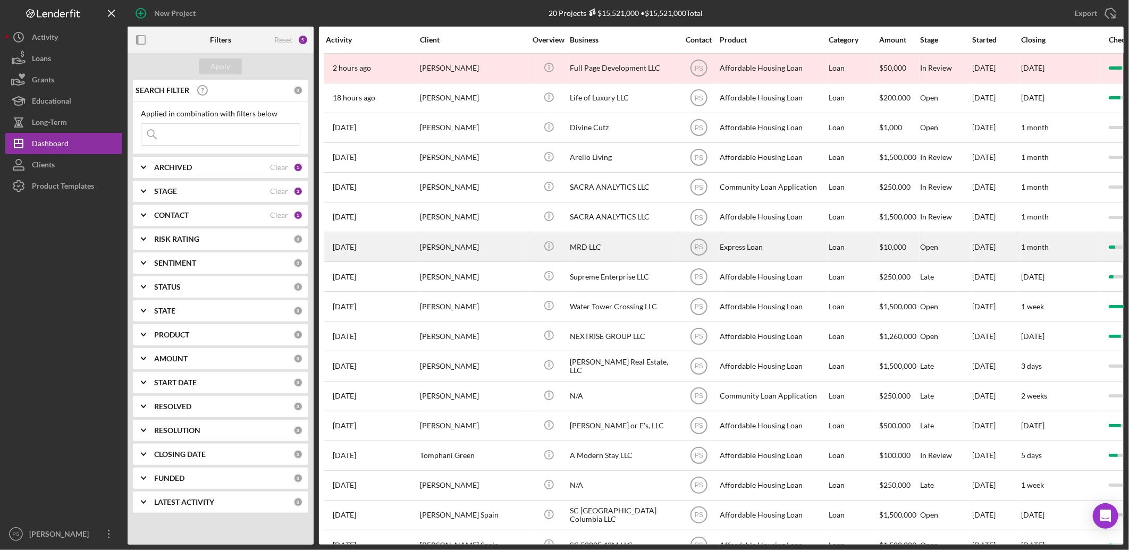
click at [604, 240] on div "MRD LLC" at bounding box center [623, 247] width 106 height 28
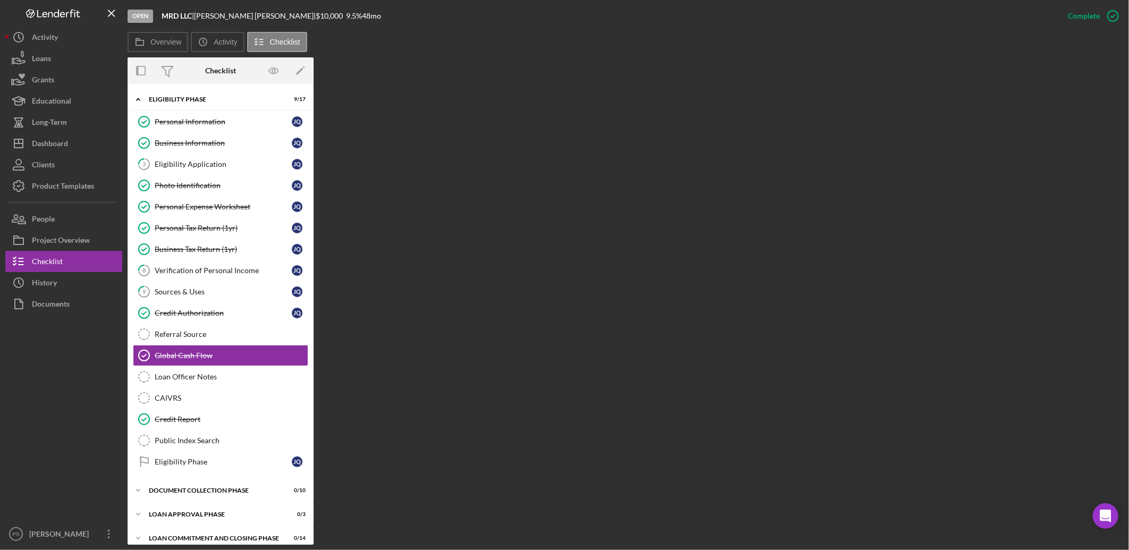
scroll to position [1, 0]
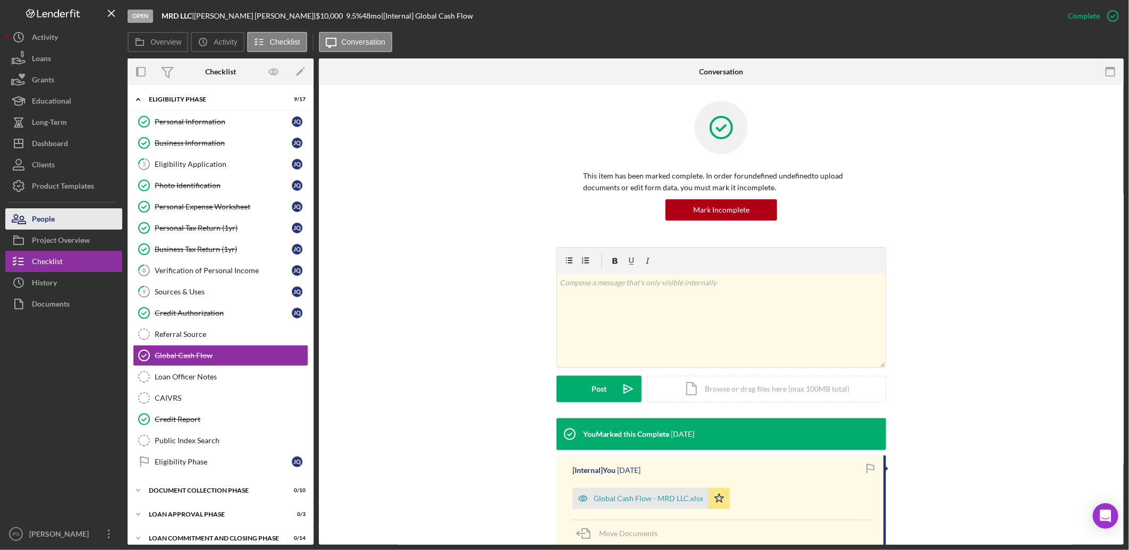
click at [80, 219] on button "People" at bounding box center [63, 218] width 117 height 21
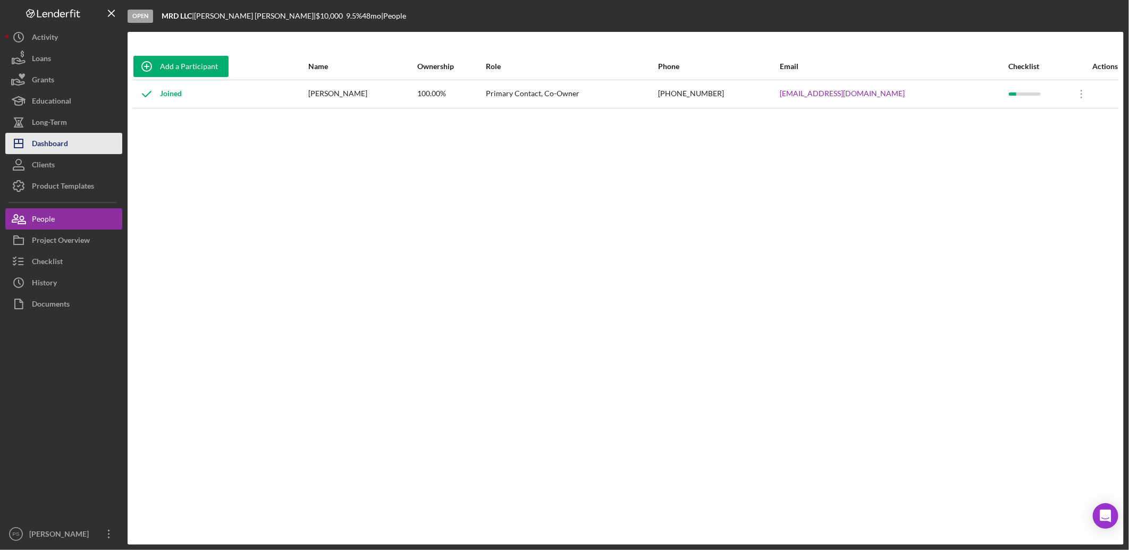
click at [67, 148] on div "Dashboard" at bounding box center [50, 145] width 36 height 24
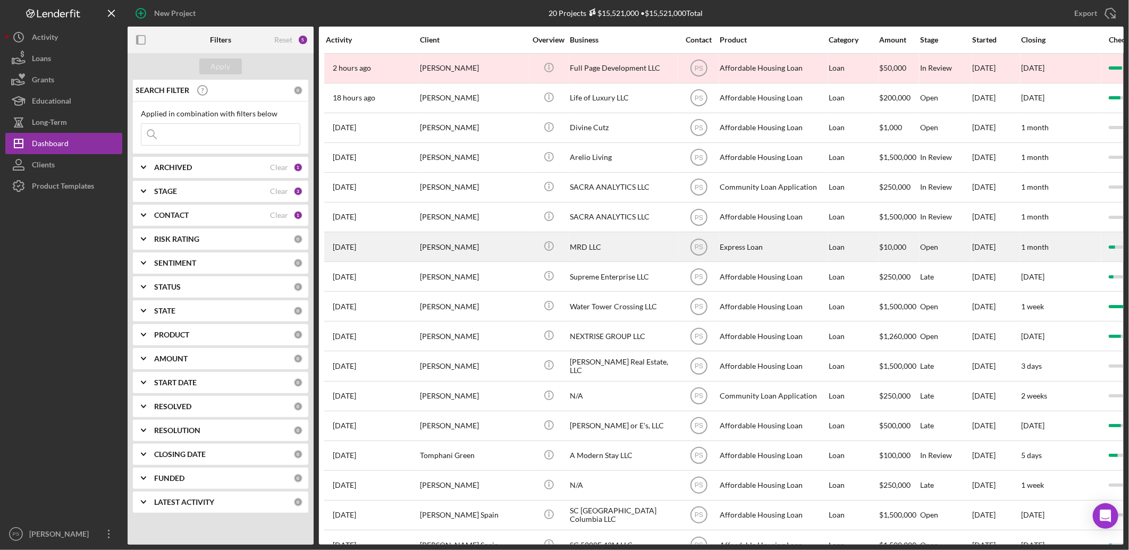
click at [598, 246] on div "MRD LLC" at bounding box center [623, 247] width 106 height 28
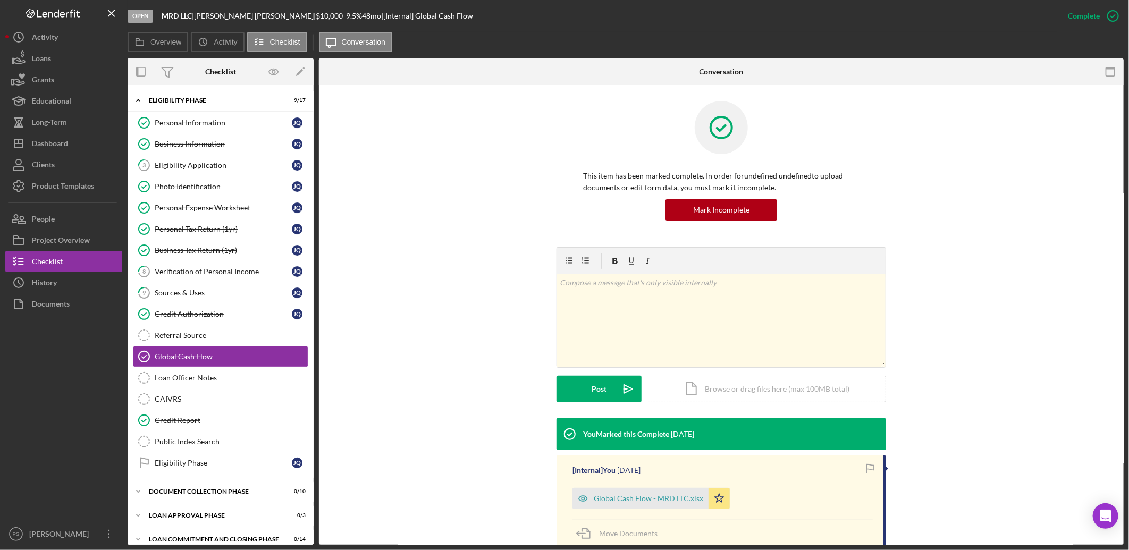
scroll to position [1, 0]
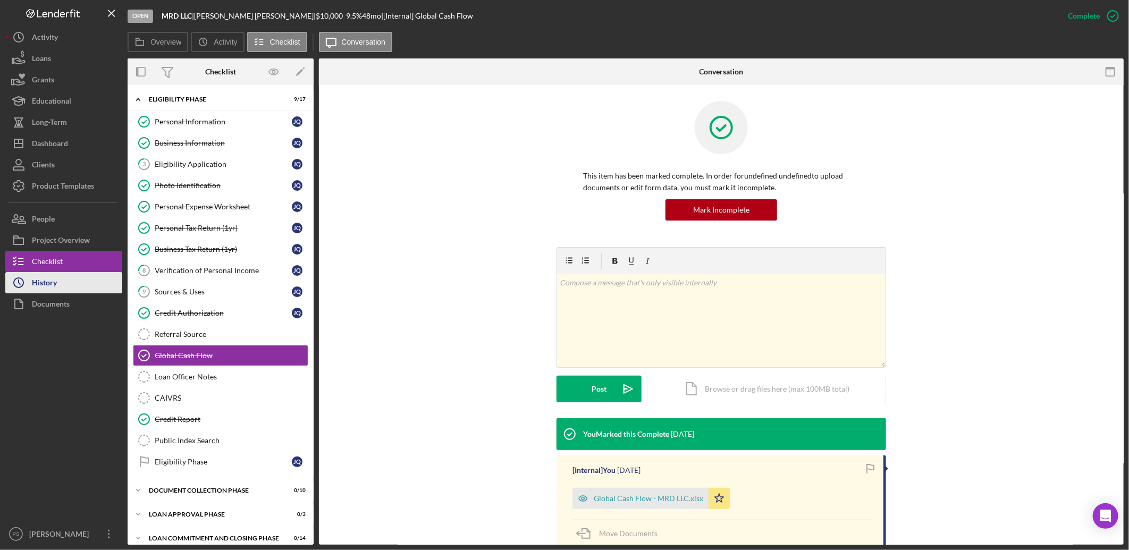
click at [75, 276] on button "Icon/History History" at bounding box center [63, 282] width 117 height 21
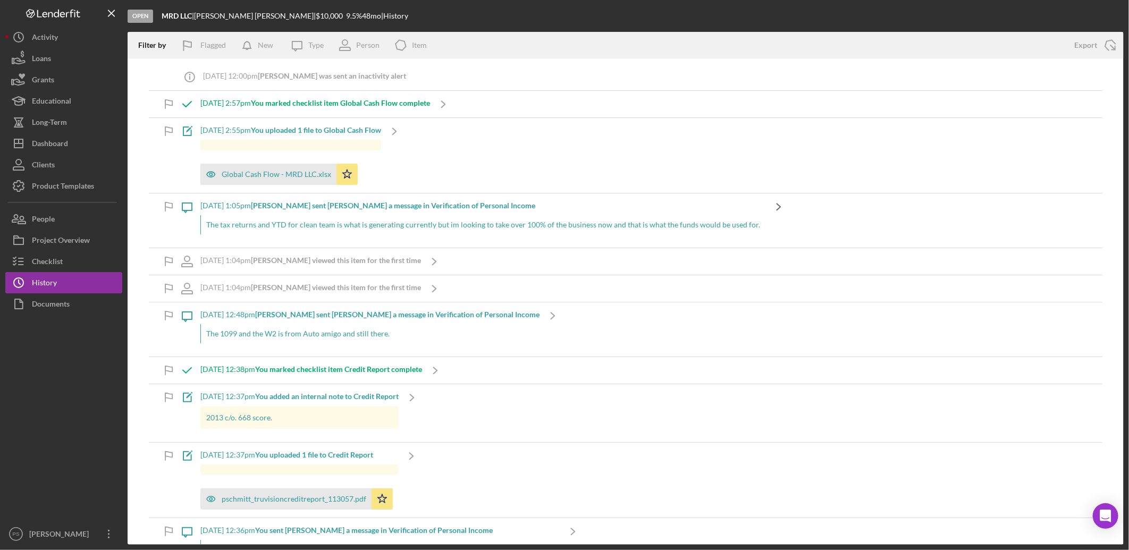
click at [766, 206] on icon "Icon/Navigate" at bounding box center [778, 206] width 27 height 27
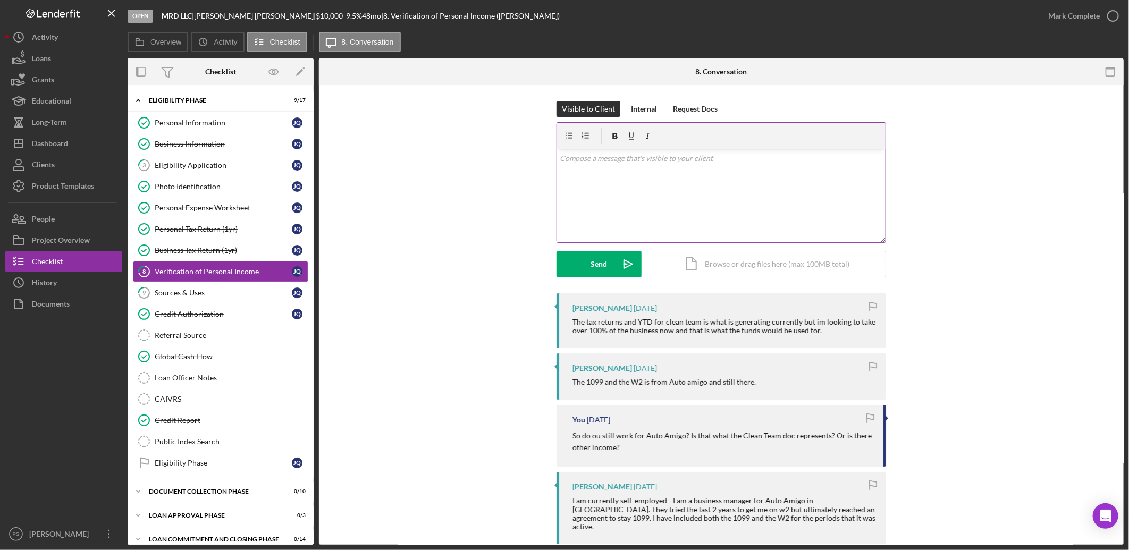
click at [625, 161] on p at bounding box center [721, 159] width 323 height 12
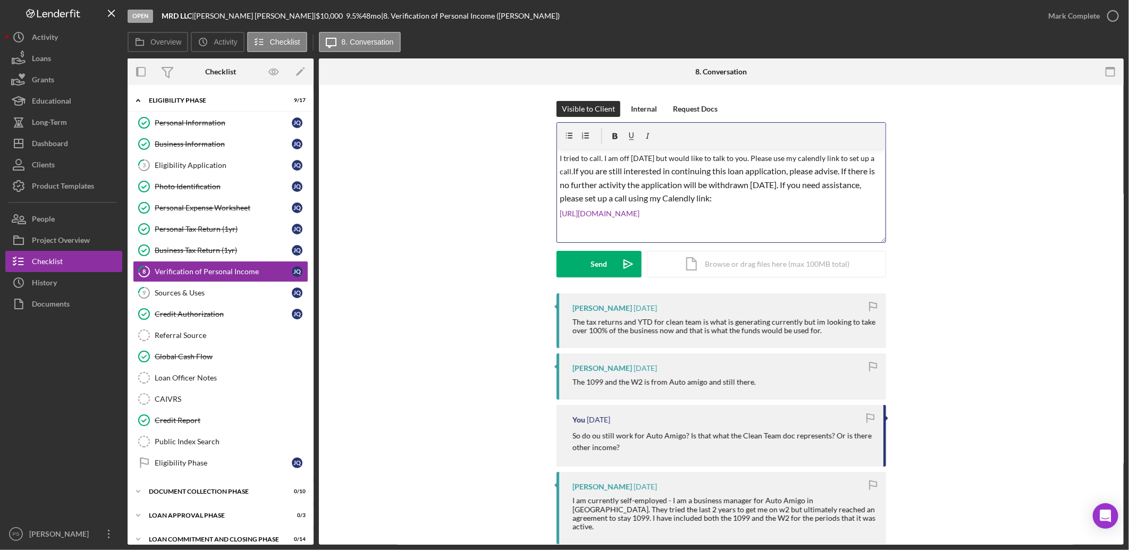
drag, startPoint x: 590, startPoint y: 174, endPoint x: 762, endPoint y: 195, distance: 173.5
click at [762, 195] on p "I tried to call. I am off [DATE] but would like to talk to you. Please use my c…" at bounding box center [721, 179] width 323 height 53
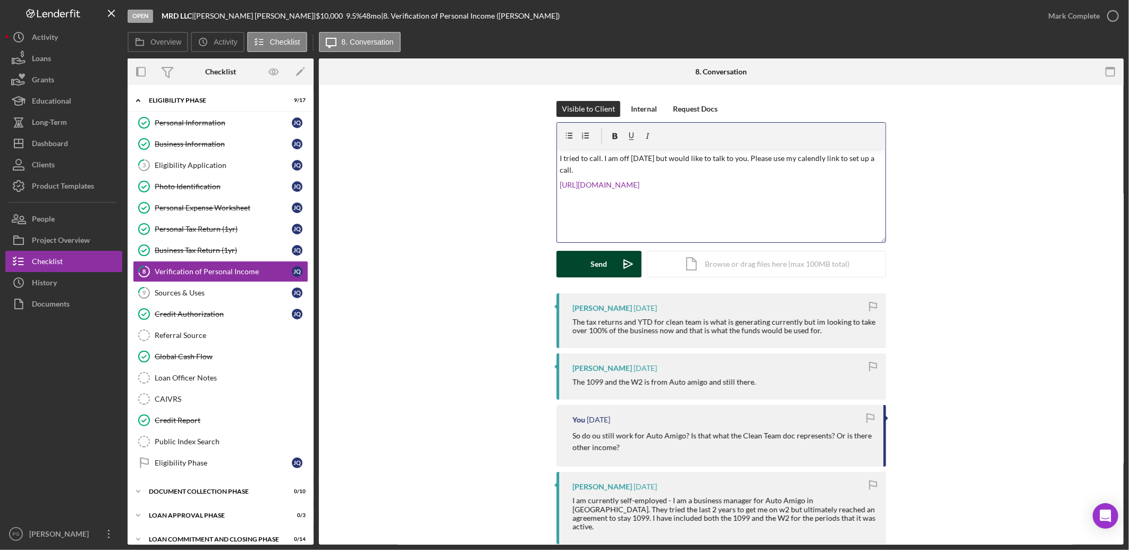
click at [627, 258] on icon "Icon/icon-invite-send" at bounding box center [628, 264] width 27 height 27
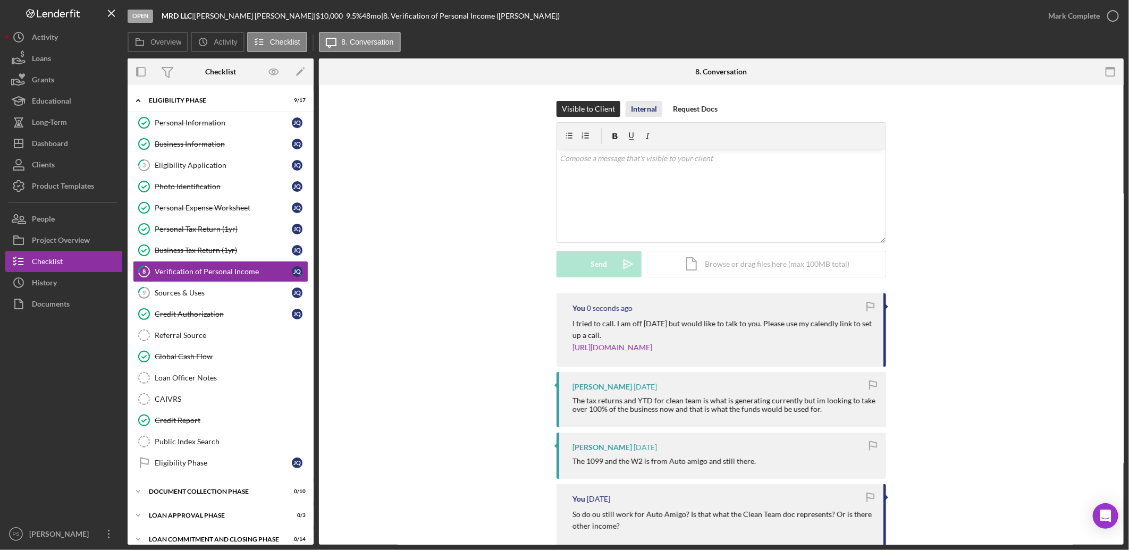
click at [640, 109] on div "Internal" at bounding box center [644, 109] width 26 height 16
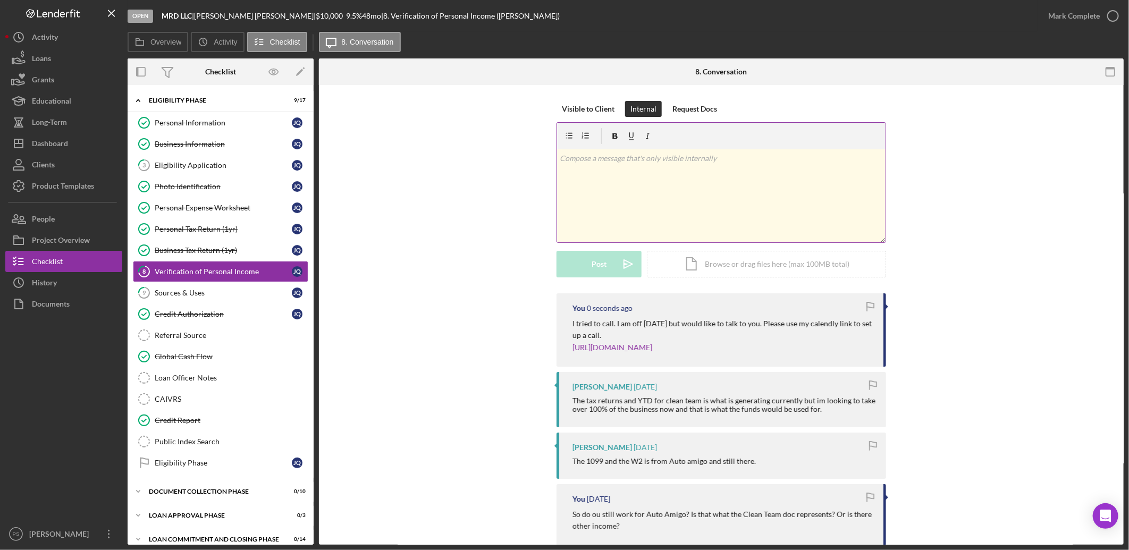
click at [612, 157] on p at bounding box center [721, 159] width 323 height 12
click at [617, 253] on icon "Icon/icon-invite-send" at bounding box center [628, 264] width 27 height 27
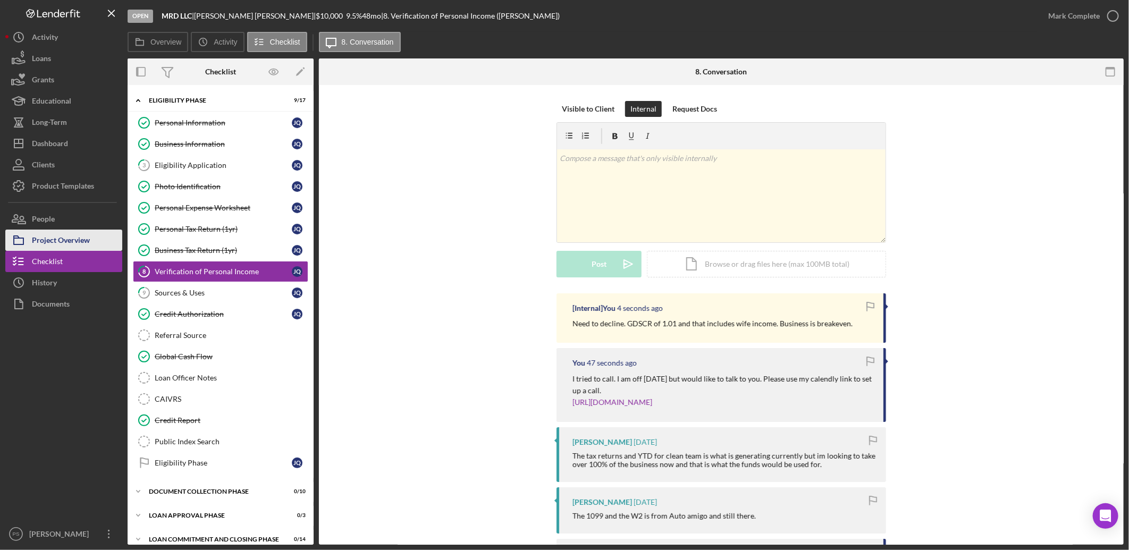
click at [74, 236] on div "Project Overview" at bounding box center [61, 242] width 58 height 24
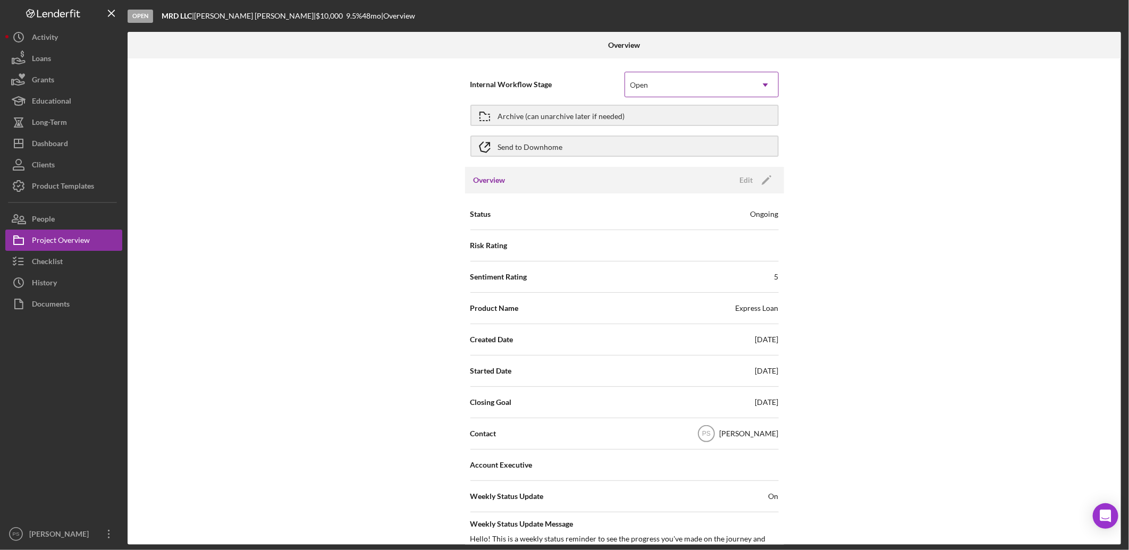
click at [646, 87] on div "Open" at bounding box center [639, 85] width 18 height 9
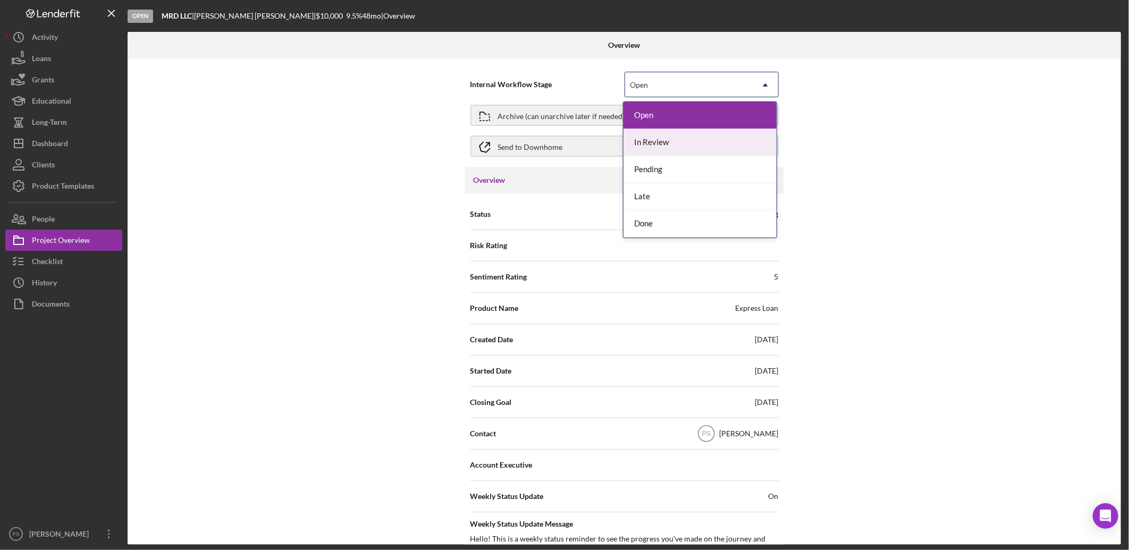
click at [660, 140] on div "In Review" at bounding box center [699, 142] width 153 height 27
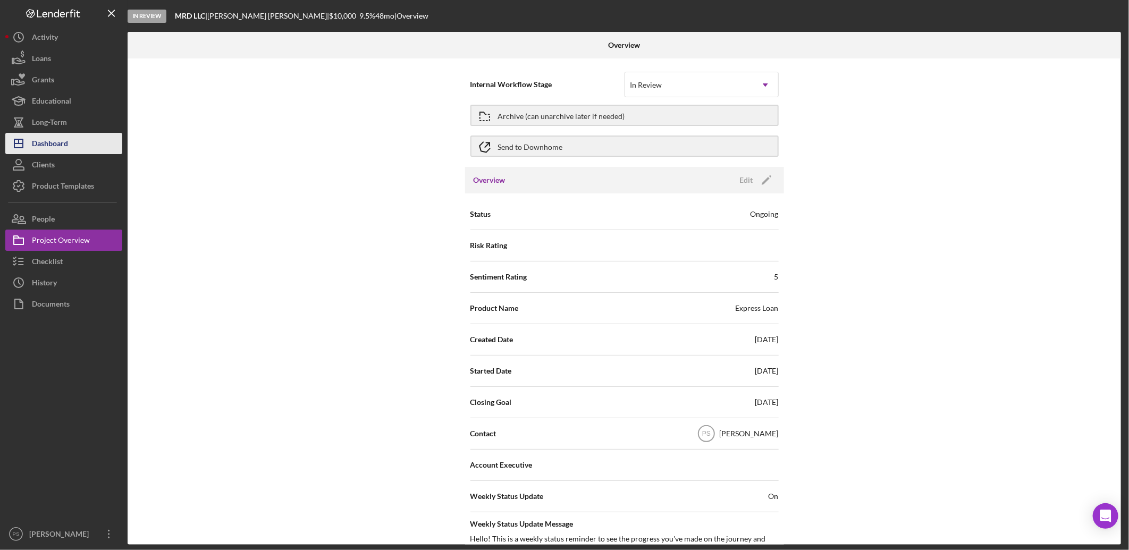
click at [68, 144] on button "Icon/Dashboard Dashboard" at bounding box center [63, 143] width 117 height 21
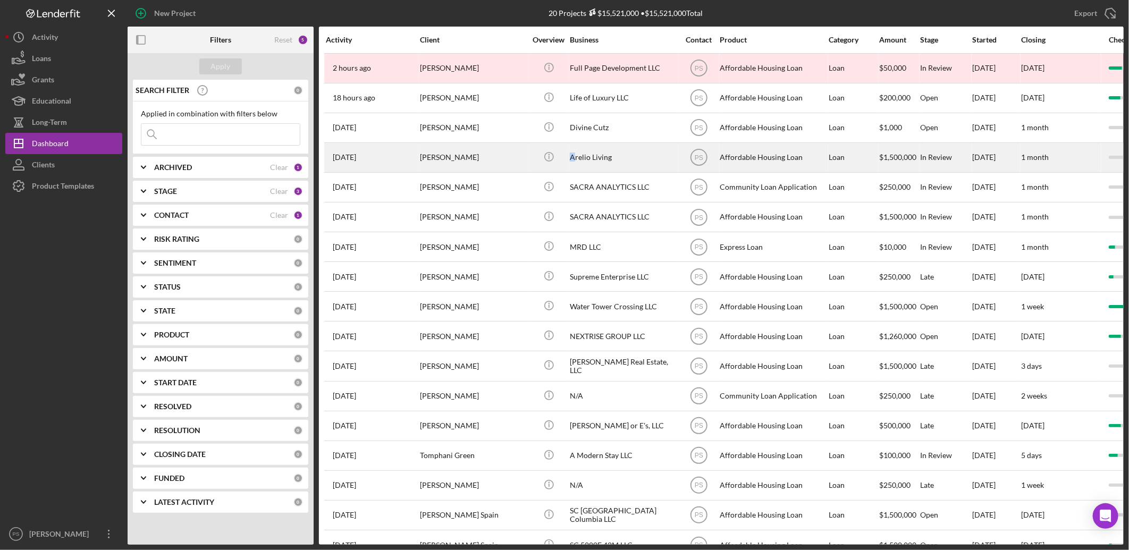
click at [572, 150] on div "Arelio Living" at bounding box center [623, 158] width 106 height 28
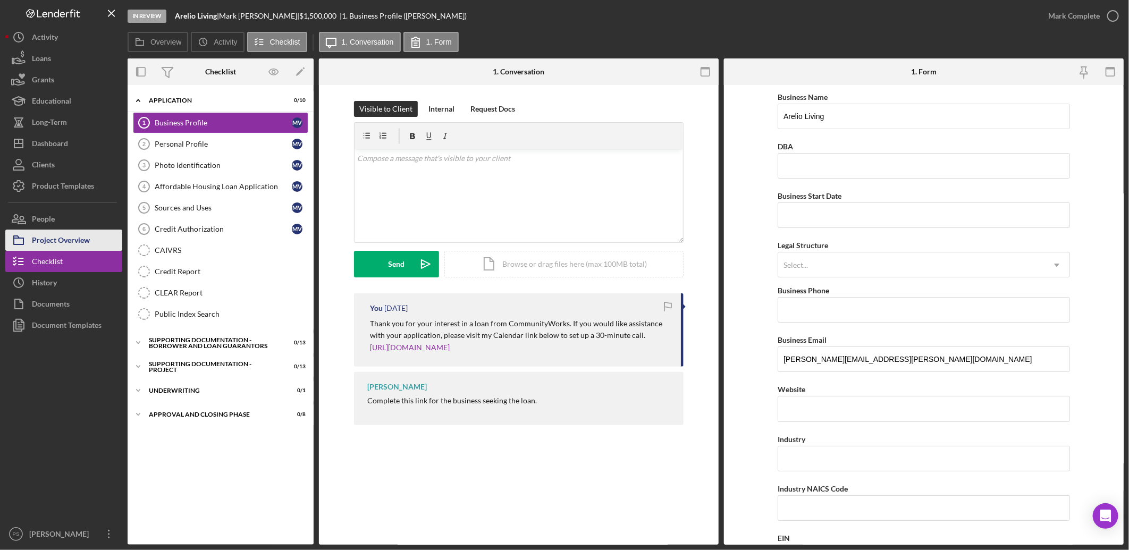
click at [97, 237] on button "Project Overview" at bounding box center [63, 240] width 117 height 21
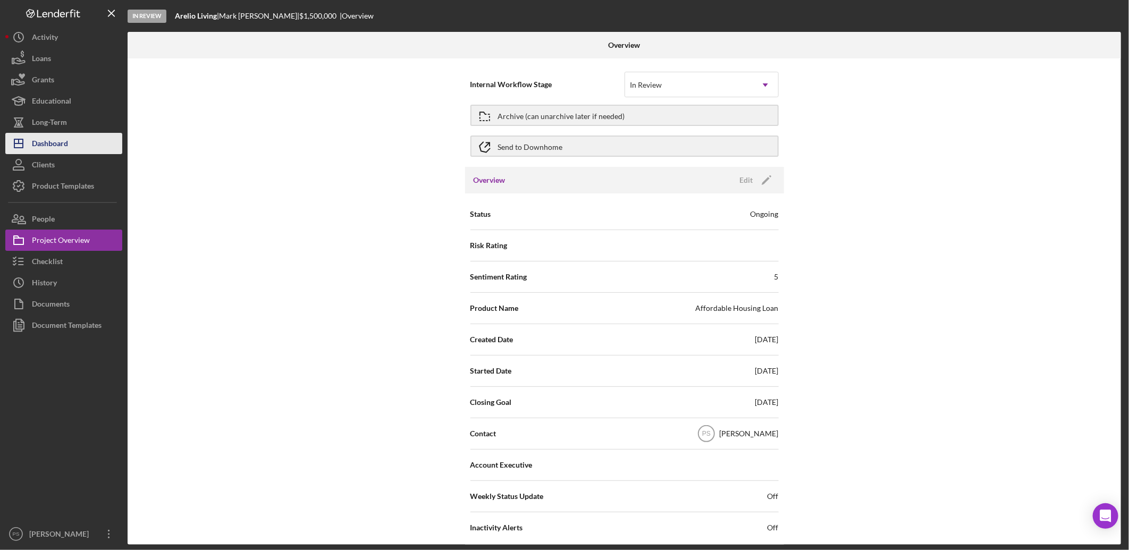
click at [65, 141] on div "Dashboard" at bounding box center [50, 145] width 36 height 24
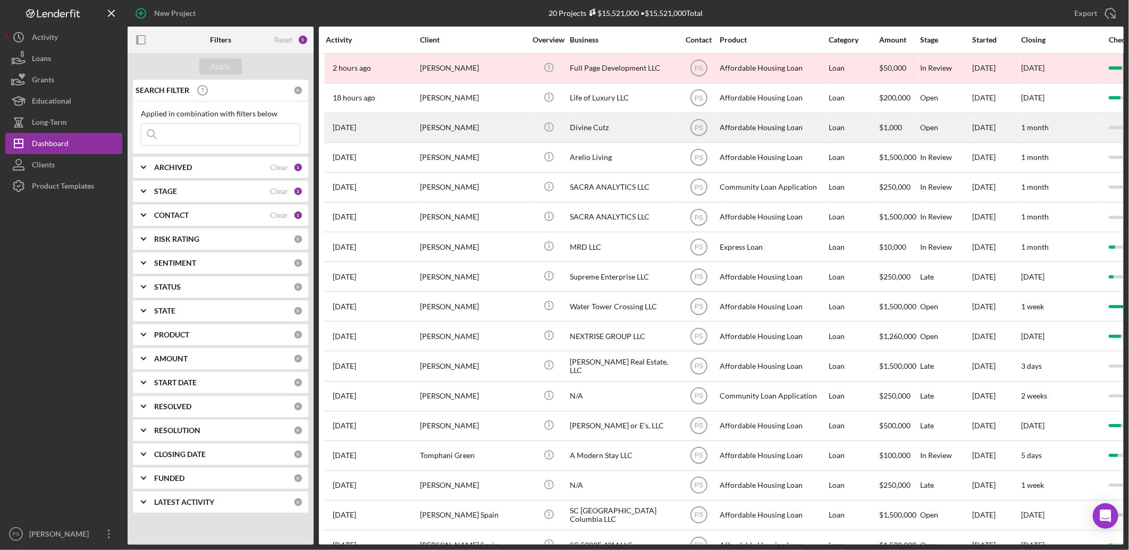
click at [726, 121] on div "Affordable Housing Loan" at bounding box center [773, 128] width 106 height 28
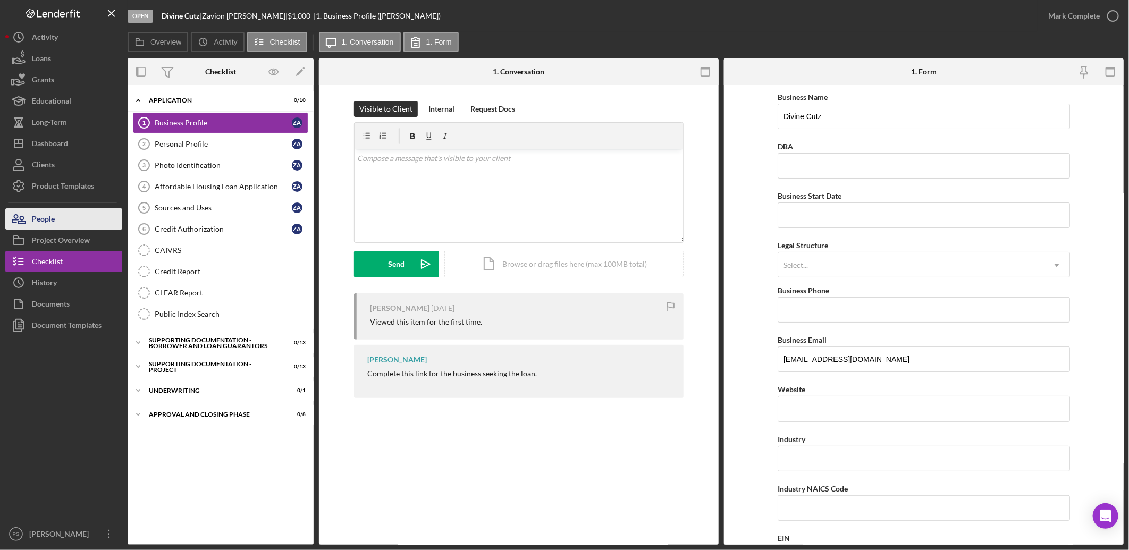
click at [78, 222] on button "People" at bounding box center [63, 218] width 117 height 21
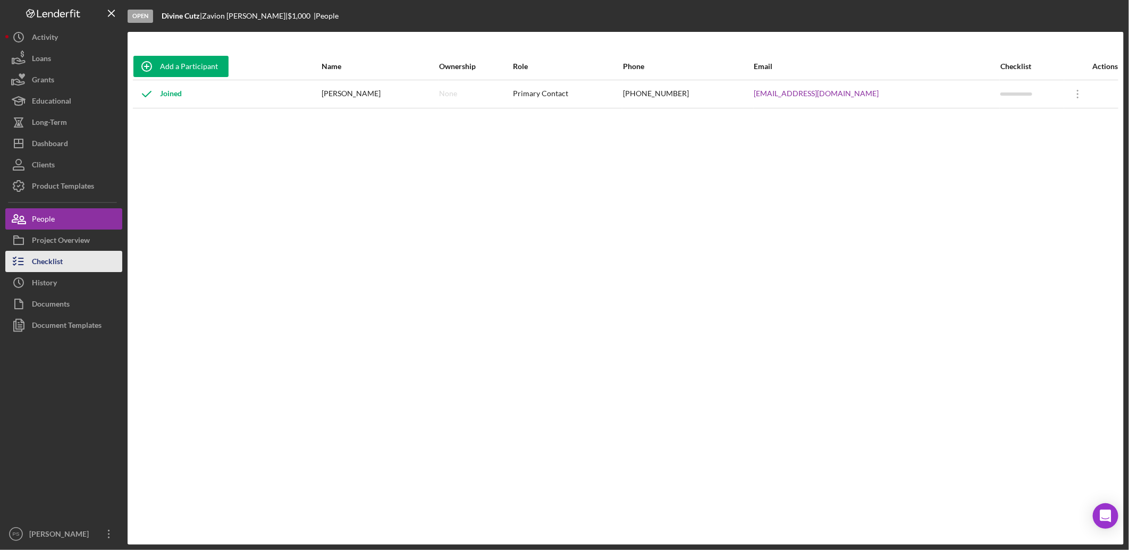
click at [68, 258] on button "Checklist" at bounding box center [63, 261] width 117 height 21
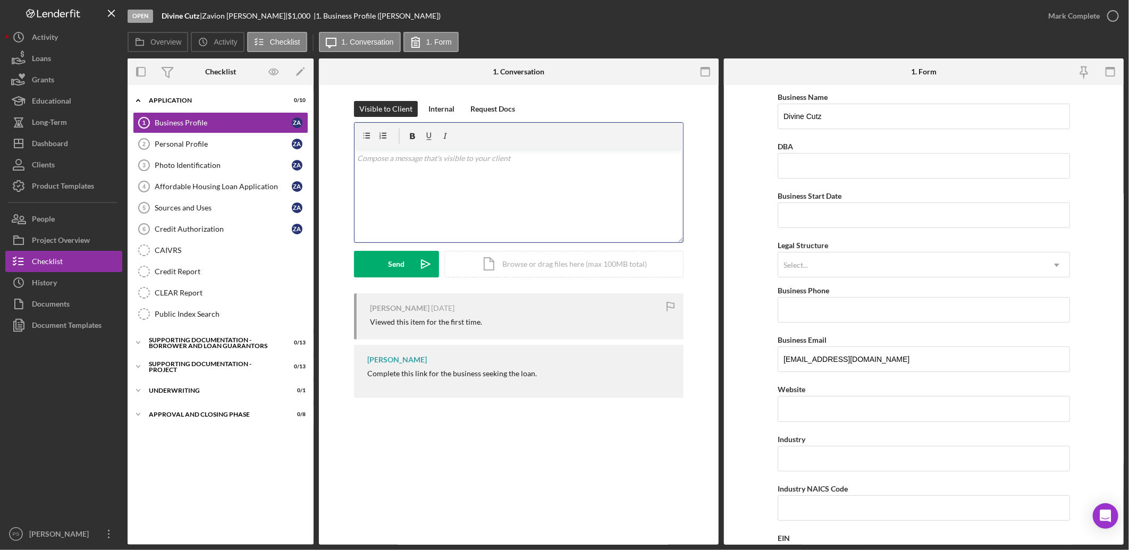
drag, startPoint x: 418, startPoint y: 168, endPoint x: 413, endPoint y: 174, distance: 7.2
click at [418, 168] on div "v Color teal Color pink Remove color Add row above Add row below Add column bef…" at bounding box center [519, 195] width 328 height 93
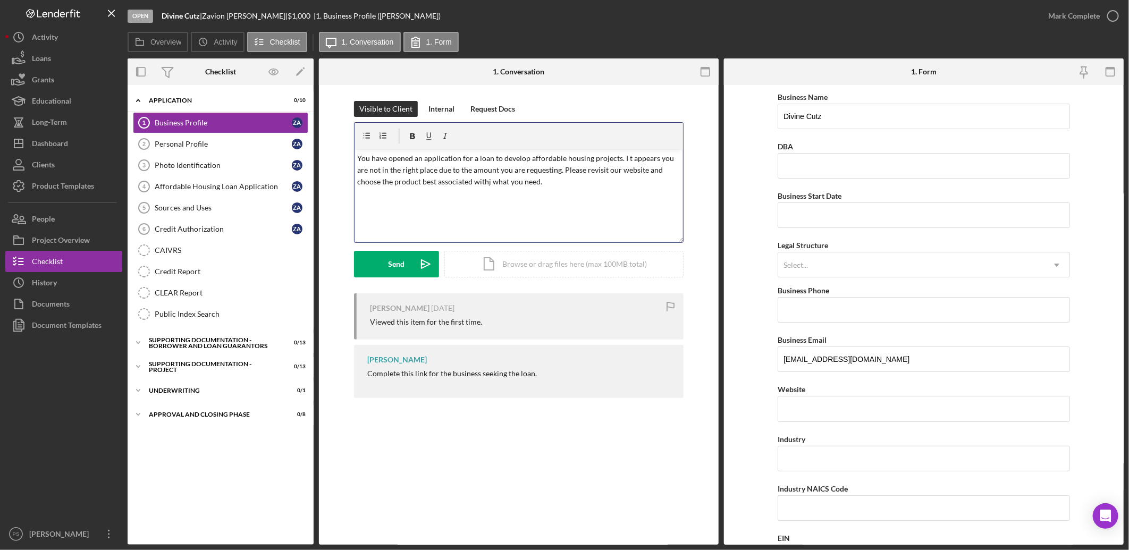
click at [481, 176] on p "You have opened an application for a loan to develop affordable housing project…" at bounding box center [519, 171] width 323 height 36
click at [485, 183] on p "You have opened an application for a loan to develop affordable housing project…" at bounding box center [519, 171] width 323 height 36
click at [359, 159] on p "You have opened an application for a loan to develop affordable housing project…" at bounding box center [519, 171] width 323 height 36
click at [407, 256] on button "Send Icon/icon-invite-send" at bounding box center [396, 264] width 85 height 27
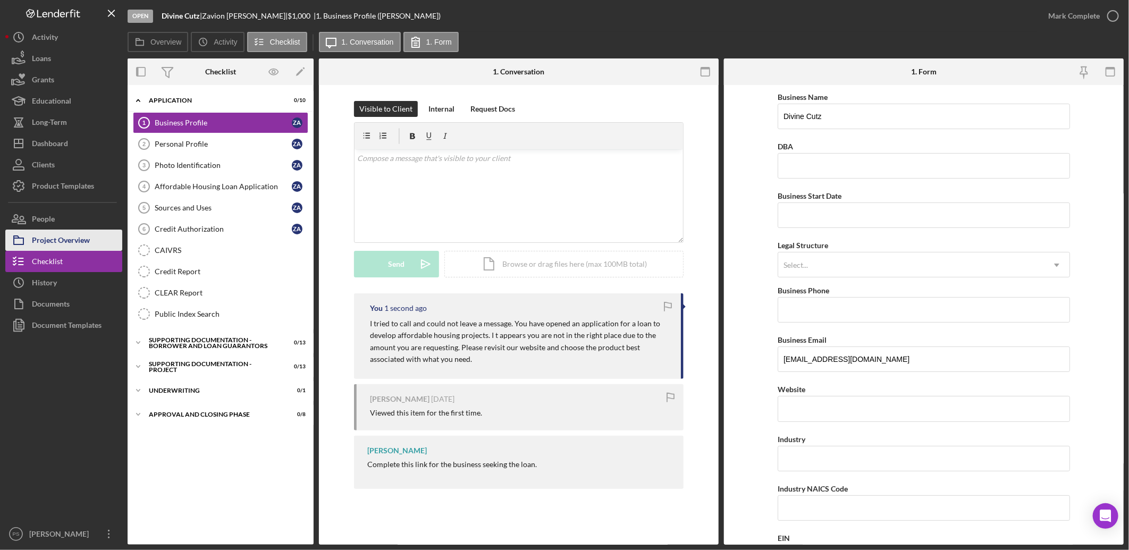
click at [67, 243] on div "Project Overview" at bounding box center [61, 242] width 58 height 24
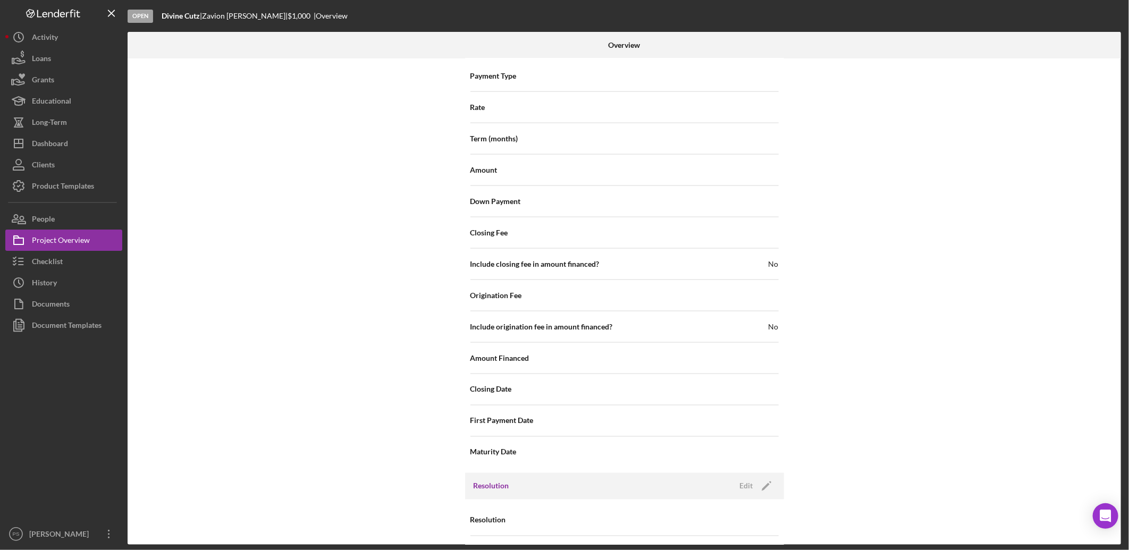
scroll to position [963, 0]
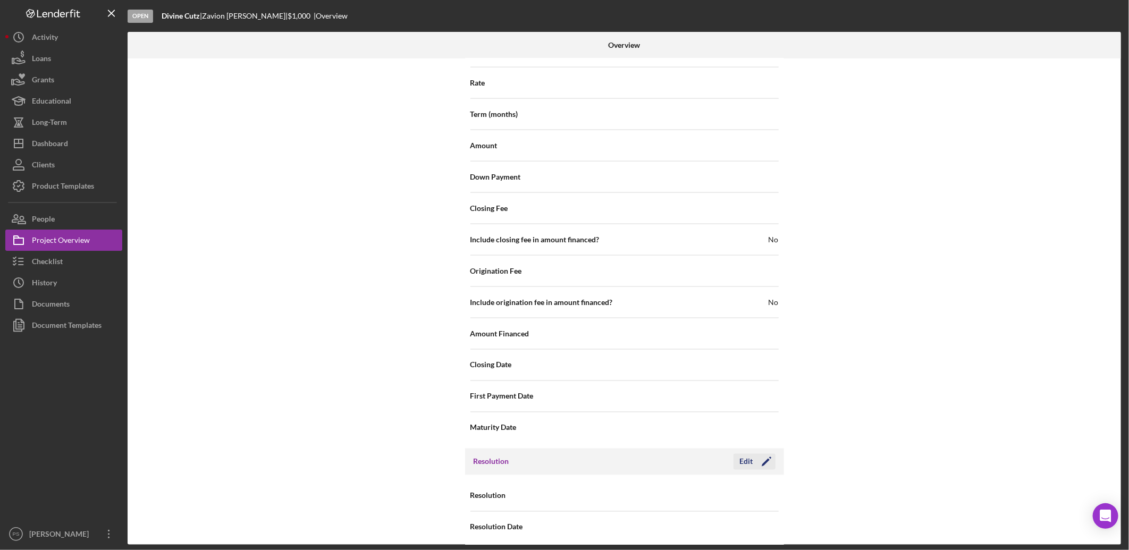
click at [750, 454] on div "Edit" at bounding box center [746, 462] width 13 height 16
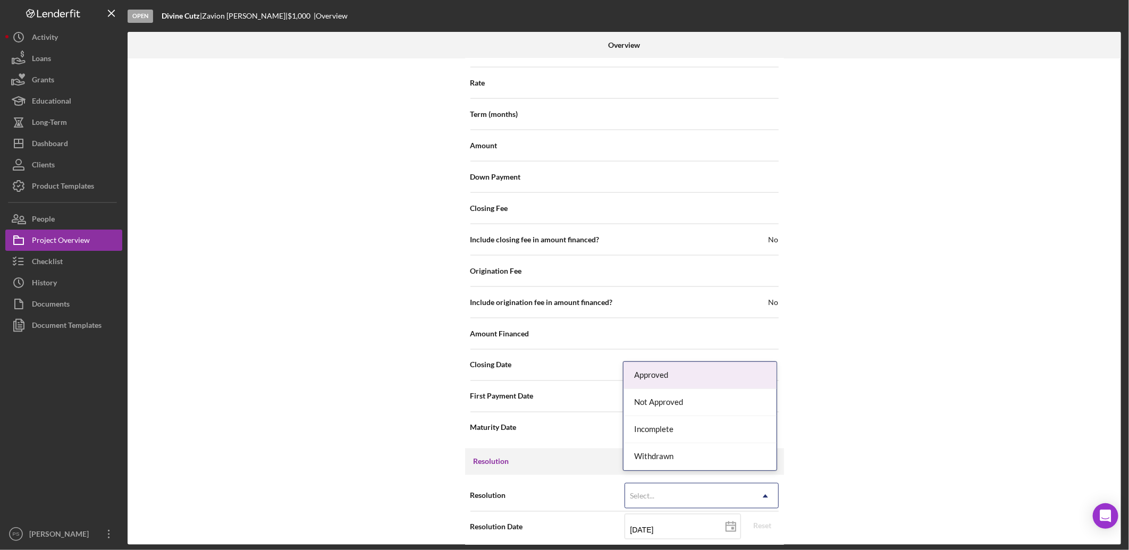
click at [671, 485] on div "Select..." at bounding box center [689, 496] width 128 height 24
click at [665, 458] on div "Withdrawn" at bounding box center [699, 456] width 153 height 27
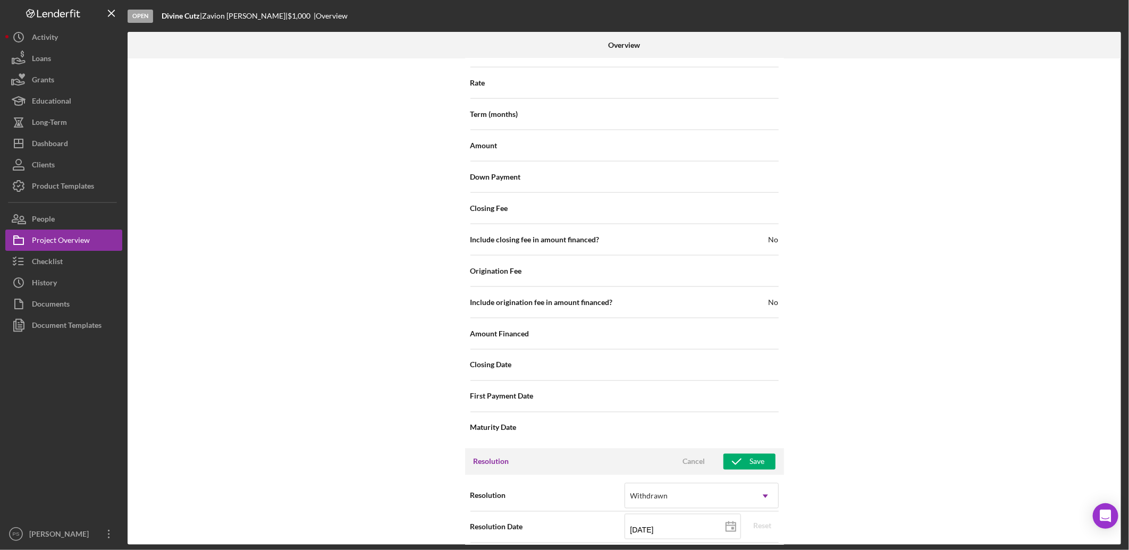
scroll to position [1030, 0]
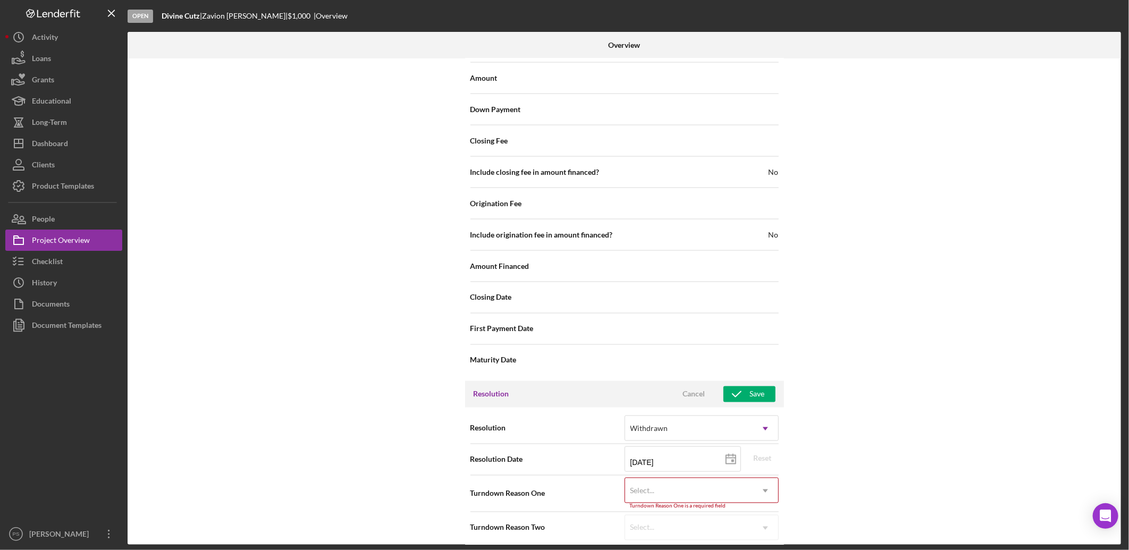
click at [645, 479] on div "Select..." at bounding box center [689, 491] width 128 height 24
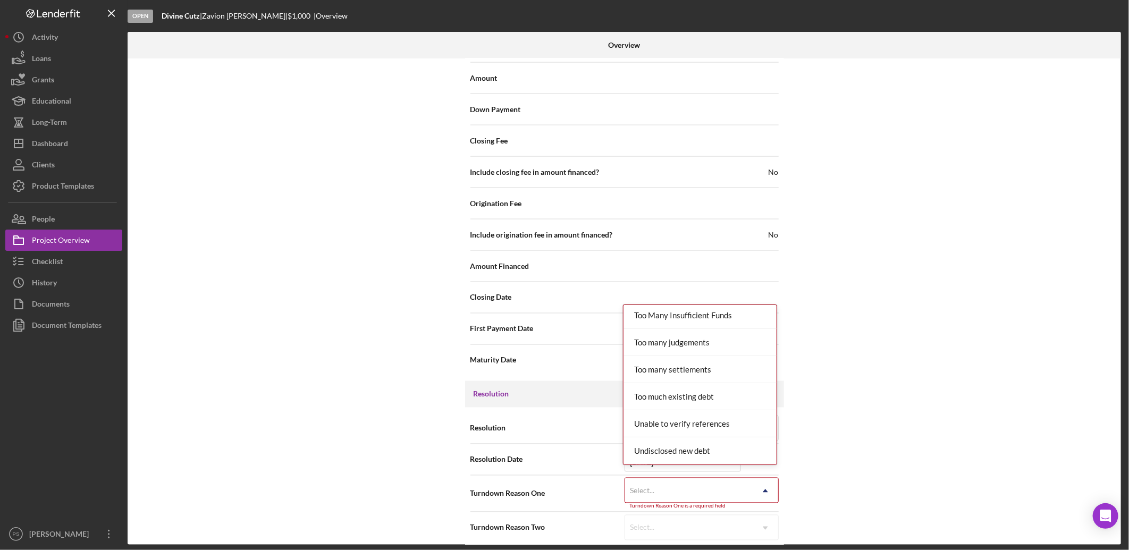
scroll to position [1157, 0]
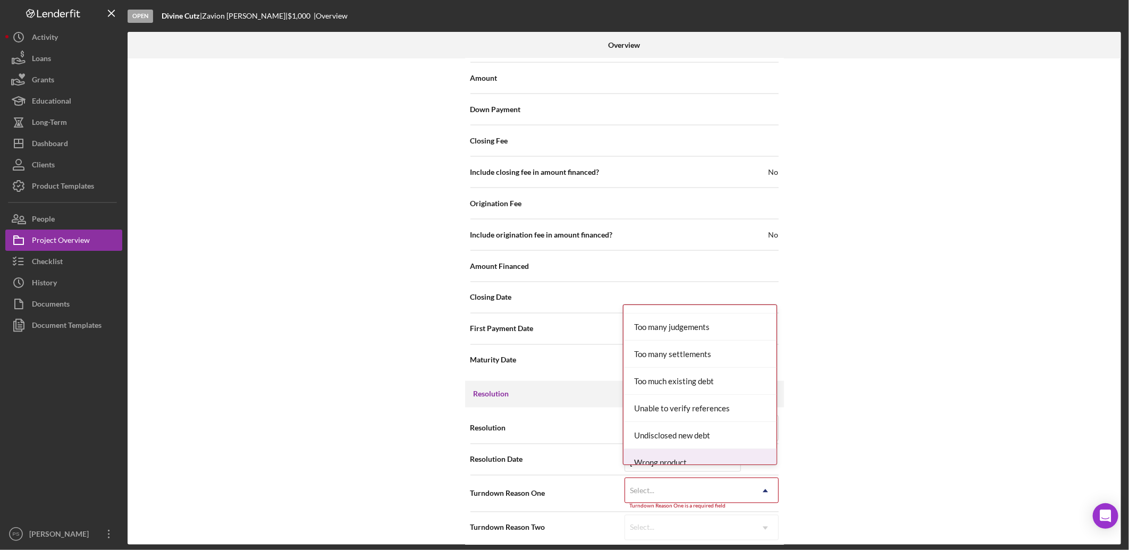
click at [652, 449] on div "Wrong product" at bounding box center [699, 462] width 153 height 27
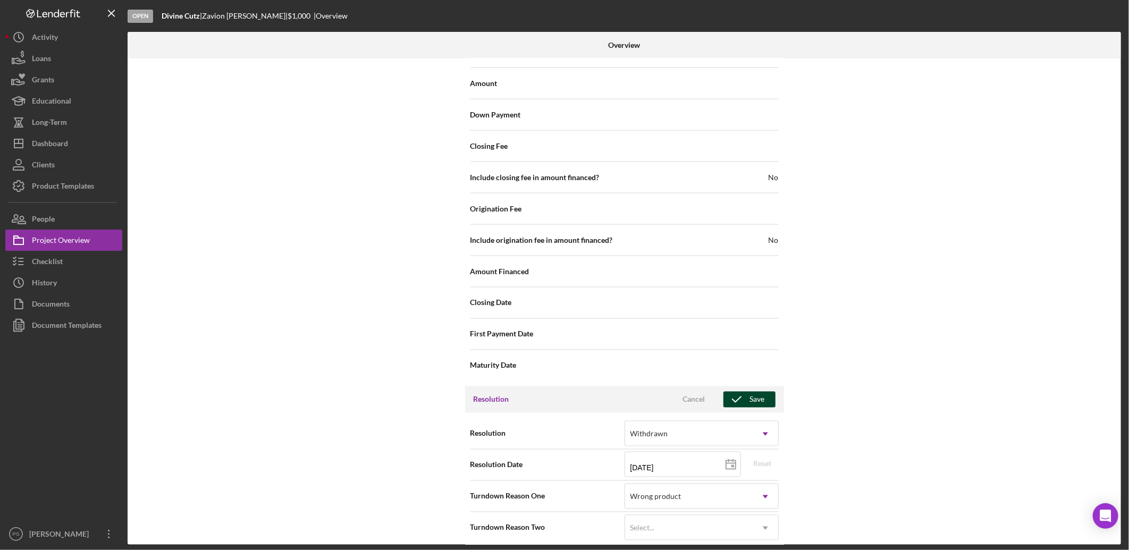
click at [760, 392] on div "Save" at bounding box center [757, 400] width 15 height 16
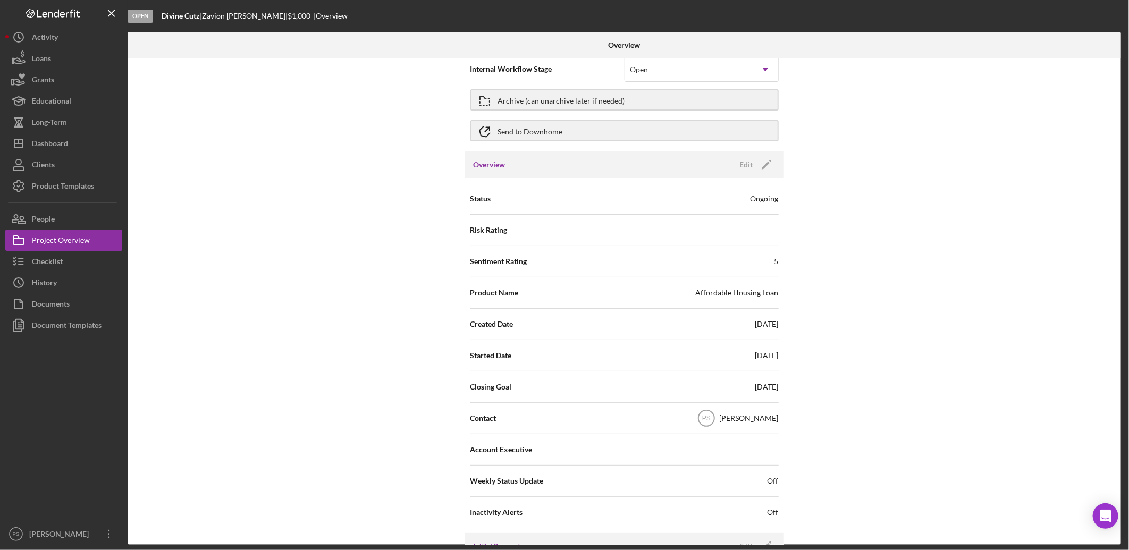
scroll to position [0, 0]
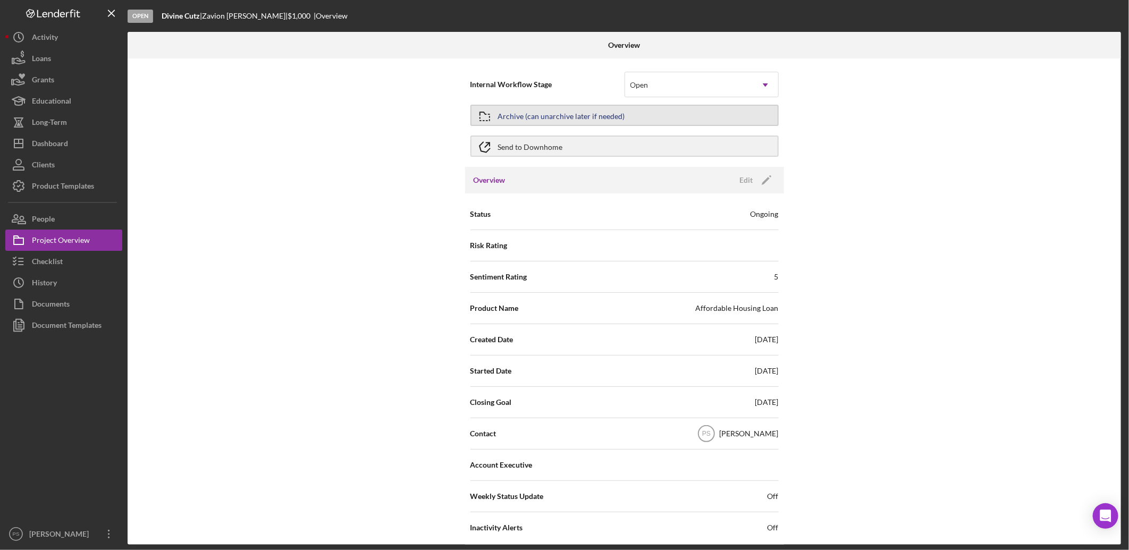
click at [534, 115] on div "Archive (can unarchive later if needed)" at bounding box center [561, 115] width 127 height 19
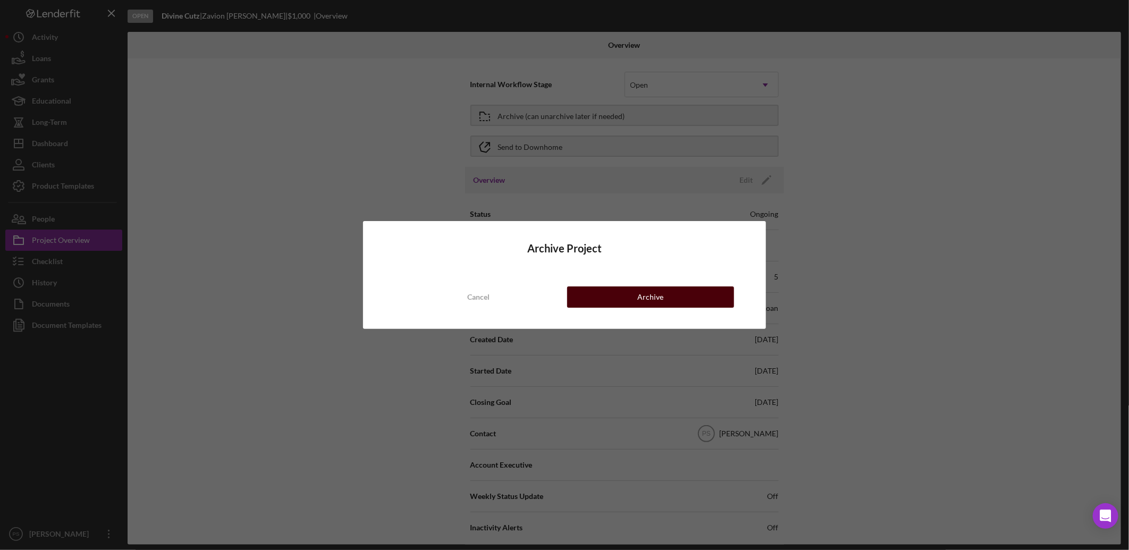
click at [660, 288] on div "Archive" at bounding box center [650, 296] width 26 height 21
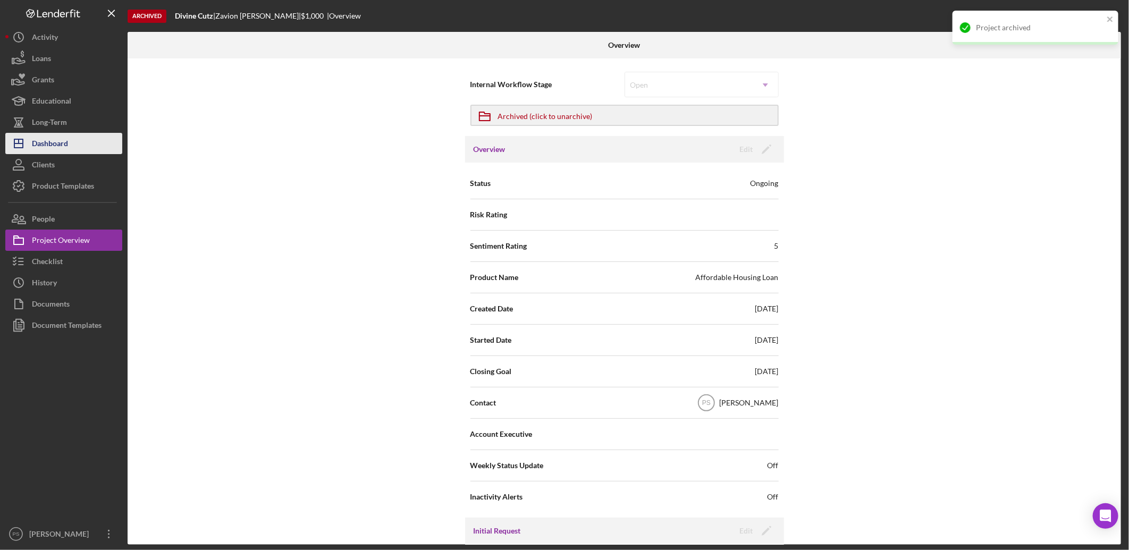
click at [70, 142] on button "Icon/Dashboard Dashboard" at bounding box center [63, 143] width 117 height 21
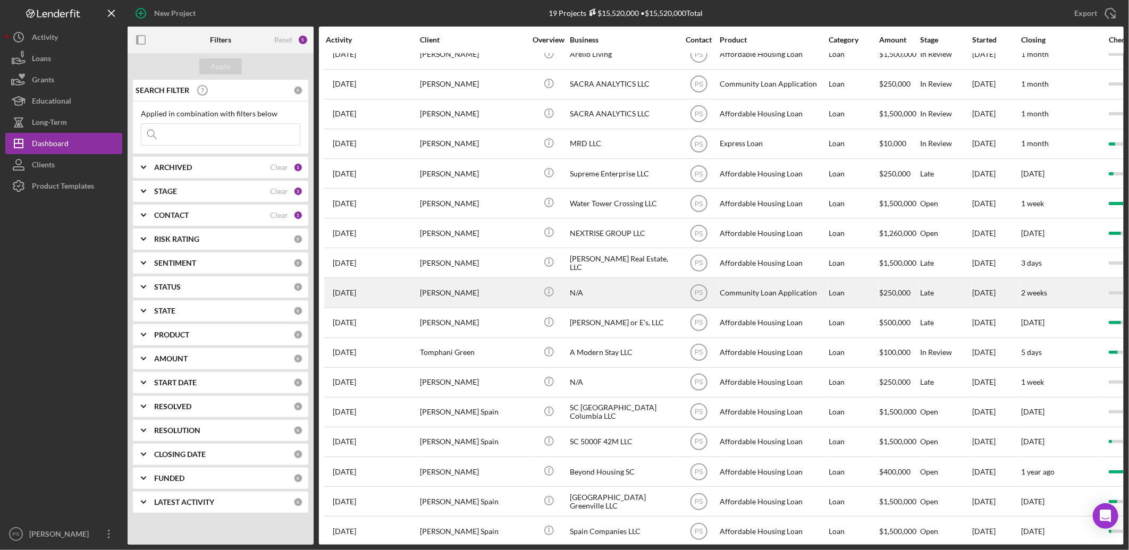
scroll to position [81, 0]
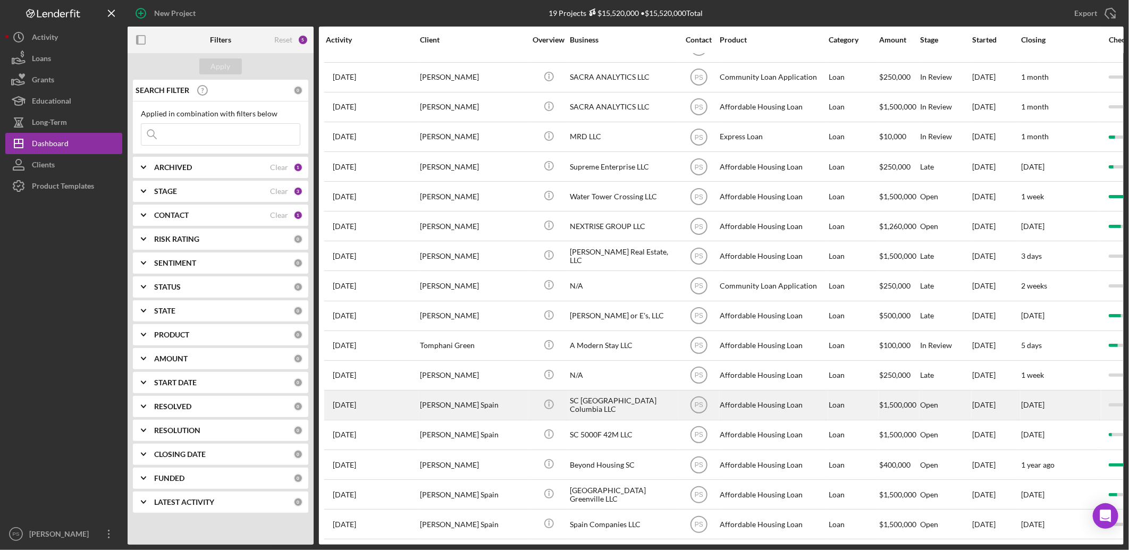
click at [468, 391] on div "[PERSON_NAME] Spain" at bounding box center [473, 405] width 106 height 28
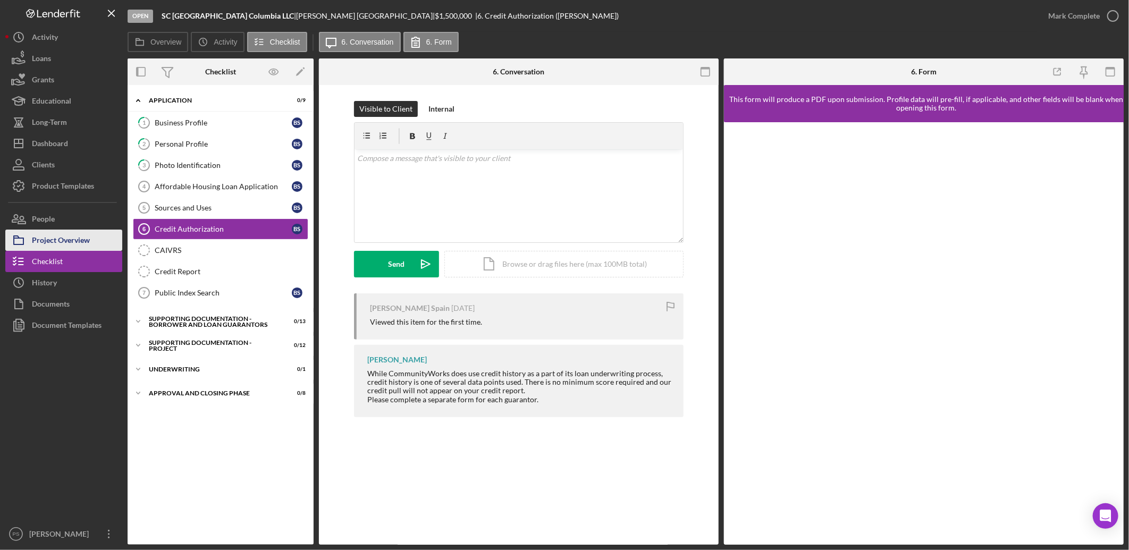
click at [72, 235] on div "Project Overview" at bounding box center [61, 242] width 58 height 24
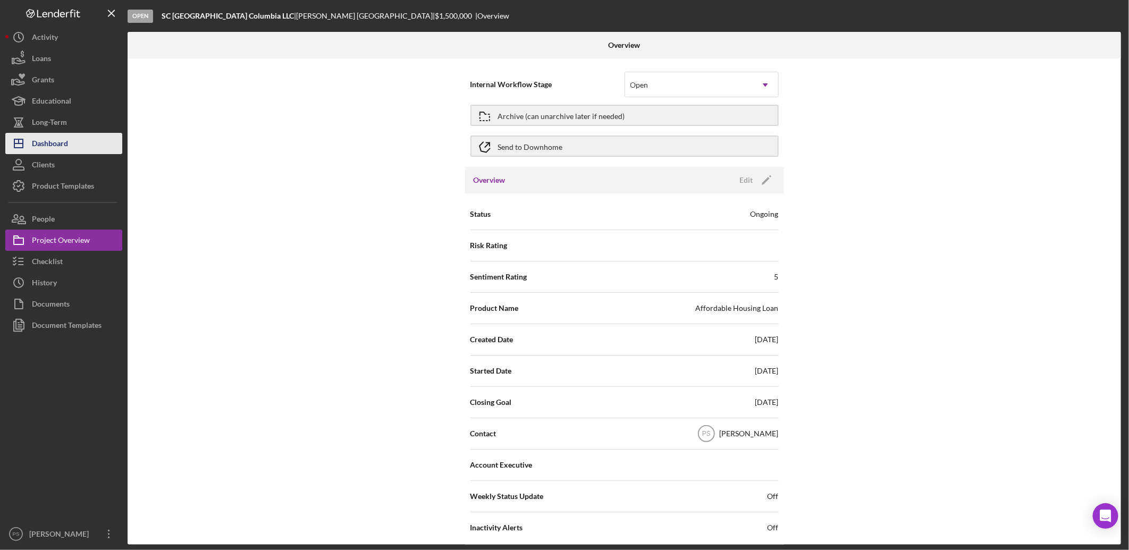
click at [66, 144] on div "Dashboard" at bounding box center [50, 145] width 36 height 24
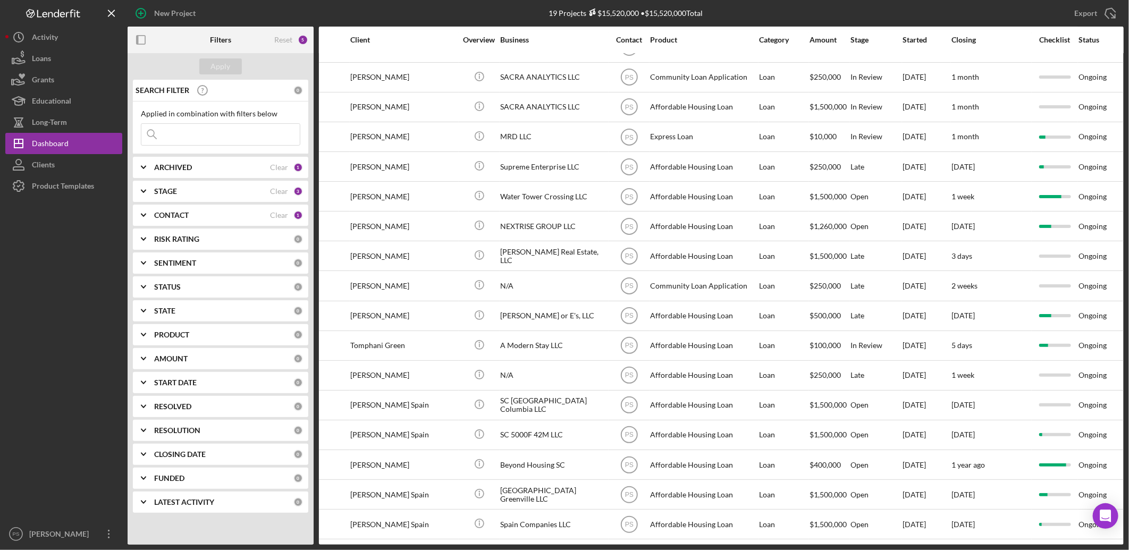
scroll to position [81, 72]
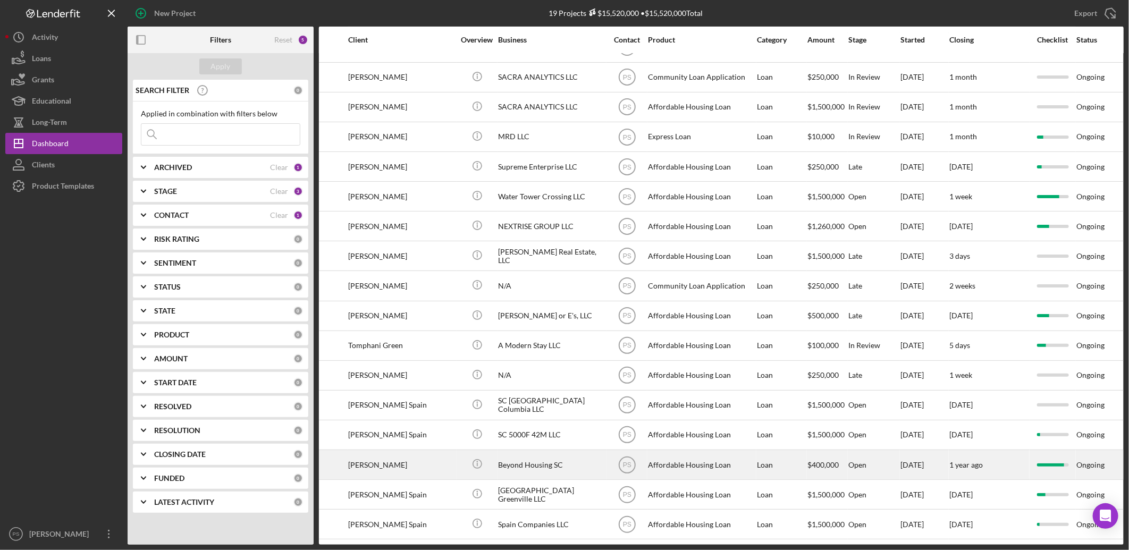
click at [543, 456] on div "Beyond Housing SC" at bounding box center [551, 465] width 106 height 28
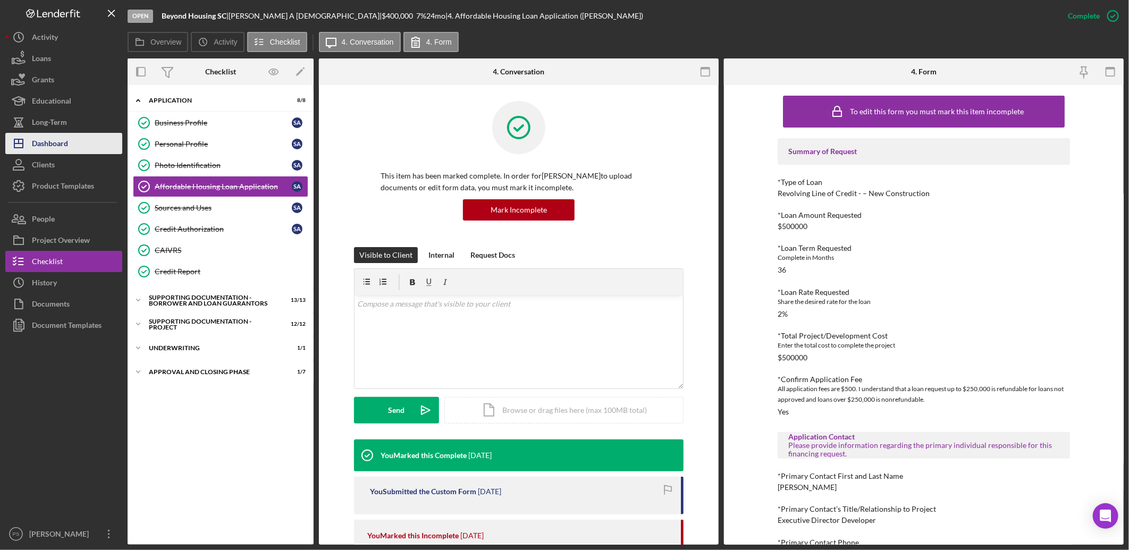
click at [45, 139] on div "Dashboard" at bounding box center [50, 145] width 36 height 24
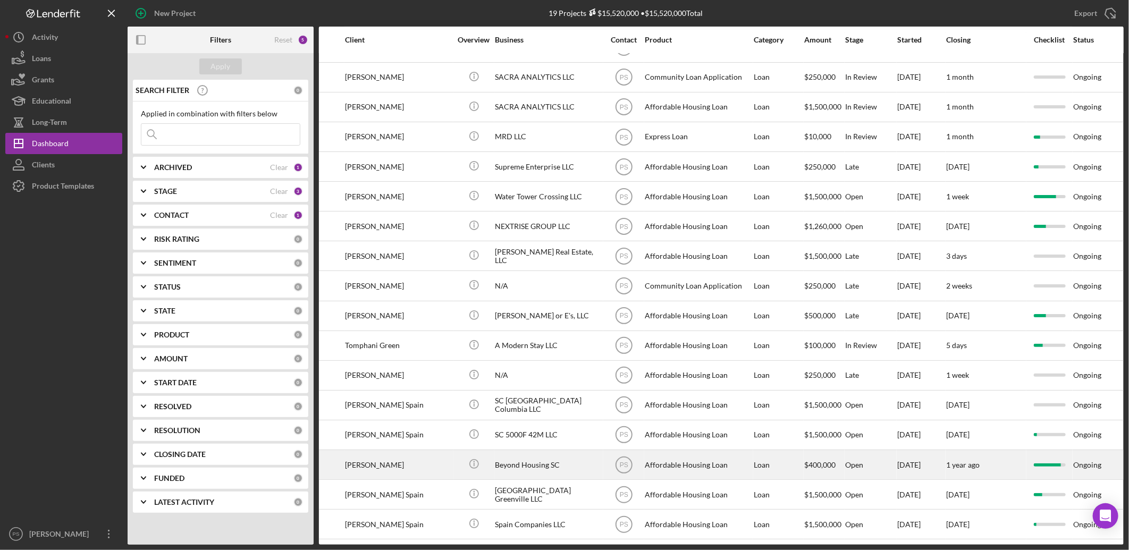
scroll to position [81, 75]
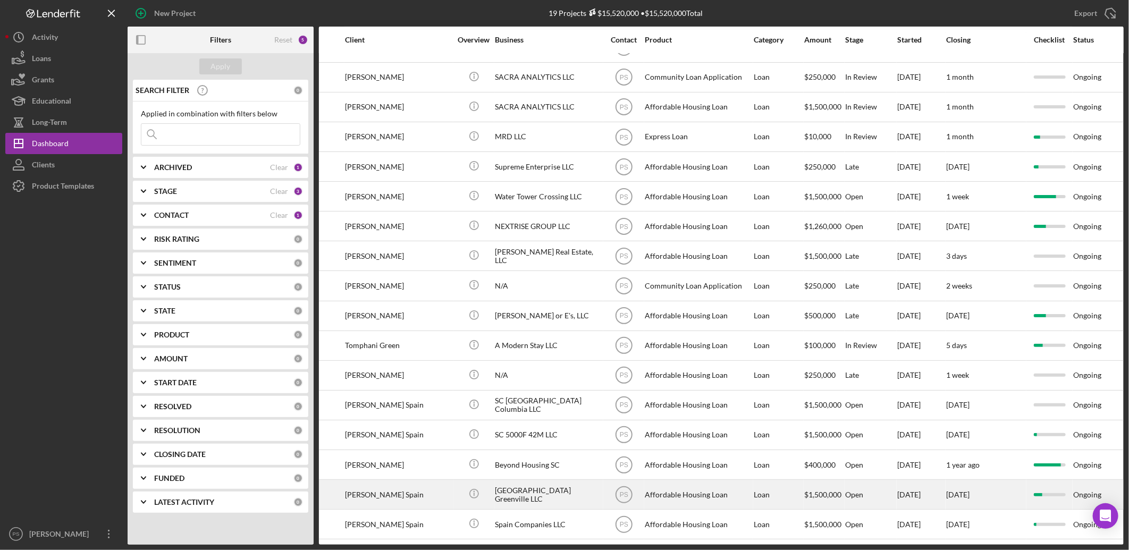
click at [535, 487] on div "[GEOGRAPHIC_DATA] Greenville LLC" at bounding box center [548, 494] width 106 height 28
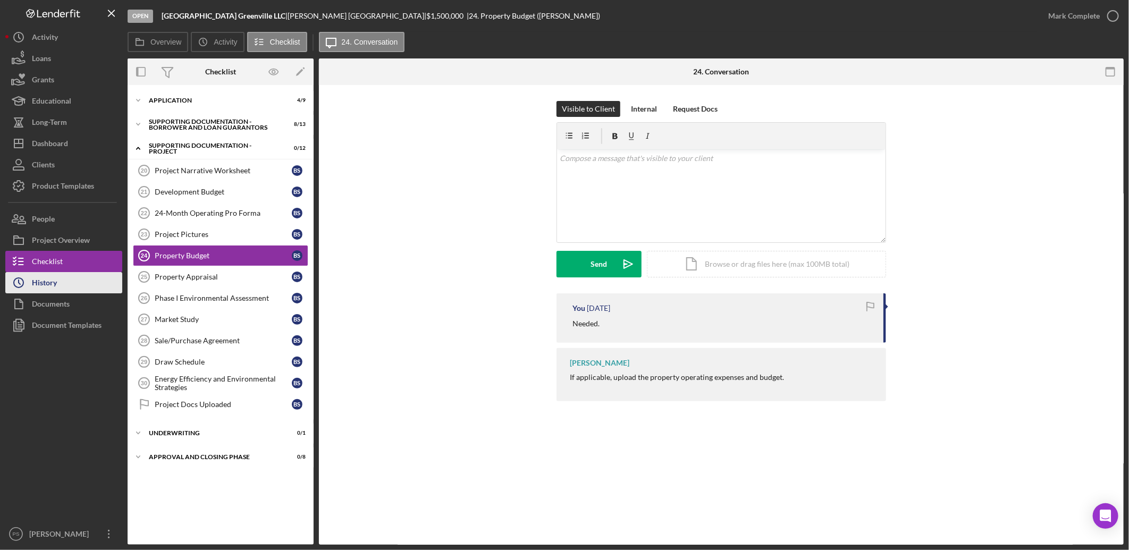
click at [66, 281] on button "Icon/History History" at bounding box center [63, 282] width 117 height 21
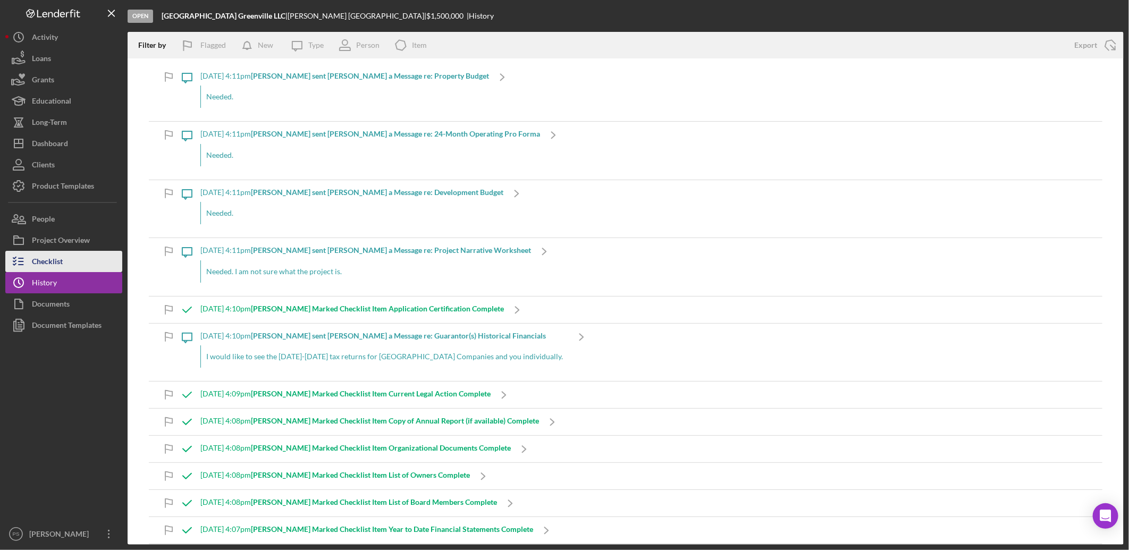
click at [69, 256] on button "Checklist" at bounding box center [63, 261] width 117 height 21
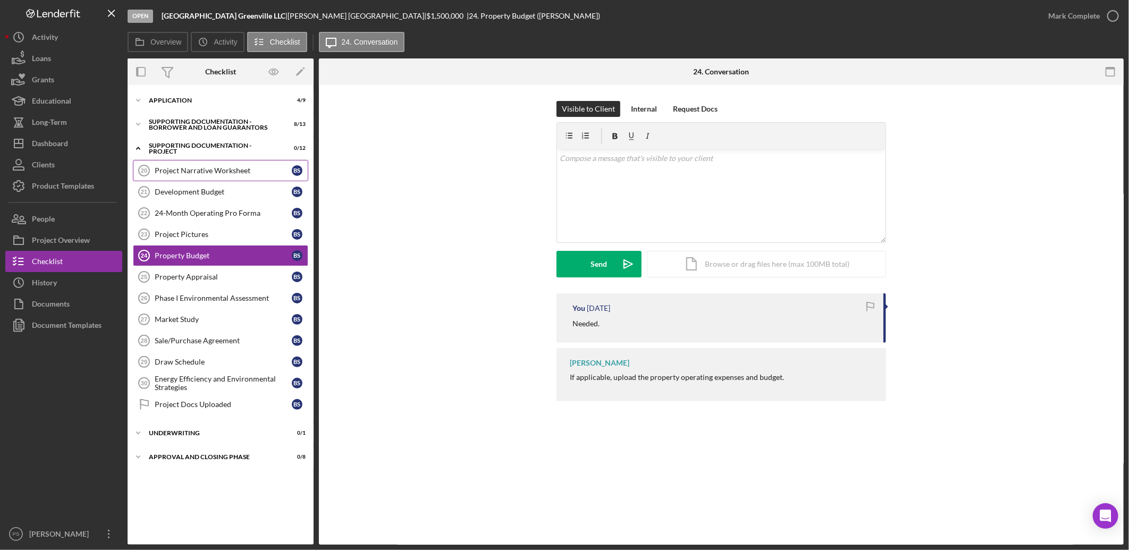
click at [252, 165] on link "Project Narrative Worksheet 20 Project Narrative Worksheet B S" at bounding box center [220, 170] width 175 height 21
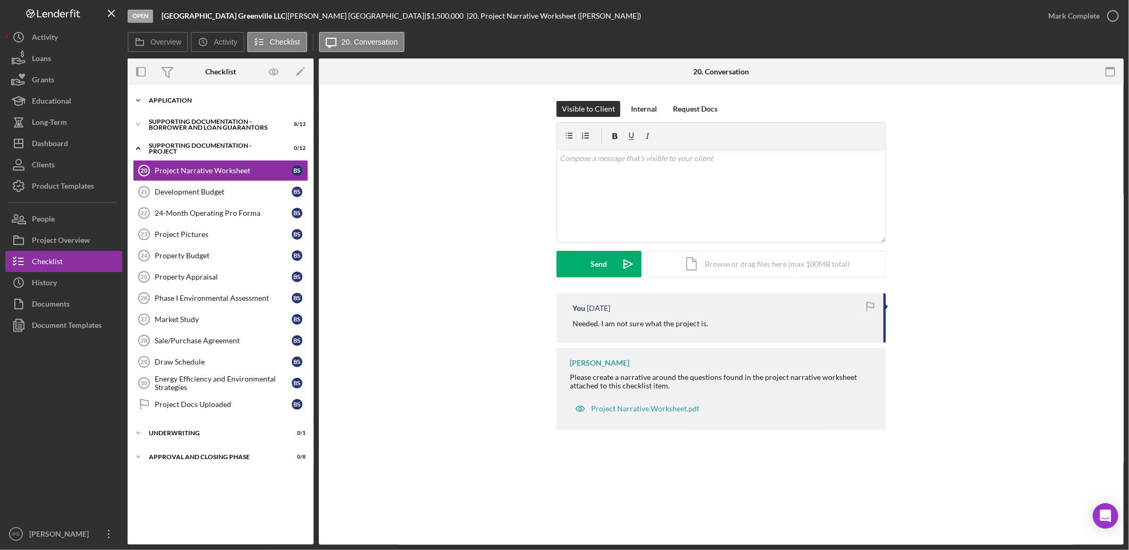
click at [199, 99] on div "Application" at bounding box center [224, 100] width 151 height 6
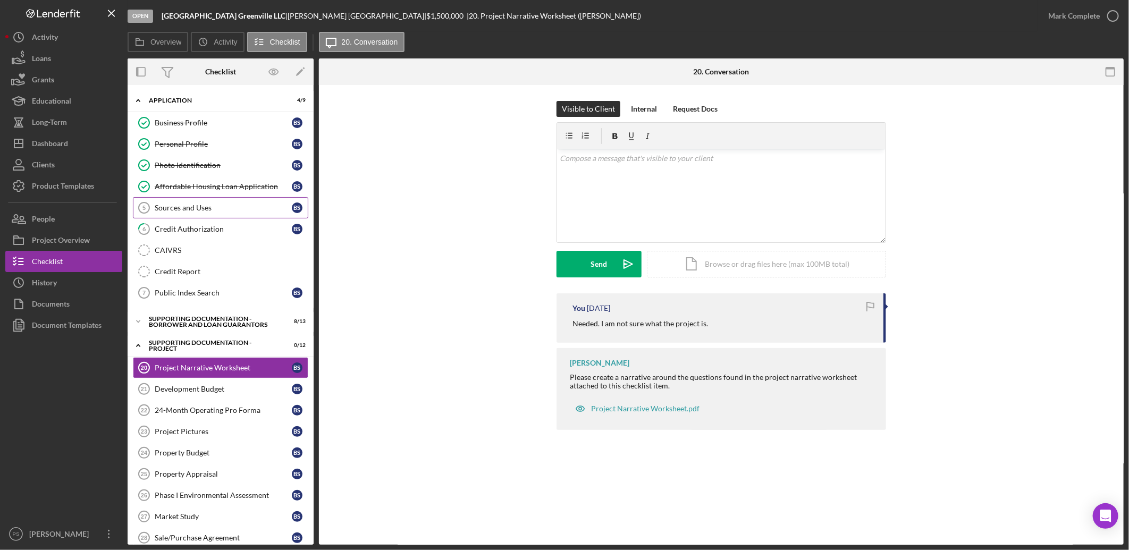
click at [222, 200] on link "Sources and Uses 5 Sources and Uses B S" at bounding box center [220, 207] width 175 height 21
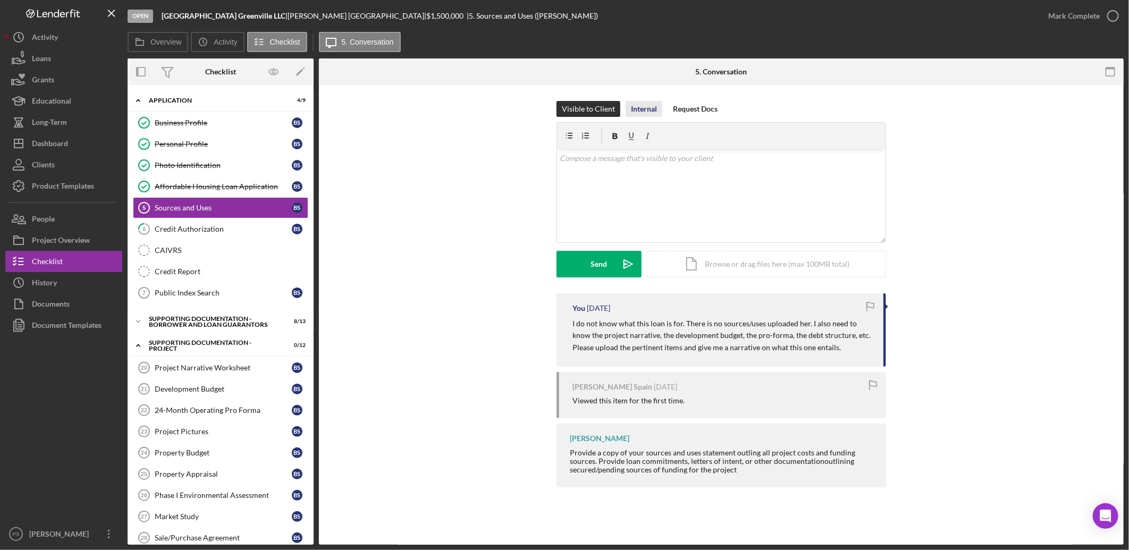
click at [646, 107] on div "Internal" at bounding box center [644, 109] width 26 height 16
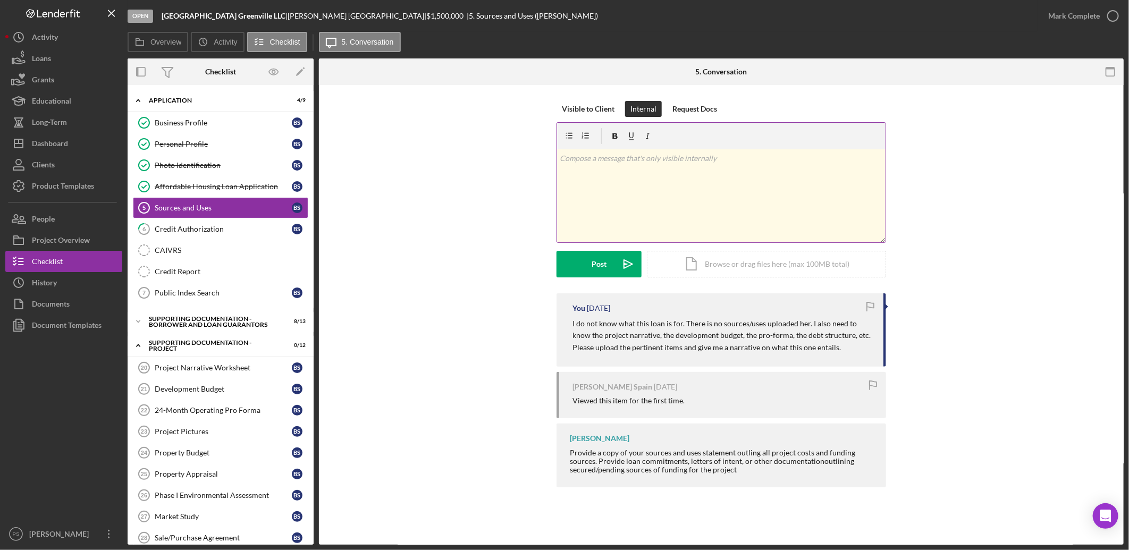
click at [642, 158] on p at bounding box center [721, 159] width 323 height 12
paste div
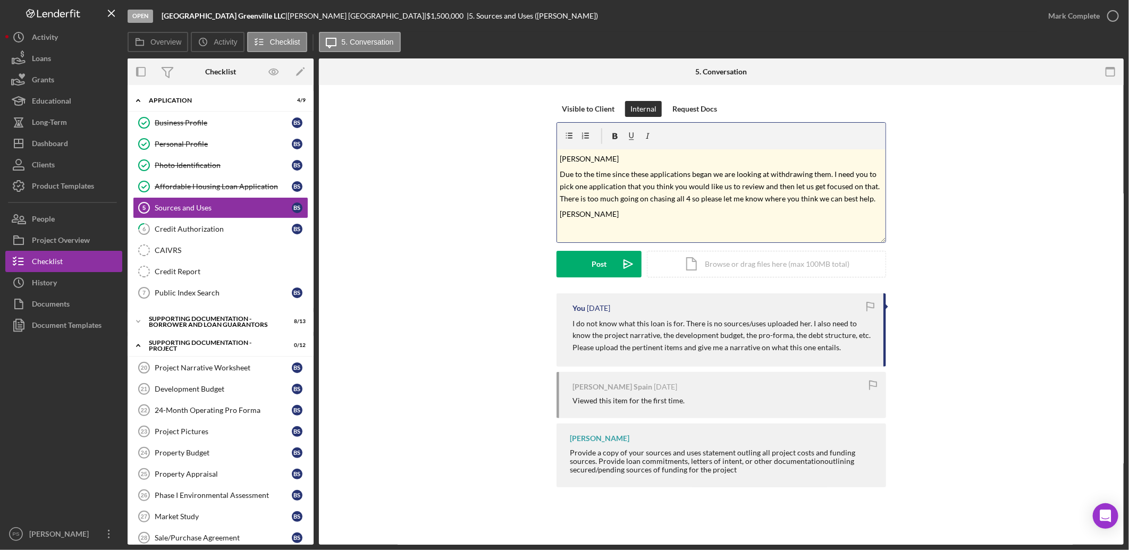
click at [608, 154] on p "[PERSON_NAME]" at bounding box center [721, 159] width 323 height 12
click at [620, 255] on icon "Icon/icon-invite-send" at bounding box center [628, 264] width 27 height 27
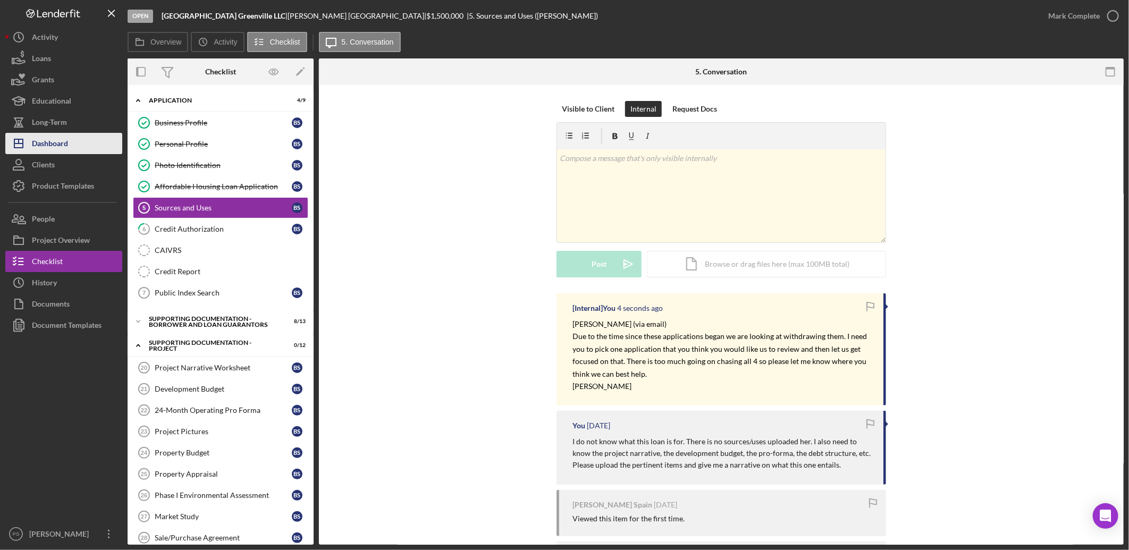
click at [83, 142] on button "Icon/Dashboard Dashboard" at bounding box center [63, 143] width 117 height 21
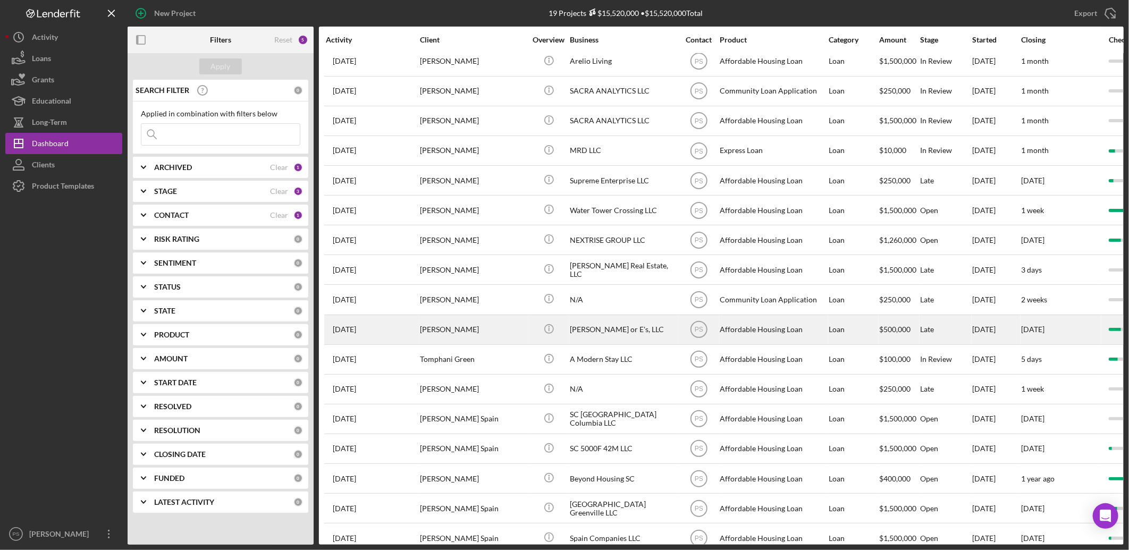
scroll to position [81, 0]
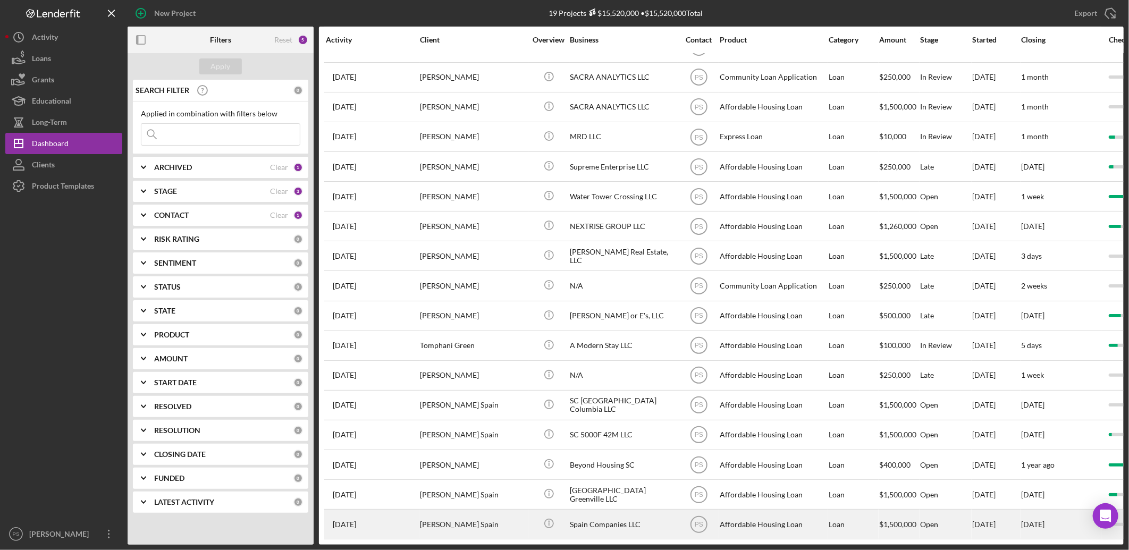
click at [525, 515] on div "[PERSON_NAME] Spain" at bounding box center [473, 524] width 106 height 28
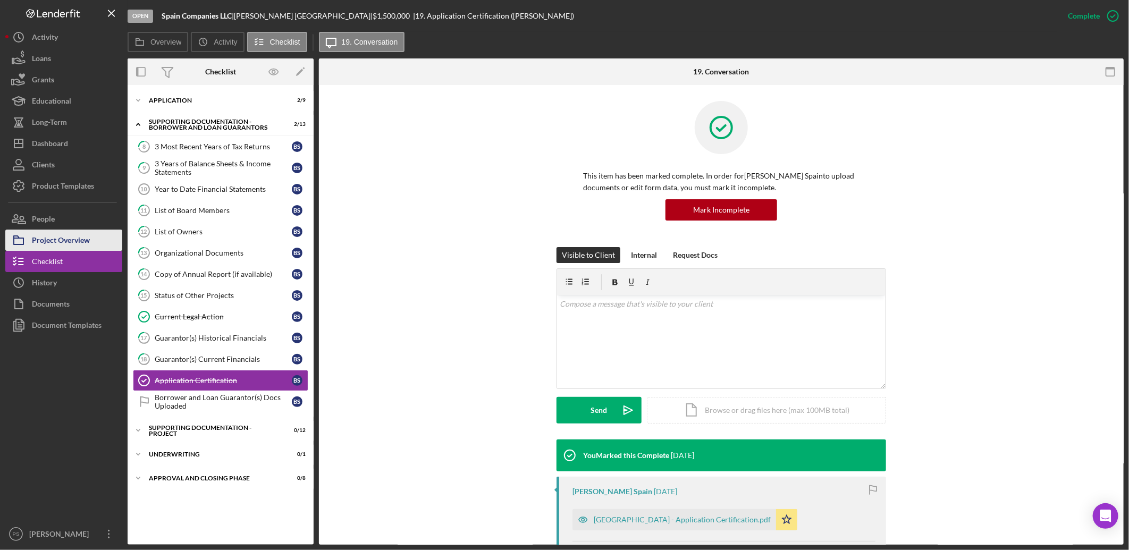
click at [48, 235] on div "Project Overview" at bounding box center [61, 242] width 58 height 24
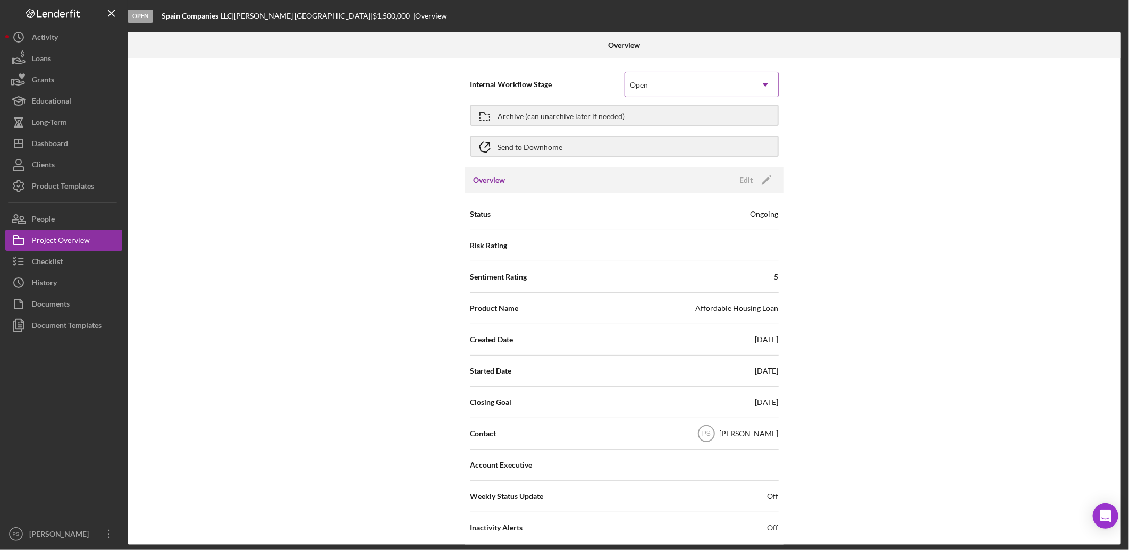
click at [662, 84] on div "Open" at bounding box center [689, 85] width 128 height 24
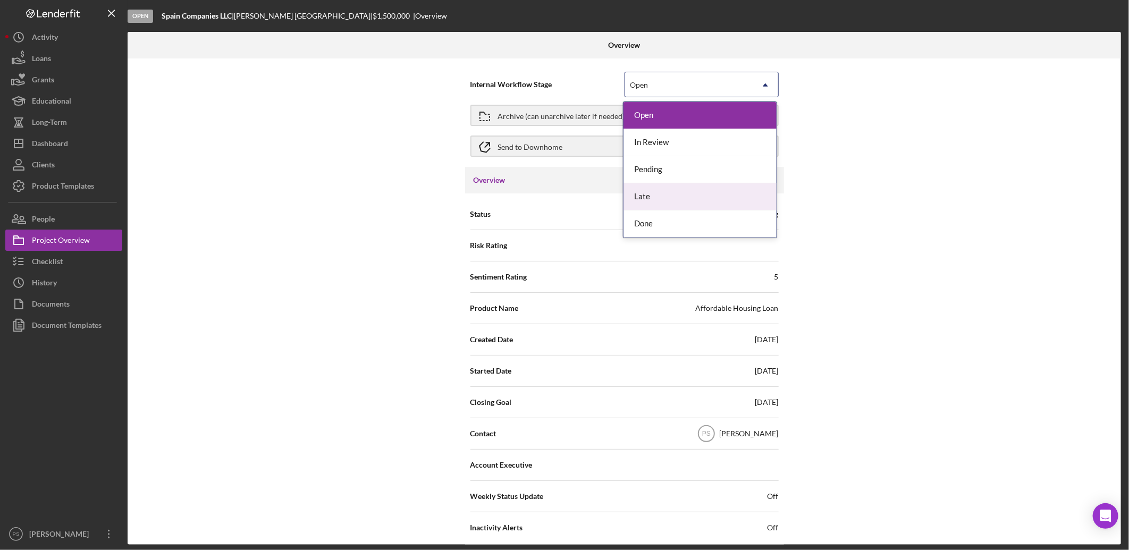
click at [657, 191] on div "Late" at bounding box center [699, 196] width 153 height 27
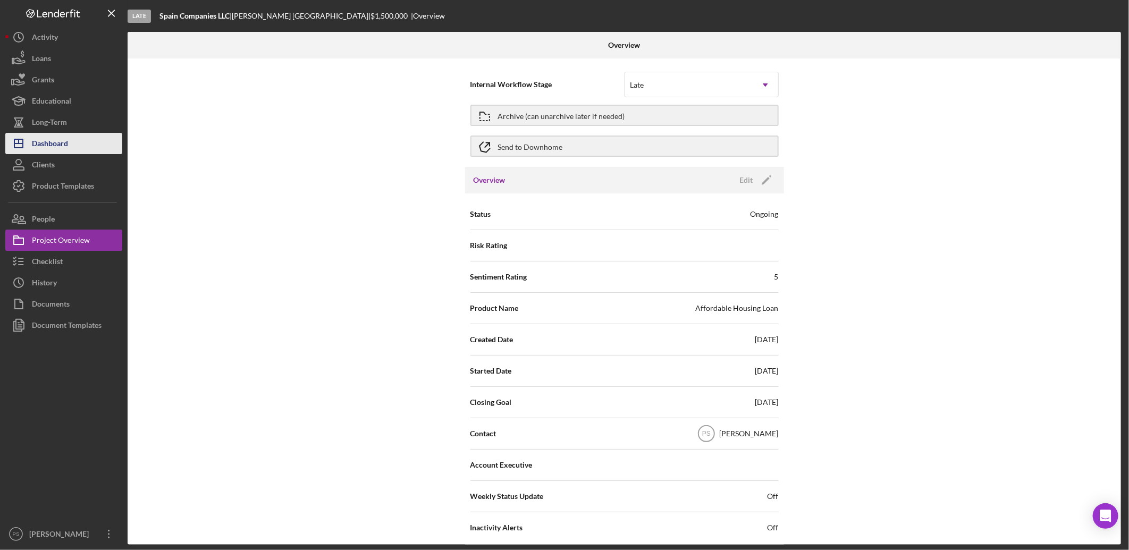
click at [56, 143] on div "Dashboard" at bounding box center [50, 145] width 36 height 24
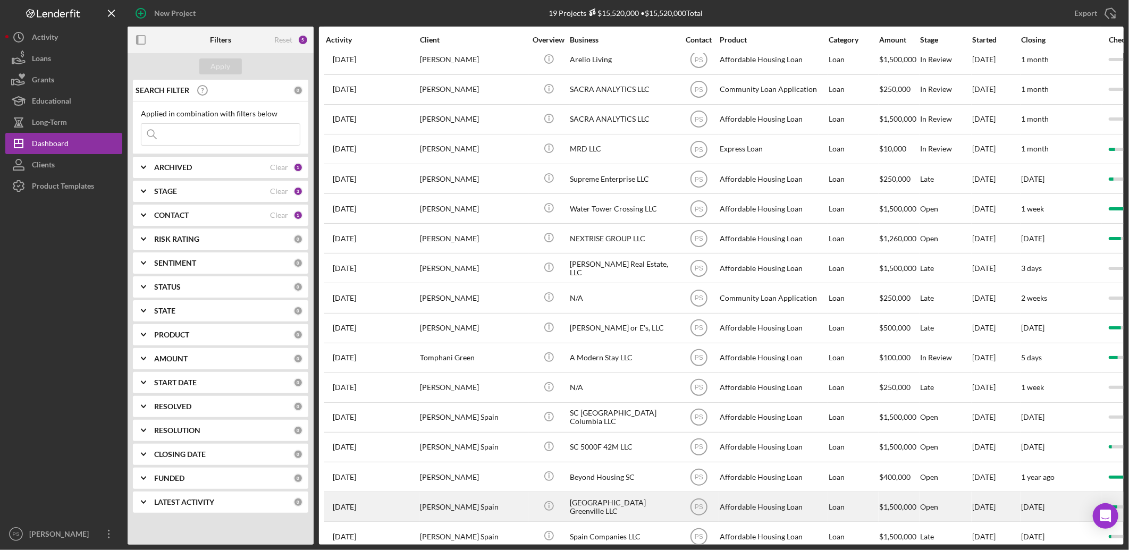
scroll to position [81, 0]
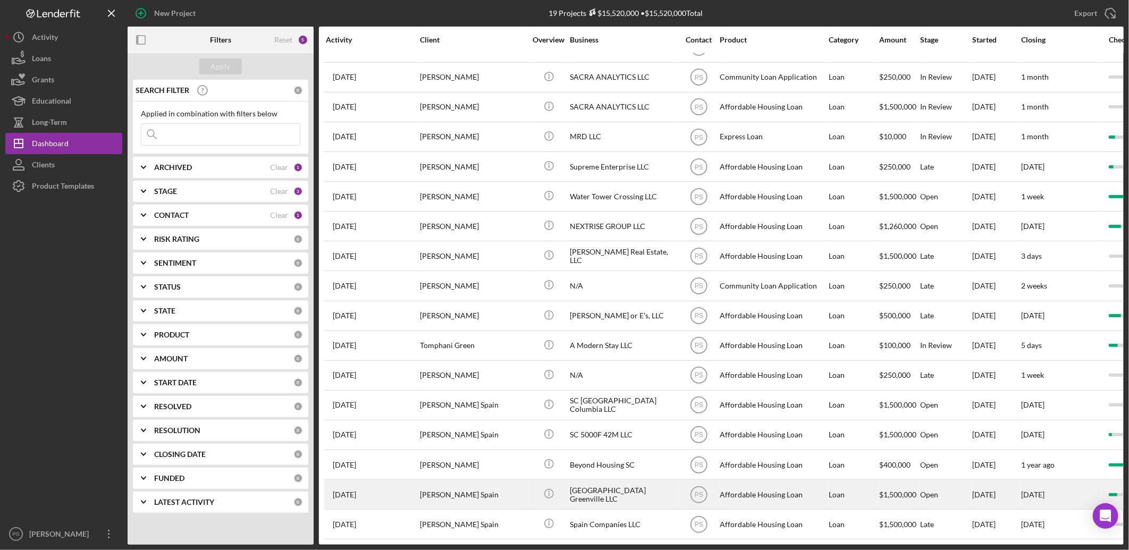
click at [468, 480] on div "[PERSON_NAME] Spain" at bounding box center [473, 494] width 106 height 28
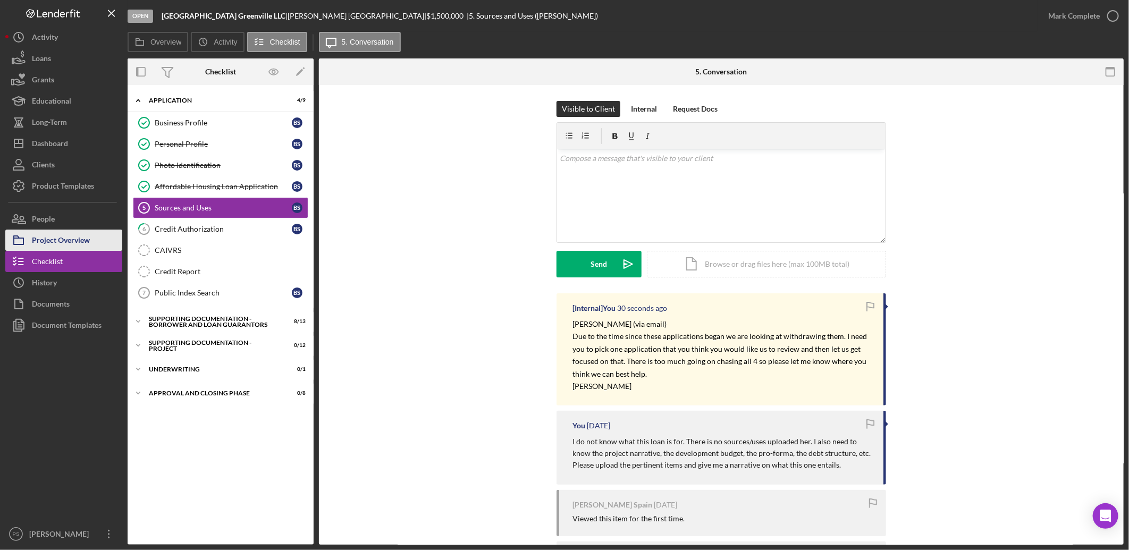
click at [66, 241] on div "Project Overview" at bounding box center [61, 242] width 58 height 24
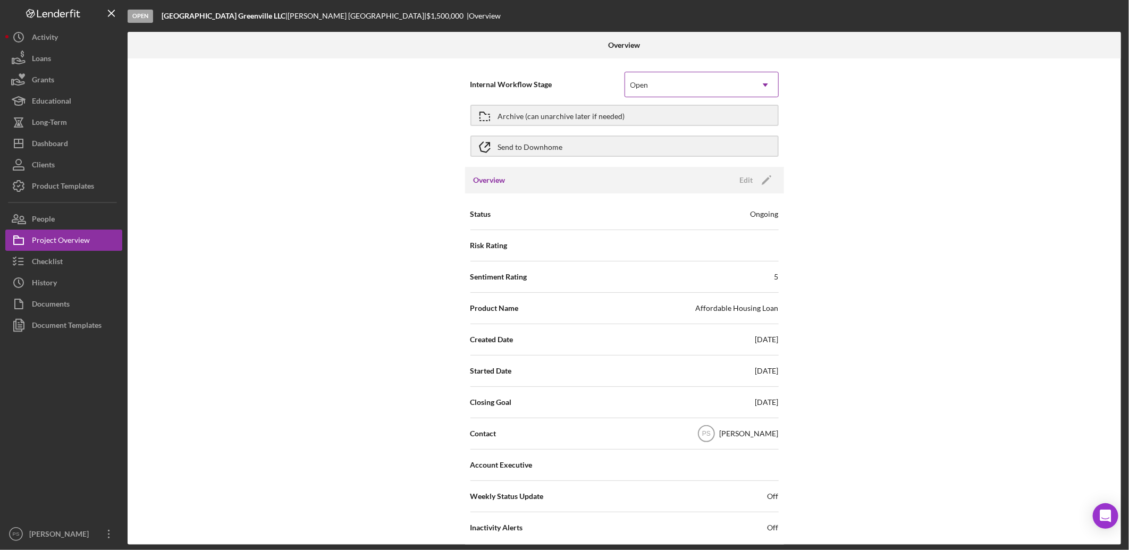
click at [656, 84] on div "Open" at bounding box center [689, 85] width 128 height 24
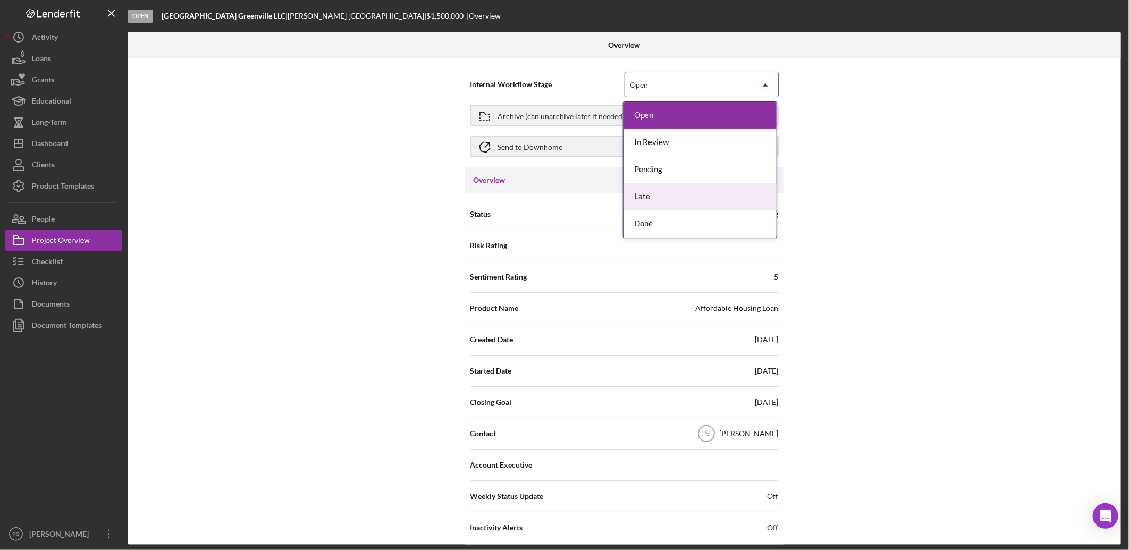
click at [645, 192] on div "Late" at bounding box center [699, 196] width 153 height 27
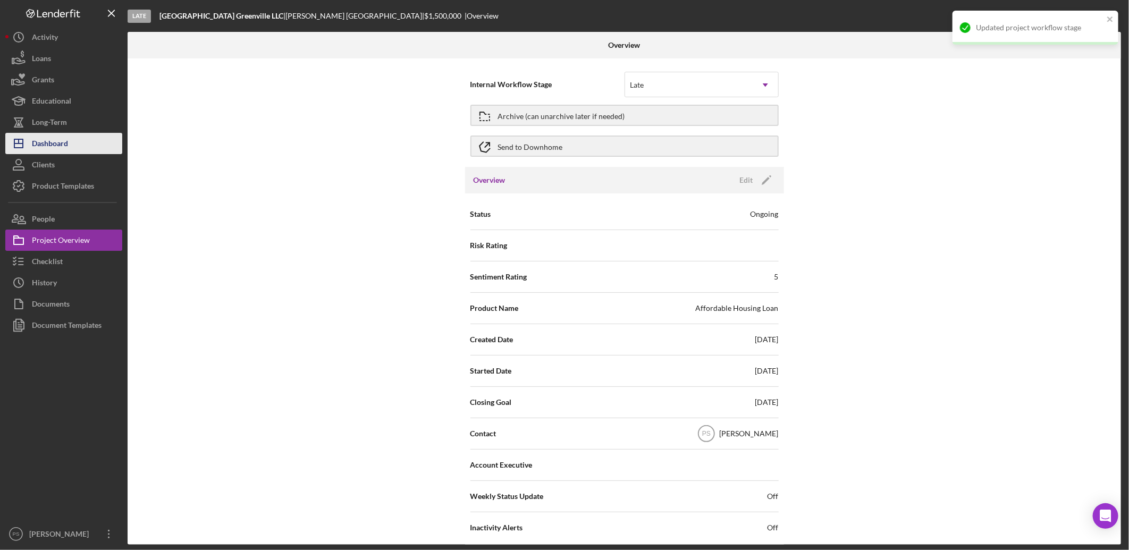
click at [50, 145] on div "Dashboard" at bounding box center [50, 145] width 36 height 24
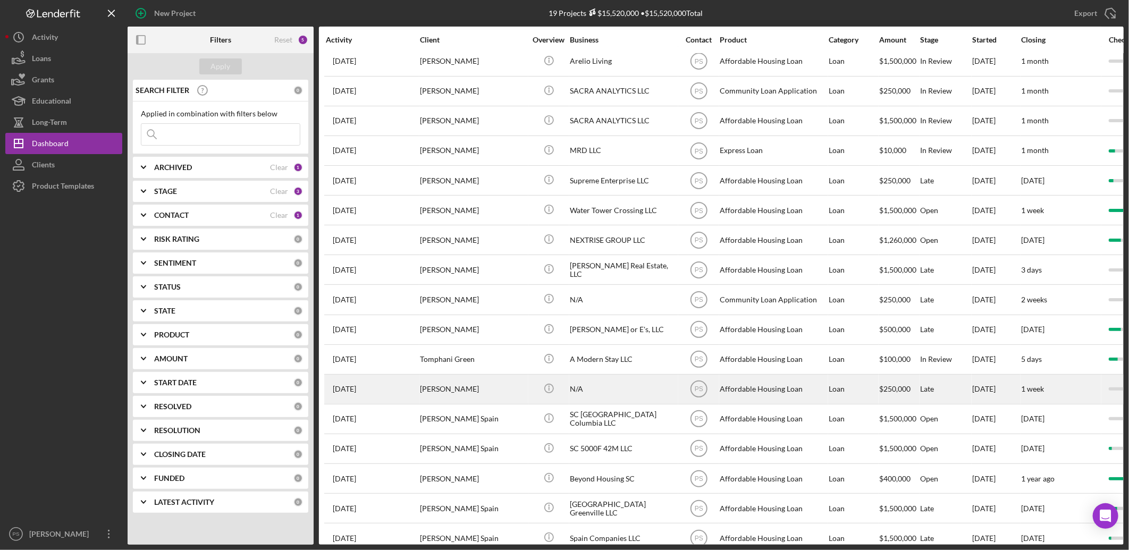
scroll to position [81, 0]
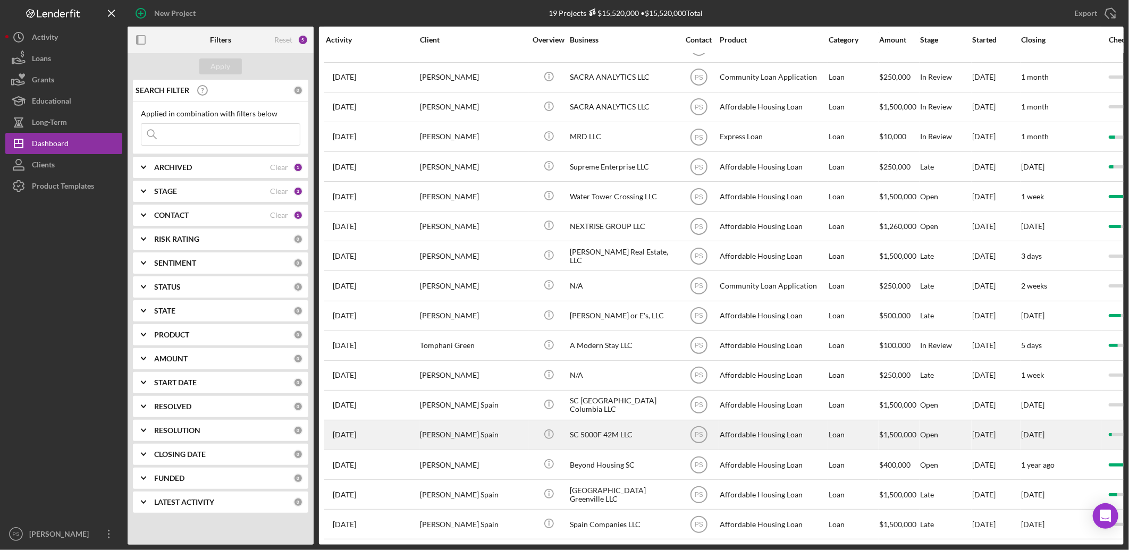
click at [476, 432] on div "[PERSON_NAME] Spain" at bounding box center [473, 435] width 106 height 28
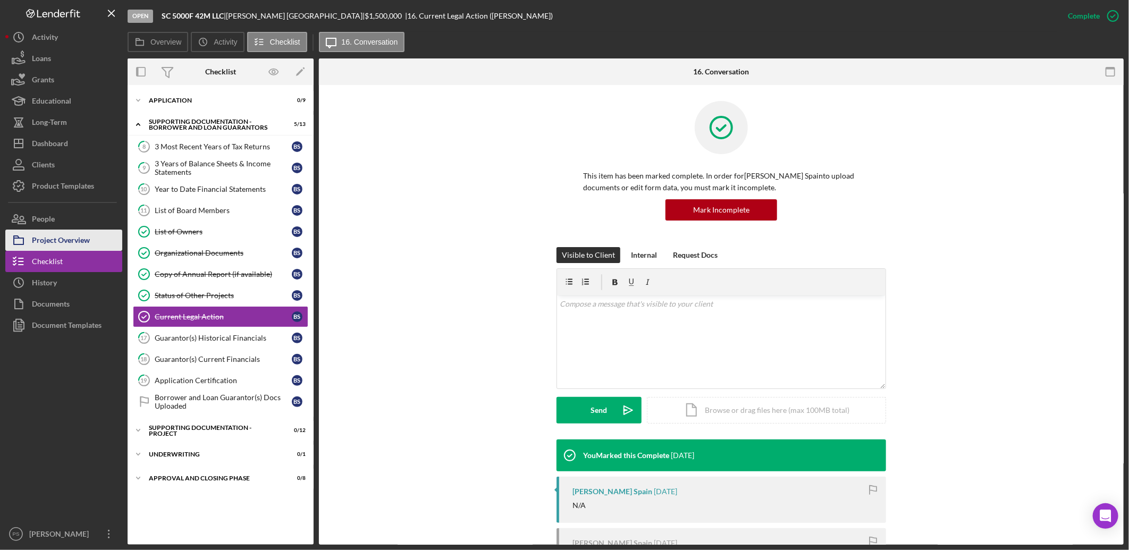
click at [54, 242] on div "Project Overview" at bounding box center [61, 242] width 58 height 24
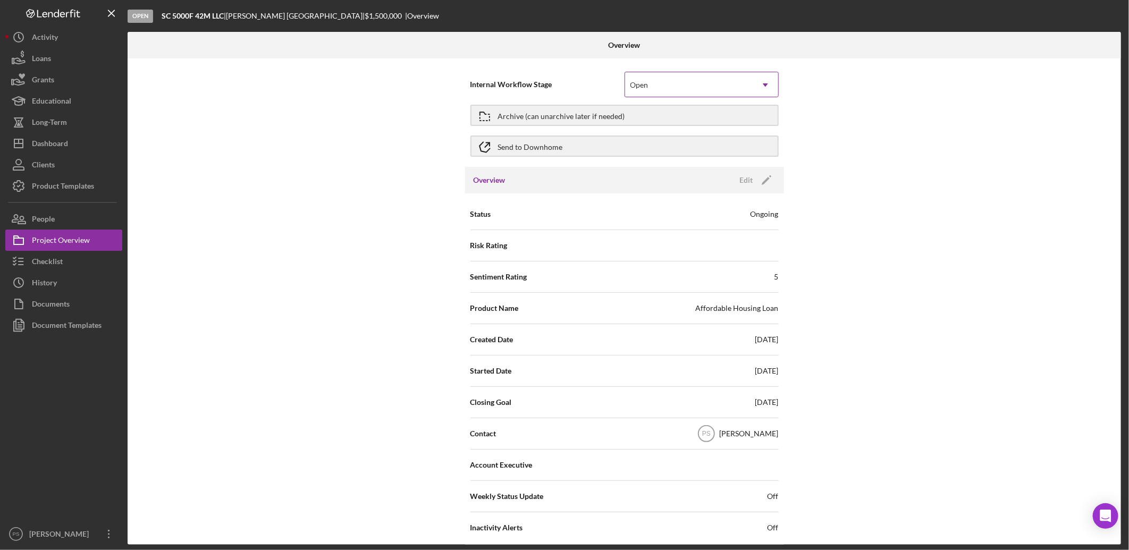
click at [646, 80] on div "Open" at bounding box center [689, 85] width 128 height 24
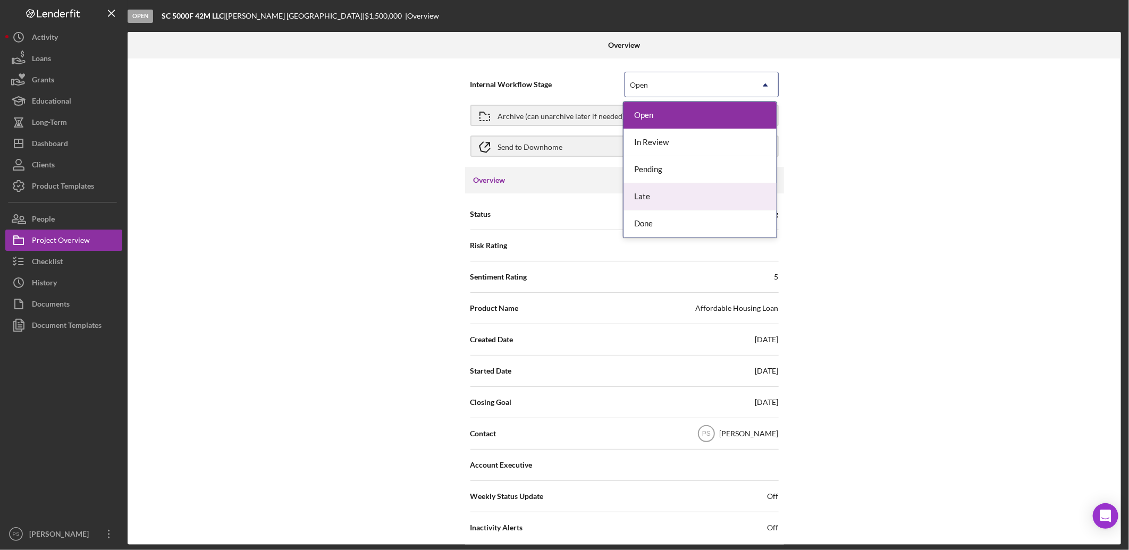
click at [646, 192] on div "Late" at bounding box center [699, 196] width 153 height 27
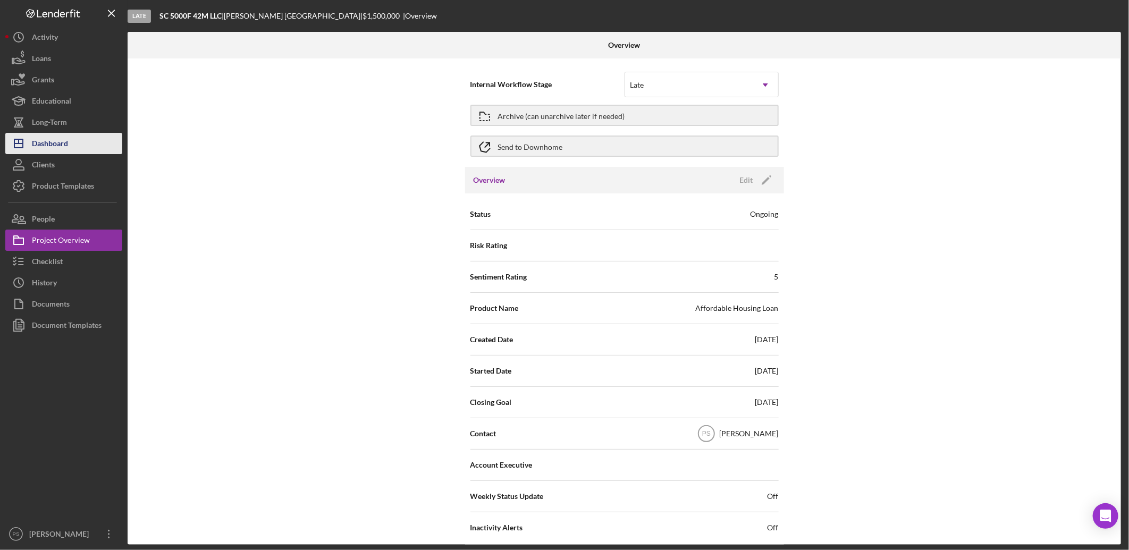
click at [52, 146] on div "Dashboard" at bounding box center [50, 145] width 36 height 24
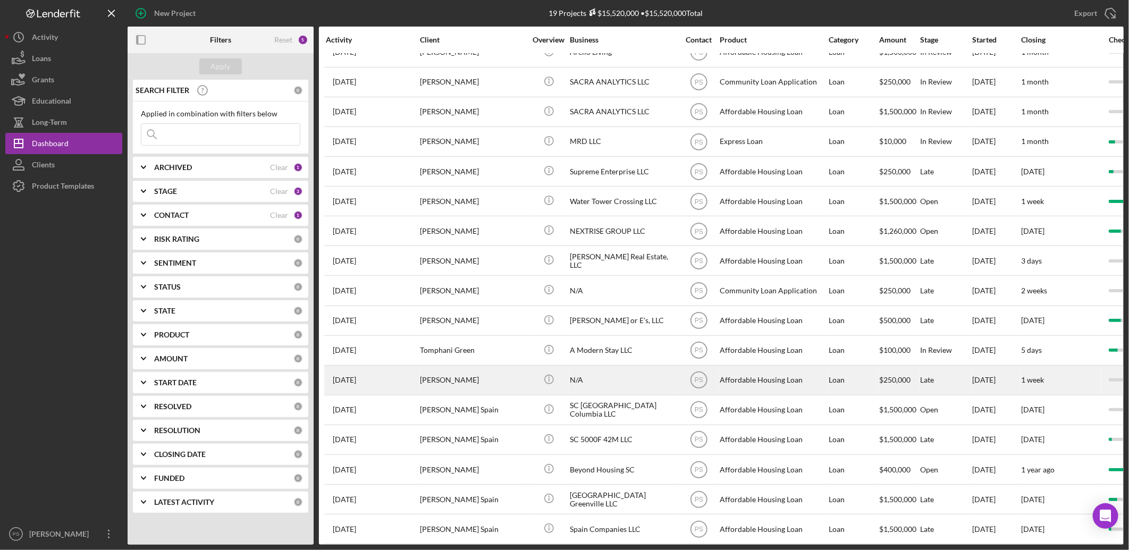
scroll to position [81, 0]
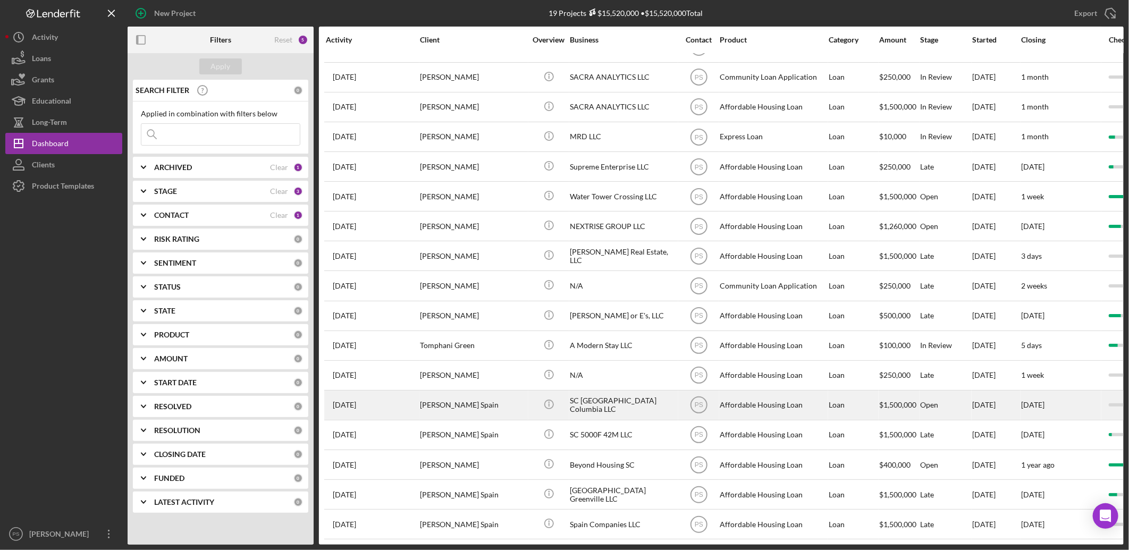
click at [456, 395] on div "[PERSON_NAME] Spain" at bounding box center [473, 405] width 106 height 28
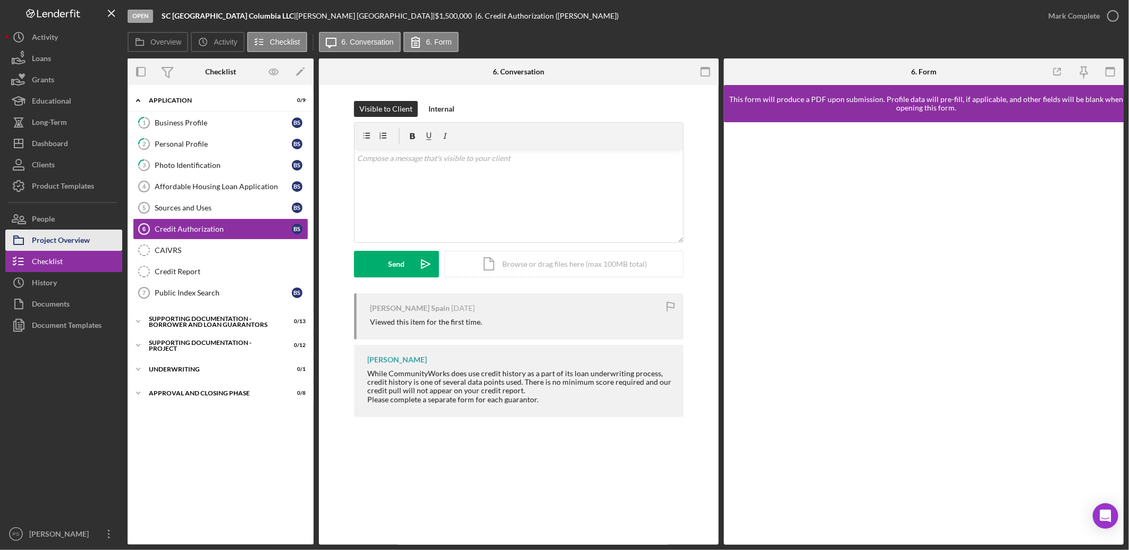
click at [85, 242] on div "Project Overview" at bounding box center [61, 242] width 58 height 24
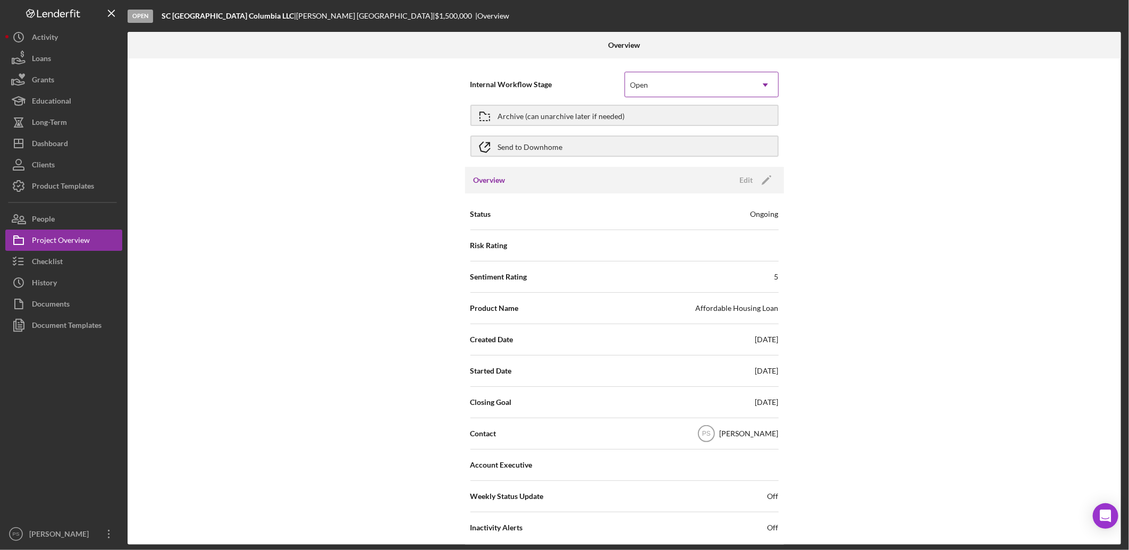
click at [662, 73] on div "Open" at bounding box center [689, 85] width 128 height 24
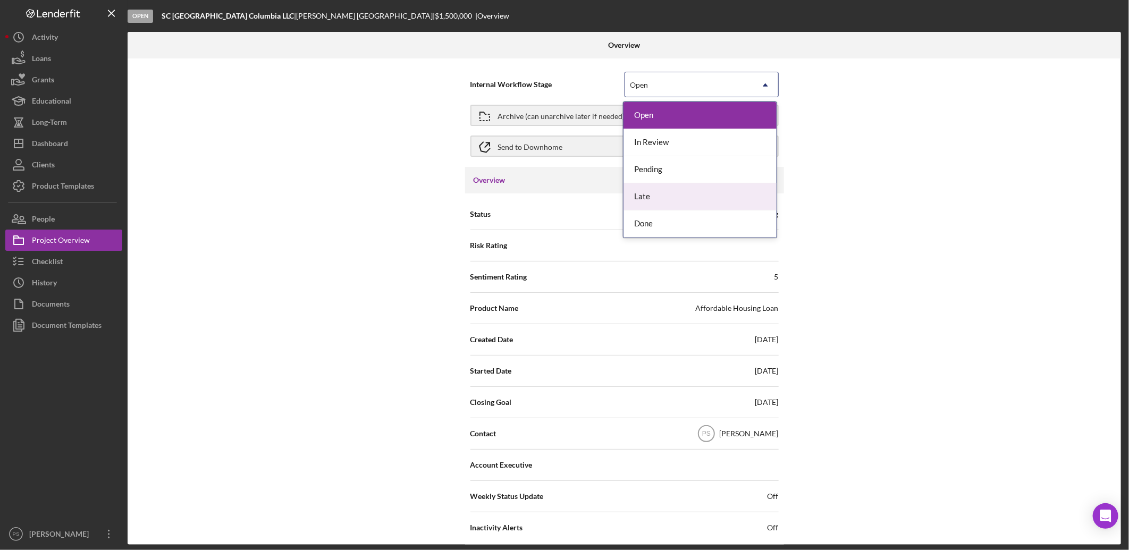
click at [657, 193] on div "Late" at bounding box center [699, 196] width 153 height 27
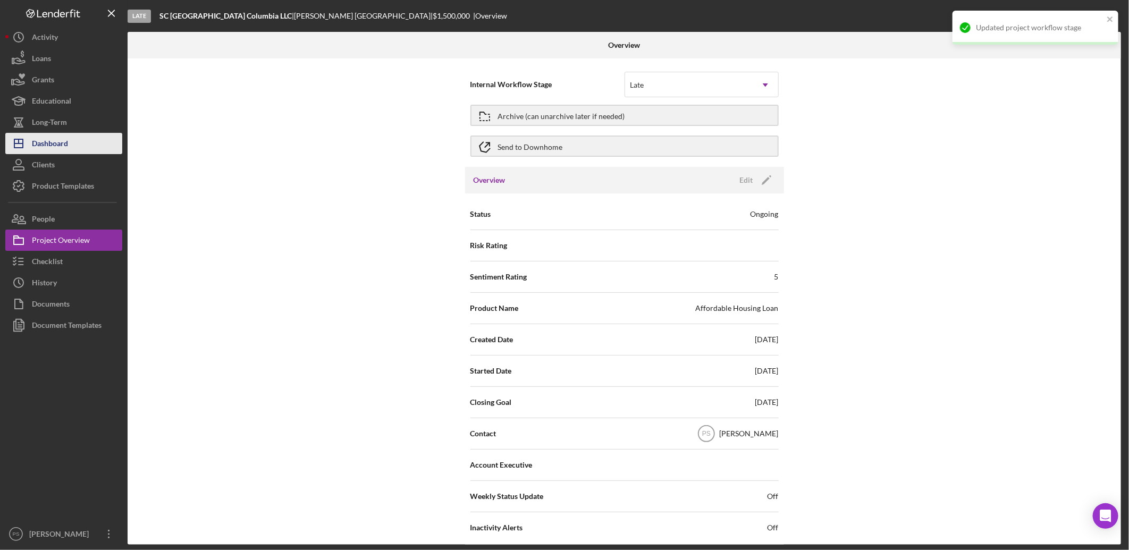
click at [65, 139] on div "Dashboard" at bounding box center [50, 145] width 36 height 24
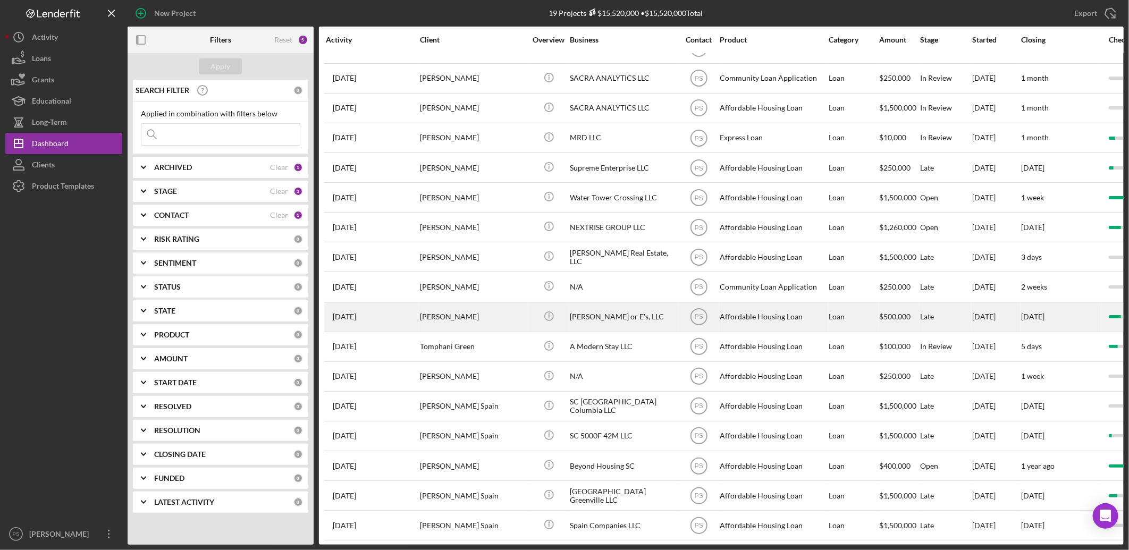
scroll to position [81, 0]
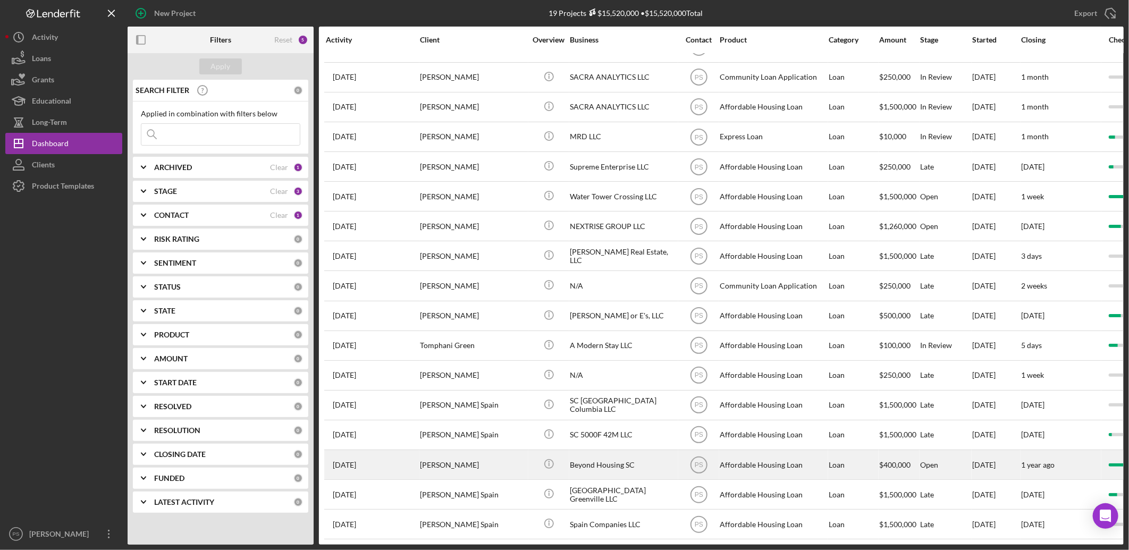
click at [498, 457] on div "[PERSON_NAME]" at bounding box center [473, 465] width 106 height 28
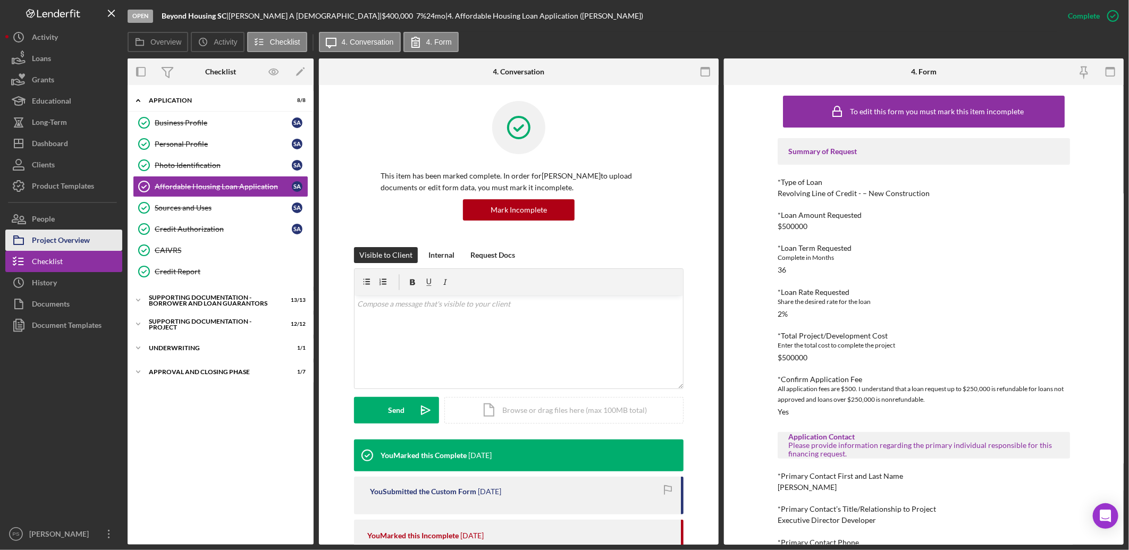
click at [52, 243] on div "Project Overview" at bounding box center [61, 242] width 58 height 24
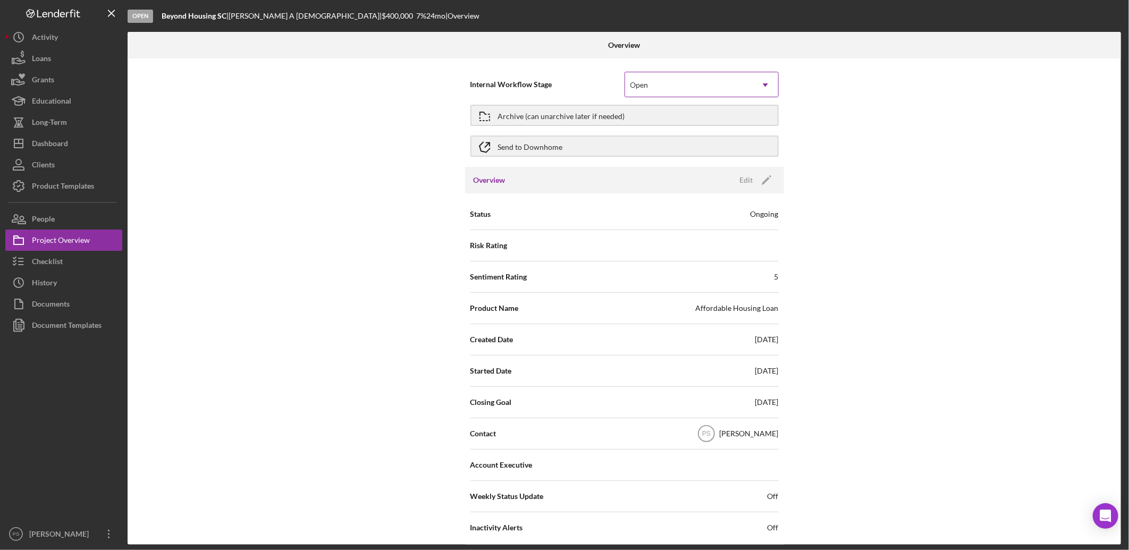
click at [646, 89] on div "Open" at bounding box center [689, 85] width 128 height 24
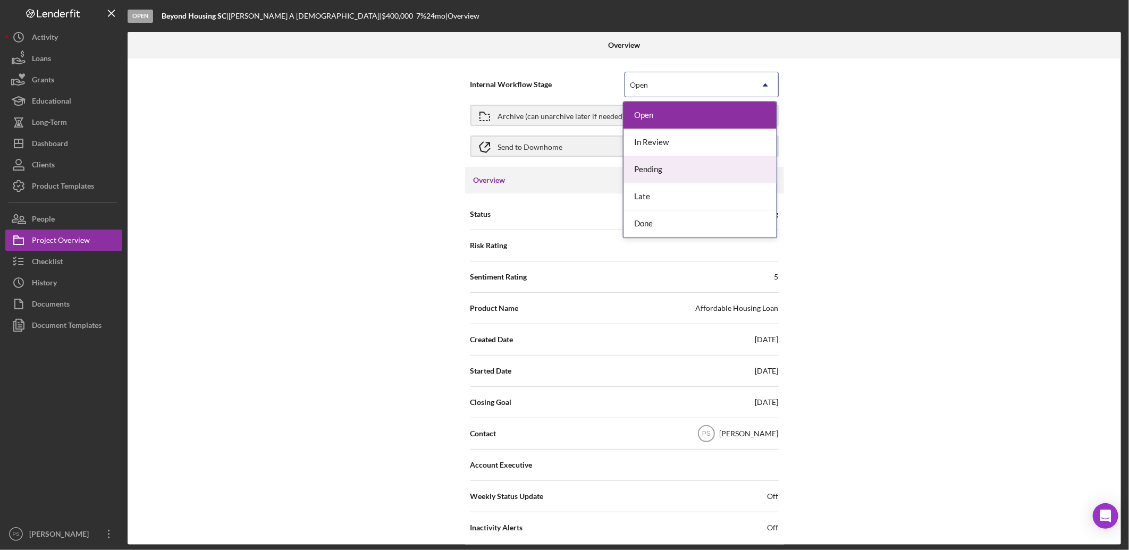
click at [657, 167] on div "Pending" at bounding box center [699, 169] width 153 height 27
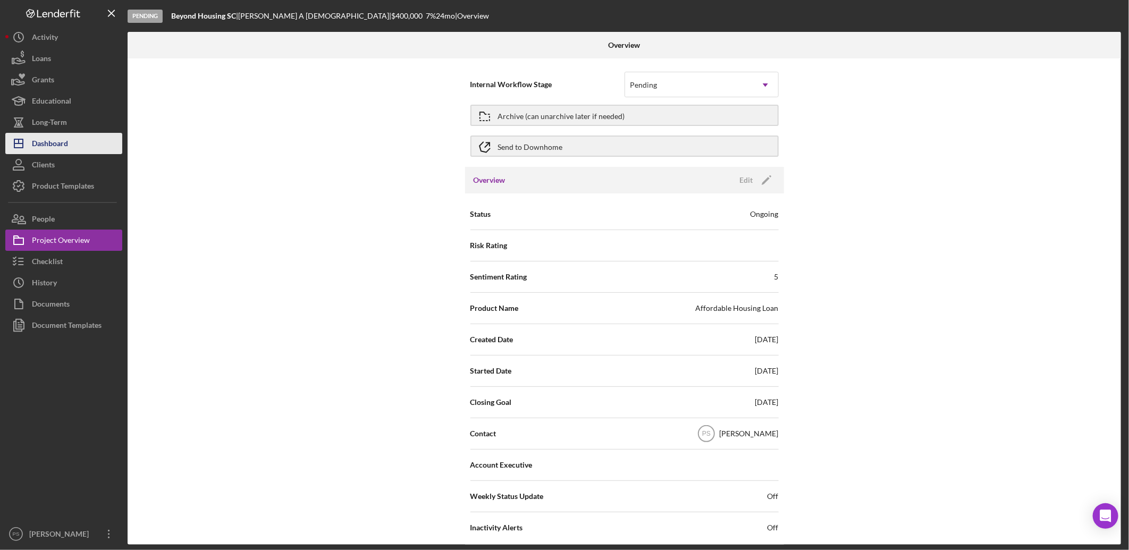
click at [67, 145] on div "Dashboard" at bounding box center [50, 145] width 36 height 24
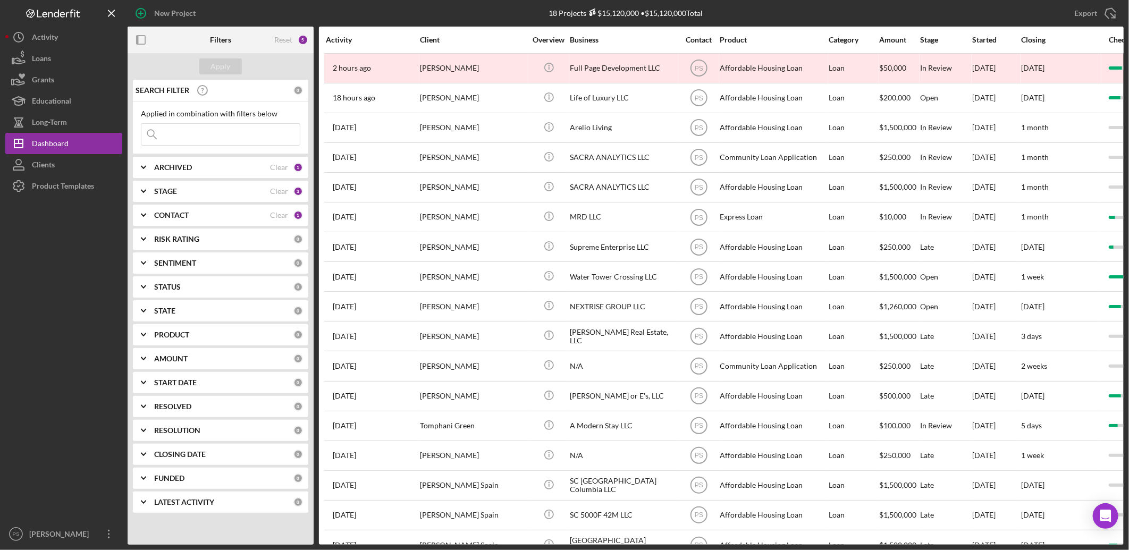
click at [181, 186] on div "STAGE Clear 3" at bounding box center [228, 191] width 149 height 21
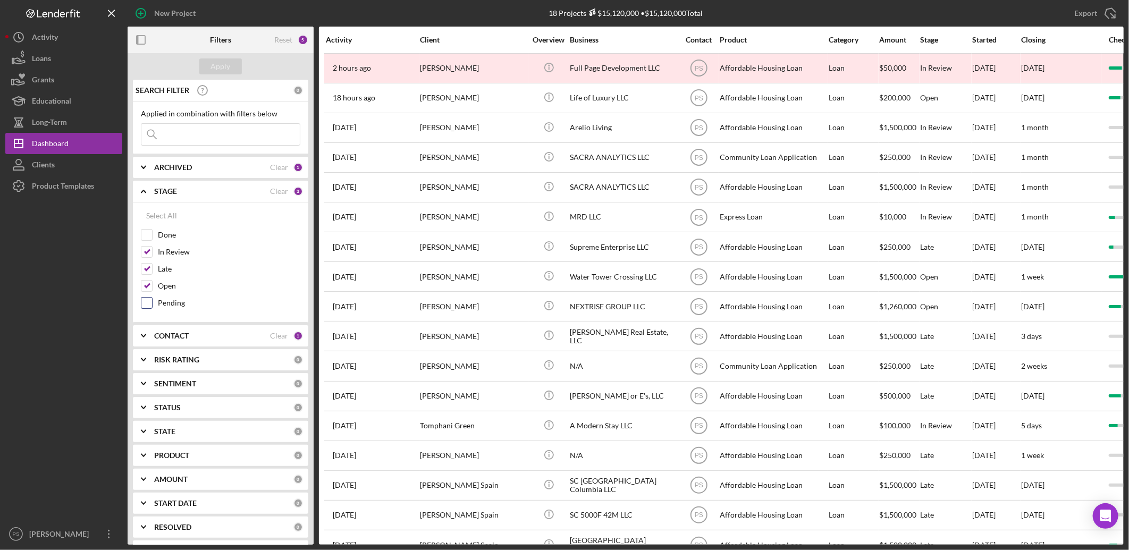
click at [167, 300] on label "Pending" at bounding box center [229, 303] width 142 height 11
click at [152, 300] on input "Pending" at bounding box center [146, 303] width 11 height 11
checkbox input "true"
click at [221, 64] on div "Apply" at bounding box center [221, 66] width 20 height 16
click at [149, 249] on input "In Review" at bounding box center [146, 252] width 11 height 11
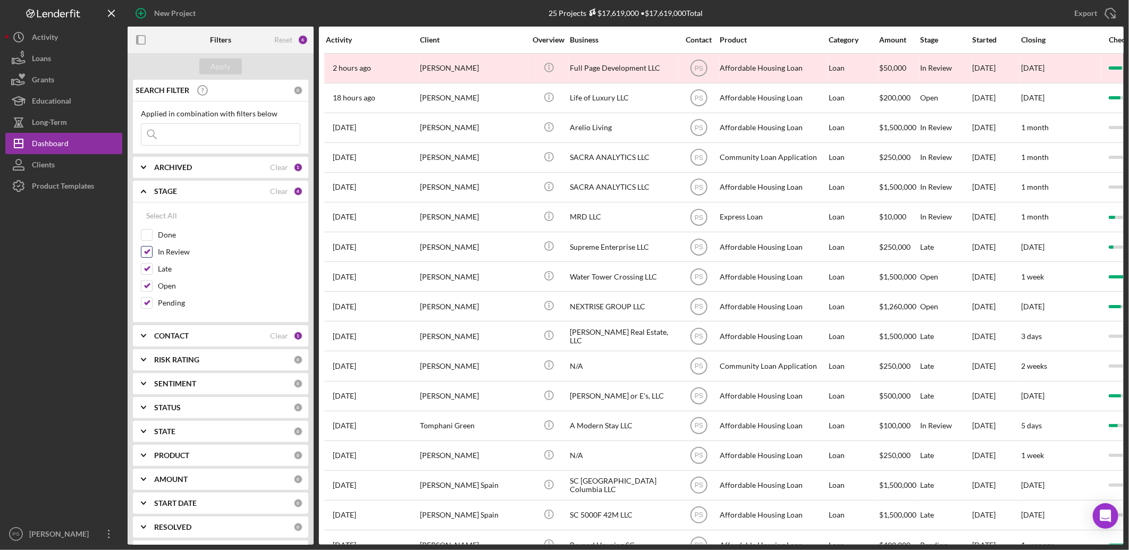
checkbox input "false"
click at [147, 266] on input "Late" at bounding box center [146, 269] width 11 height 11
checkbox input "false"
click at [145, 281] on input "Open" at bounding box center [146, 286] width 11 height 11
checkbox input "false"
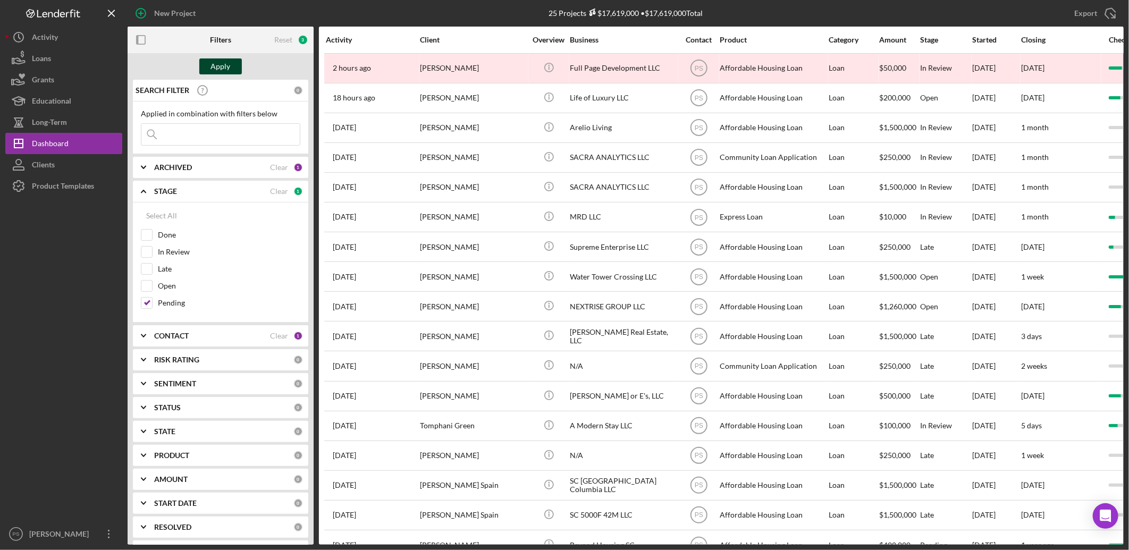
click at [214, 68] on div "Apply" at bounding box center [221, 66] width 20 height 16
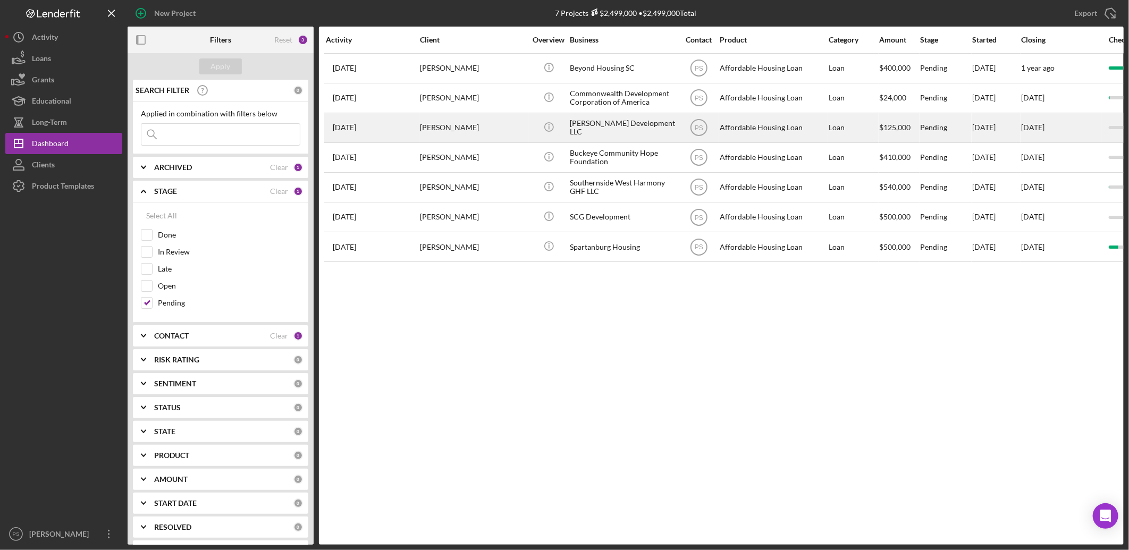
click at [502, 128] on div "[PERSON_NAME]" at bounding box center [473, 128] width 106 height 28
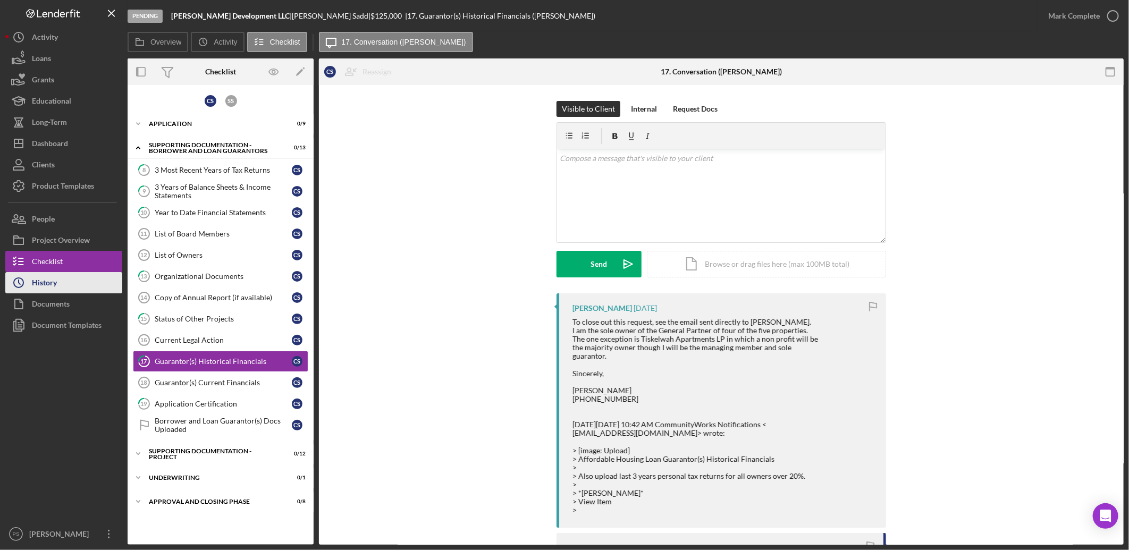
click at [75, 280] on button "Icon/History History" at bounding box center [63, 282] width 117 height 21
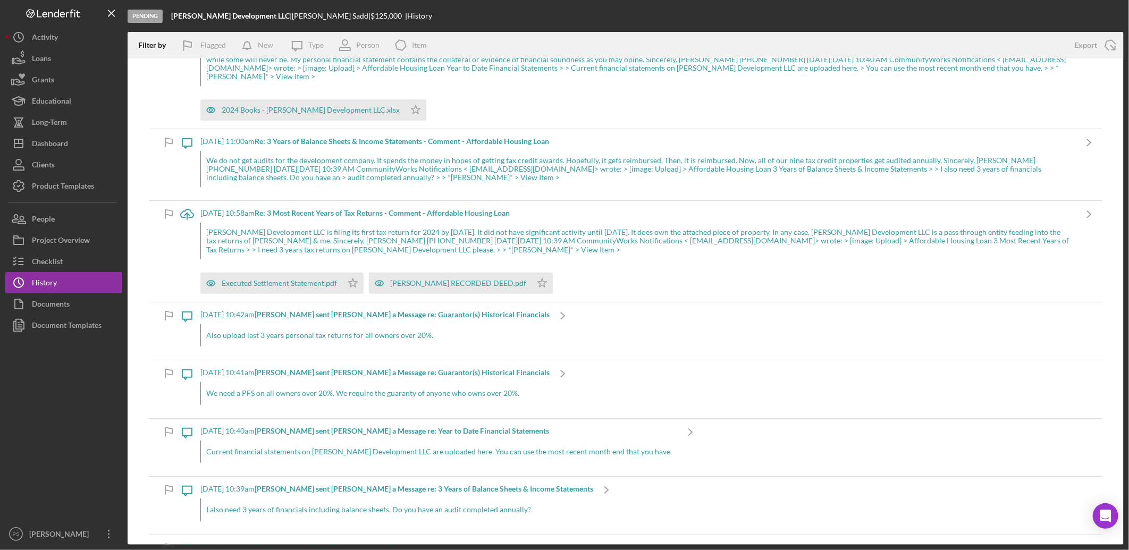
scroll to position [236, 0]
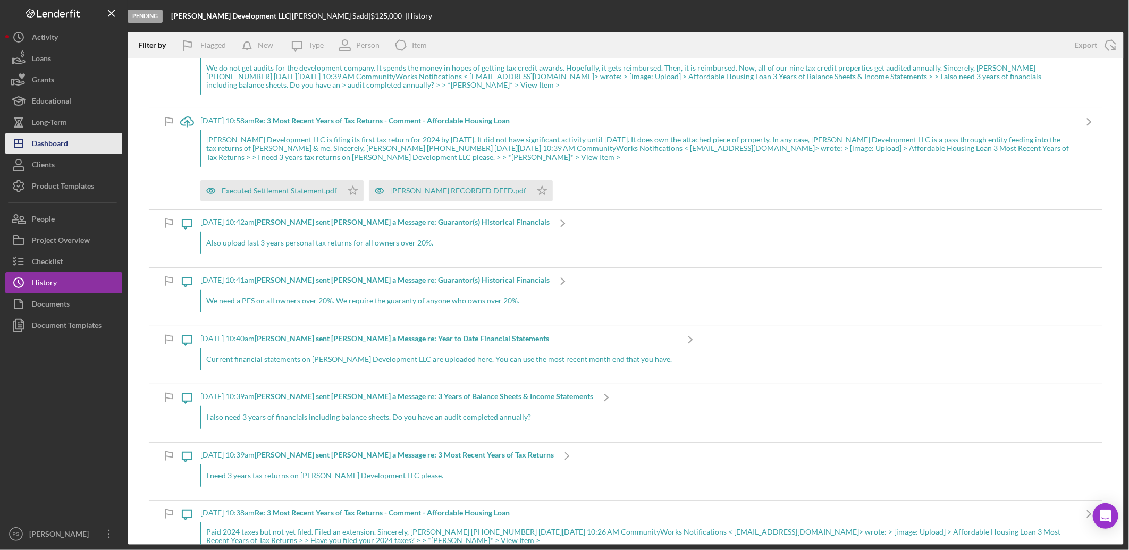
click at [64, 137] on div "Dashboard" at bounding box center [50, 145] width 36 height 24
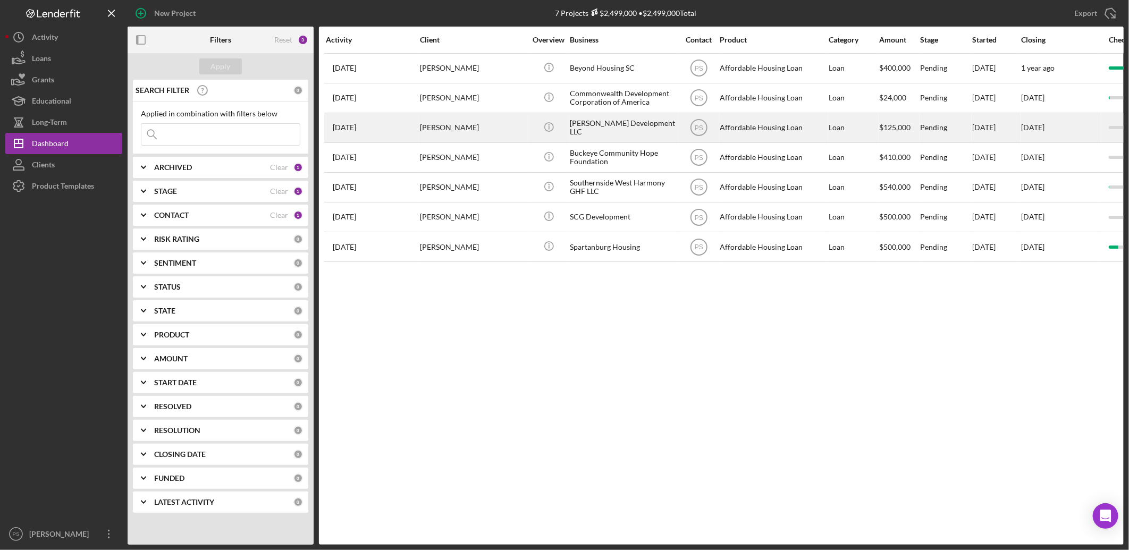
click at [501, 125] on div "[PERSON_NAME]" at bounding box center [473, 128] width 106 height 28
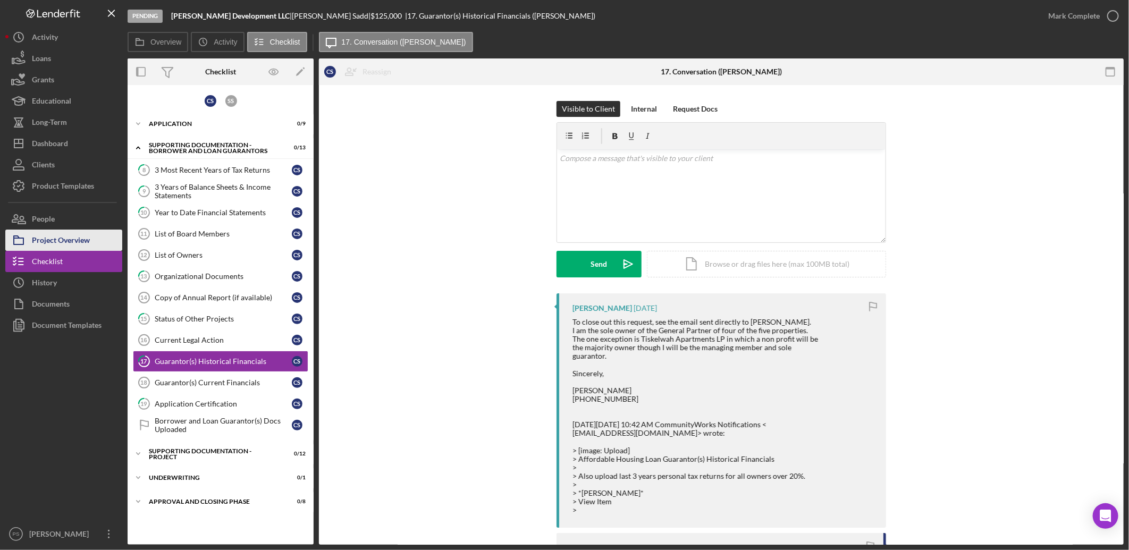
click at [96, 240] on button "Project Overview" at bounding box center [63, 240] width 117 height 21
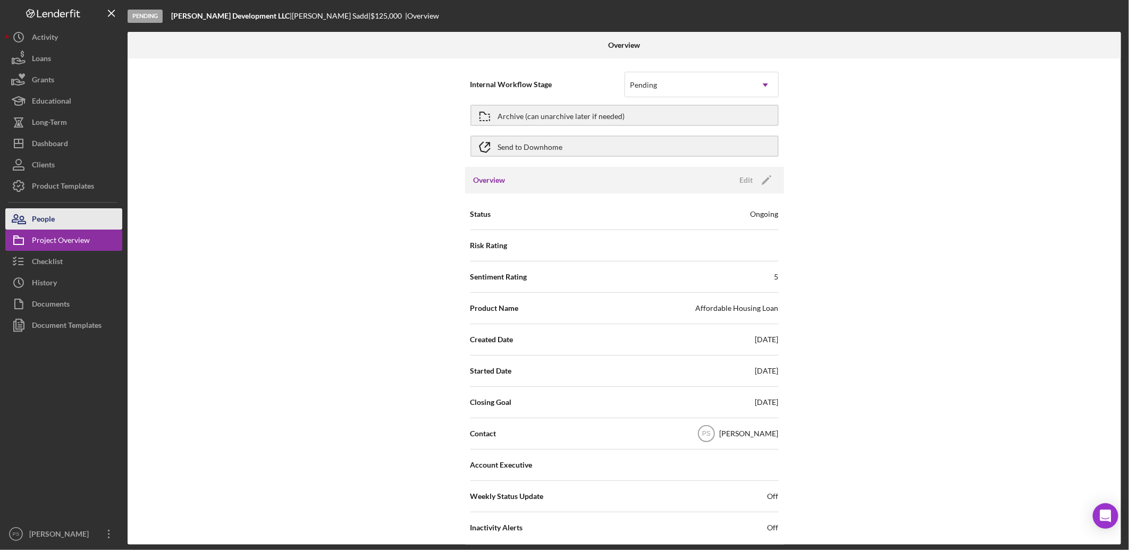
click at [86, 218] on button "People" at bounding box center [63, 218] width 117 height 21
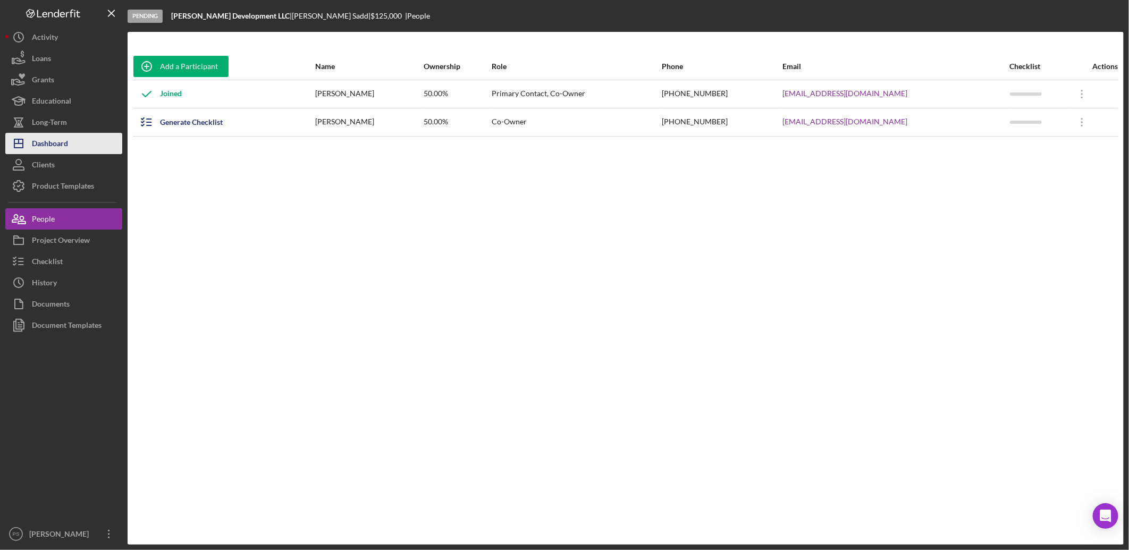
click at [67, 142] on div "Dashboard" at bounding box center [50, 145] width 36 height 24
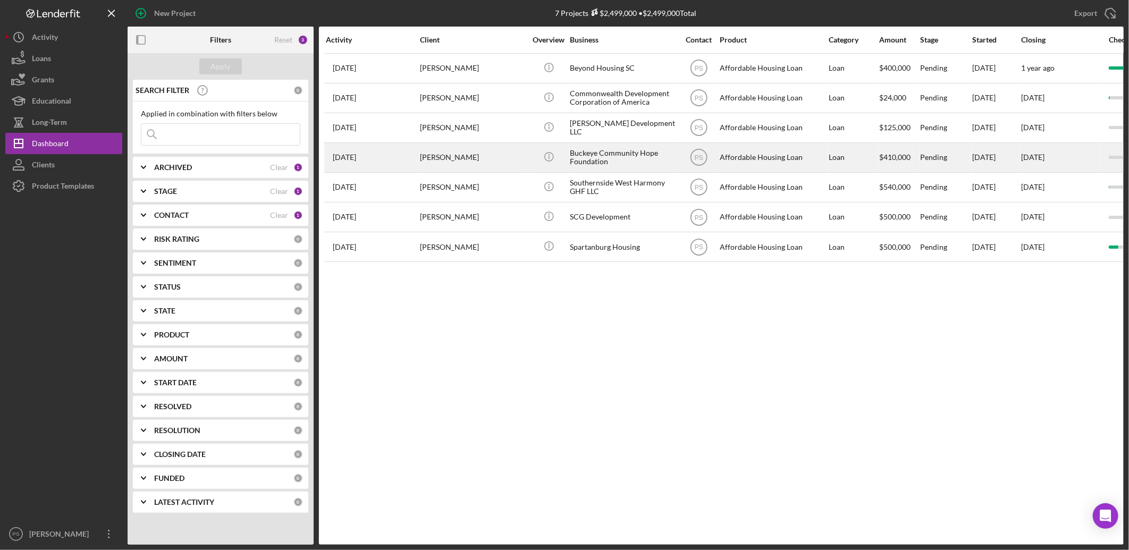
click at [625, 149] on div "Buckeye Community Hope Foundation" at bounding box center [623, 158] width 106 height 28
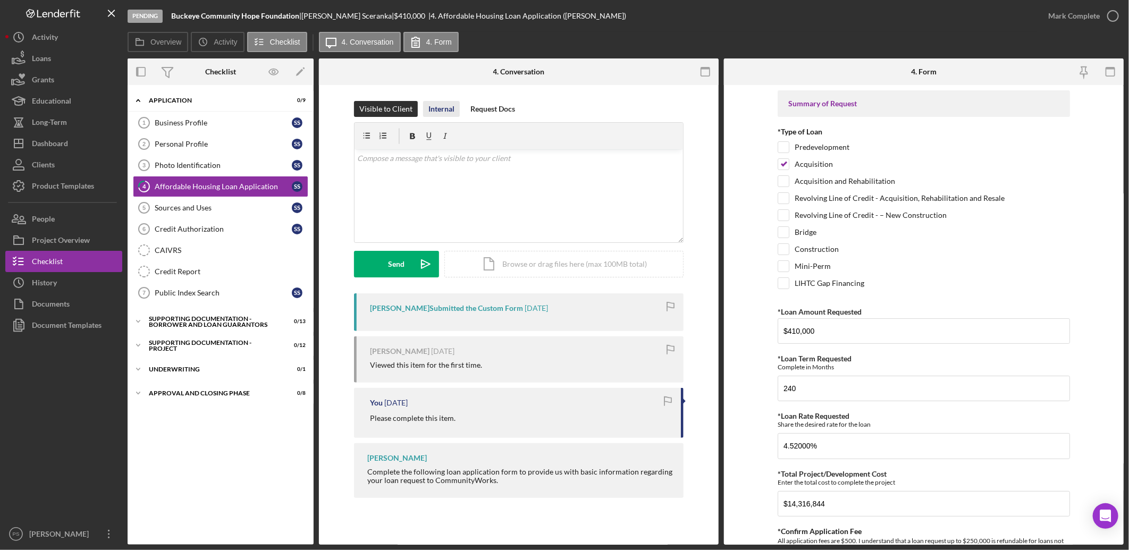
click at [450, 112] on div "Internal" at bounding box center [441, 109] width 26 height 16
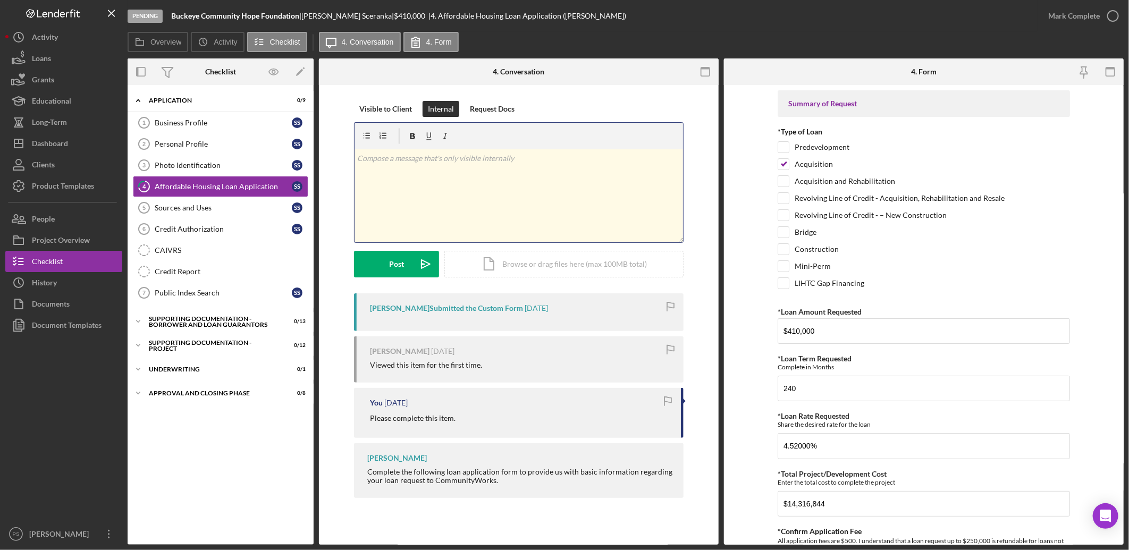
click at [439, 163] on p at bounding box center [519, 159] width 323 height 12
click at [421, 257] on icon "Icon/icon-invite-send" at bounding box center [425, 264] width 27 height 27
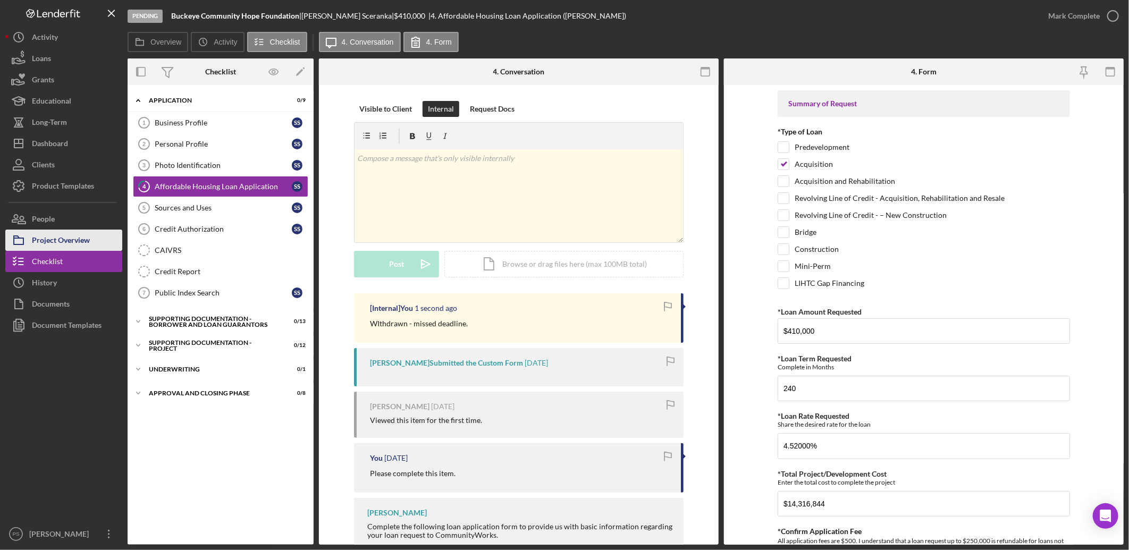
click at [76, 242] on div "Project Overview" at bounding box center [61, 242] width 58 height 24
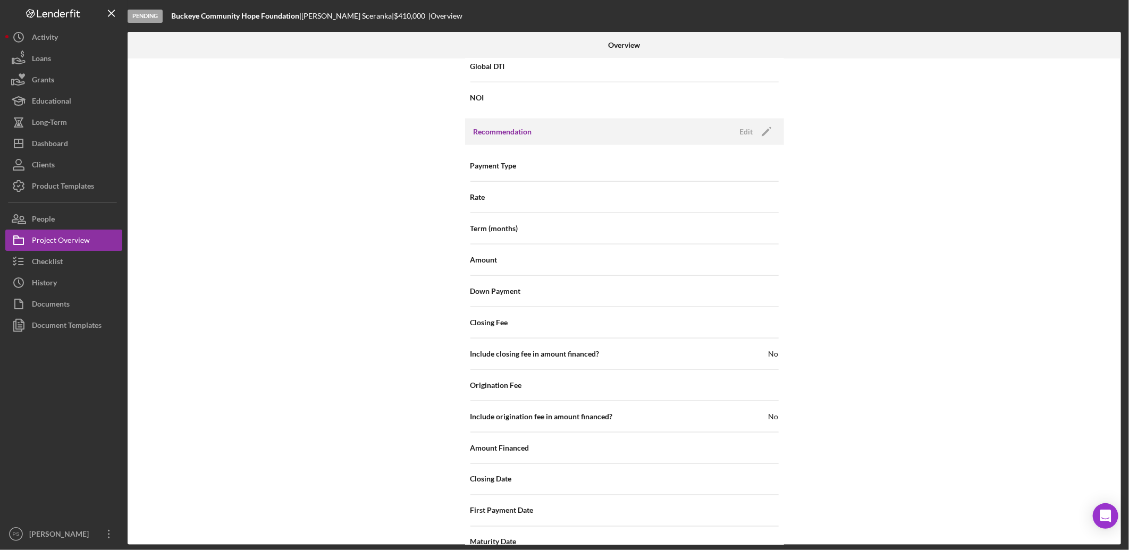
scroll to position [963, 0]
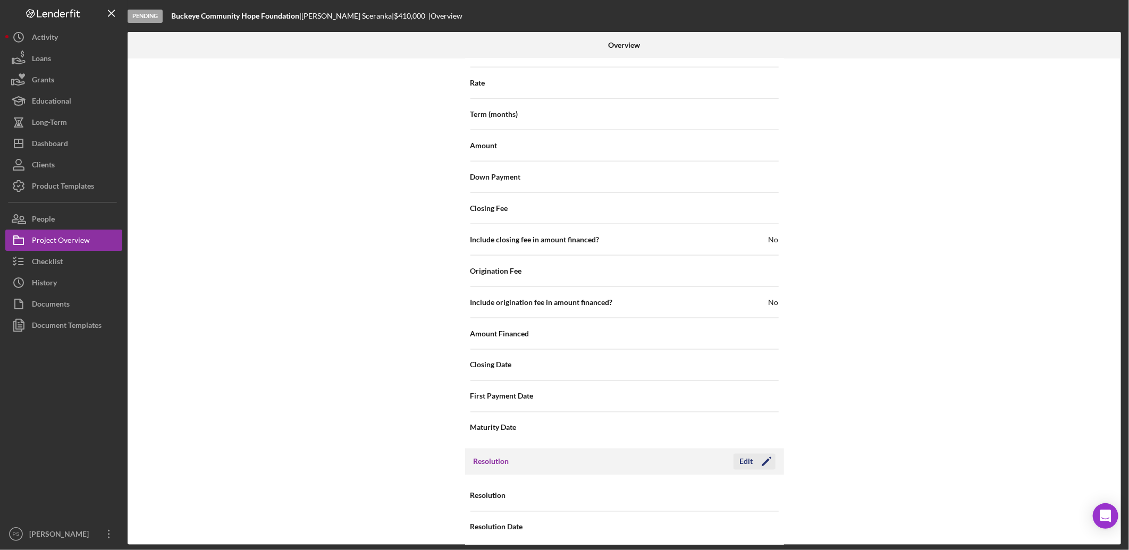
click at [744, 454] on div "Edit" at bounding box center [746, 462] width 13 height 16
click at [689, 488] on div "Select..." at bounding box center [689, 496] width 128 height 24
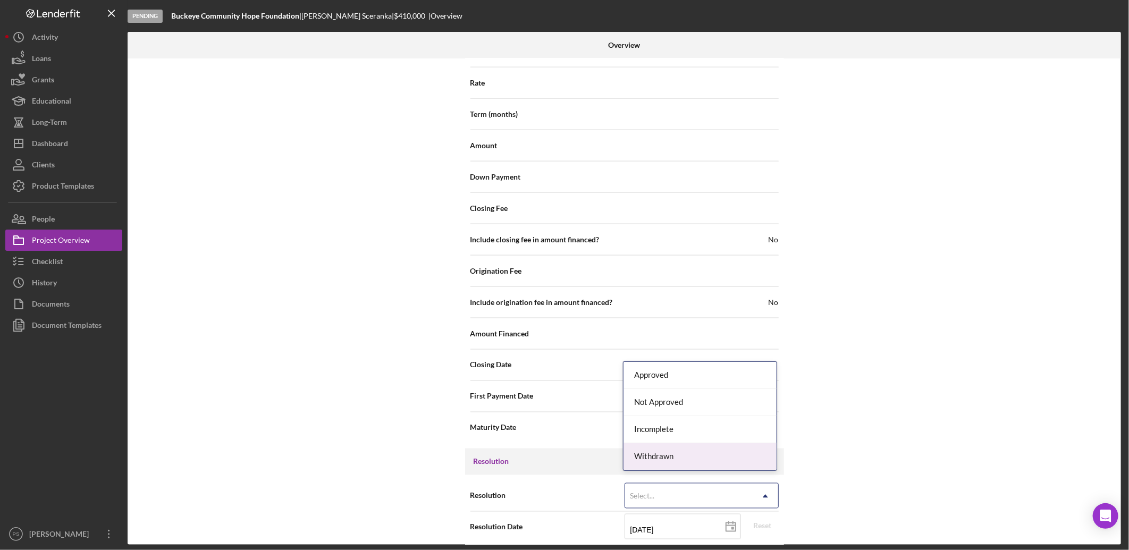
click at [670, 458] on div "Withdrawn" at bounding box center [699, 456] width 153 height 27
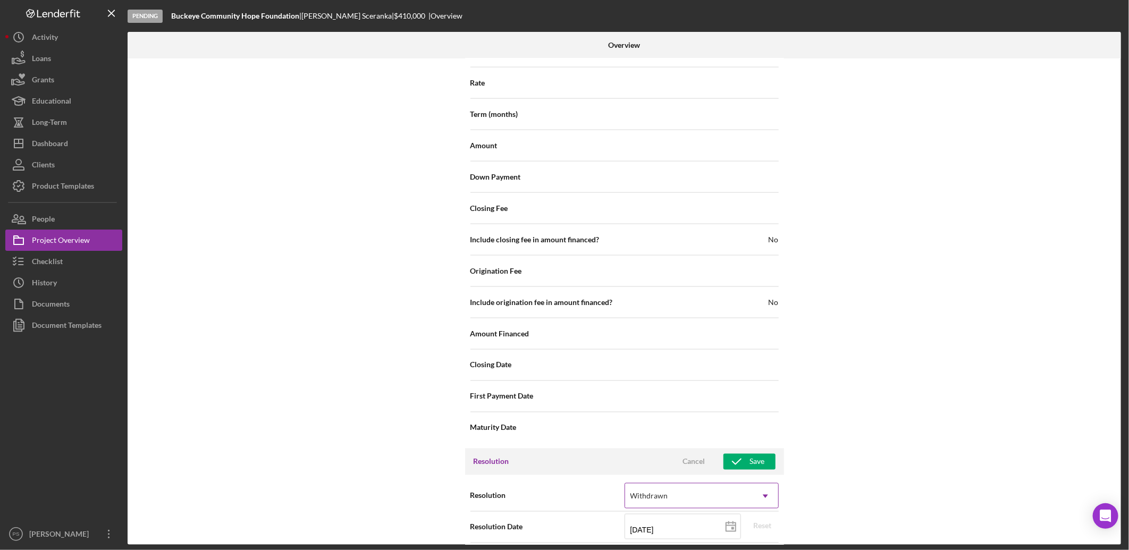
scroll to position [1030, 0]
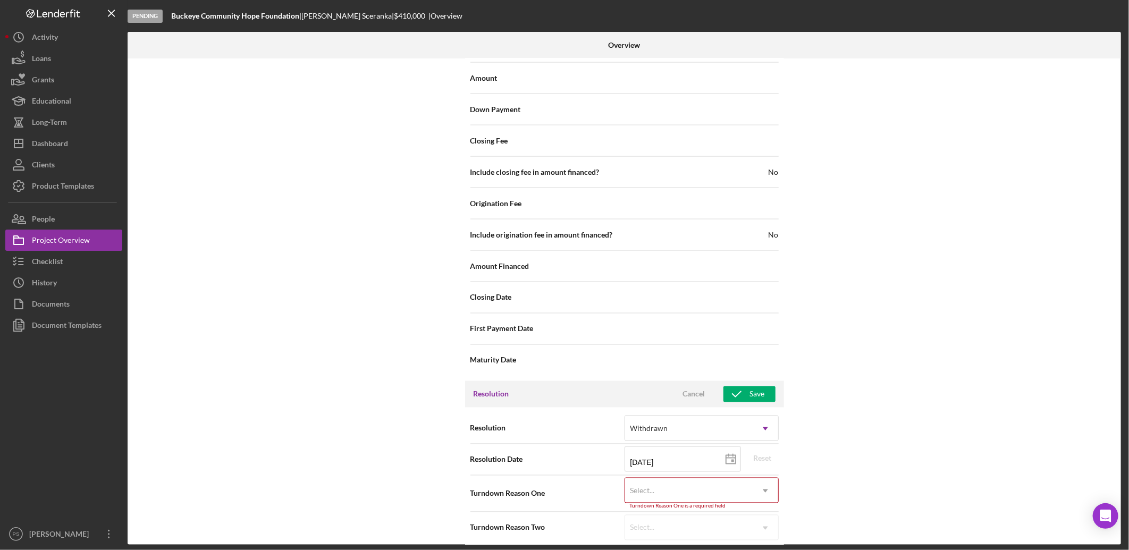
click at [671, 480] on div "Select..." at bounding box center [689, 491] width 128 height 24
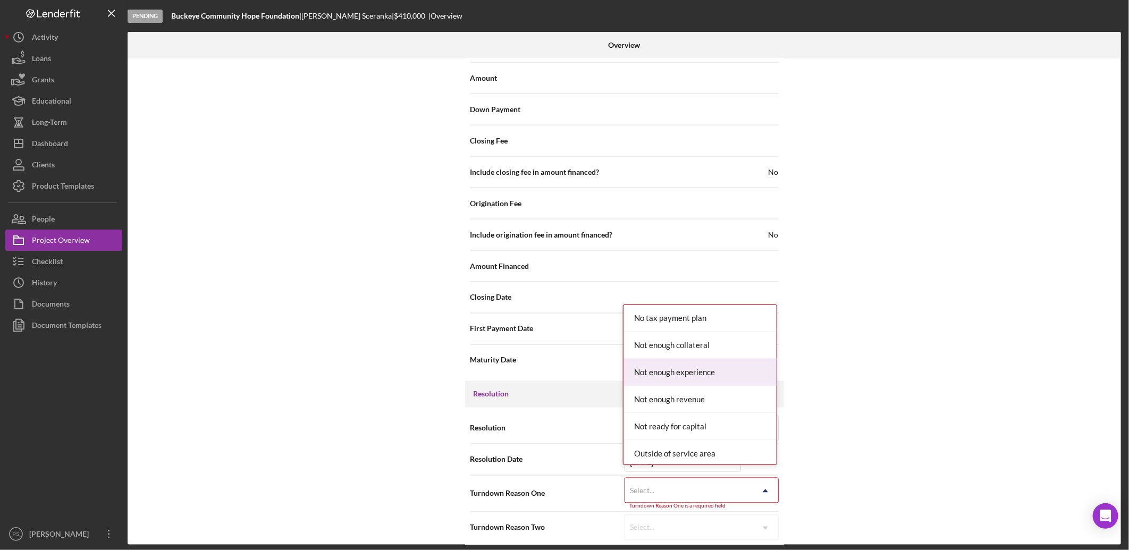
scroll to position [748, 0]
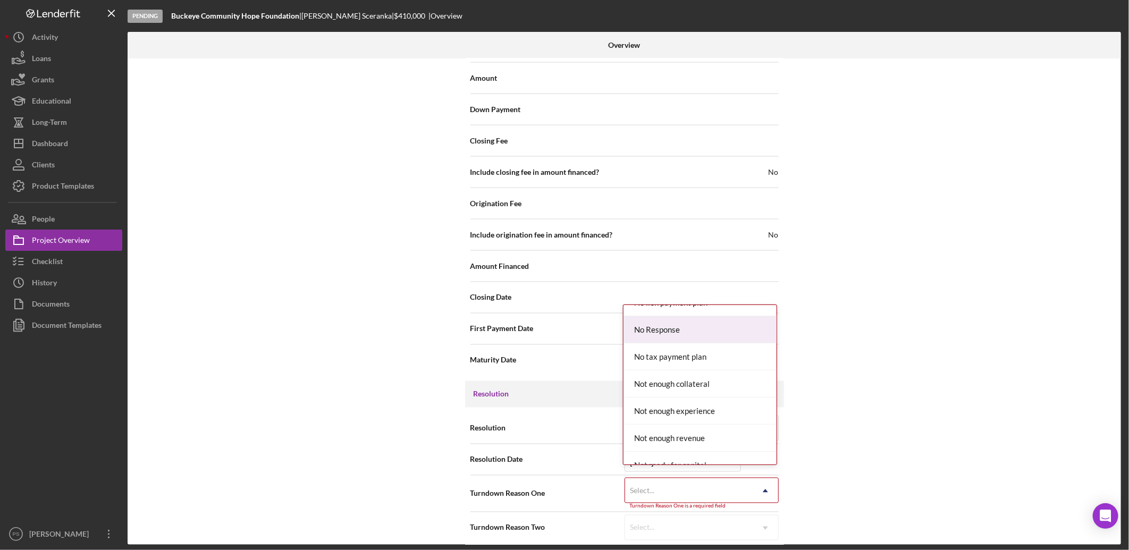
click at [673, 320] on div "No Response" at bounding box center [699, 329] width 153 height 27
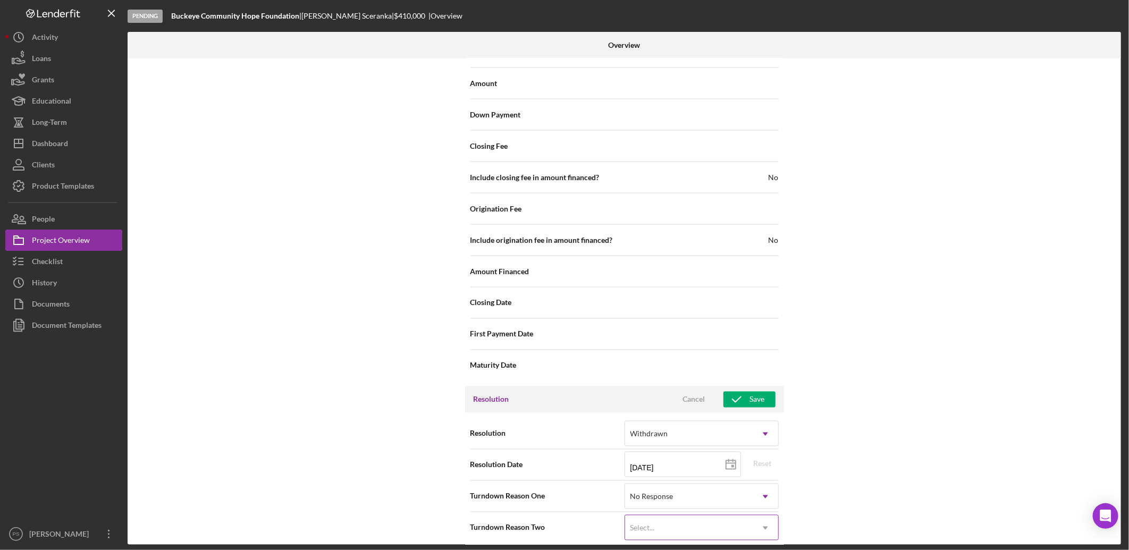
click at [673, 516] on div "Select..." at bounding box center [689, 528] width 128 height 24
click at [674, 516] on div "Select..." at bounding box center [689, 528] width 128 height 24
click at [764, 386] on div "Resolution Cancel Save" at bounding box center [624, 399] width 319 height 27
click at [763, 392] on button "Save" at bounding box center [749, 400] width 52 height 16
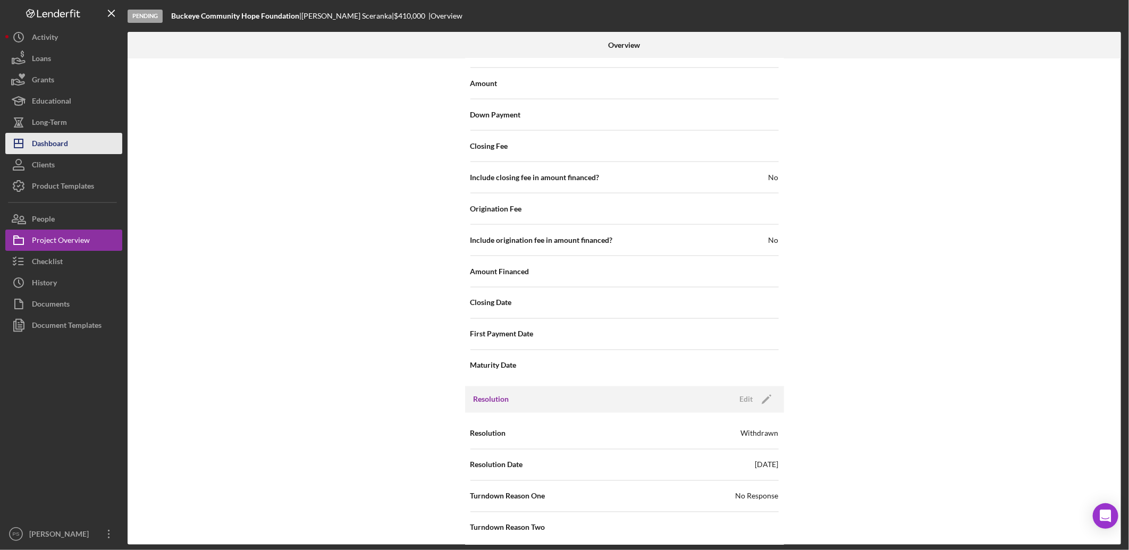
click at [67, 138] on div "Dashboard" at bounding box center [50, 145] width 36 height 24
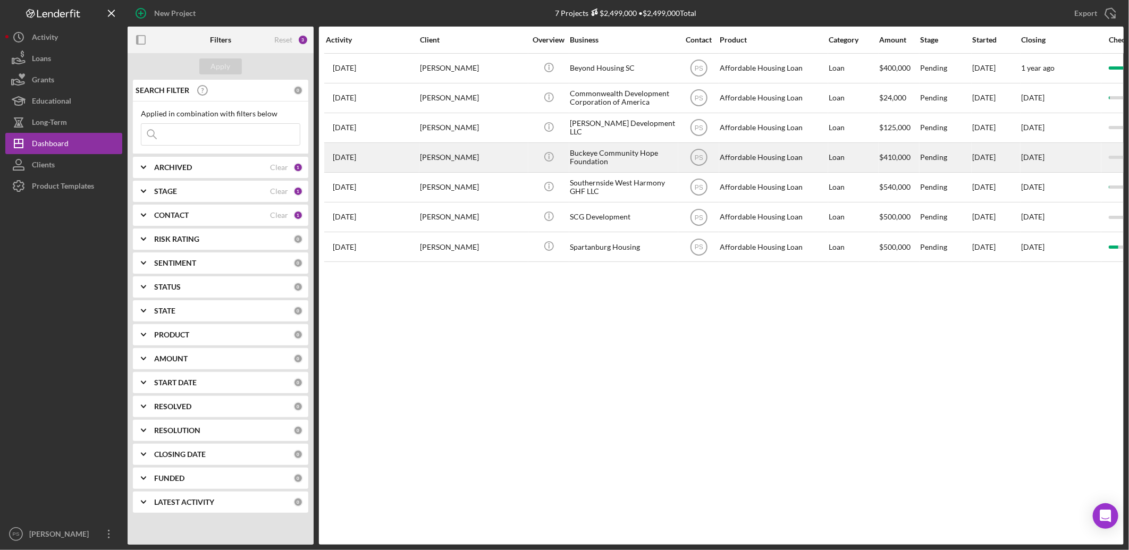
click at [507, 155] on div "[PERSON_NAME]" at bounding box center [473, 158] width 106 height 28
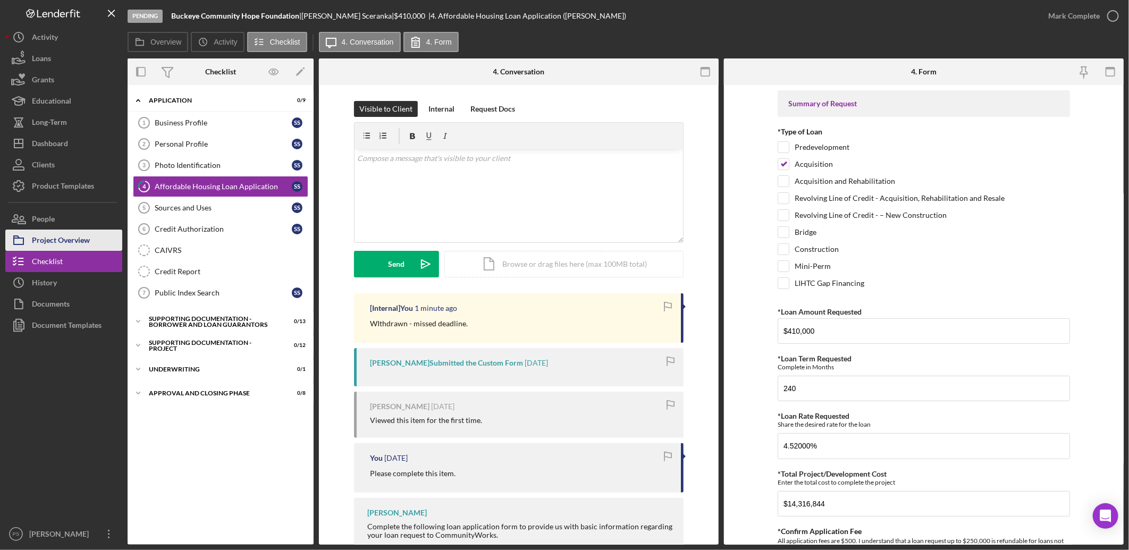
click at [88, 236] on div "Project Overview" at bounding box center [61, 242] width 58 height 24
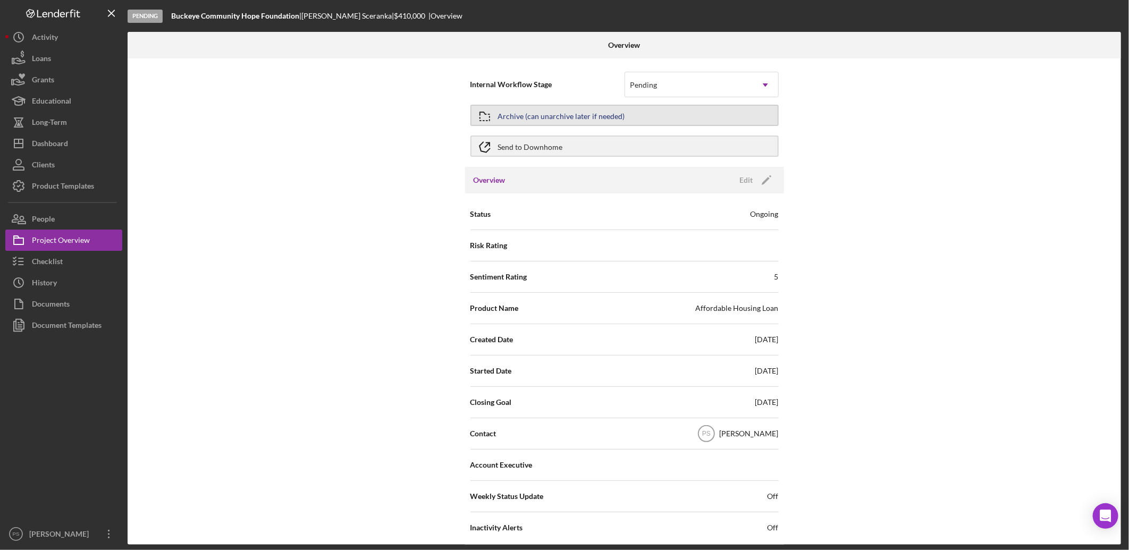
click at [644, 118] on button "Archive (can unarchive later if needed)" at bounding box center [624, 115] width 308 height 21
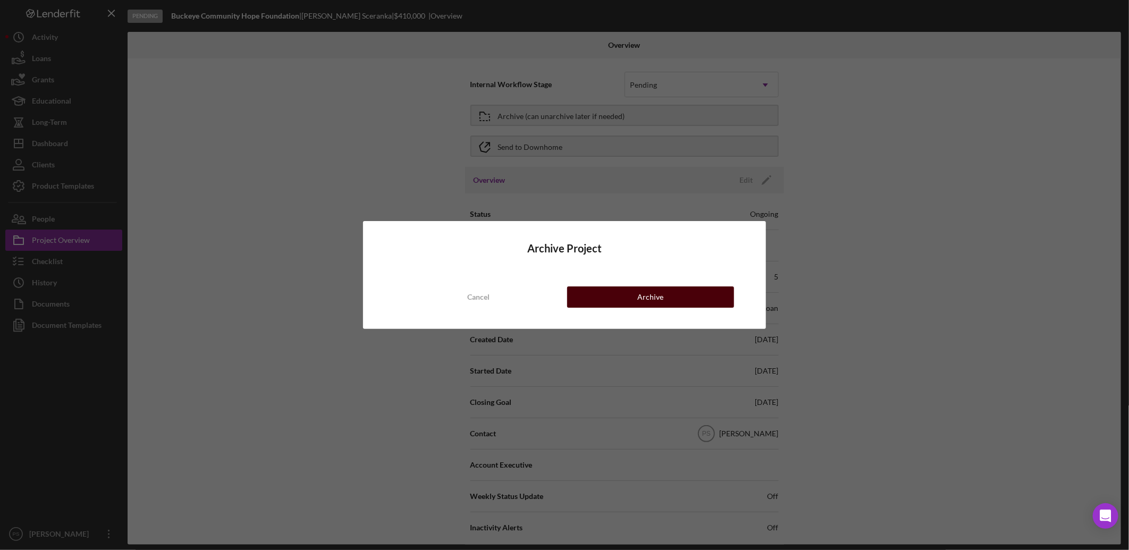
click at [626, 292] on button "Archive" at bounding box center [650, 296] width 167 height 21
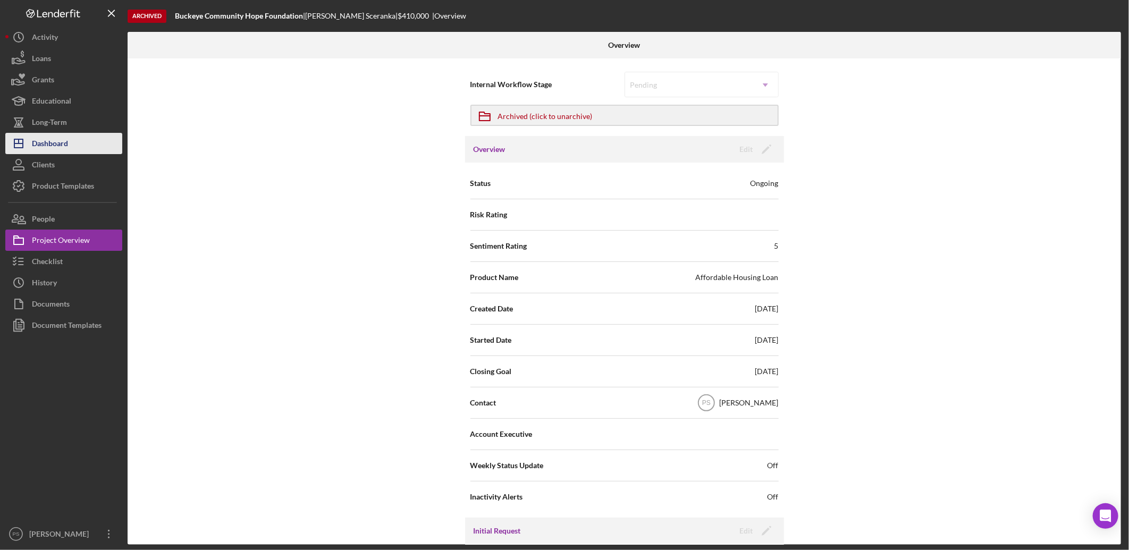
click at [58, 142] on div "Dashboard" at bounding box center [50, 145] width 36 height 24
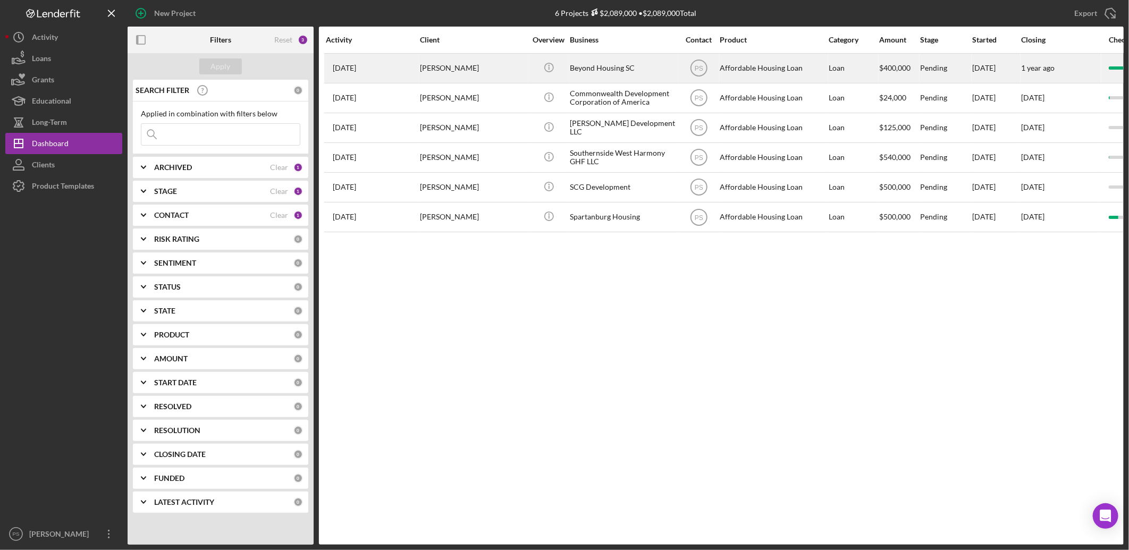
click at [921, 65] on div "Pending" at bounding box center [945, 68] width 51 height 28
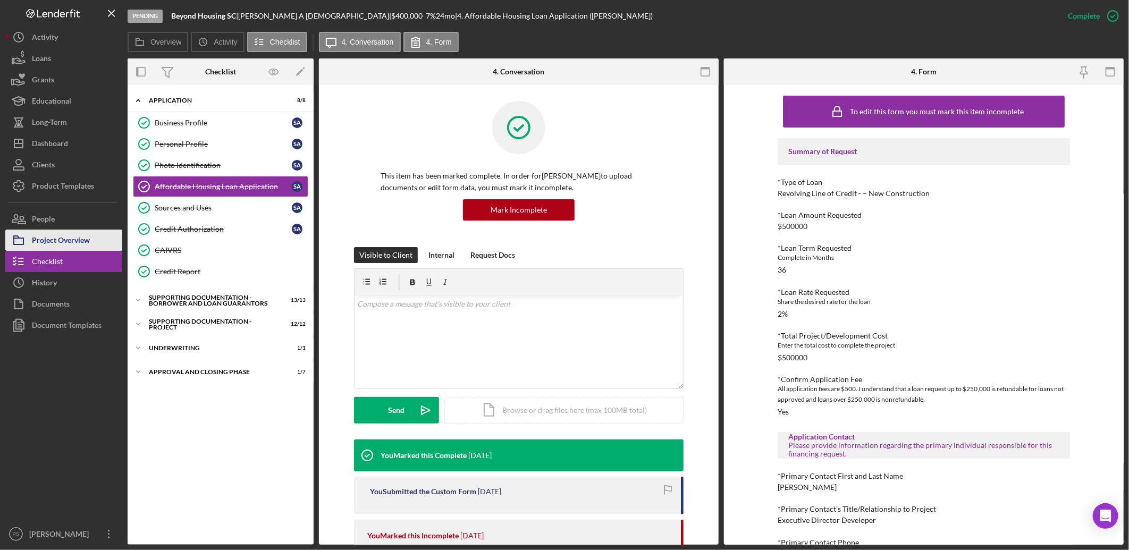
click at [83, 241] on div "Project Overview" at bounding box center [61, 242] width 58 height 24
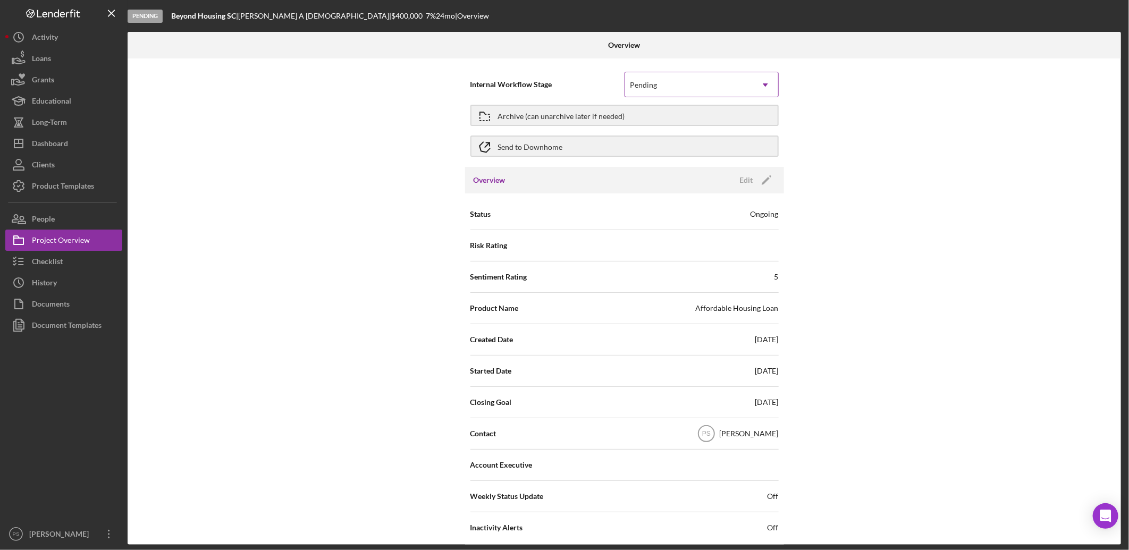
click at [657, 86] on div "Pending" at bounding box center [689, 85] width 128 height 24
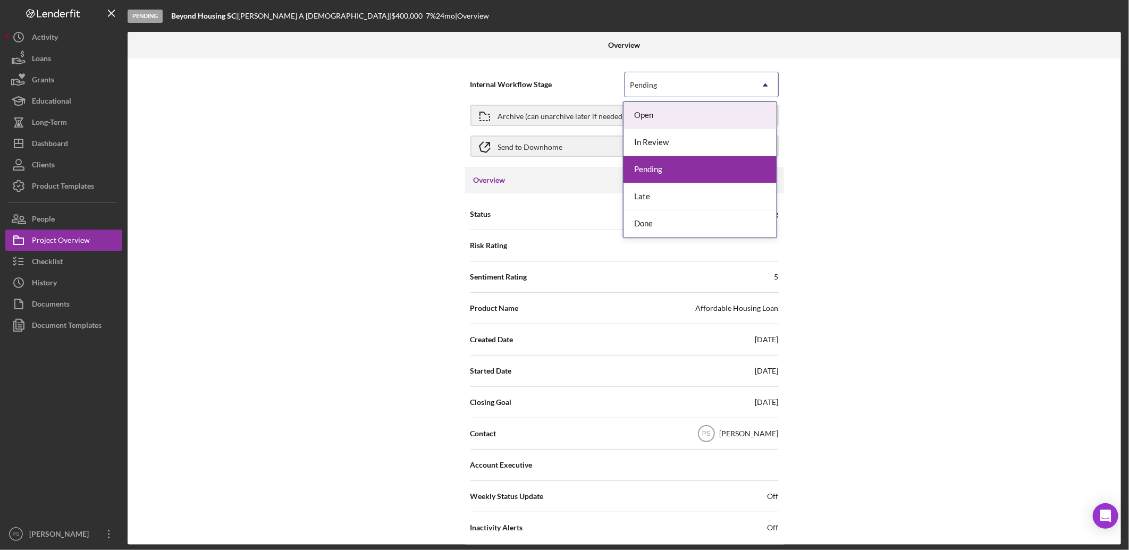
click at [669, 117] on div "Open" at bounding box center [699, 115] width 153 height 27
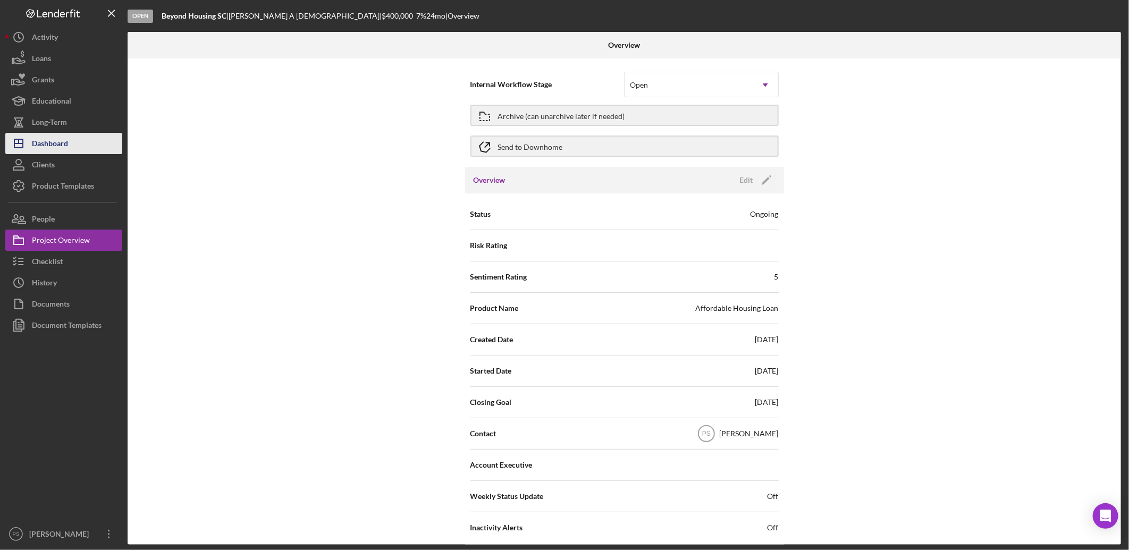
click at [69, 147] on button "Icon/Dashboard Dashboard" at bounding box center [63, 143] width 117 height 21
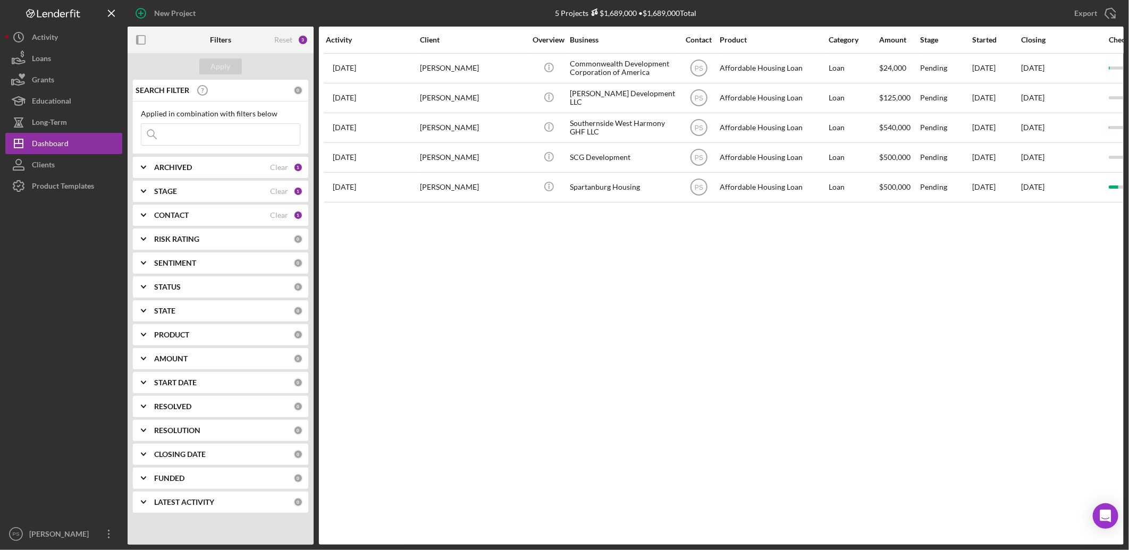
click at [170, 187] on b "STAGE" at bounding box center [165, 191] width 23 height 9
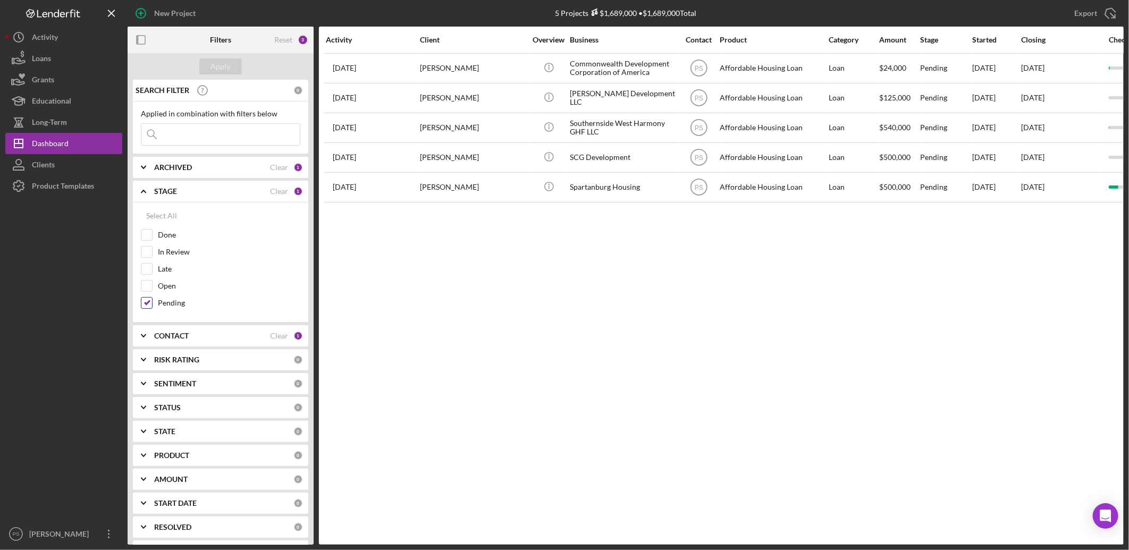
click at [147, 301] on input "Pending" at bounding box center [146, 303] width 11 height 11
checkbox input "false"
click at [146, 267] on input "Late" at bounding box center [146, 269] width 11 height 11
checkbox input "true"
click at [222, 68] on div "Apply" at bounding box center [221, 66] width 20 height 16
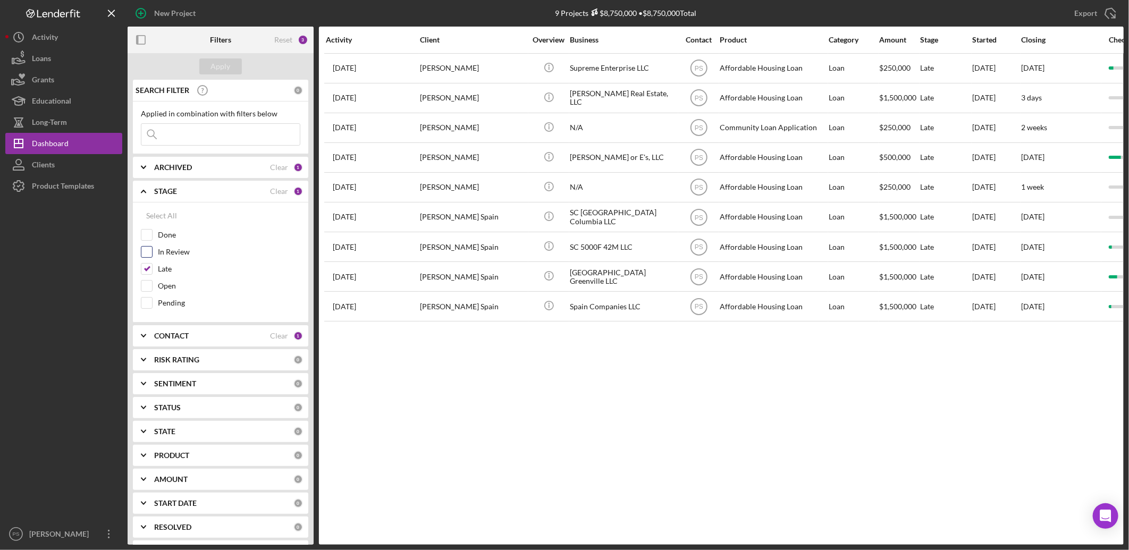
click at [146, 252] on input "In Review" at bounding box center [146, 252] width 11 height 11
checkbox input "true"
click at [150, 281] on input "Open" at bounding box center [146, 286] width 11 height 11
checkbox input "true"
click at [227, 71] on div "Apply" at bounding box center [221, 66] width 20 height 16
